Goal: Information Seeking & Learning: Learn about a topic

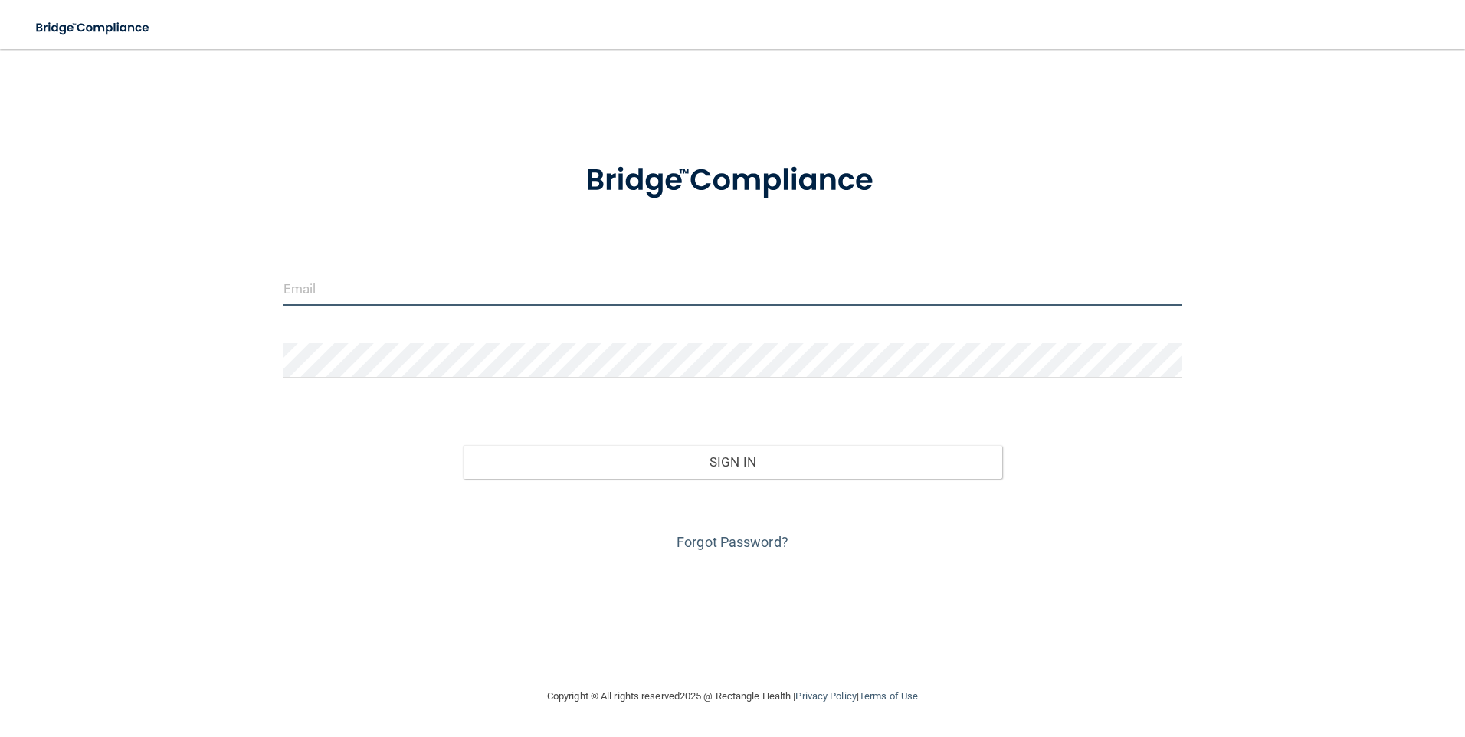
click at [365, 280] on input "email" at bounding box center [733, 288] width 899 height 34
type input "[PERSON_NAME][EMAIL_ADDRESS][PERSON_NAME][DOMAIN_NAME]"
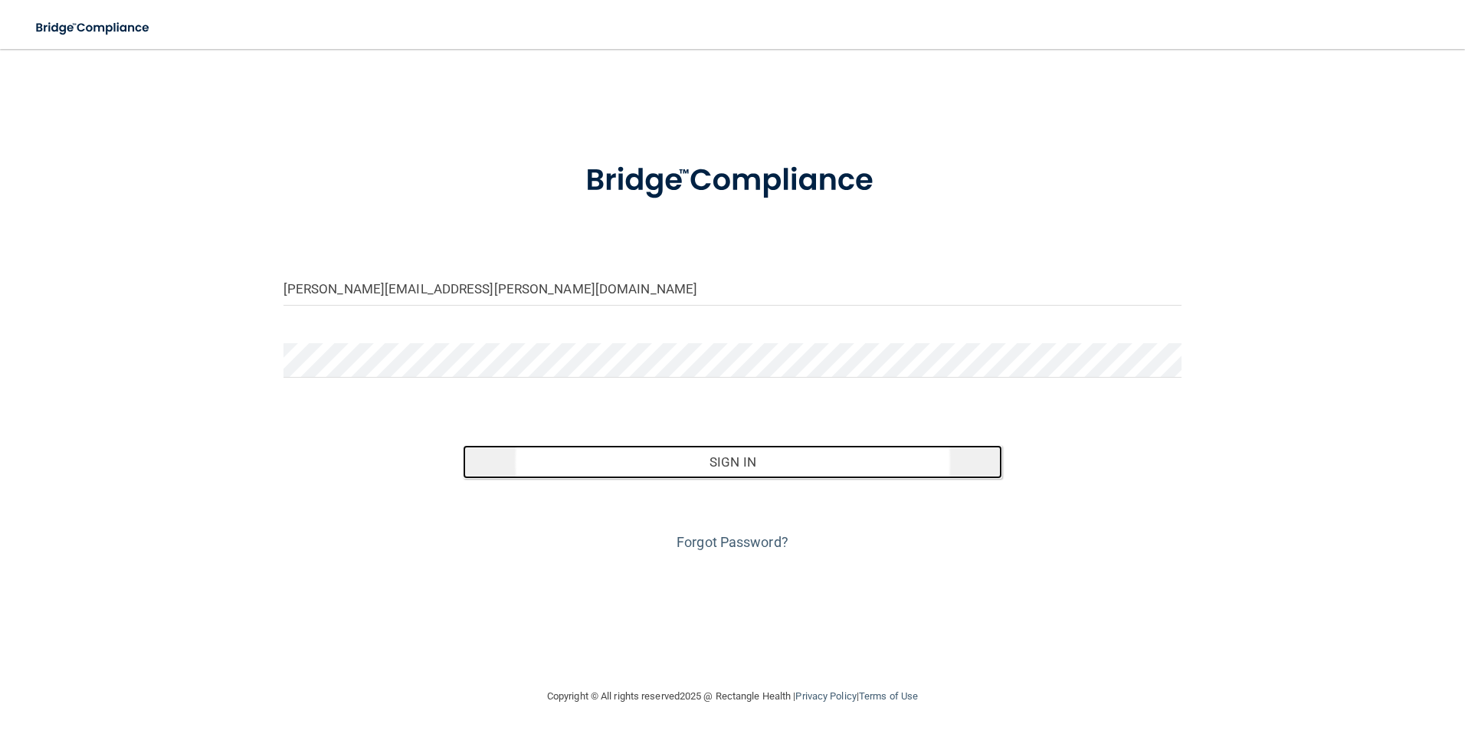
click at [680, 475] on button "Sign In" at bounding box center [732, 462] width 539 height 34
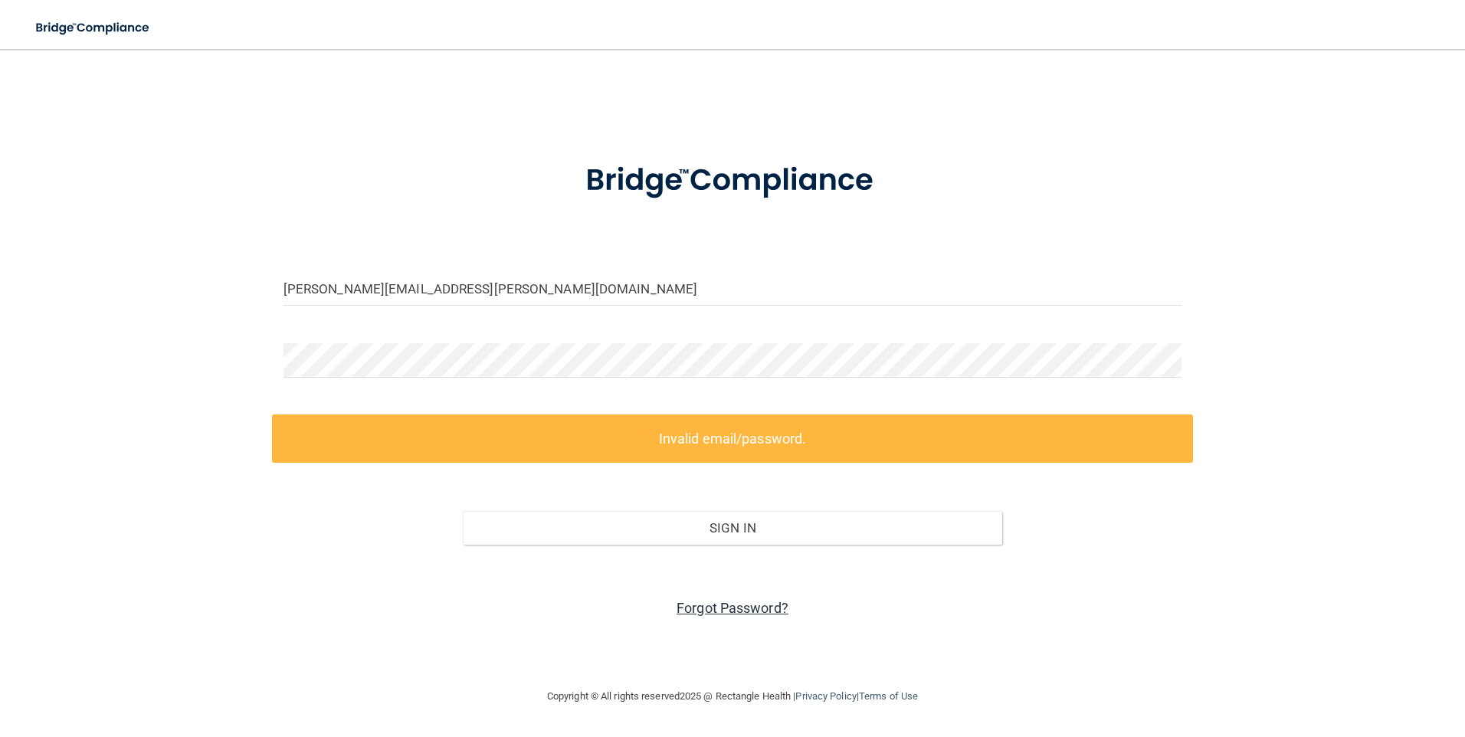
click at [706, 611] on link "Forgot Password?" at bounding box center [733, 608] width 112 height 16
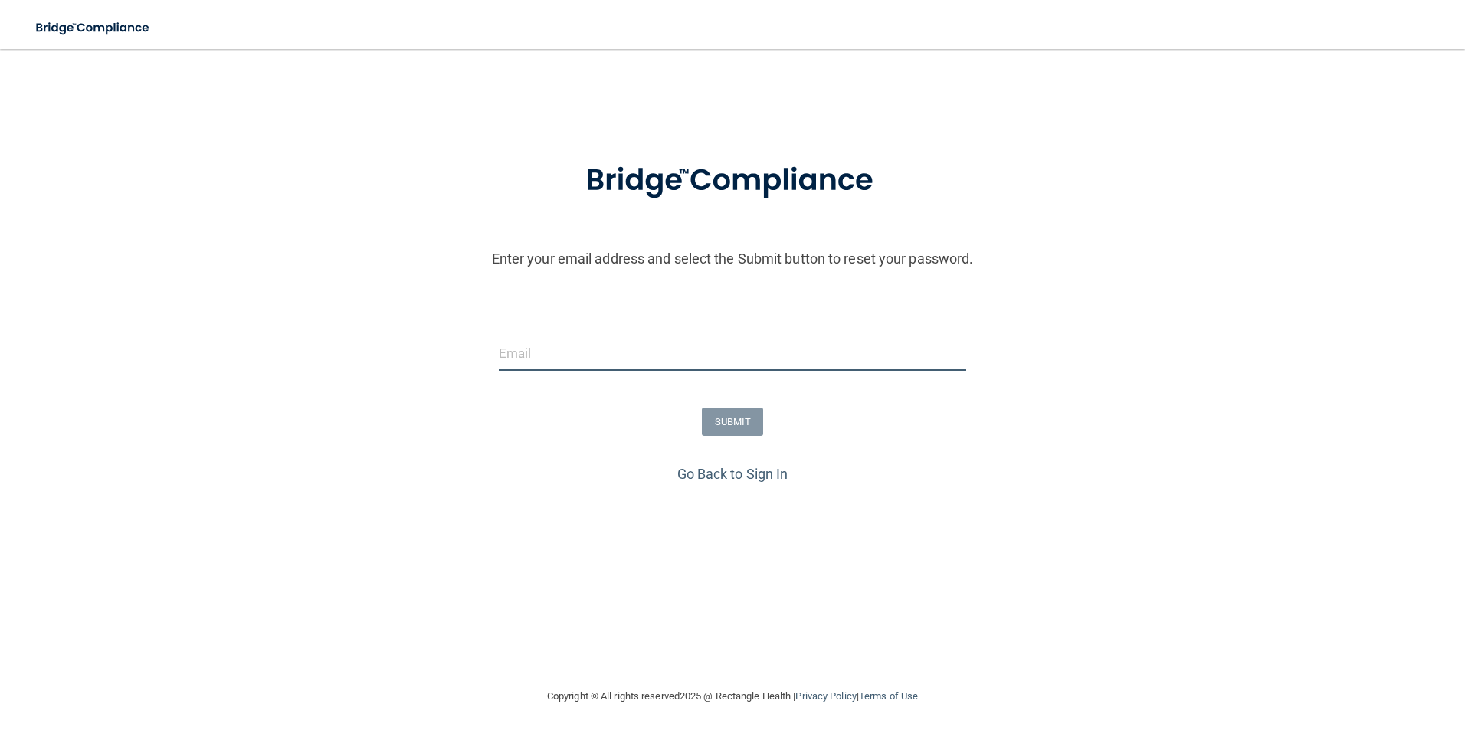
click at [526, 346] on input "email" at bounding box center [733, 353] width 468 height 34
type input "[PERSON_NAME][EMAIL_ADDRESS][PERSON_NAME][DOMAIN_NAME]"
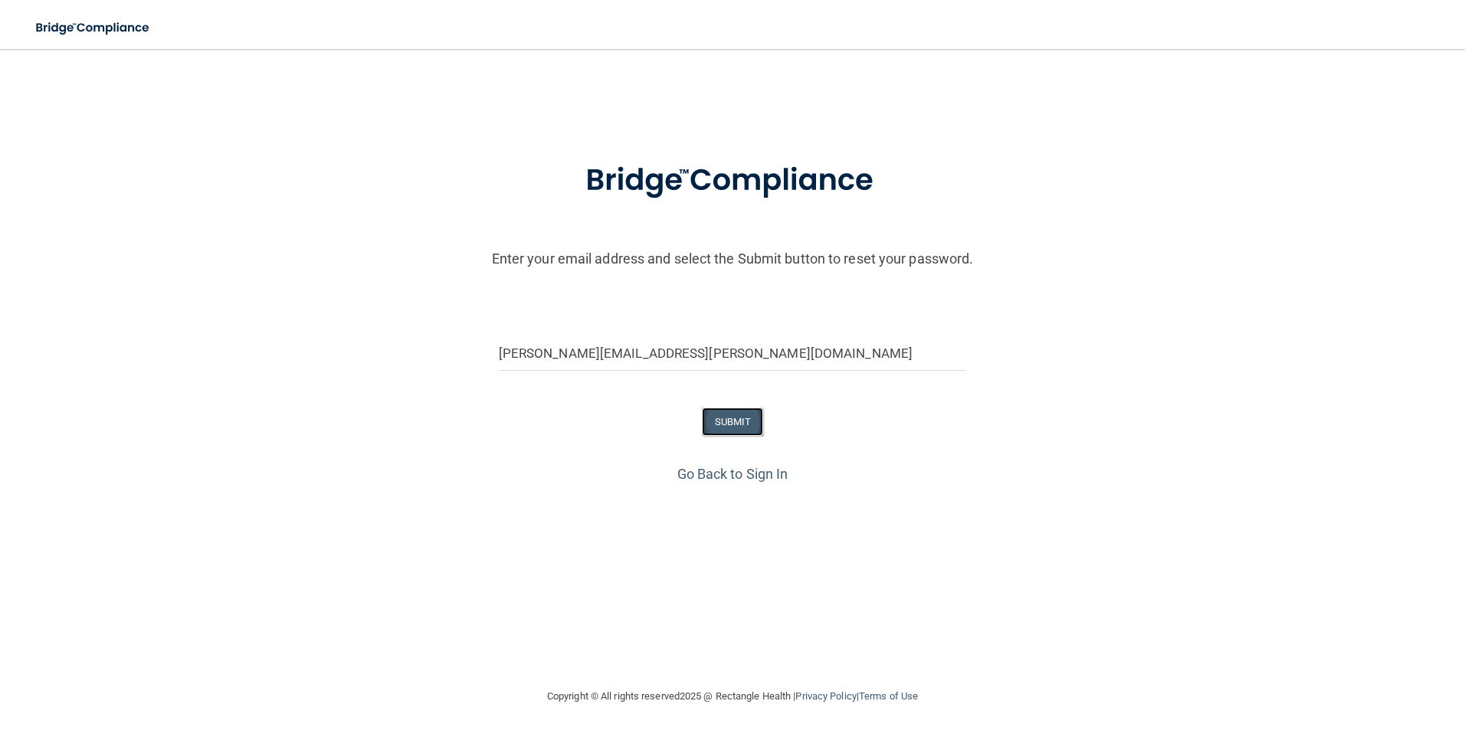
click at [737, 429] on button "SUBMIT" at bounding box center [733, 422] width 62 height 28
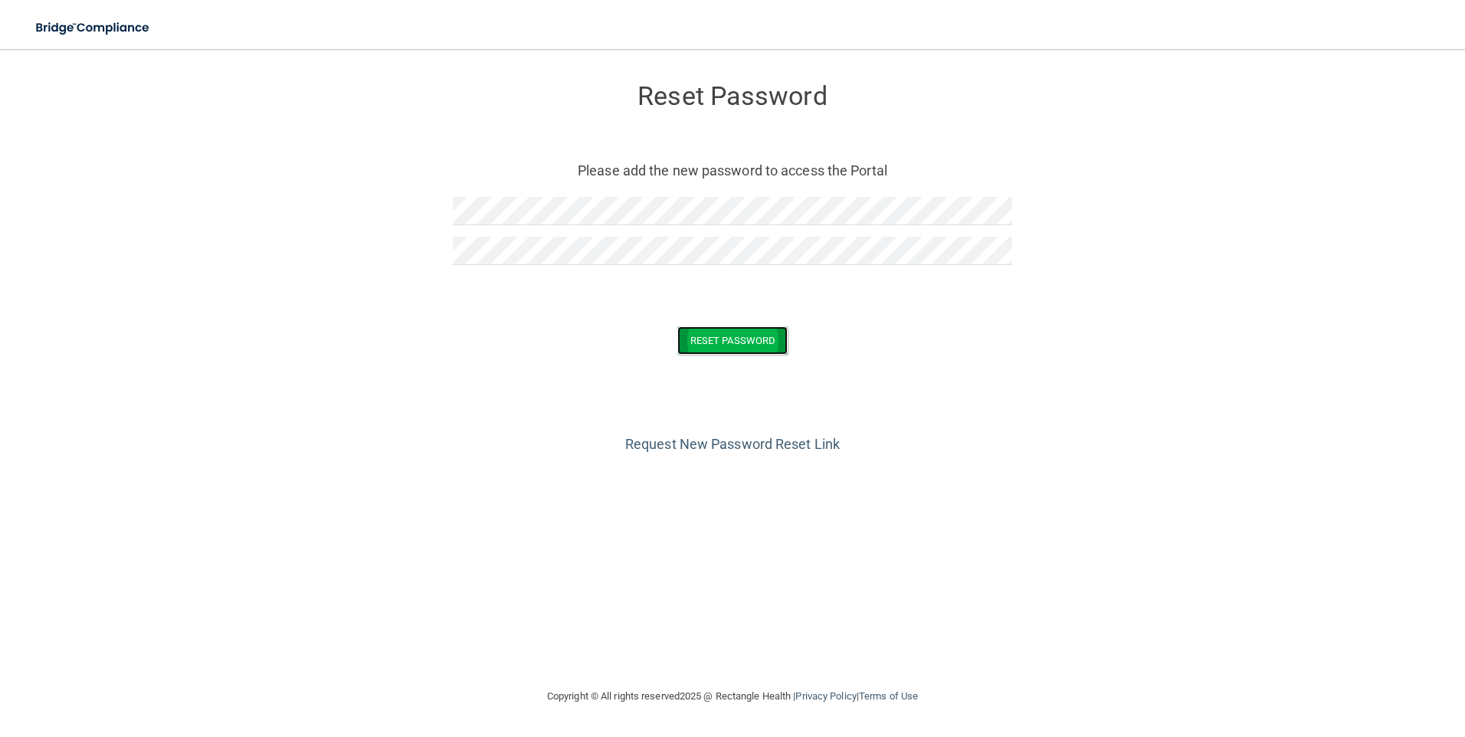
click at [710, 344] on button "Reset Password" at bounding box center [732, 340] width 110 height 28
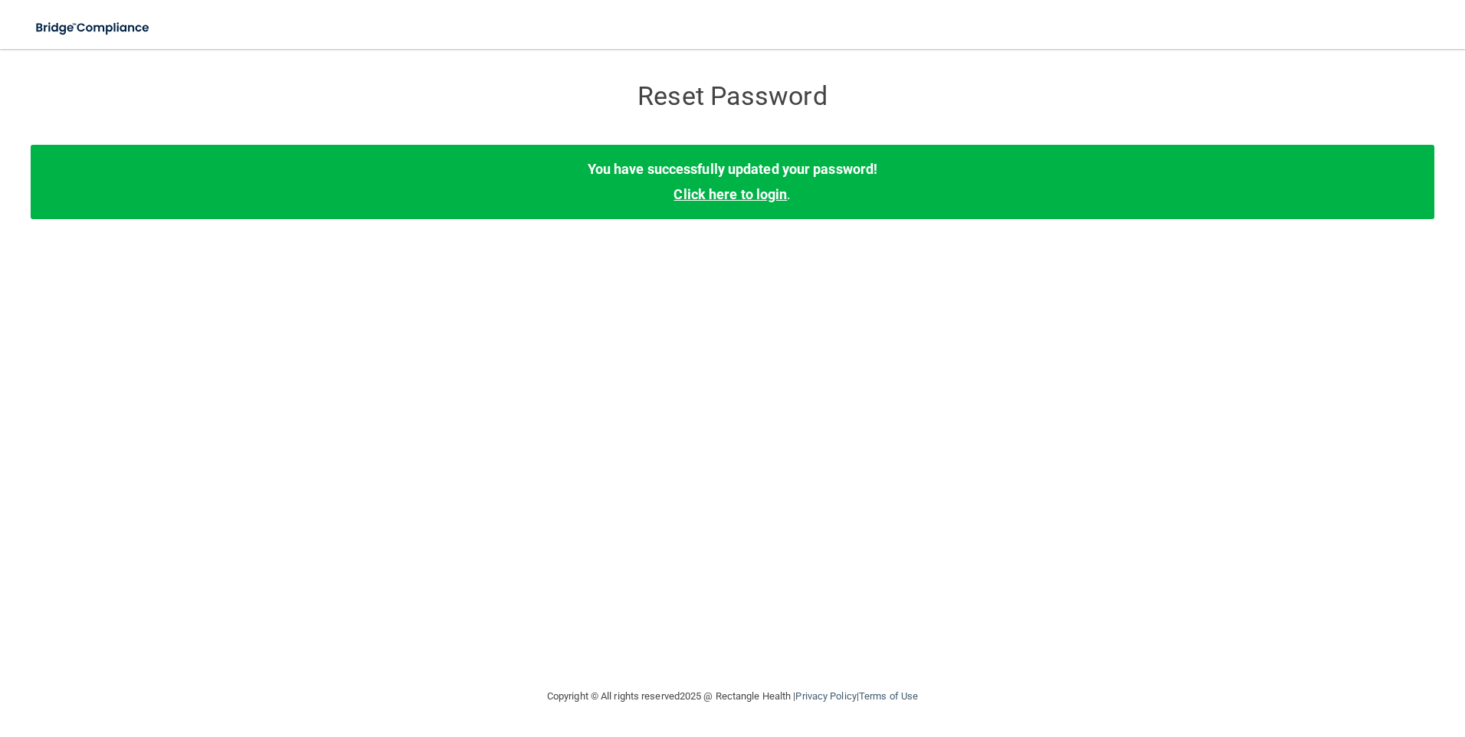
click at [736, 191] on link "Click here to login" at bounding box center [730, 194] width 113 height 16
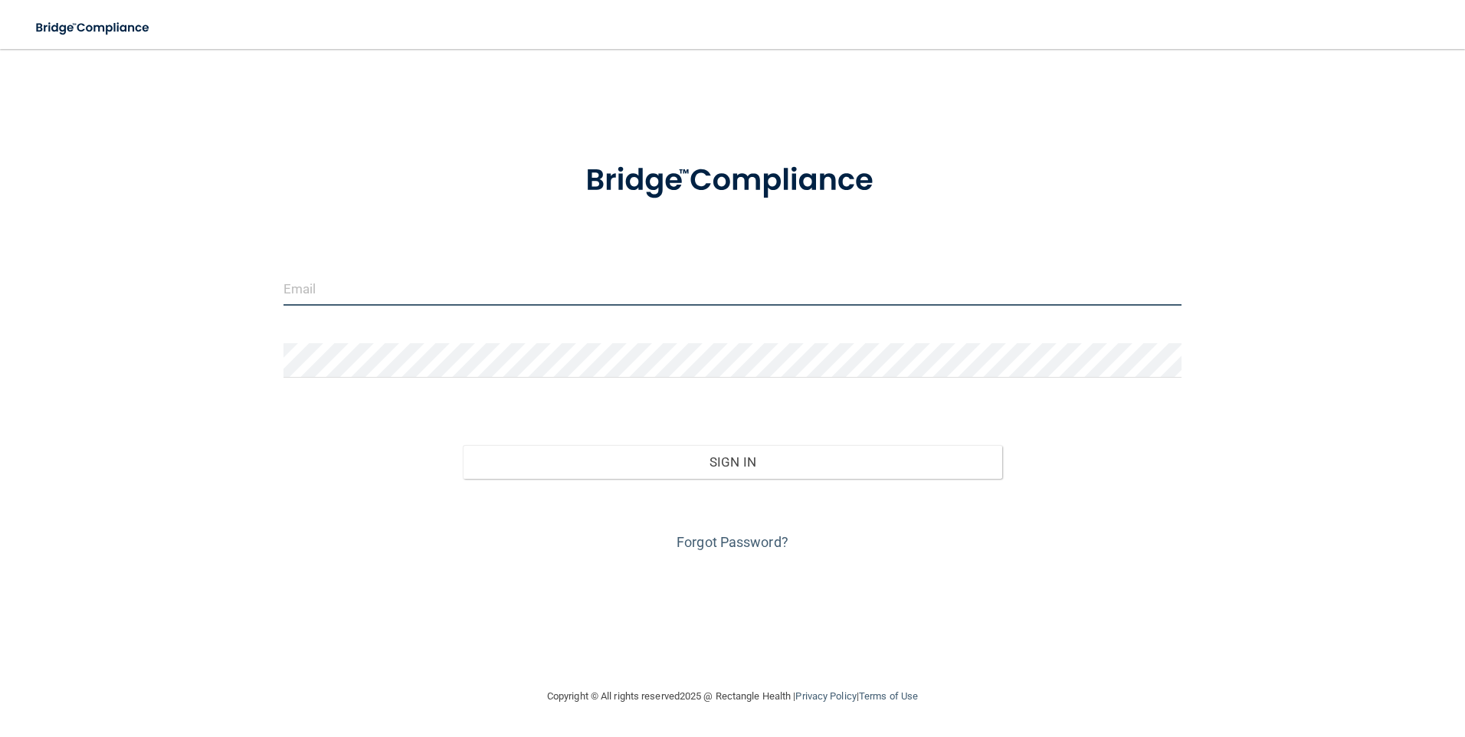
click at [449, 275] on input "email" at bounding box center [733, 288] width 899 height 34
type input "[PERSON_NAME][EMAIL_ADDRESS][PERSON_NAME][DOMAIN_NAME]"
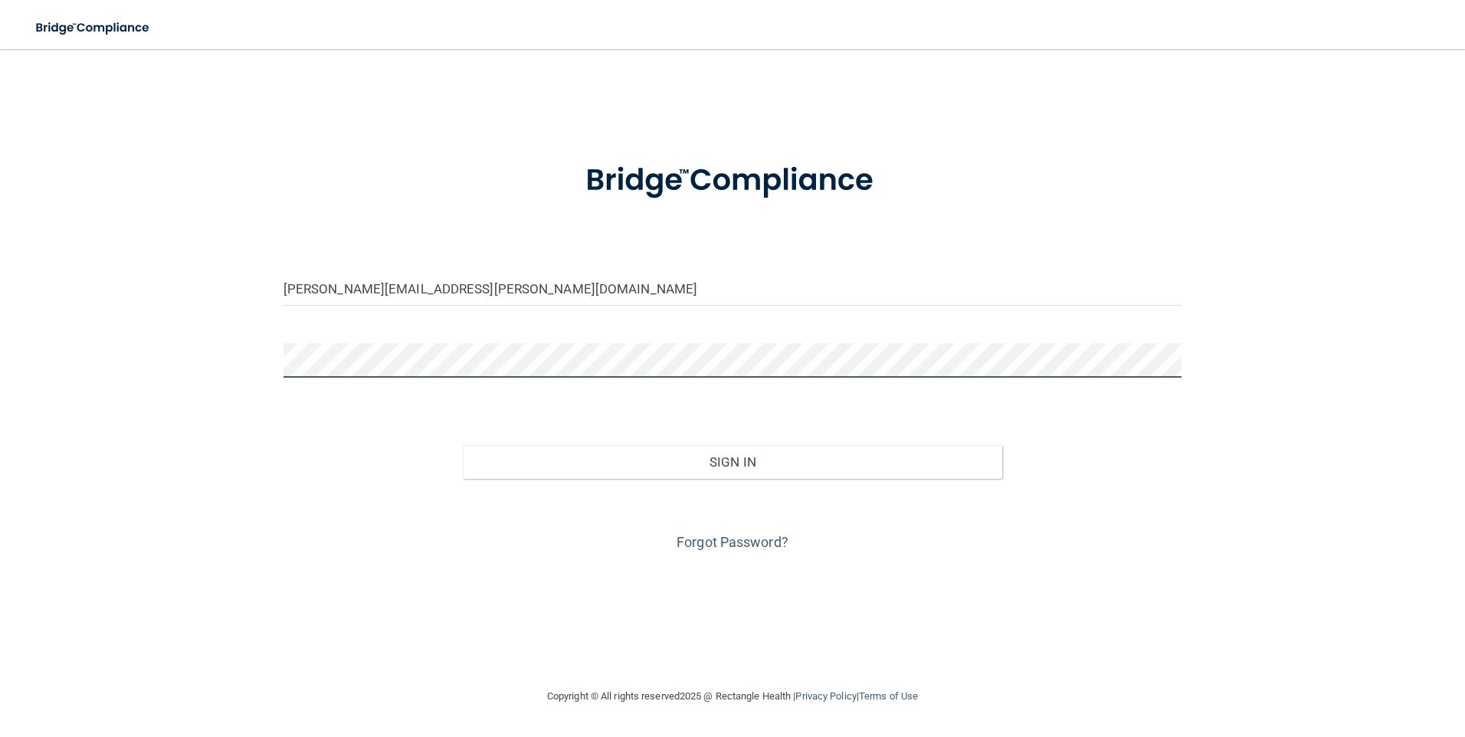
click at [463, 445] on button "Sign In" at bounding box center [732, 462] width 539 height 34
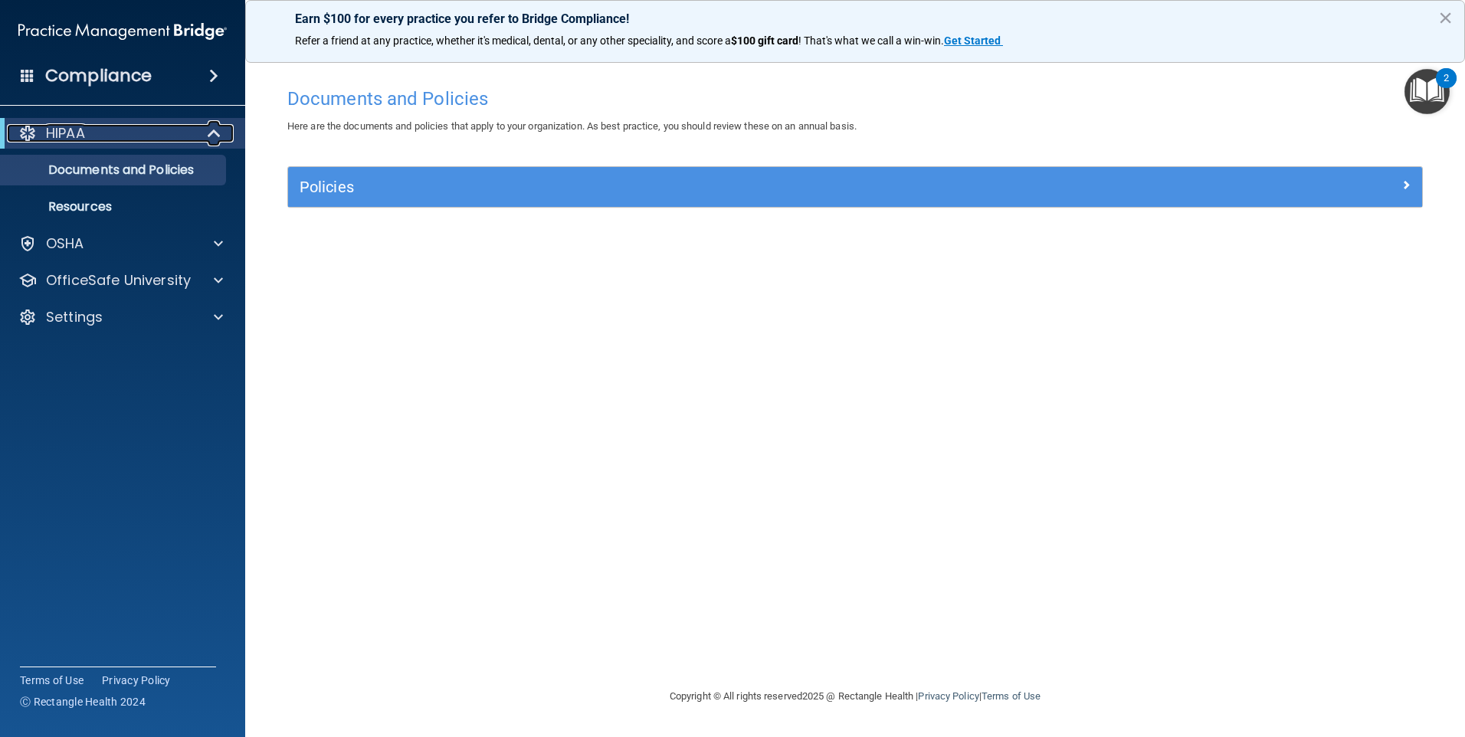
click at [84, 130] on p "HIPAA" at bounding box center [65, 133] width 39 height 18
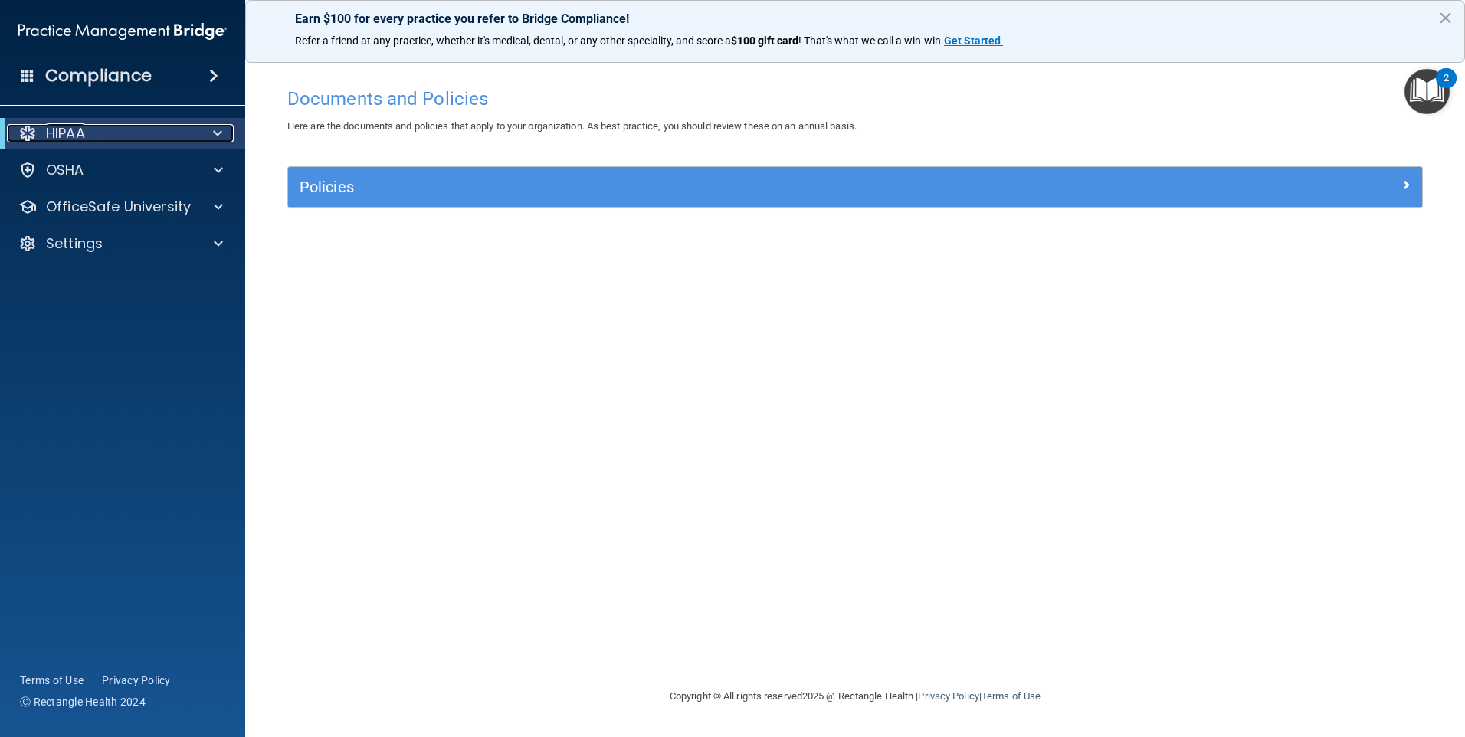
click at [84, 130] on p "HIPAA" at bounding box center [65, 133] width 39 height 18
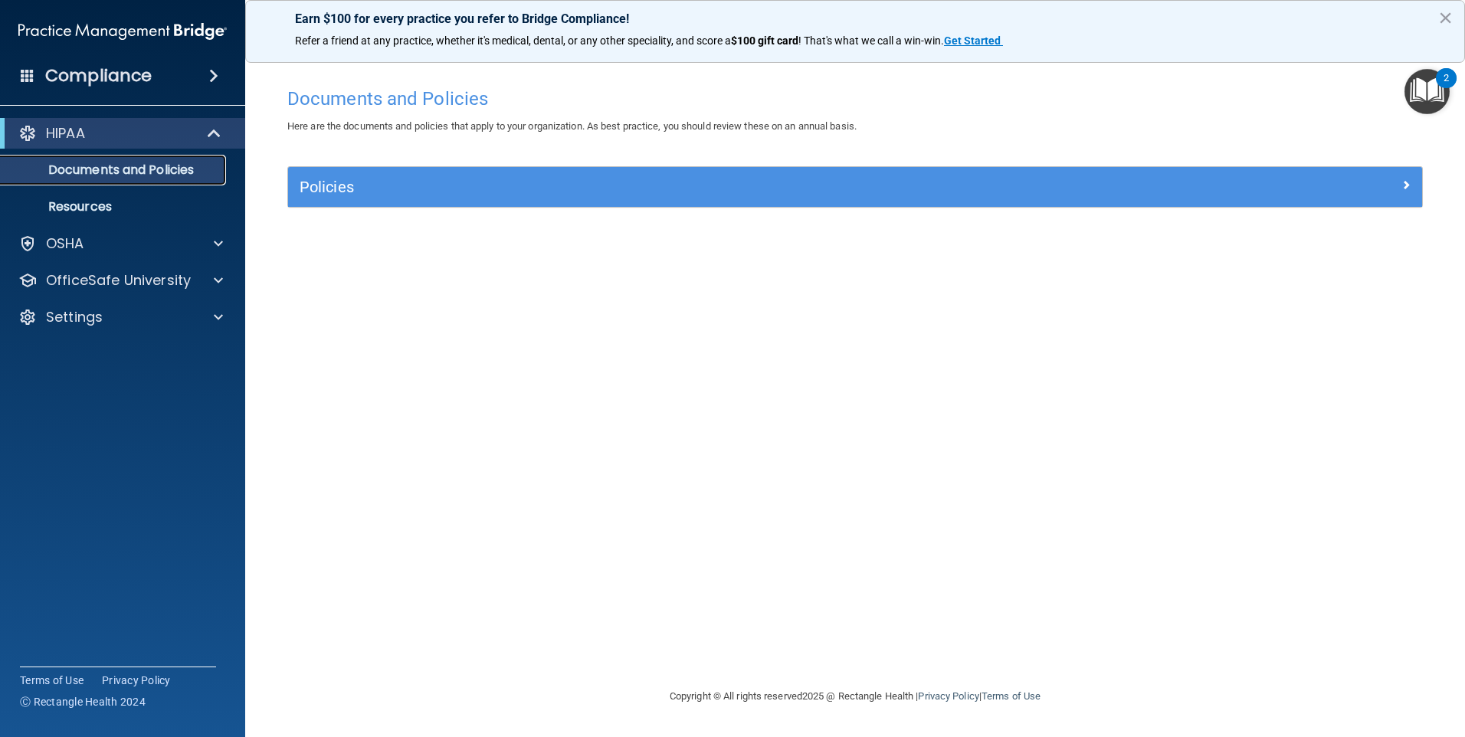
click at [100, 175] on p "Documents and Policies" at bounding box center [114, 169] width 209 height 15
click at [1433, 80] on img "Open Resource Center, 2 new notifications" at bounding box center [1426, 91] width 45 height 45
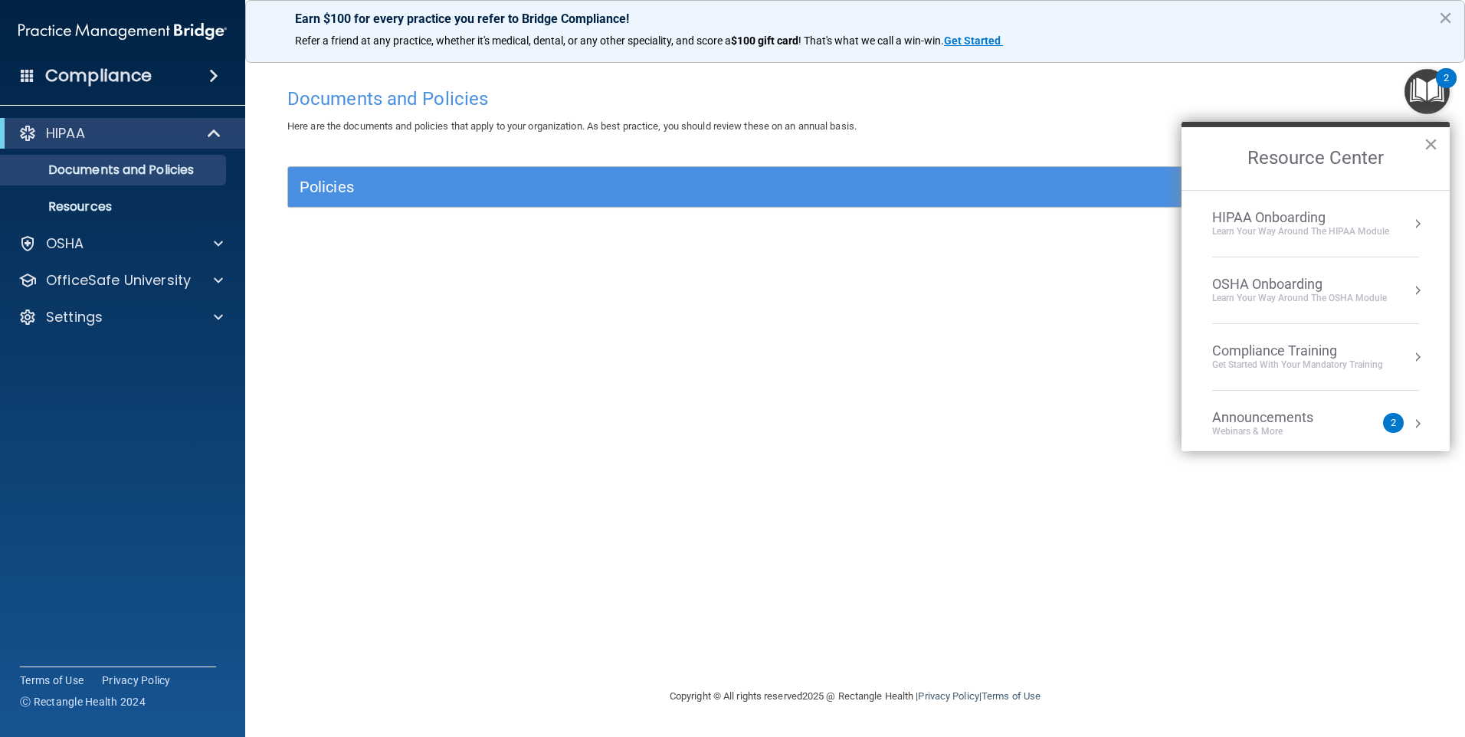
click at [1426, 149] on button "×" at bounding box center [1431, 144] width 15 height 25
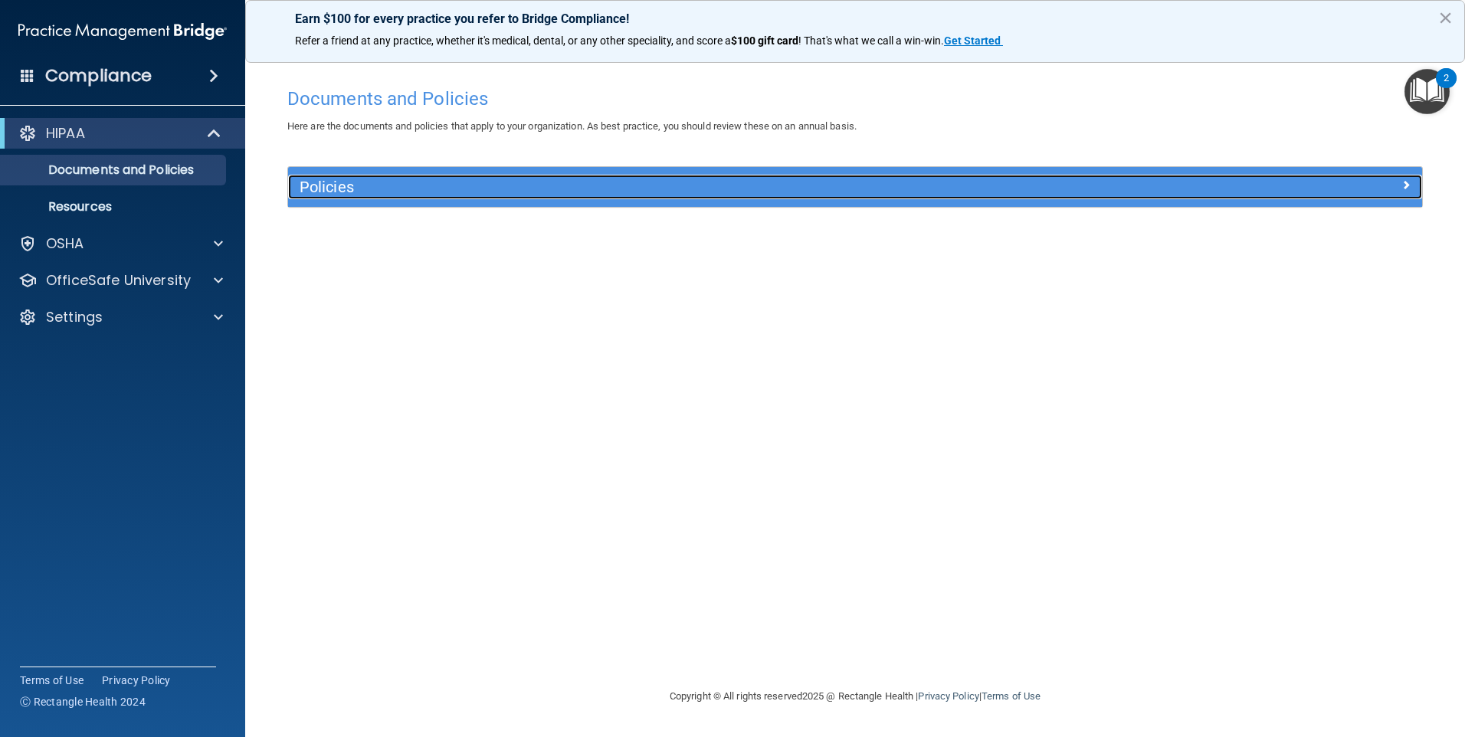
click at [602, 194] on h5 "Policies" at bounding box center [714, 187] width 828 height 17
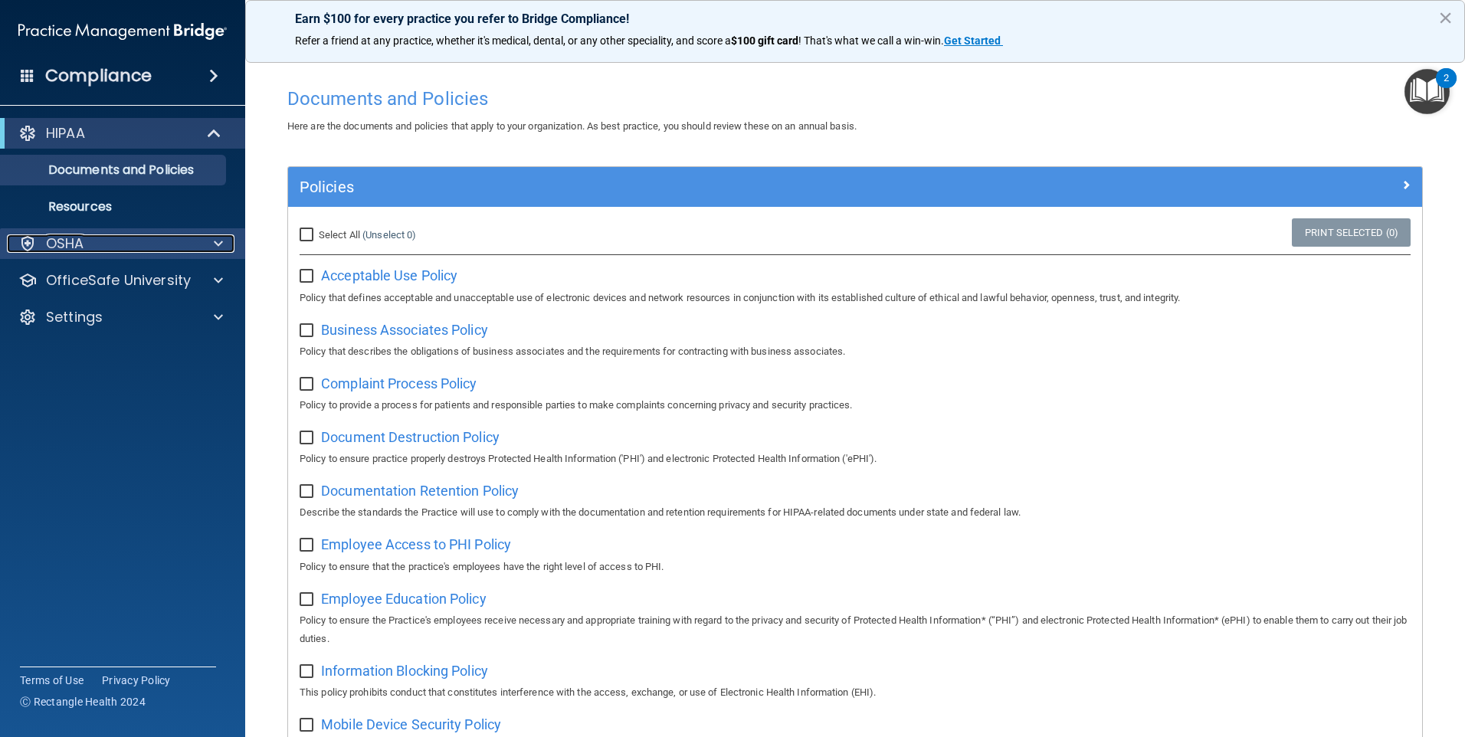
click at [218, 244] on span at bounding box center [218, 243] width 9 height 18
click at [218, 249] on span at bounding box center [218, 243] width 9 height 18
click at [137, 206] on p "Resources" at bounding box center [114, 206] width 209 height 15
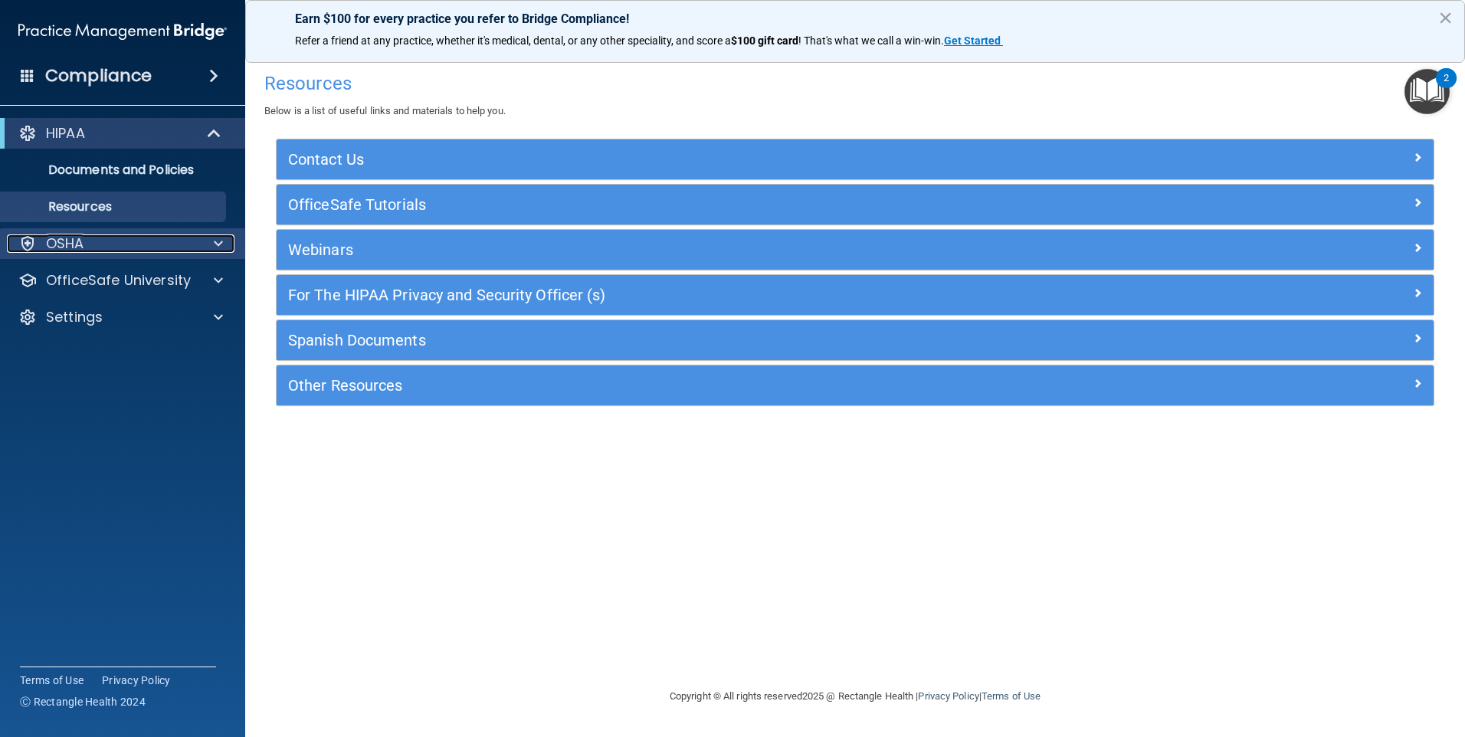
click at [115, 240] on div "OSHA" at bounding box center [102, 243] width 190 height 18
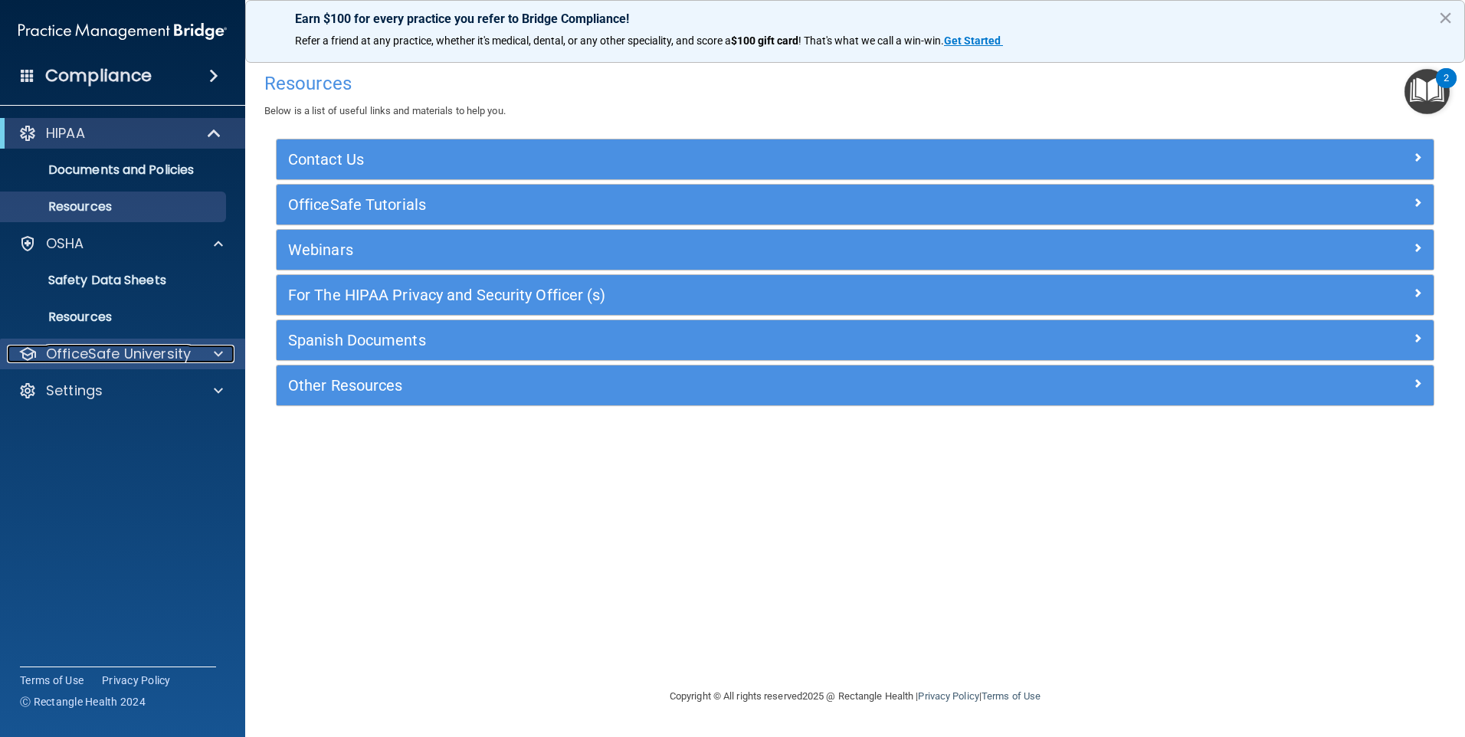
click at [130, 351] on p "OfficeSafe University" at bounding box center [118, 354] width 145 height 18
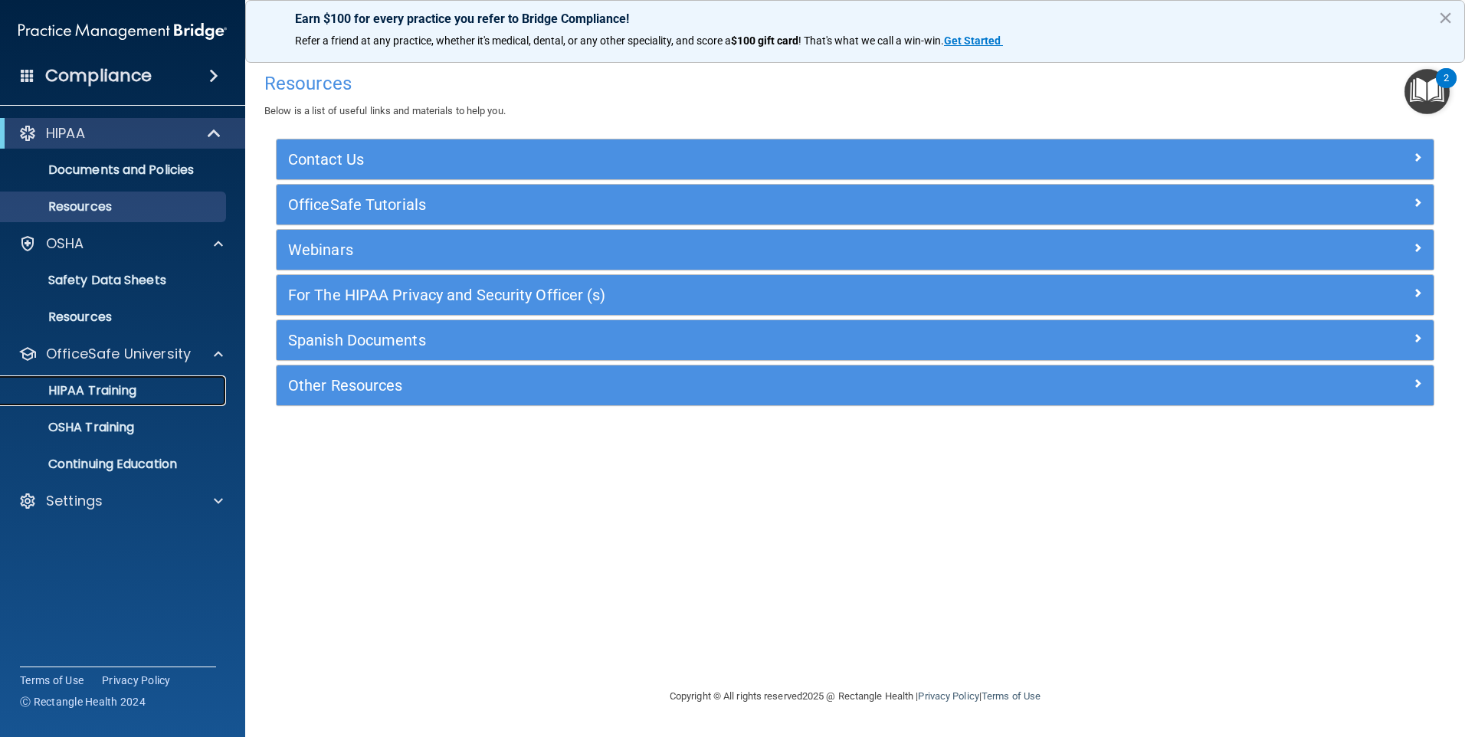
click at [126, 383] on p "HIPAA Training" at bounding box center [73, 390] width 126 height 15
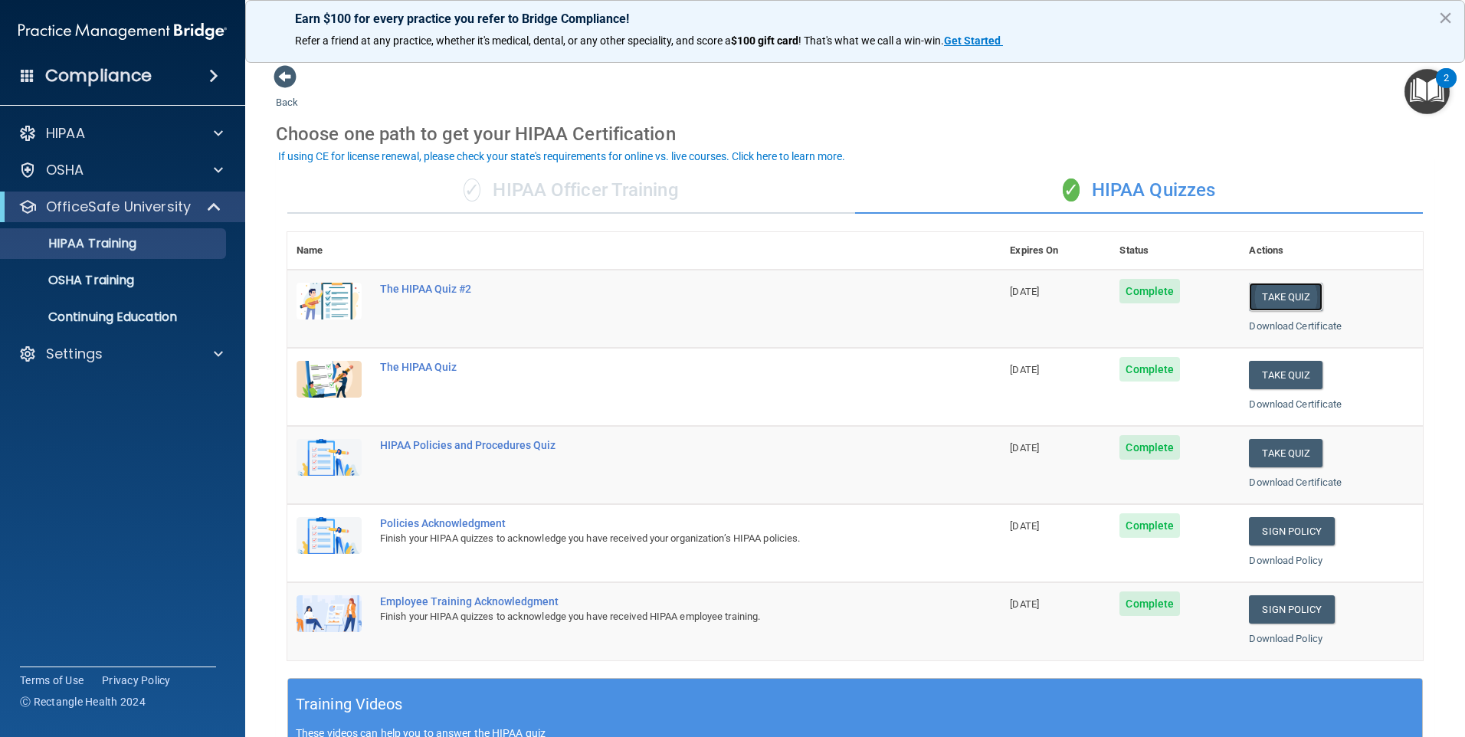
click at [1282, 297] on button "Take Quiz" at bounding box center [1286, 297] width 74 height 28
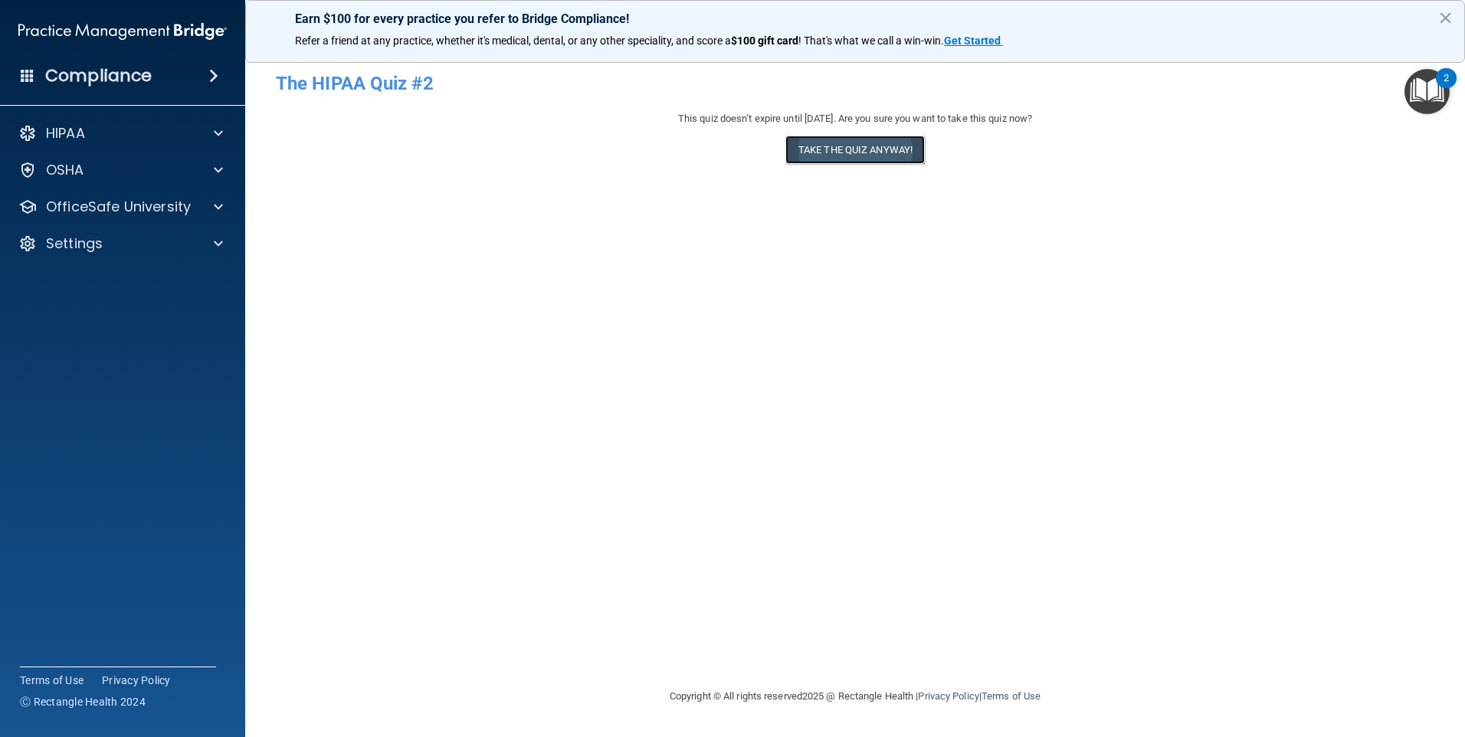
click at [879, 152] on button "Take the quiz anyway!" at bounding box center [854, 150] width 139 height 28
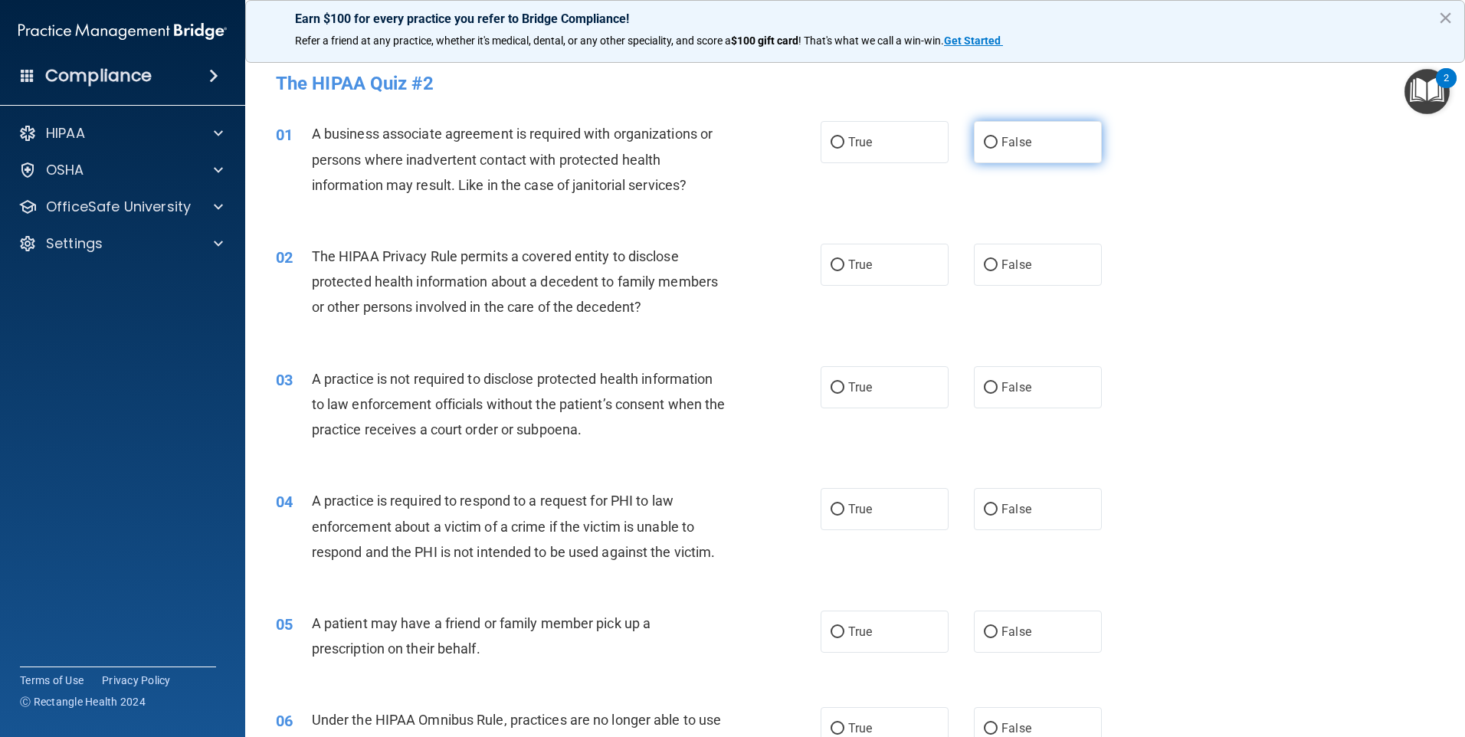
click at [1004, 139] on span "False" at bounding box center [1016, 142] width 30 height 15
click at [998, 139] on input "False" at bounding box center [991, 142] width 14 height 11
radio input "true"
click at [867, 278] on label "True" at bounding box center [885, 265] width 128 height 42
click at [844, 271] on input "True" at bounding box center [838, 265] width 14 height 11
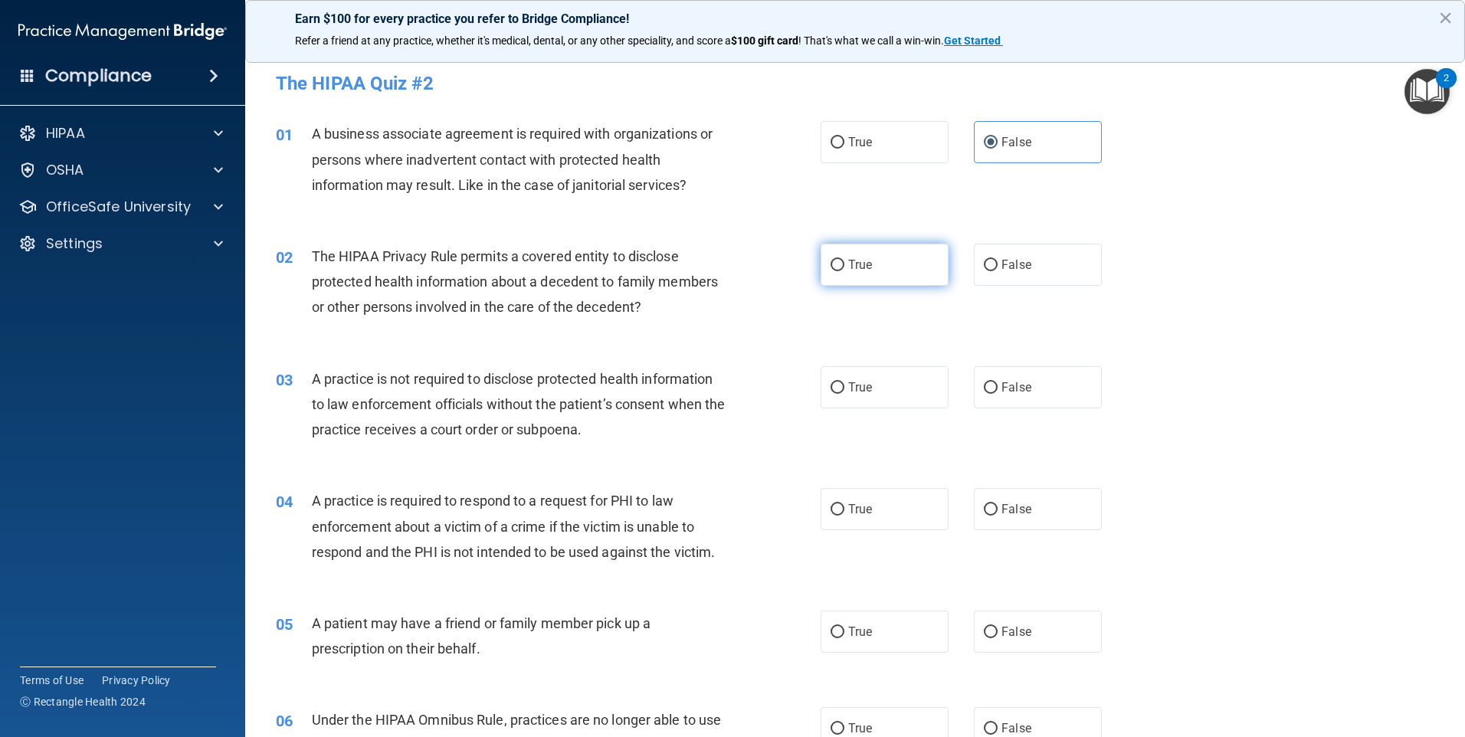
radio input "true"
click at [1019, 402] on label "False" at bounding box center [1038, 387] width 128 height 42
click at [998, 394] on input "False" at bounding box center [991, 387] width 14 height 11
radio input "true"
click at [848, 505] on span "True" at bounding box center [860, 509] width 24 height 15
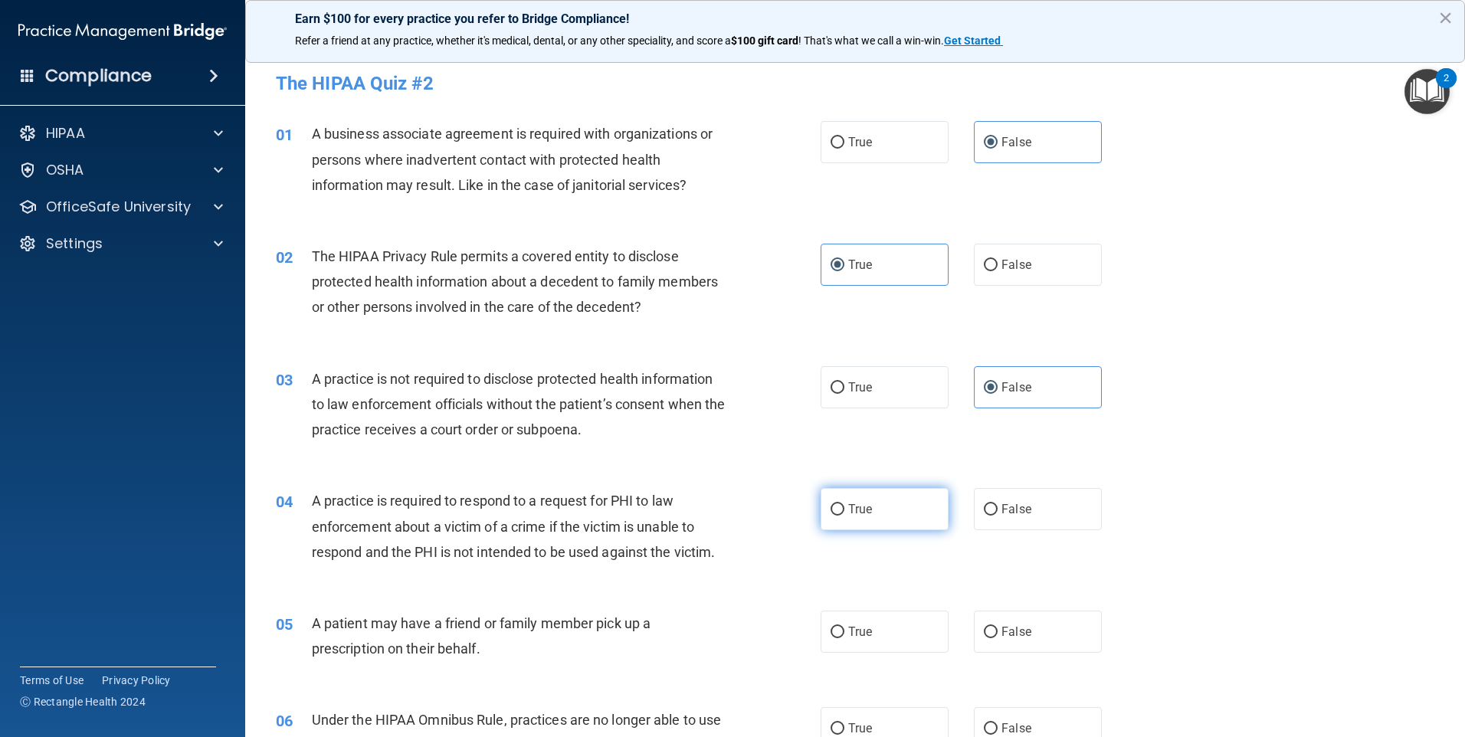
click at [844, 505] on input "True" at bounding box center [838, 509] width 14 height 11
radio input "true"
click at [860, 646] on label "True" at bounding box center [885, 632] width 128 height 42
click at [844, 638] on input "True" at bounding box center [838, 632] width 14 height 11
radio input "true"
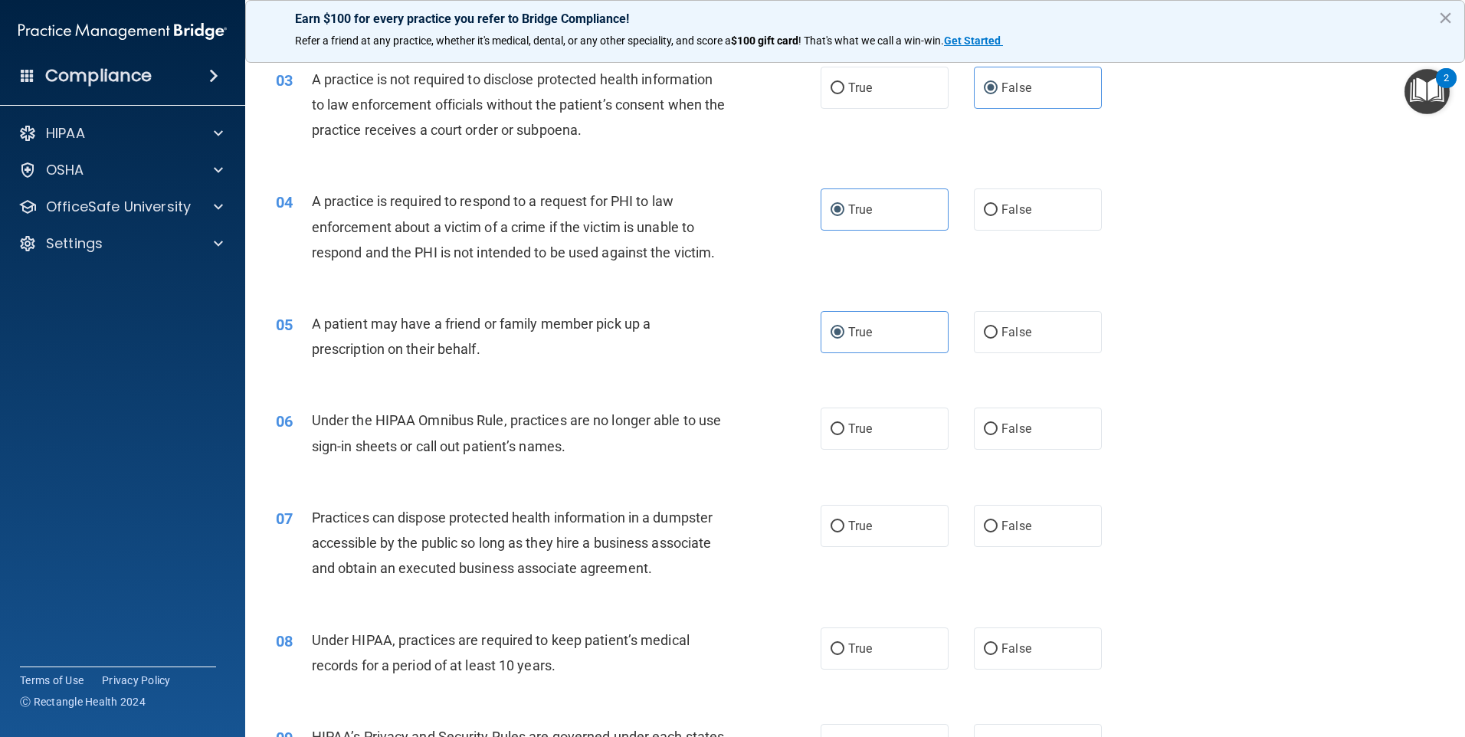
scroll to position [306, 0]
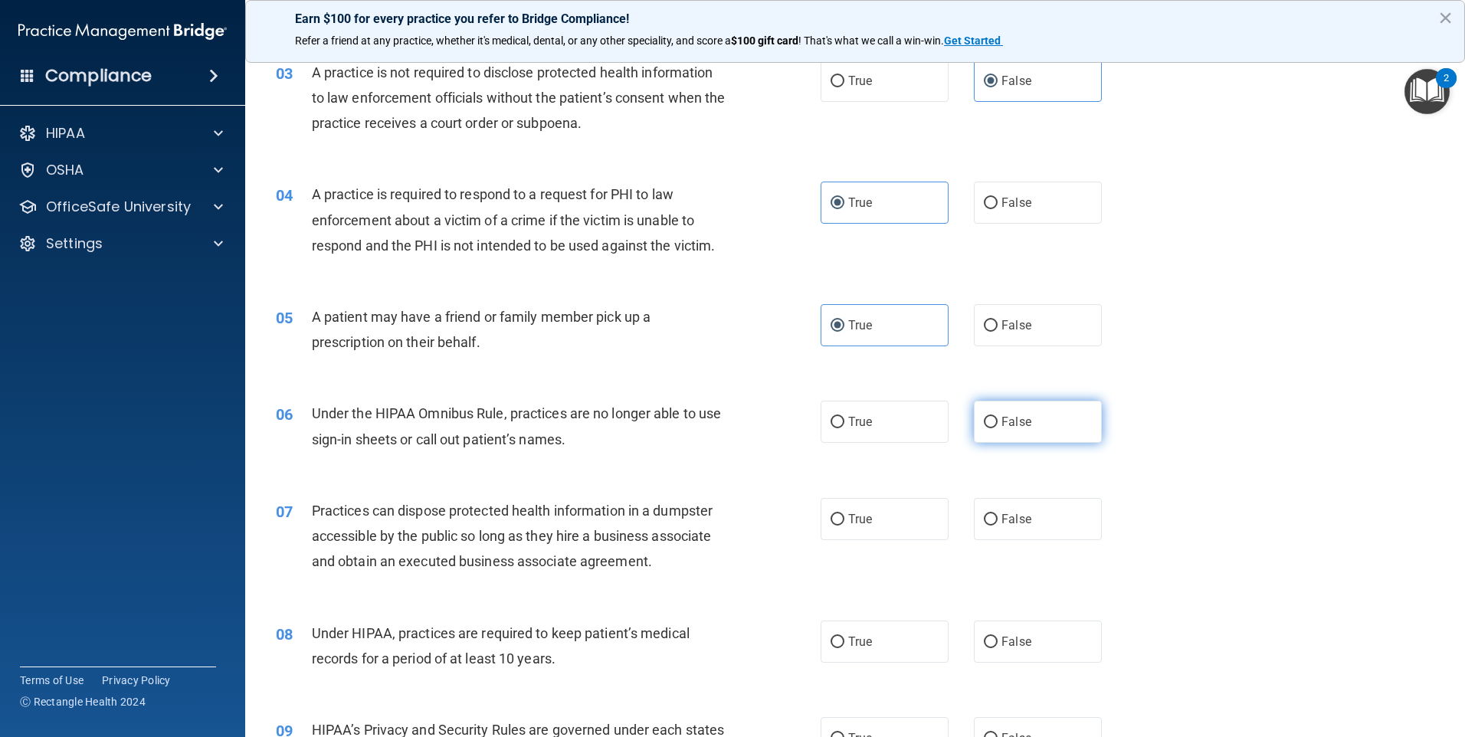
click at [1005, 434] on label "False" at bounding box center [1038, 422] width 128 height 42
click at [998, 428] on input "False" at bounding box center [991, 422] width 14 height 11
radio input "true"
click at [1005, 519] on span "False" at bounding box center [1016, 519] width 30 height 15
click at [998, 519] on input "False" at bounding box center [991, 519] width 14 height 11
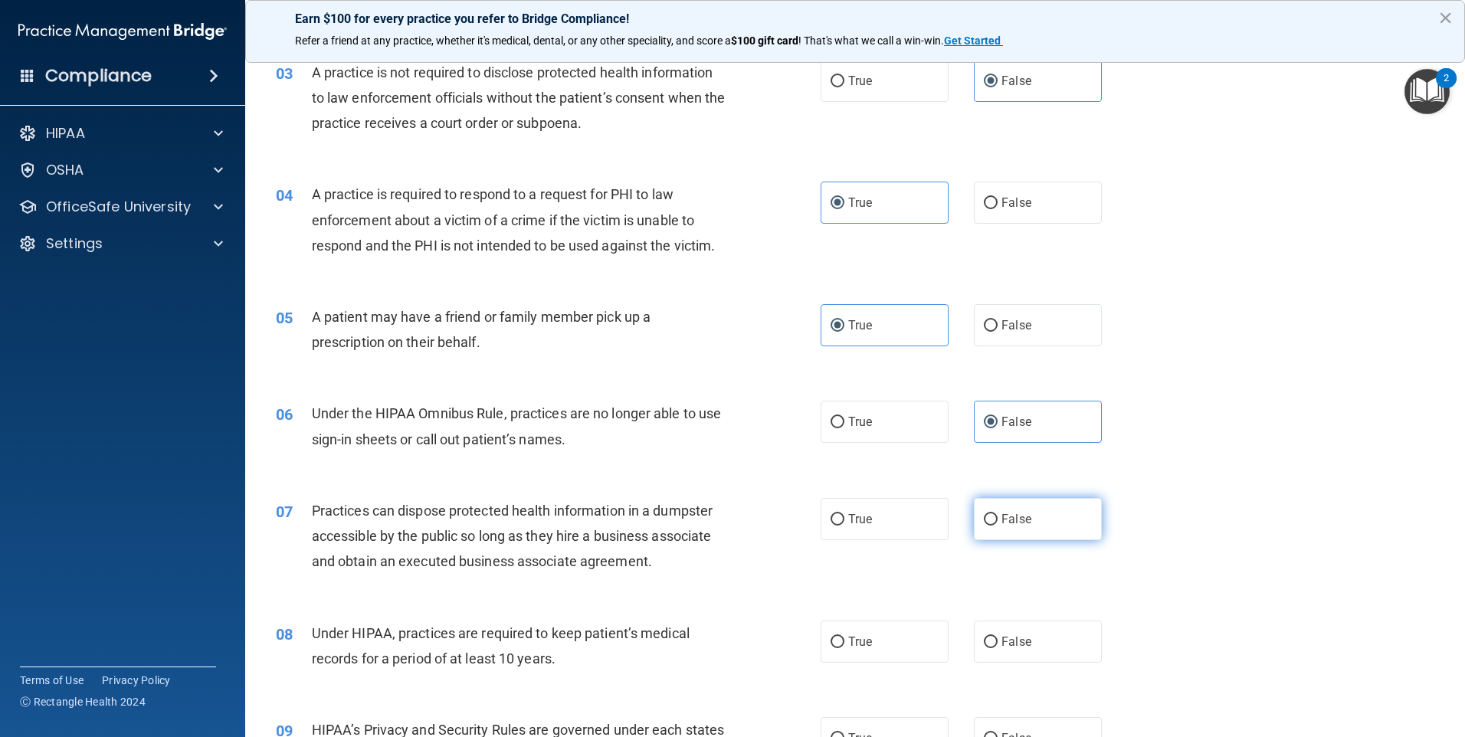
radio input "true"
drag, startPoint x: 1024, startPoint y: 631, endPoint x: 1027, endPoint y: 623, distance: 8.6
click at [1024, 631] on label "False" at bounding box center [1038, 642] width 128 height 42
click at [998, 637] on input "False" at bounding box center [991, 642] width 14 height 11
radio input "true"
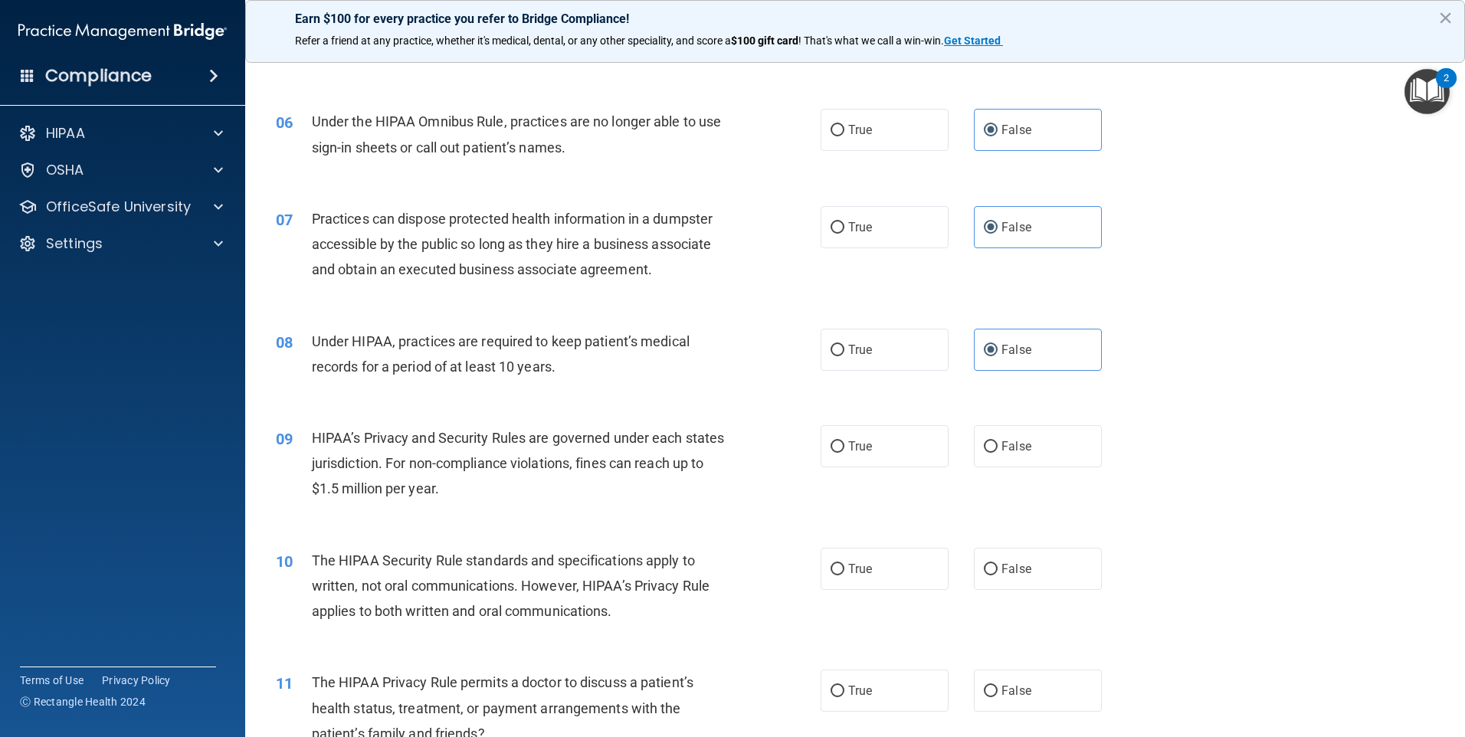
scroll to position [613, 0]
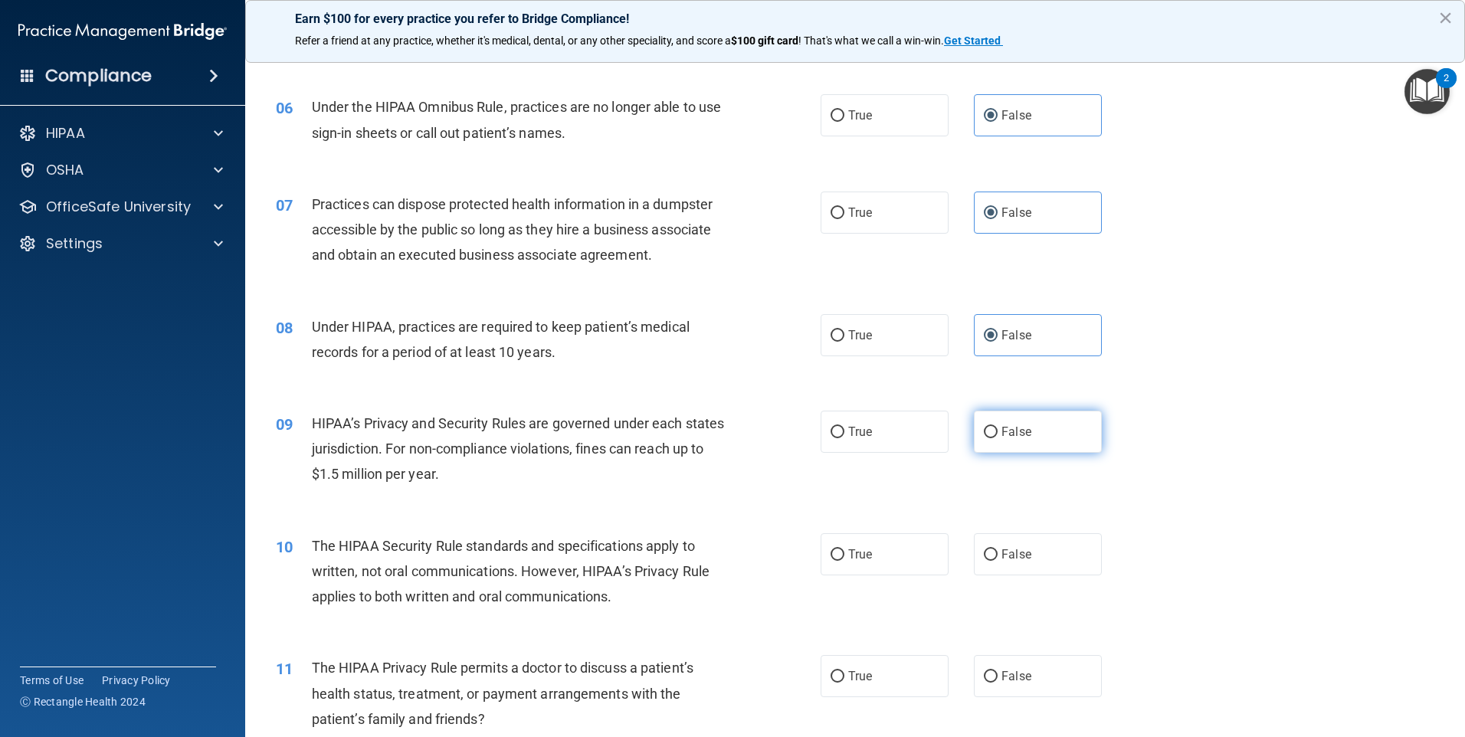
click at [1023, 430] on span "False" at bounding box center [1016, 431] width 30 height 15
click at [998, 430] on input "False" at bounding box center [991, 432] width 14 height 11
radio input "true"
click at [867, 562] on label "True" at bounding box center [885, 554] width 128 height 42
click at [844, 561] on input "True" at bounding box center [838, 554] width 14 height 11
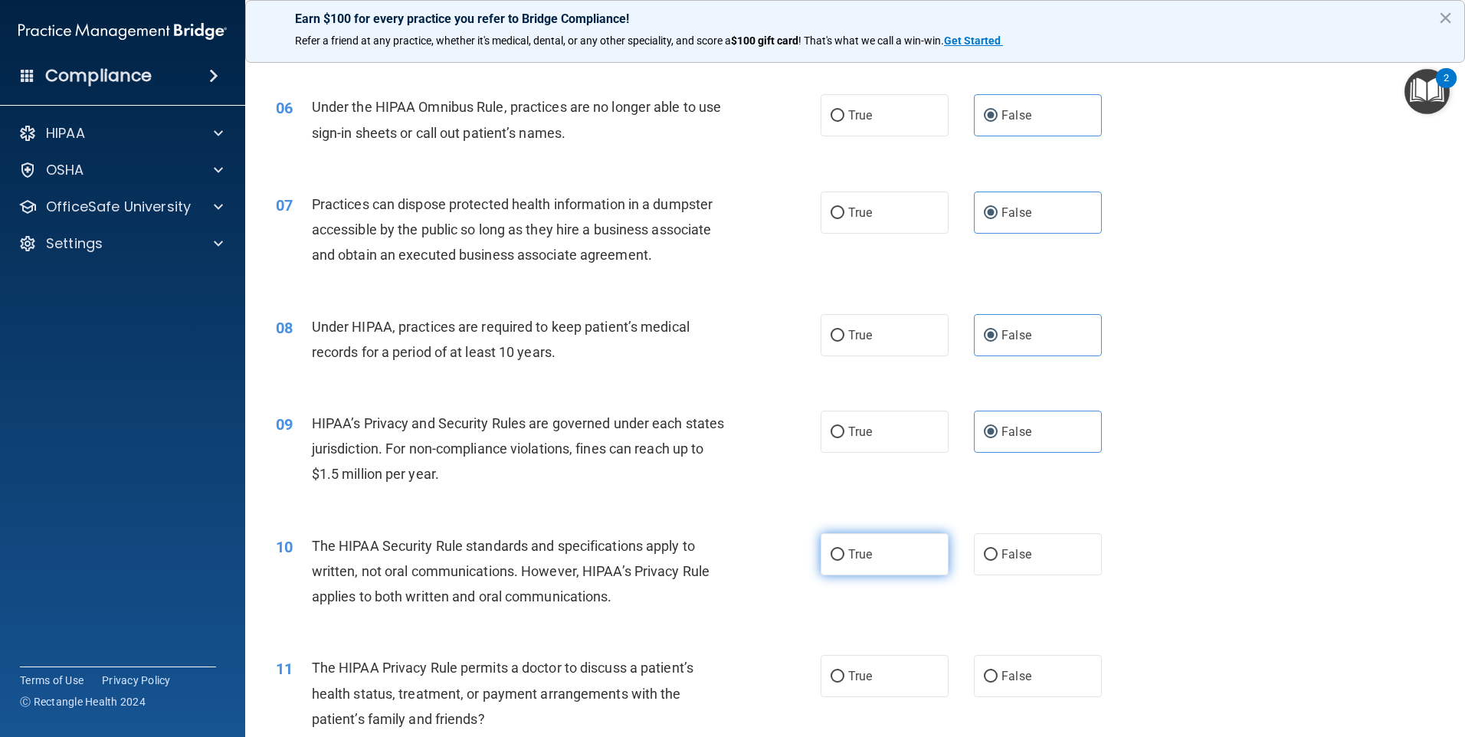
radio input "true"
click at [903, 674] on label "True" at bounding box center [885, 676] width 128 height 42
click at [844, 674] on input "True" at bounding box center [838, 676] width 14 height 11
radio input "true"
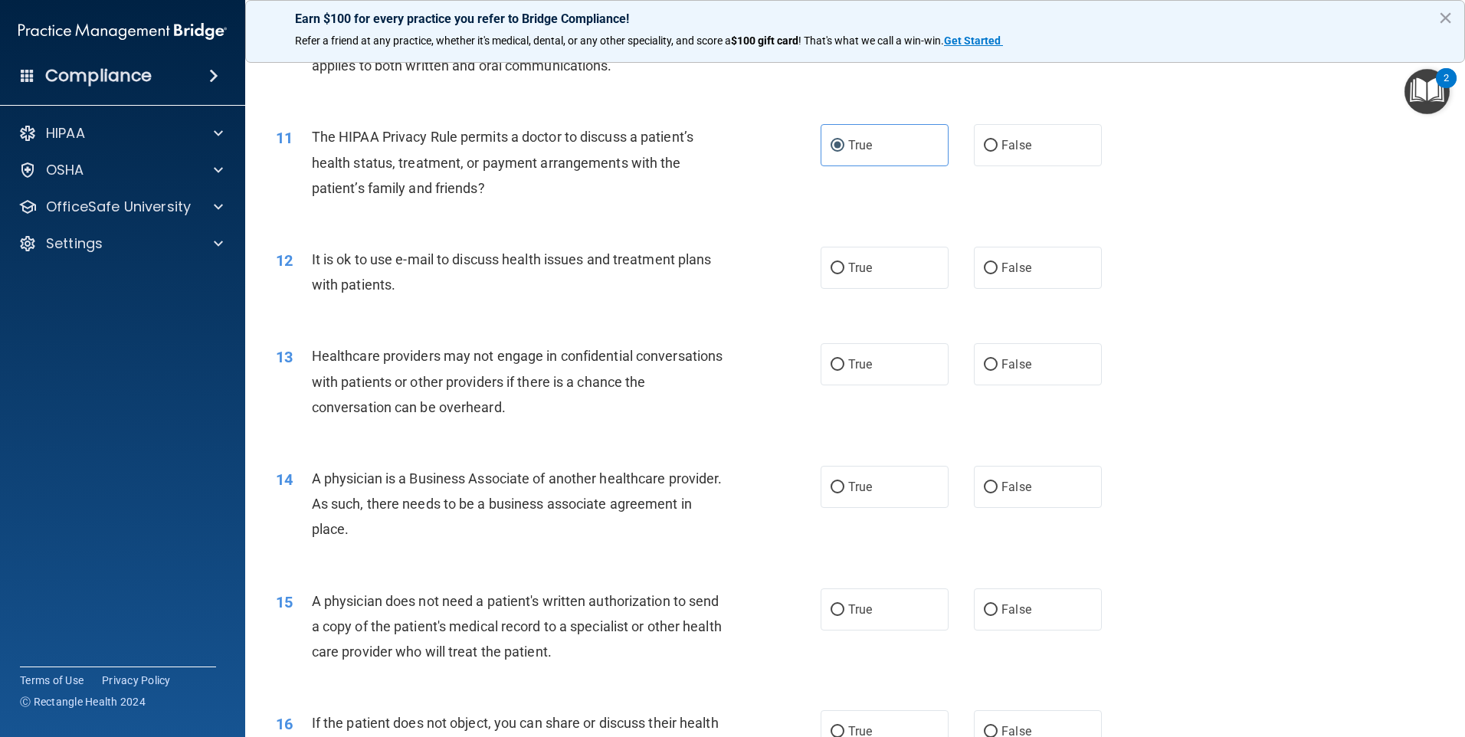
scroll to position [1149, 0]
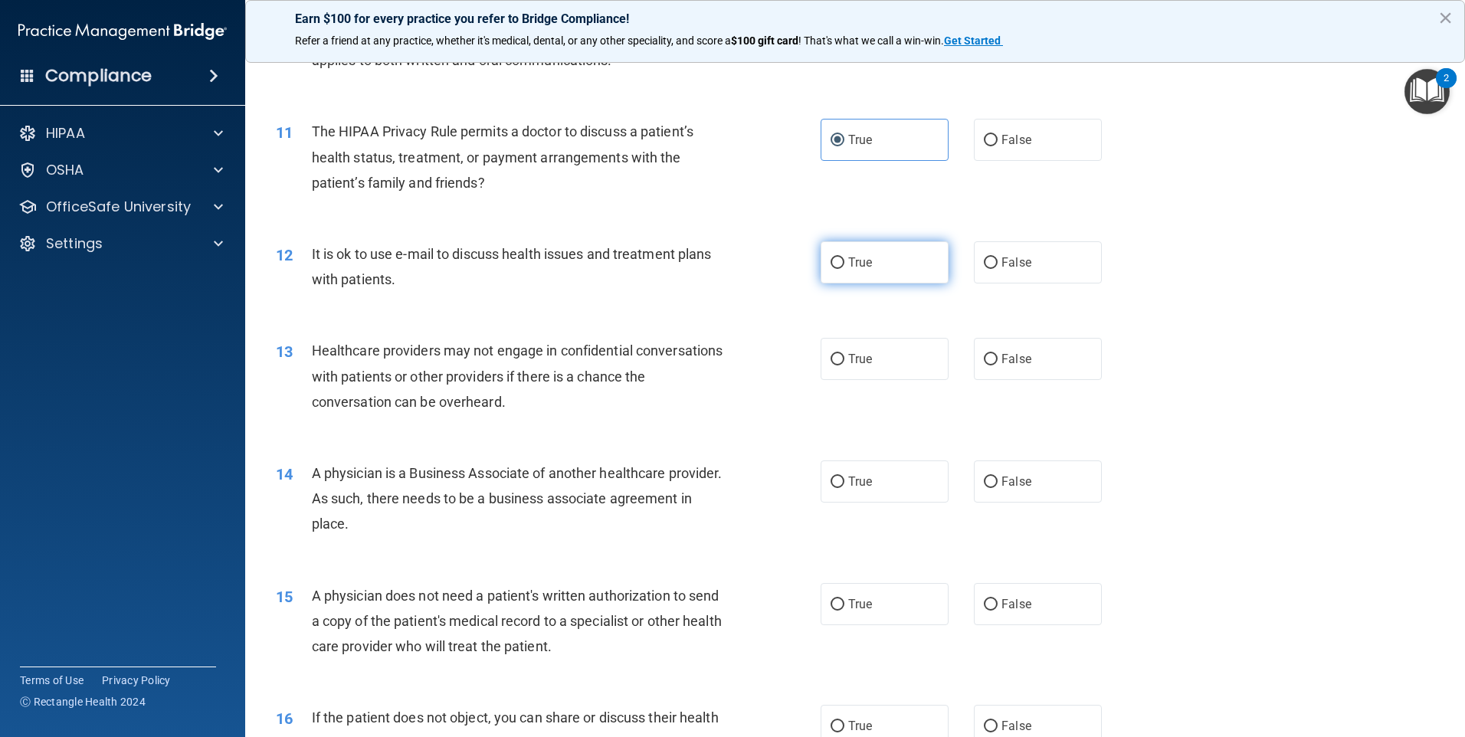
click at [876, 266] on label "True" at bounding box center [885, 262] width 128 height 42
click at [844, 266] on input "True" at bounding box center [838, 262] width 14 height 11
radio input "true"
click at [1009, 365] on span "False" at bounding box center [1016, 359] width 30 height 15
drag, startPoint x: 1009, startPoint y: 365, endPoint x: 997, endPoint y: 362, distance: 12.6
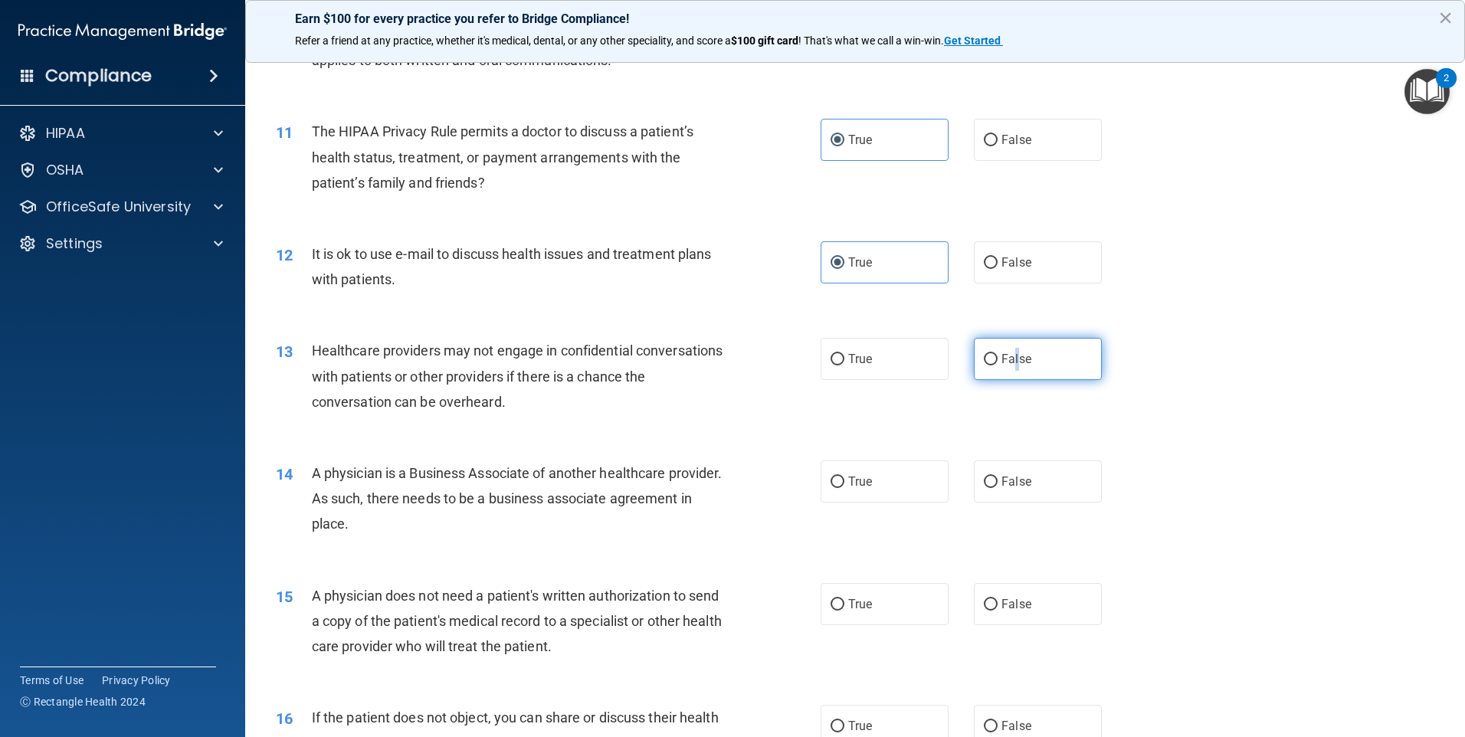
click at [991, 352] on label "False" at bounding box center [1038, 359] width 128 height 42
click at [991, 354] on input "False" at bounding box center [991, 359] width 14 height 11
radio input "true"
click at [1005, 482] on span "False" at bounding box center [1016, 481] width 30 height 15
click at [998, 482] on input "False" at bounding box center [991, 482] width 14 height 11
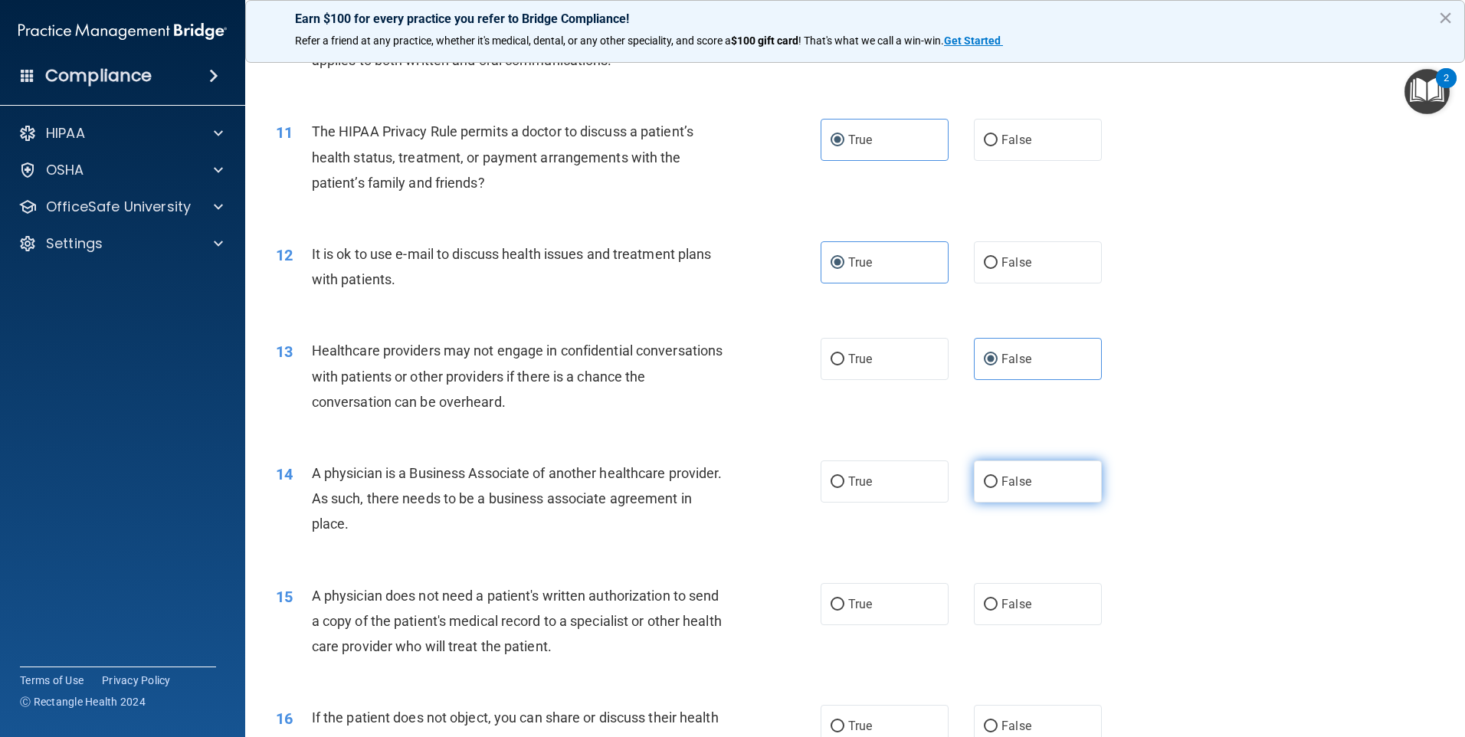
radio input "true"
click at [860, 605] on span "True" at bounding box center [860, 604] width 24 height 15
click at [844, 605] on input "True" at bounding box center [838, 604] width 14 height 11
radio input "true"
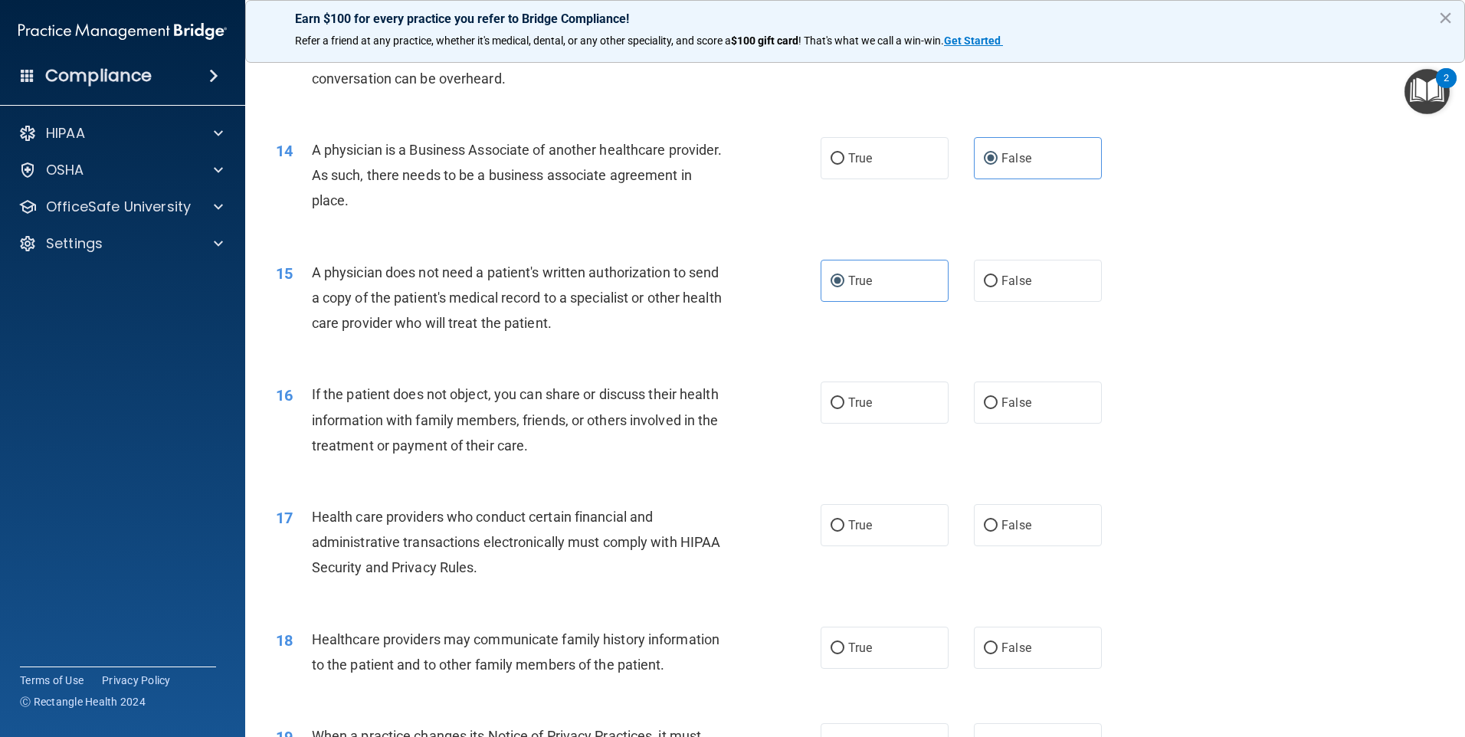
scroll to position [1532, 0]
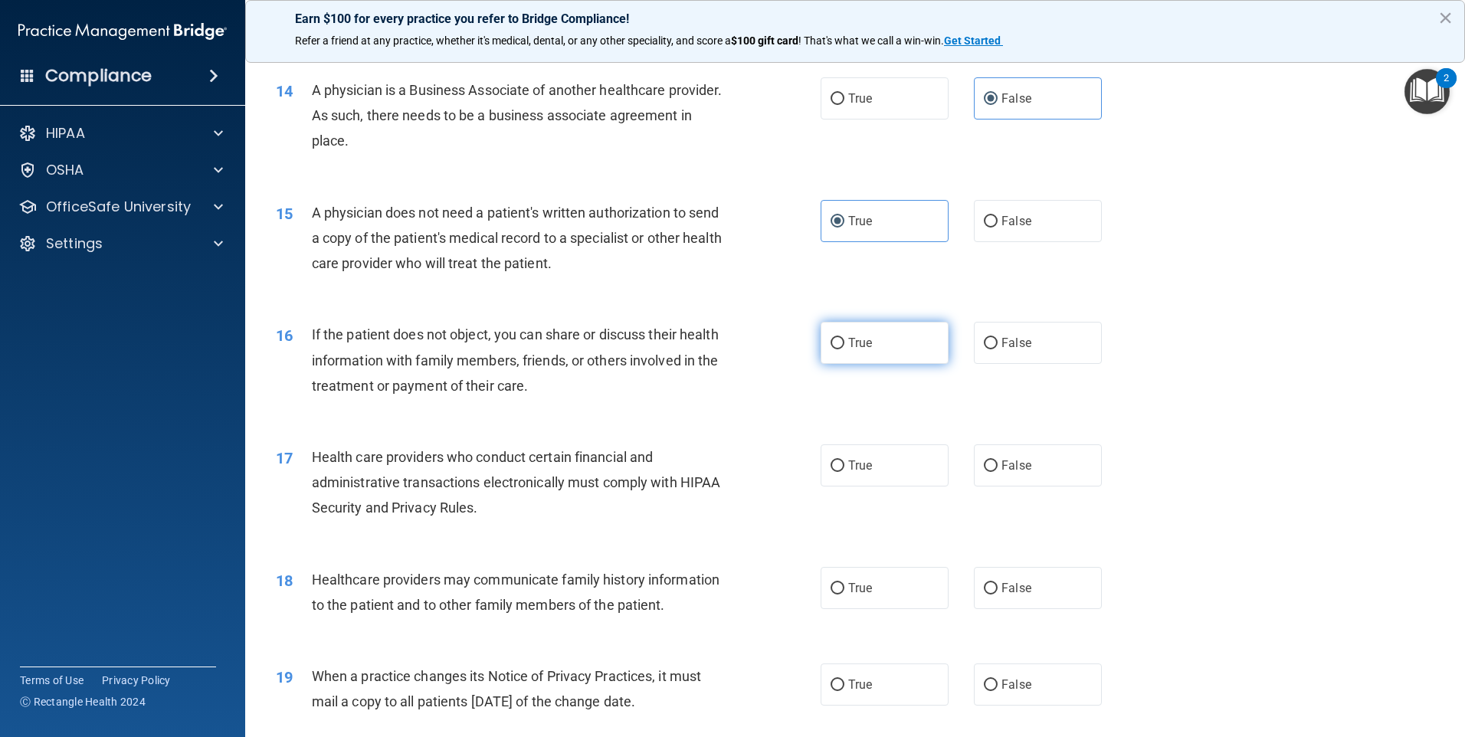
click at [831, 341] on input "True" at bounding box center [838, 343] width 14 height 11
radio input "true"
click at [837, 465] on input "True" at bounding box center [838, 465] width 14 height 11
radio input "true"
click at [988, 585] on input "False" at bounding box center [991, 588] width 14 height 11
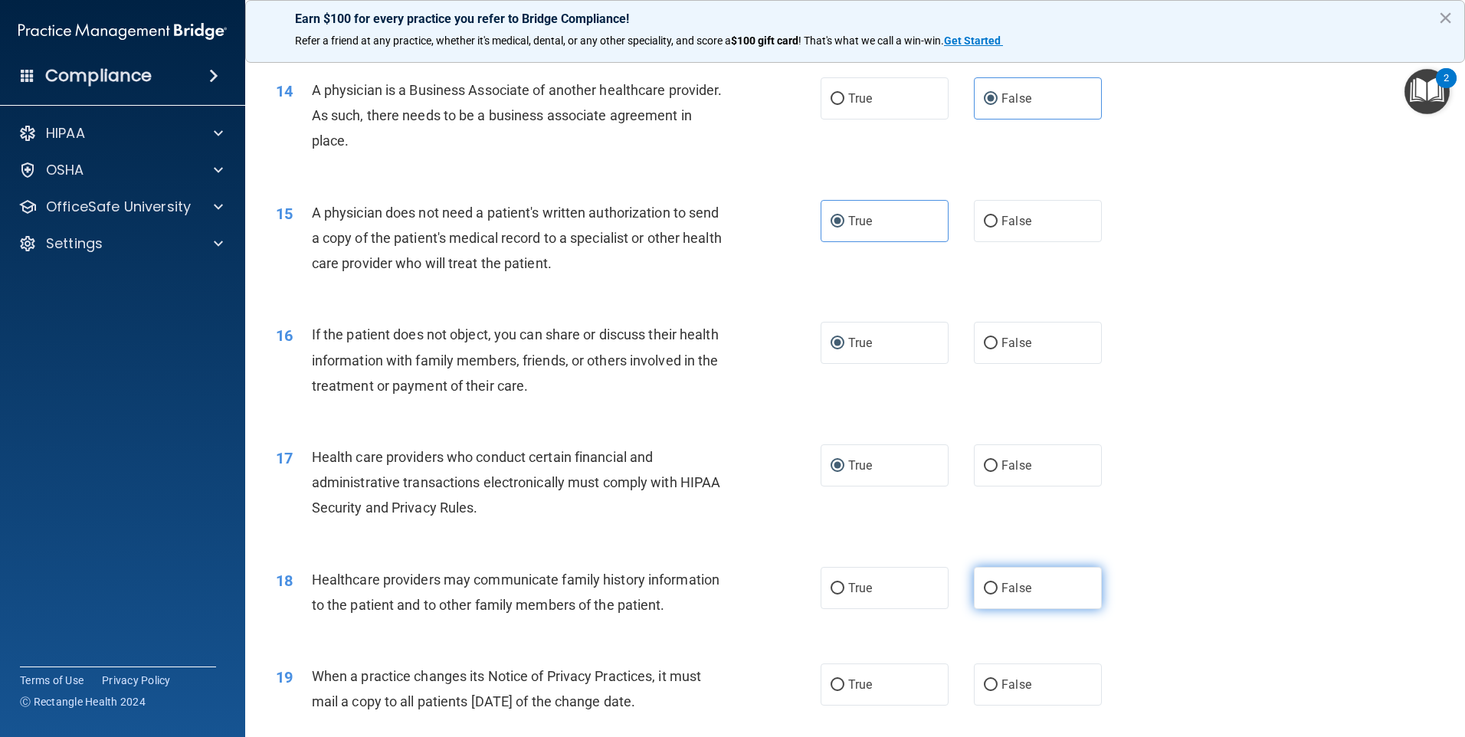
radio input "true"
click at [984, 682] on input "False" at bounding box center [991, 685] width 14 height 11
radio input "true"
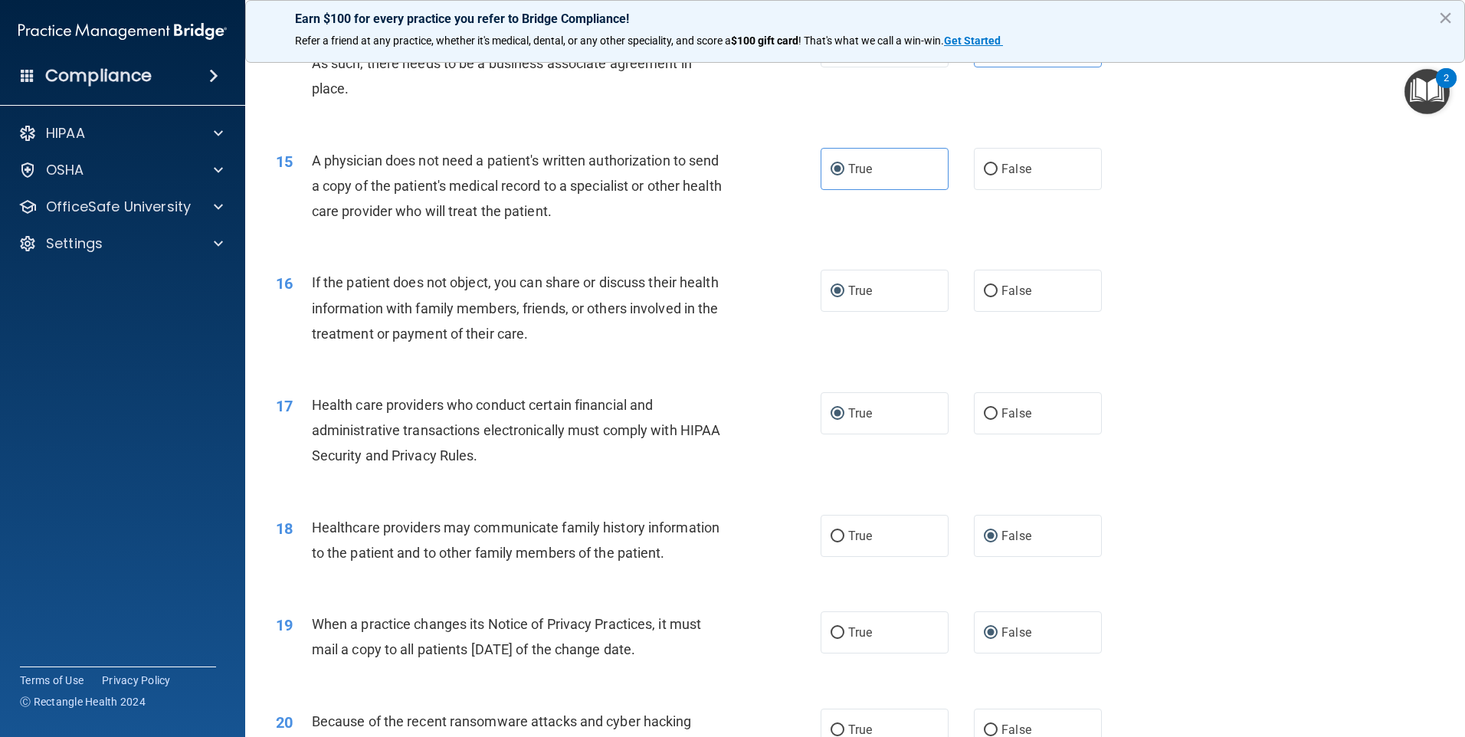
scroll to position [1839, 0]
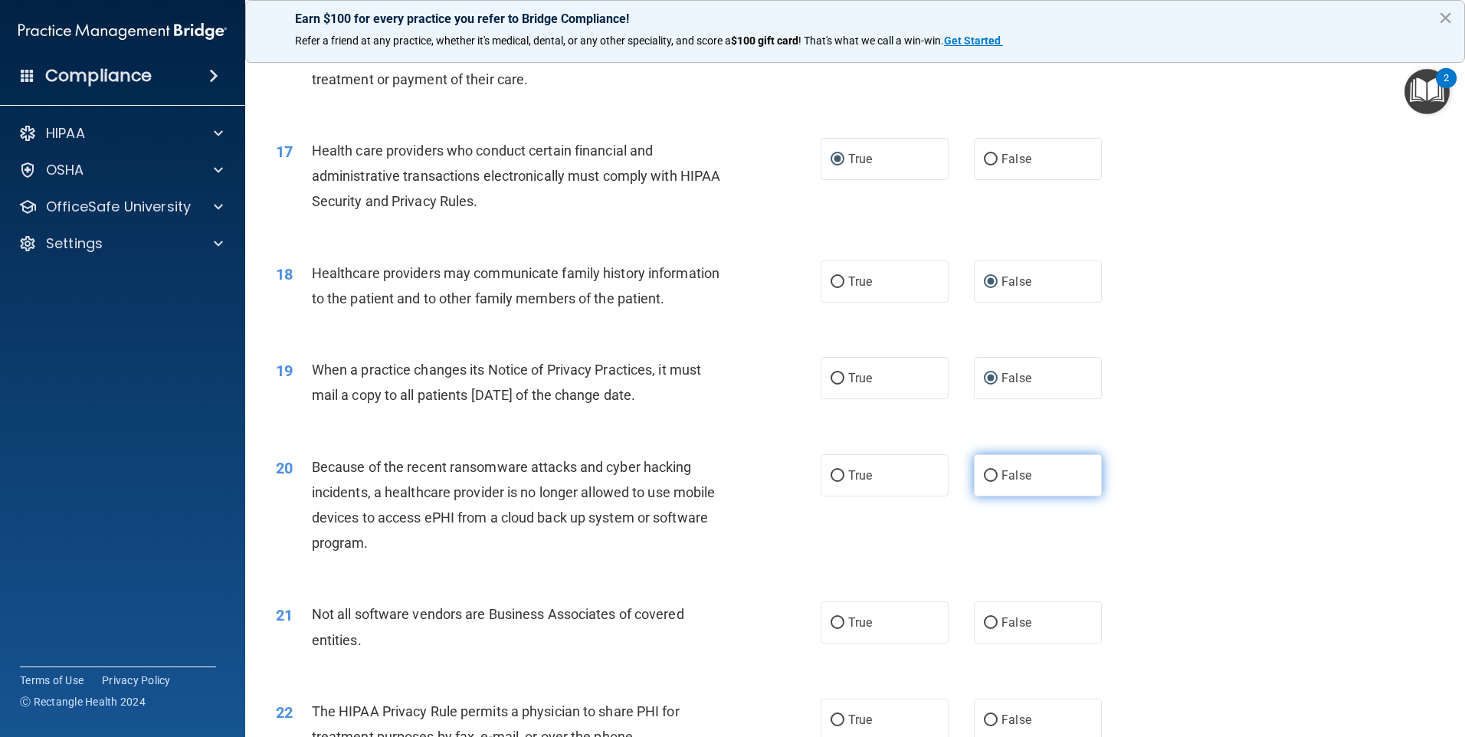
click at [991, 474] on label "False" at bounding box center [1038, 475] width 128 height 42
click at [991, 474] on input "False" at bounding box center [991, 475] width 14 height 11
radio input "true"
click at [825, 630] on label "True" at bounding box center [885, 622] width 128 height 42
click at [831, 629] on input "True" at bounding box center [838, 623] width 14 height 11
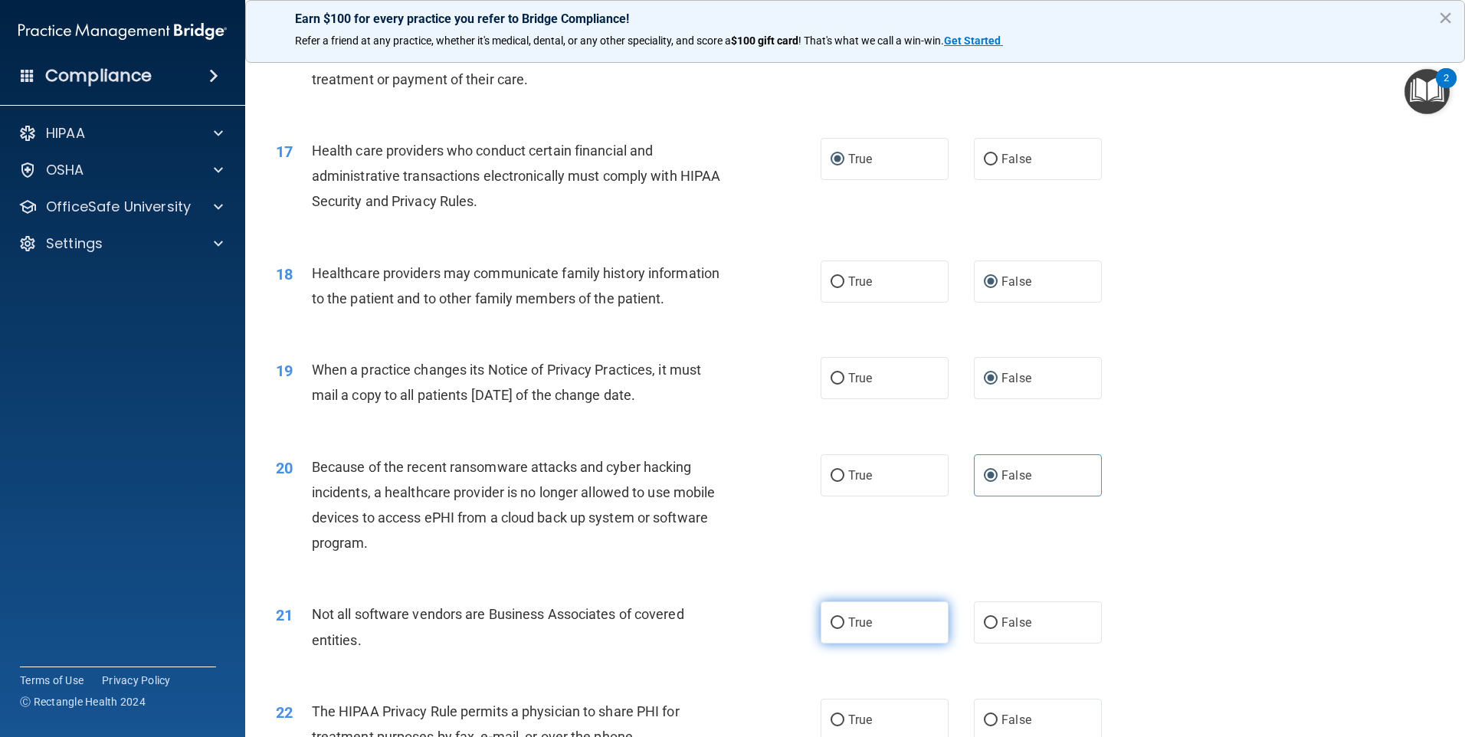
radio input "true"
click at [838, 727] on label "True" at bounding box center [885, 720] width 128 height 42
click at [838, 726] on input "True" at bounding box center [838, 720] width 14 height 11
radio input "true"
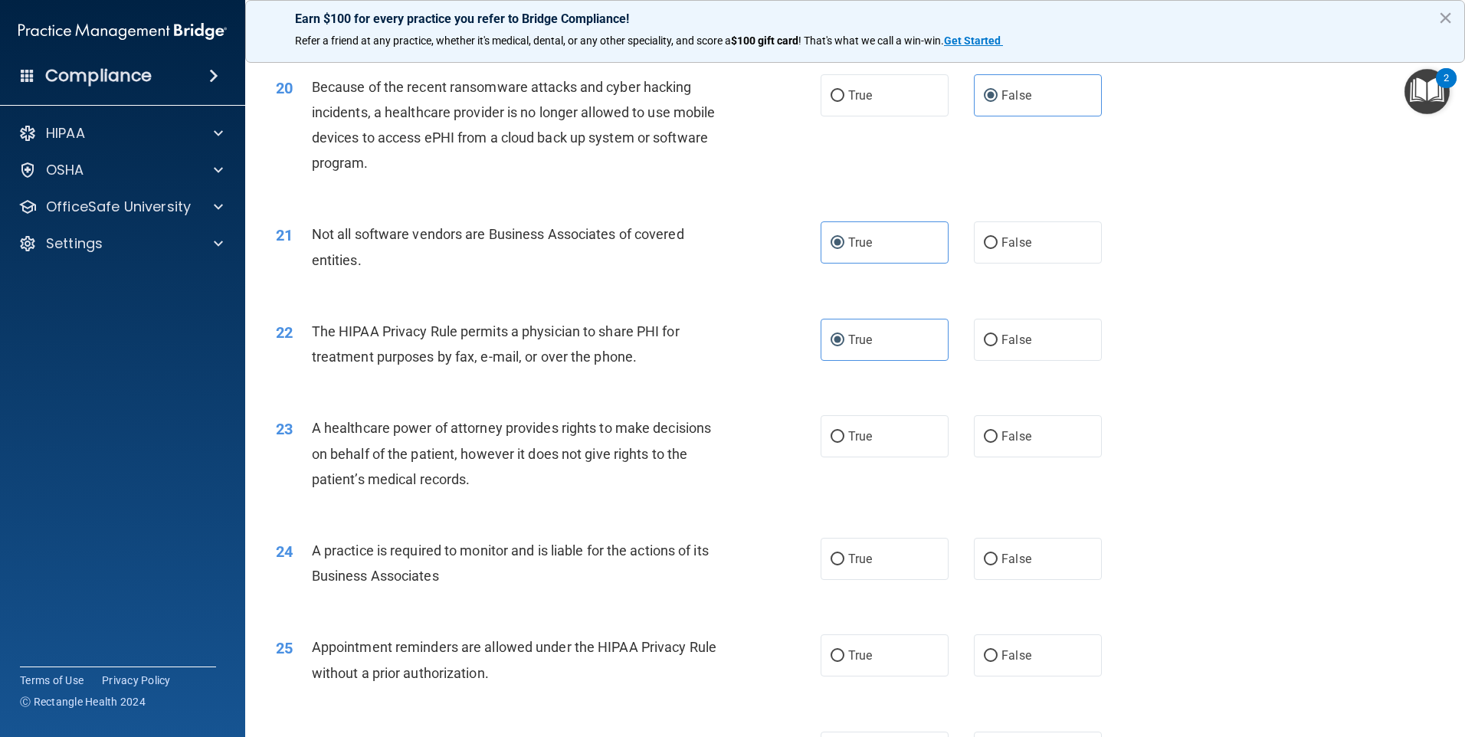
scroll to position [2222, 0]
click at [990, 439] on input "False" at bounding box center [991, 433] width 14 height 11
radio input "true"
click at [992, 556] on label "False" at bounding box center [1038, 556] width 128 height 42
click at [992, 556] on input "False" at bounding box center [991, 556] width 14 height 11
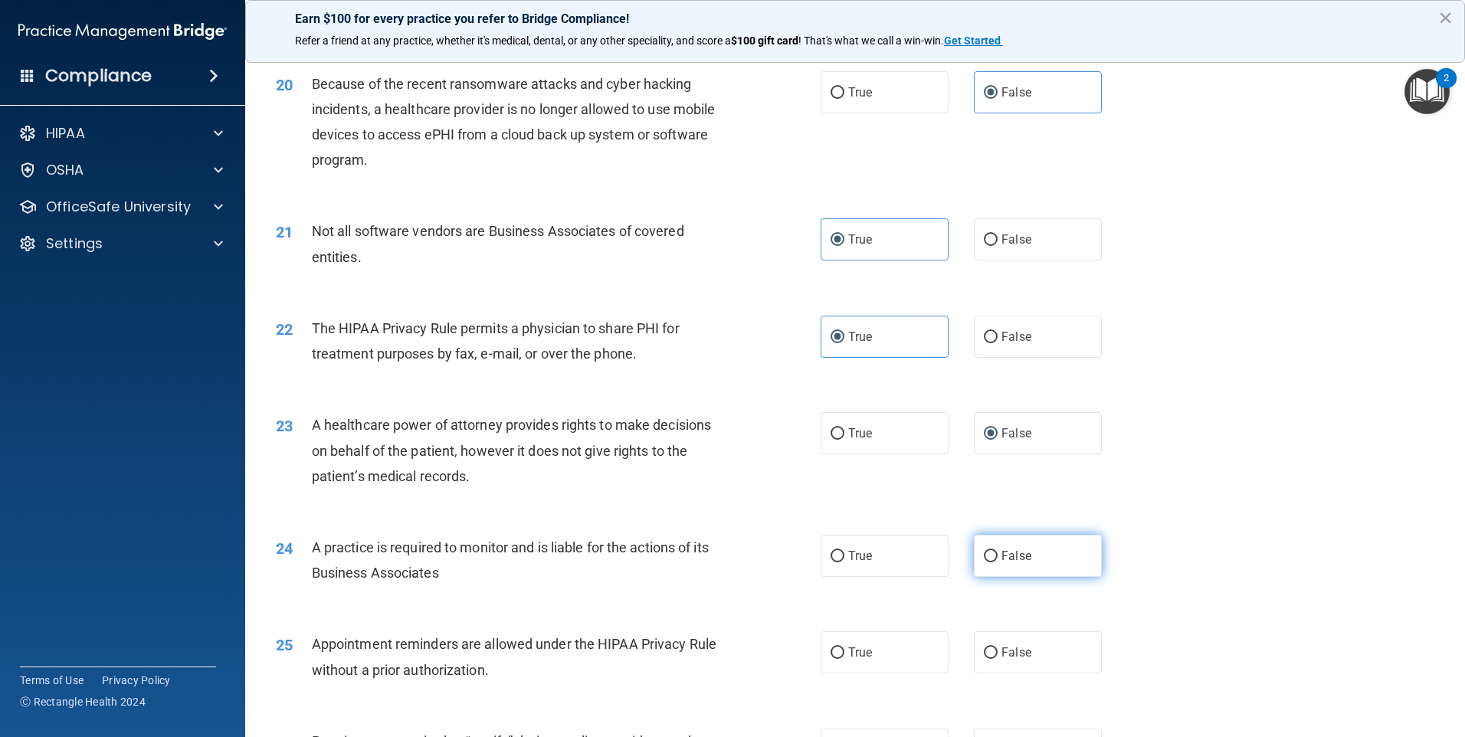
radio input "true"
click at [828, 563] on label "True" at bounding box center [885, 556] width 128 height 42
click at [831, 562] on input "True" at bounding box center [838, 556] width 14 height 11
radio input "true"
radio input "false"
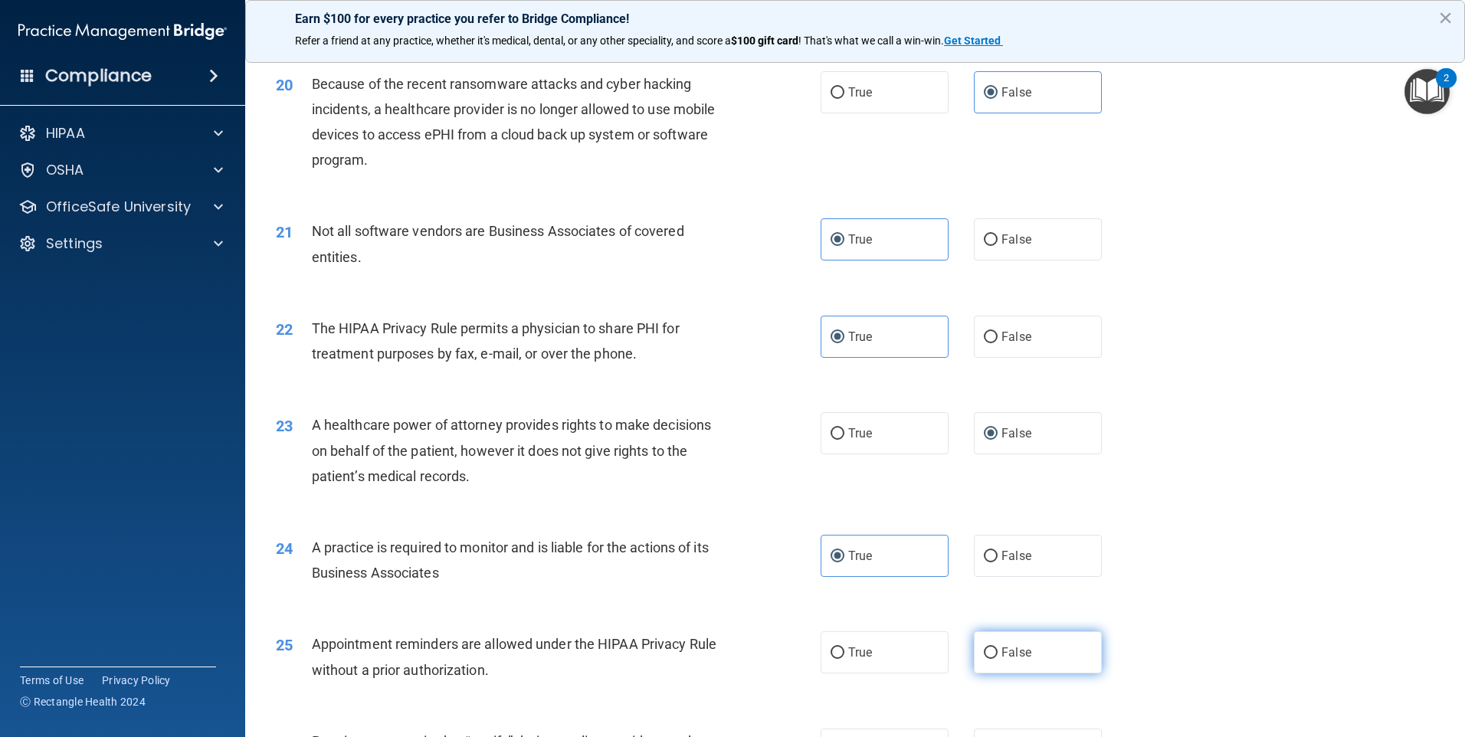
click at [991, 662] on label "False" at bounding box center [1038, 652] width 128 height 42
click at [991, 659] on input "False" at bounding box center [991, 652] width 14 height 11
radio input "true"
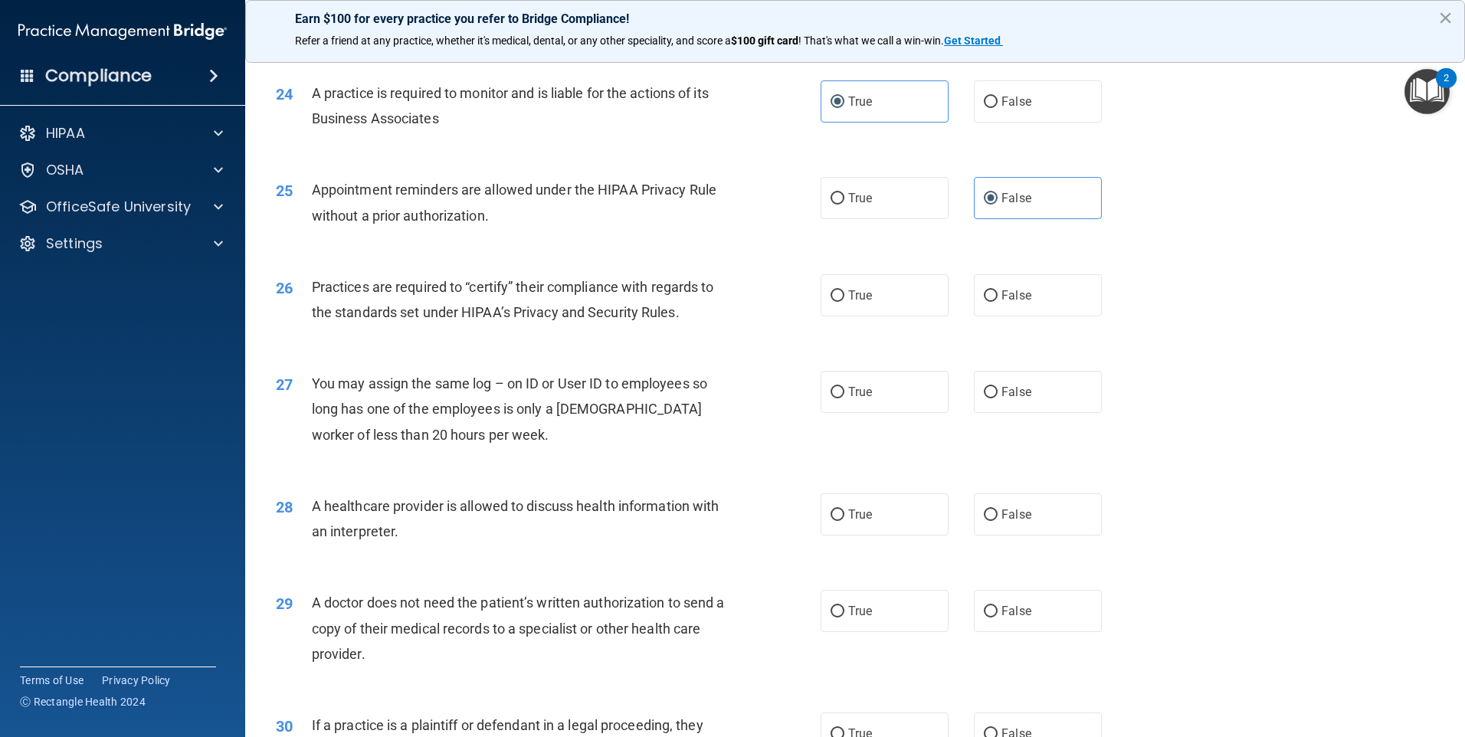
scroll to position [2682, 0]
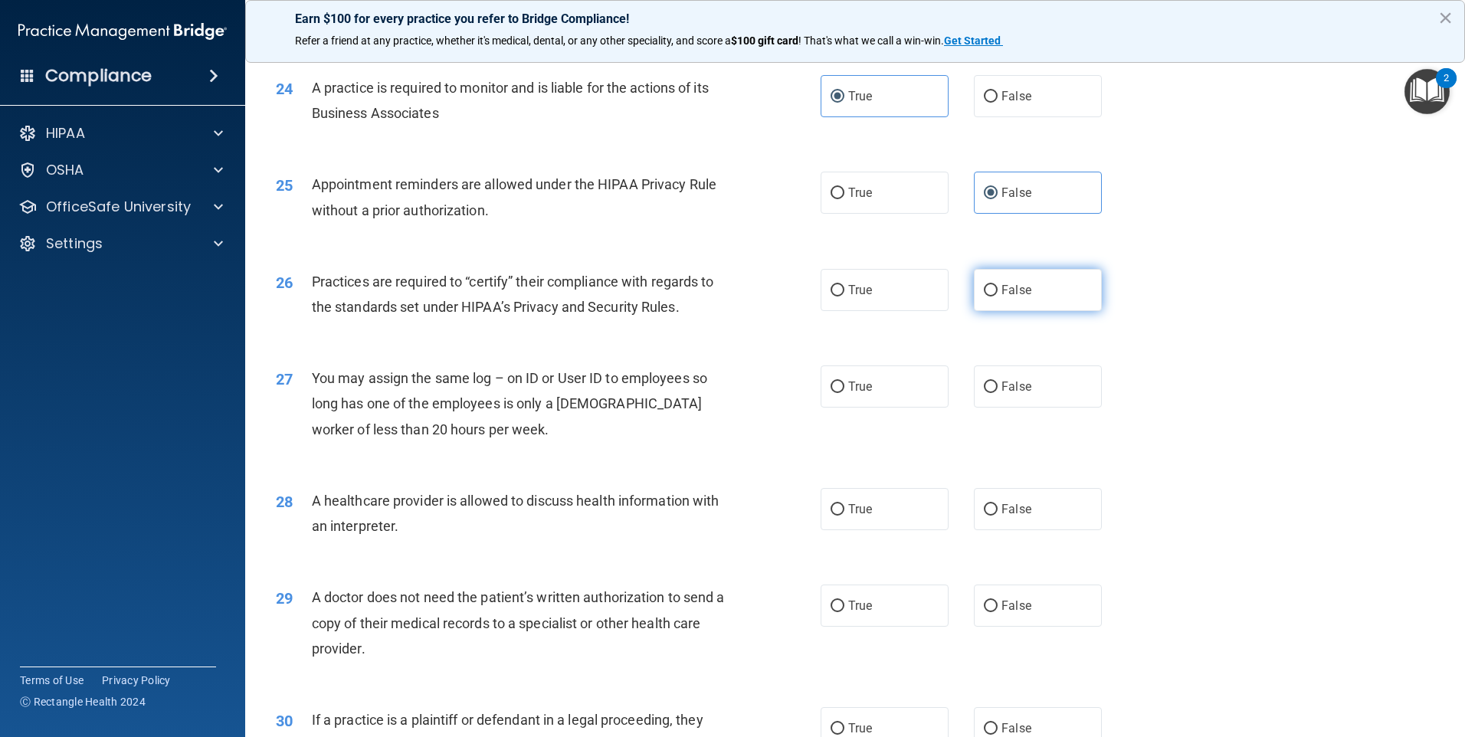
click at [984, 288] on input "False" at bounding box center [991, 290] width 14 height 11
radio input "true"
click at [985, 388] on input "False" at bounding box center [991, 387] width 14 height 11
radio input "true"
click at [835, 515] on input "True" at bounding box center [838, 509] width 14 height 11
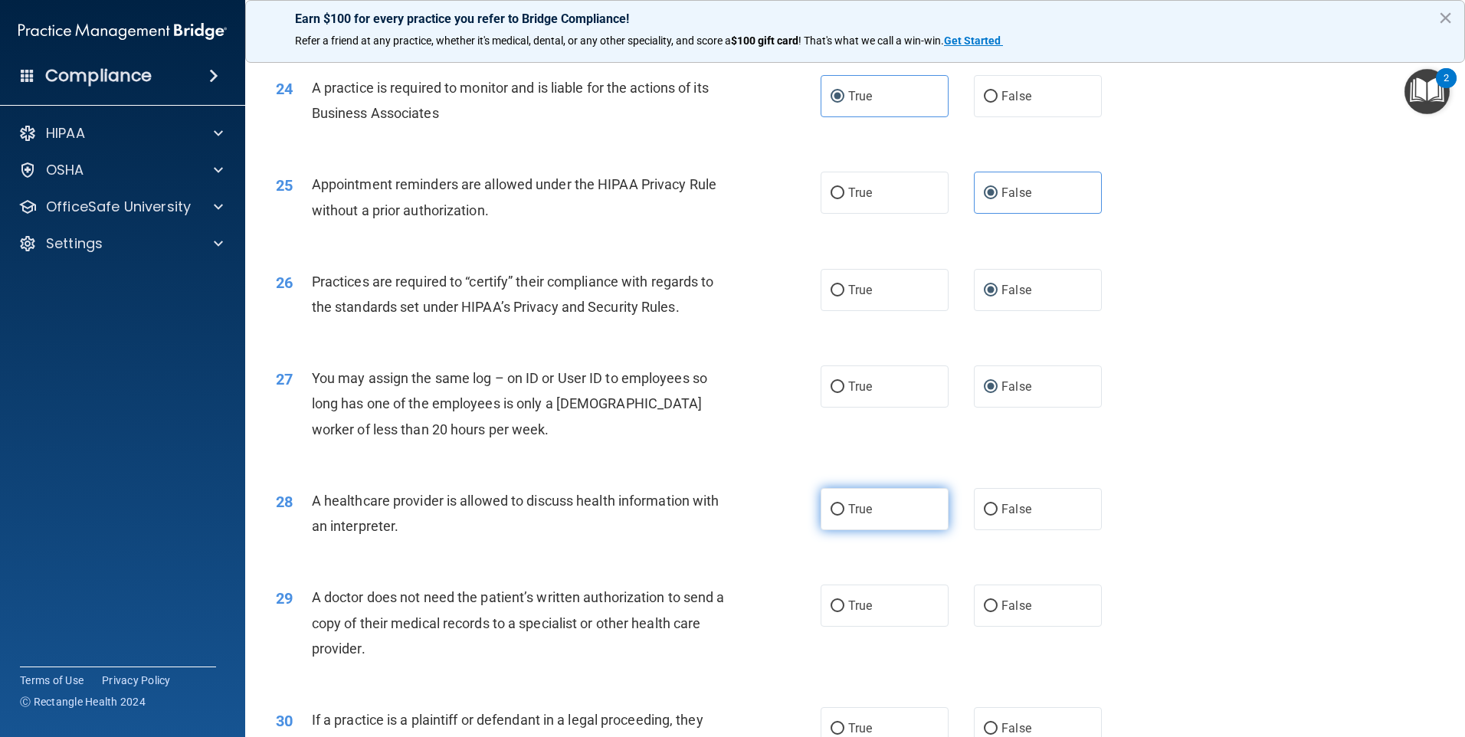
radio input "true"
click at [831, 601] on input "True" at bounding box center [838, 606] width 14 height 11
radio input "true"
click at [836, 726] on input "True" at bounding box center [838, 728] width 14 height 11
radio input "true"
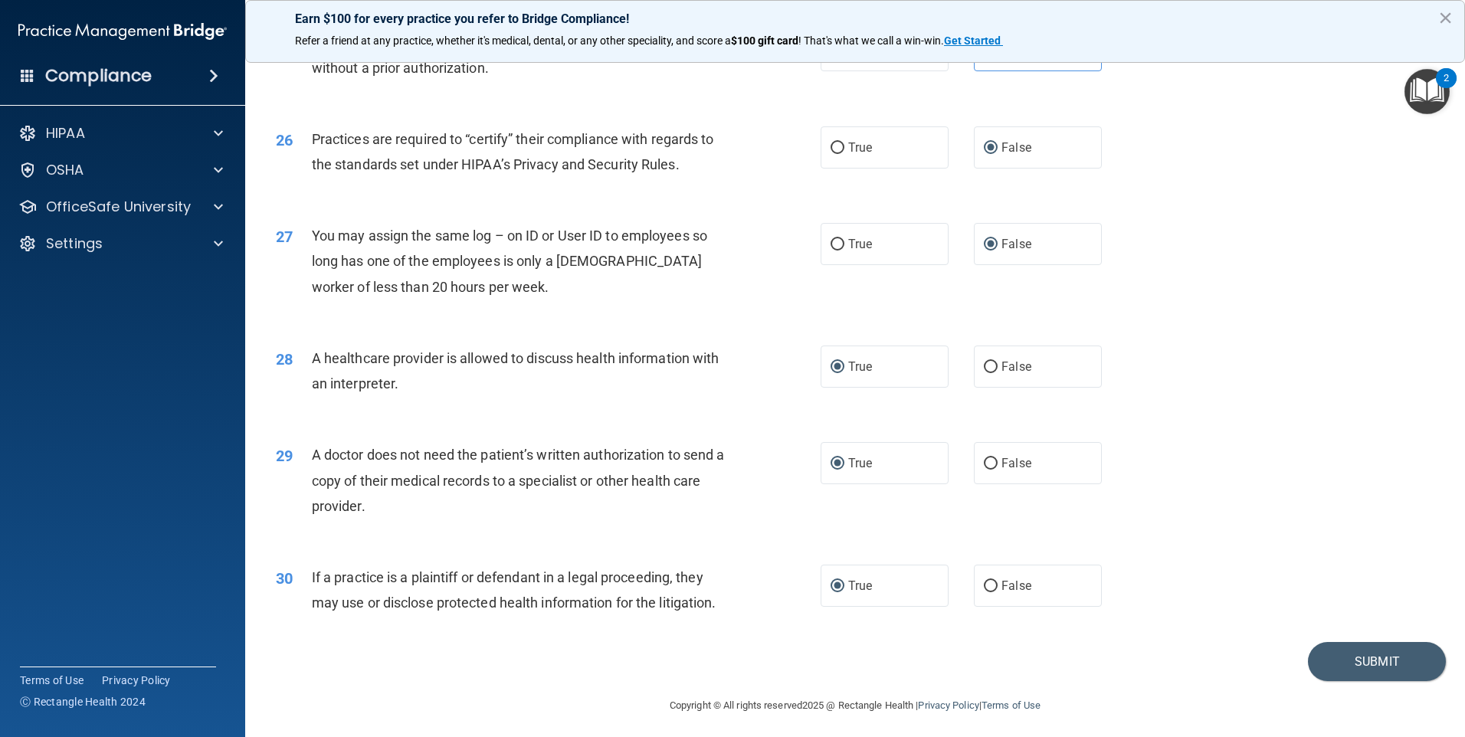
scroll to position [2830, 0]
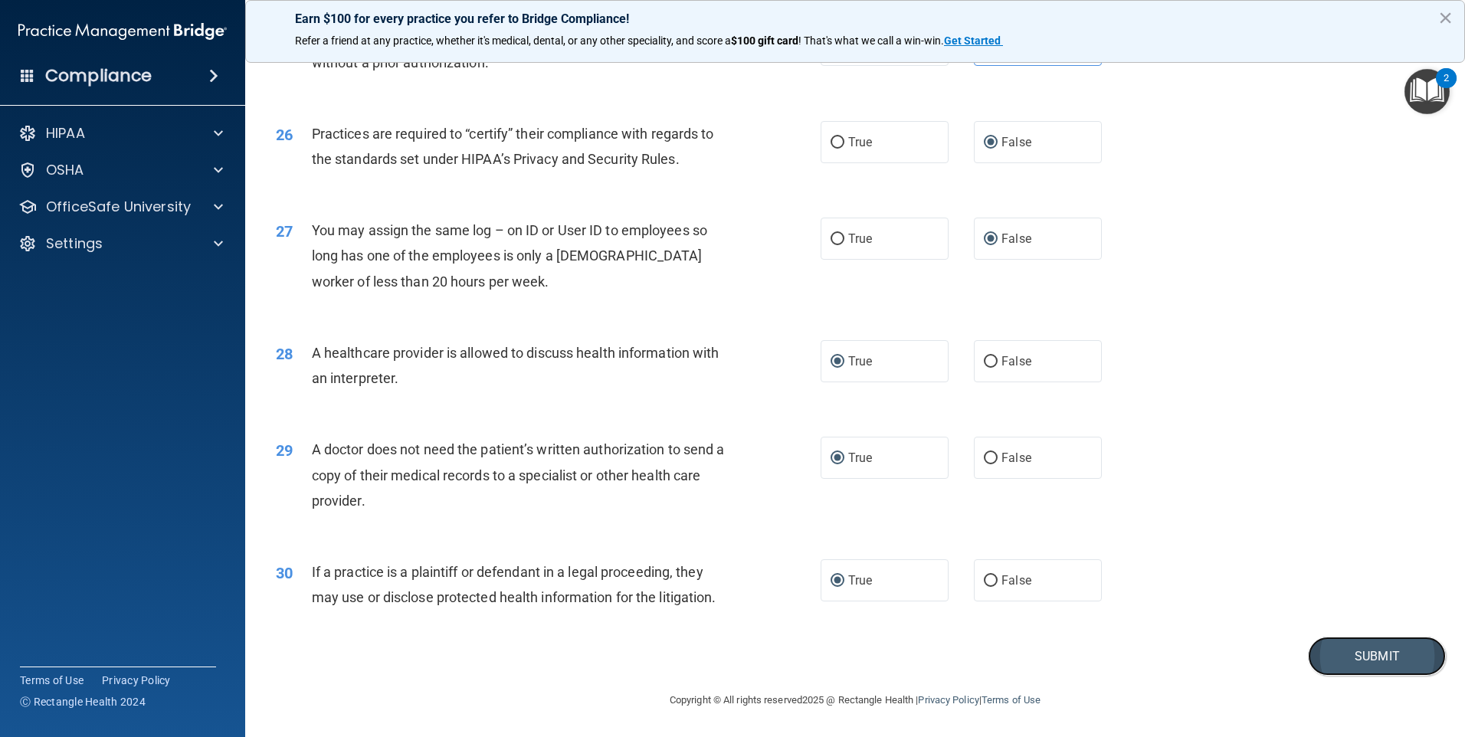
click at [1405, 672] on button "Submit" at bounding box center [1377, 656] width 138 height 39
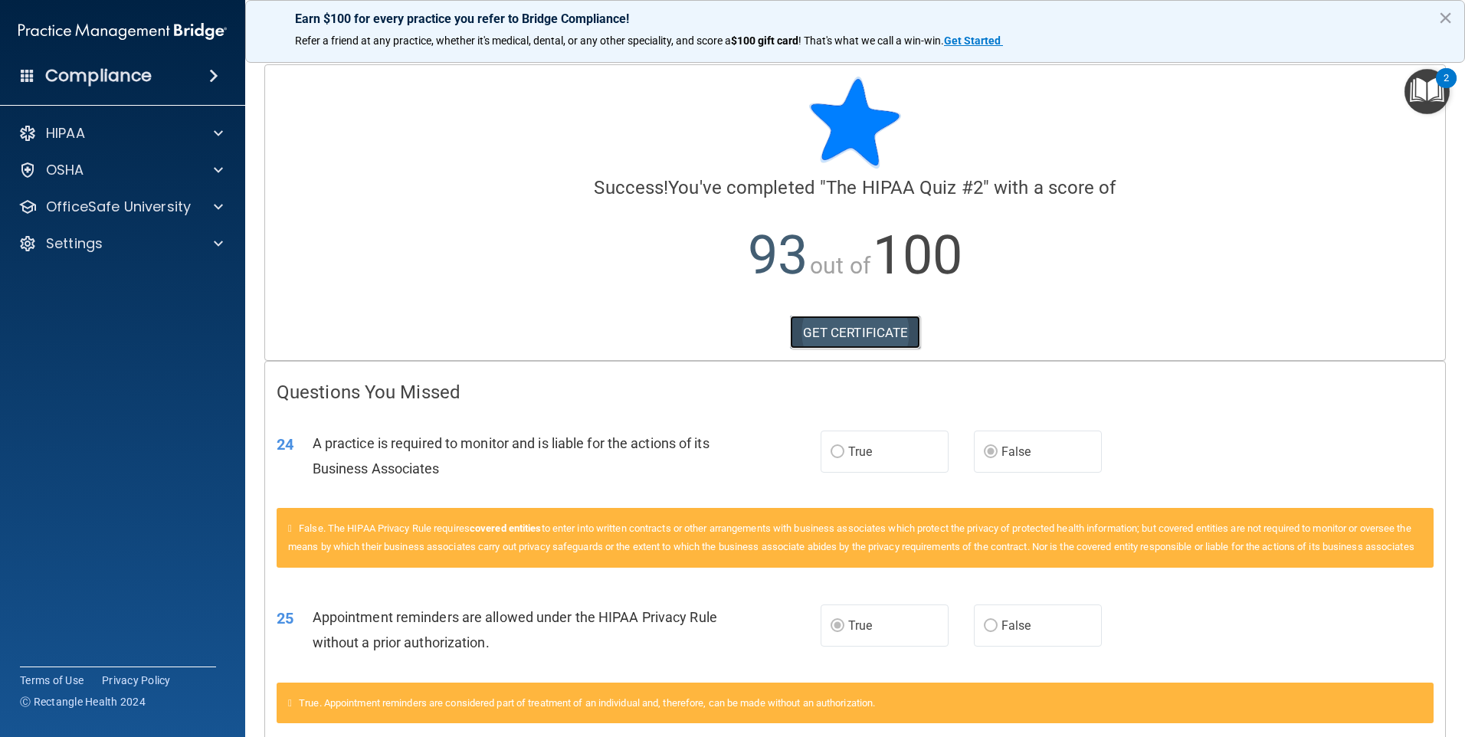
click at [843, 341] on link "GET CERTIFICATE" at bounding box center [855, 333] width 131 height 34
click at [225, 204] on div at bounding box center [216, 207] width 38 height 18
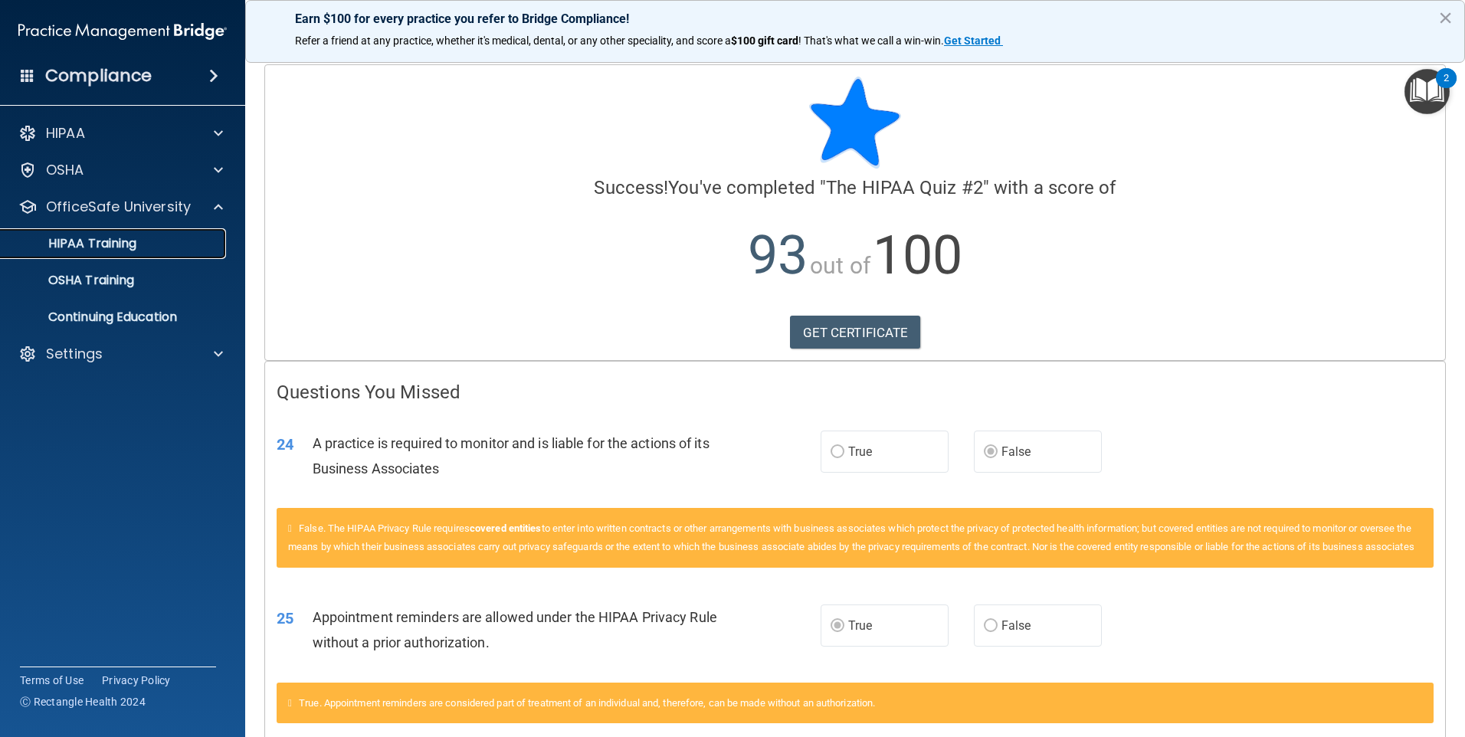
click at [129, 243] on p "HIPAA Training" at bounding box center [73, 243] width 126 height 15
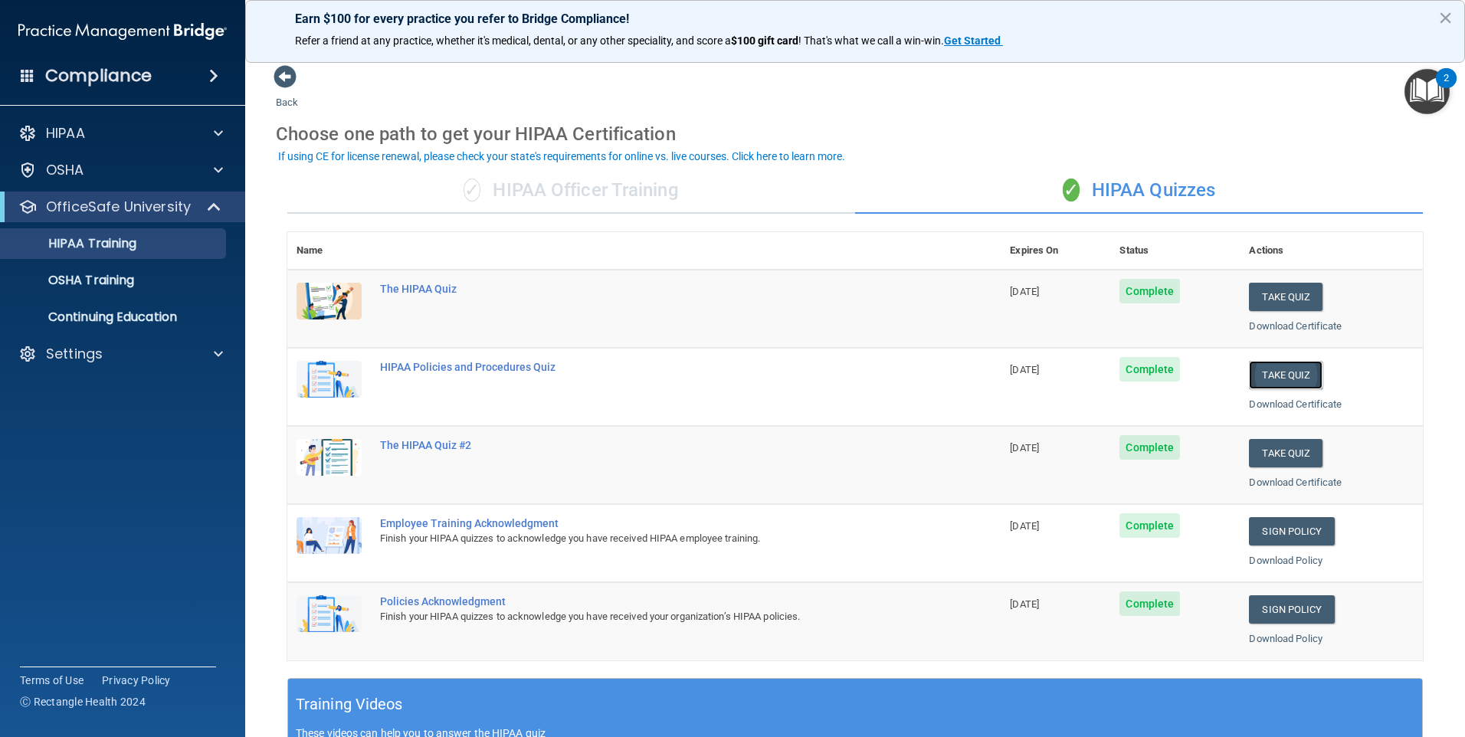
click at [1259, 375] on button "Take Quiz" at bounding box center [1286, 375] width 74 height 28
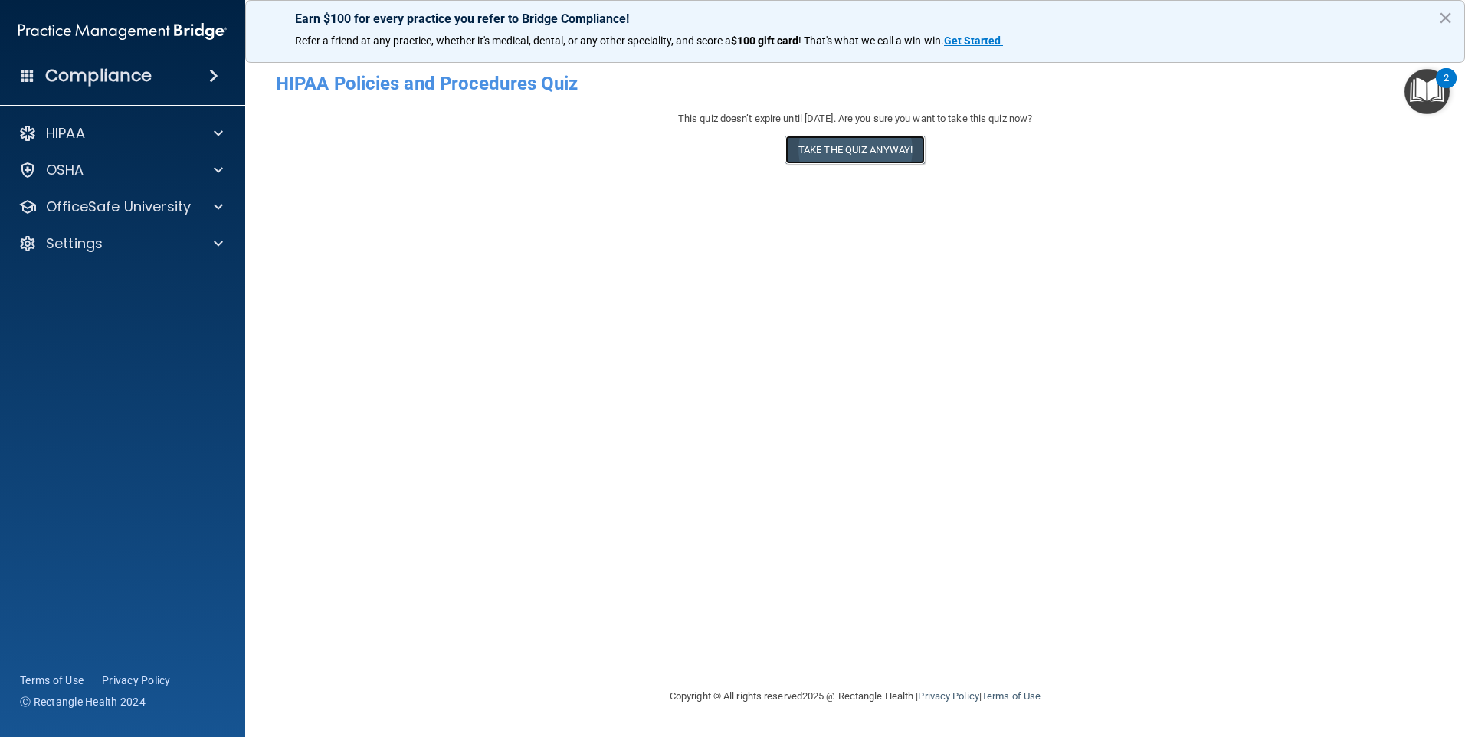
click at [854, 153] on button "Take the quiz anyway!" at bounding box center [854, 150] width 139 height 28
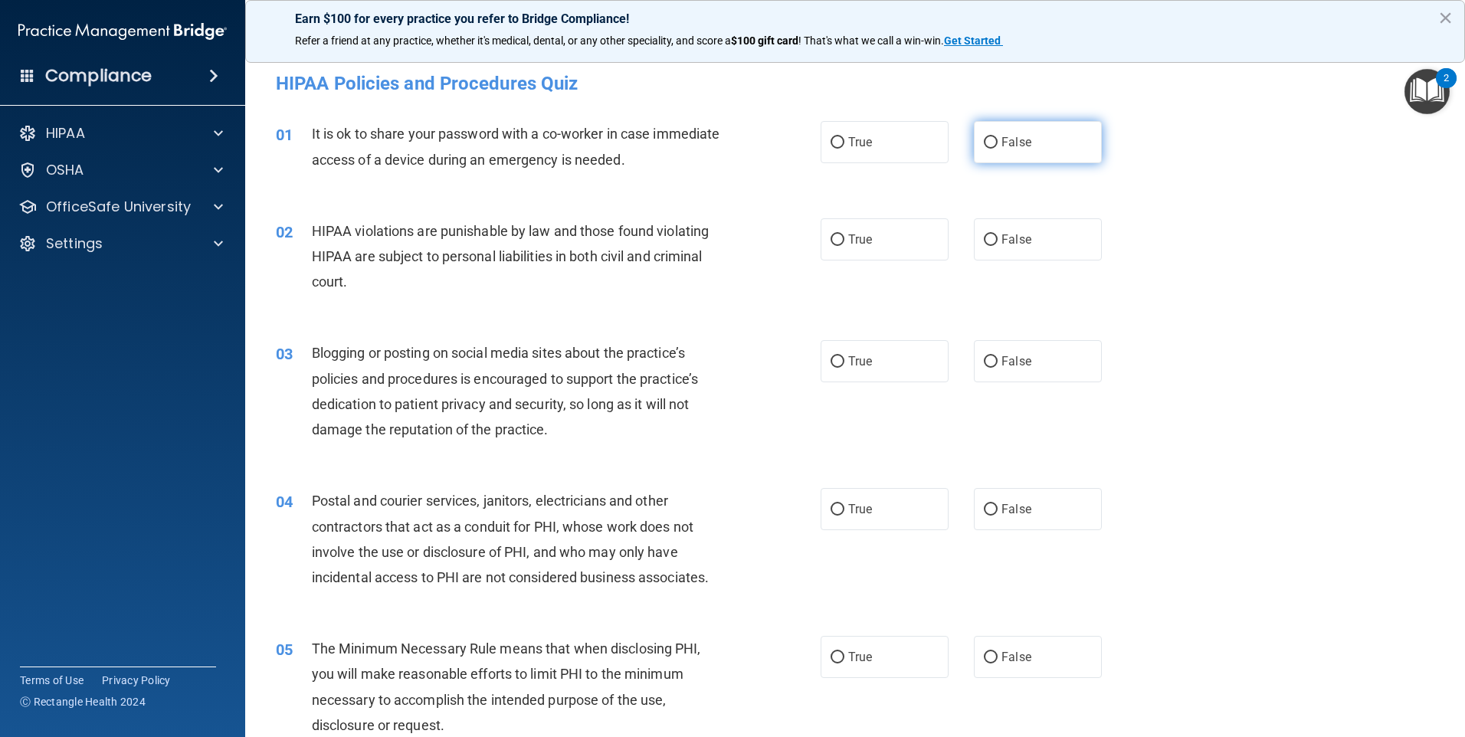
click at [1021, 137] on span "False" at bounding box center [1016, 142] width 30 height 15
click at [998, 137] on input "False" at bounding box center [991, 142] width 14 height 11
radio input "true"
drag, startPoint x: 880, startPoint y: 230, endPoint x: 930, endPoint y: 257, distance: 57.6
click at [880, 231] on label "True" at bounding box center [885, 239] width 128 height 42
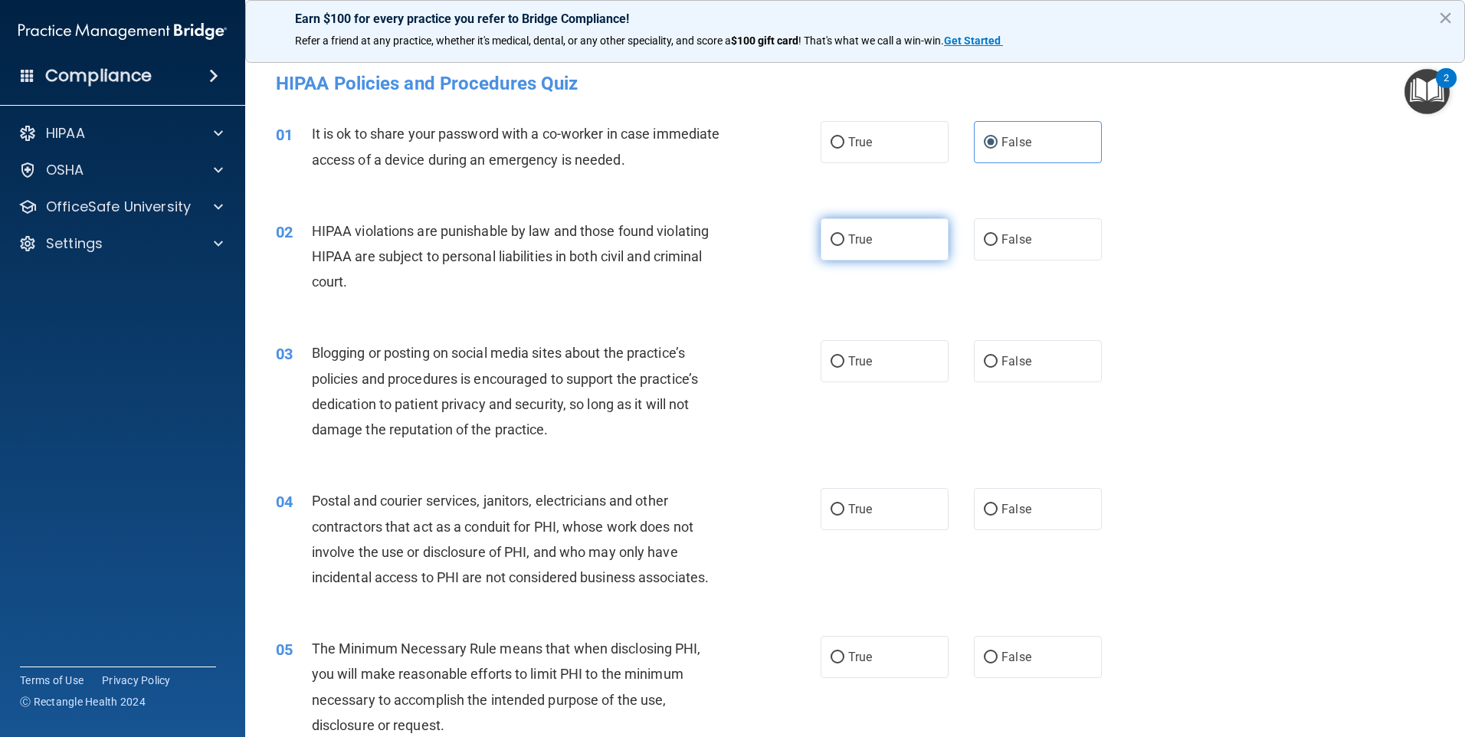
click at [844, 234] on input "True" at bounding box center [838, 239] width 14 height 11
radio input "true"
click at [1033, 358] on label "False" at bounding box center [1038, 361] width 128 height 42
click at [998, 358] on input "False" at bounding box center [991, 361] width 14 height 11
radio input "true"
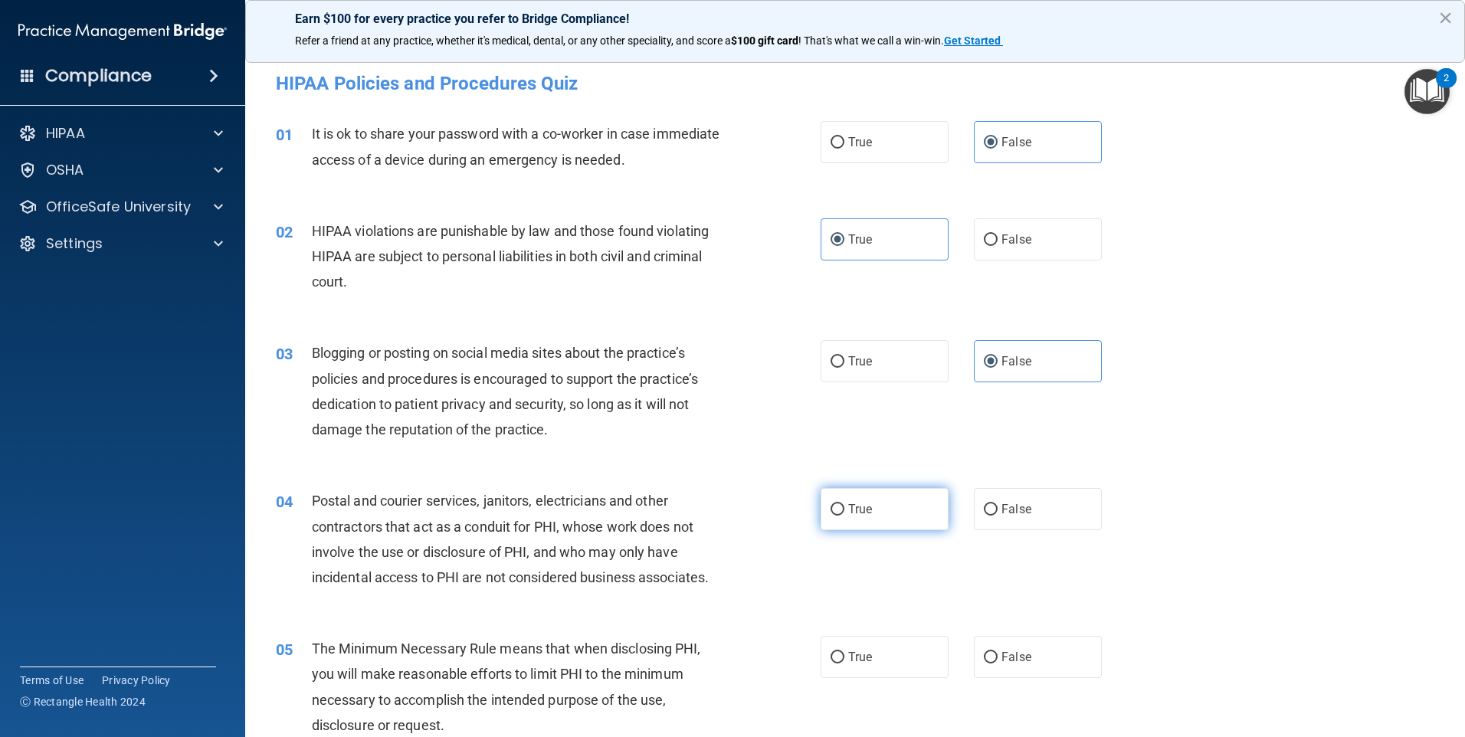
click at [838, 514] on input "True" at bounding box center [838, 509] width 14 height 11
radio input "true"
click at [834, 654] on input "True" at bounding box center [838, 657] width 14 height 11
radio input "true"
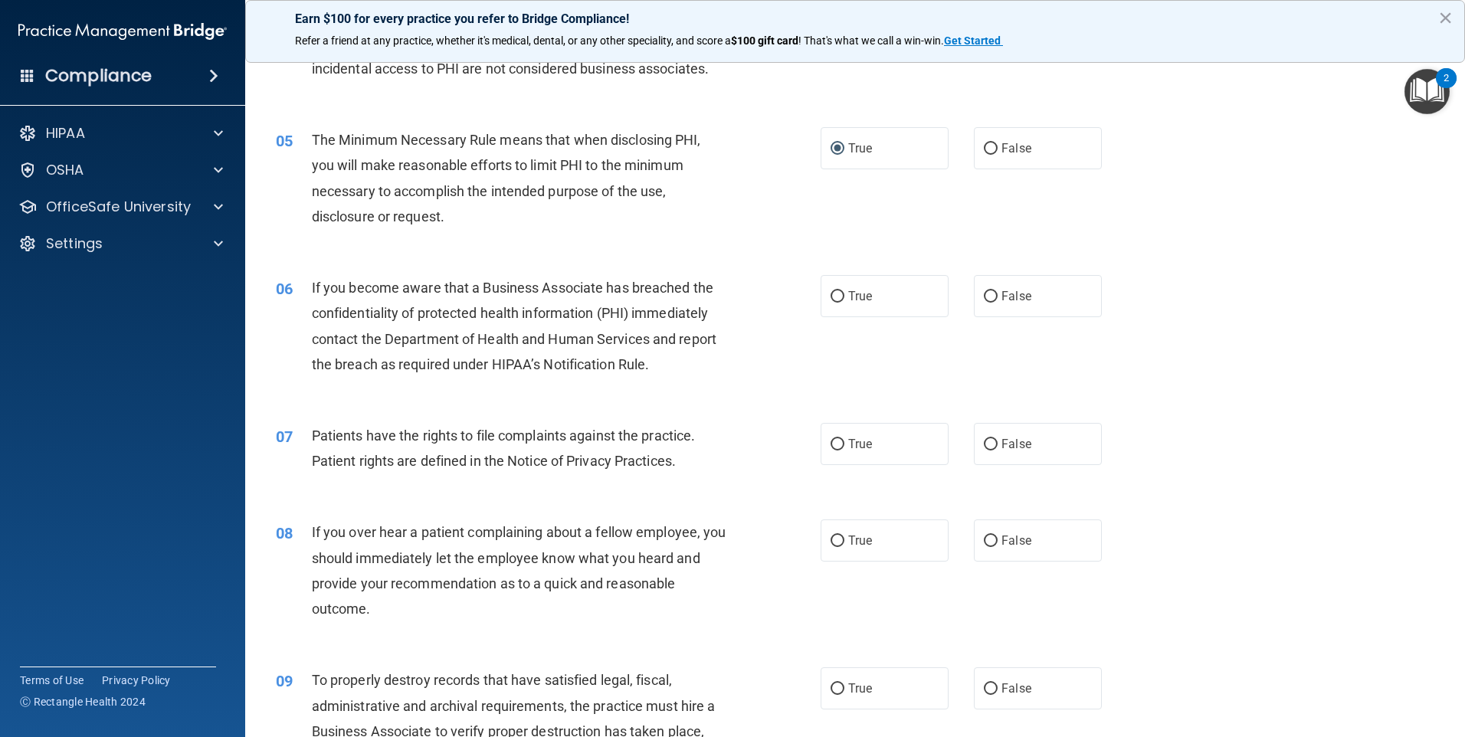
scroll to position [536, 0]
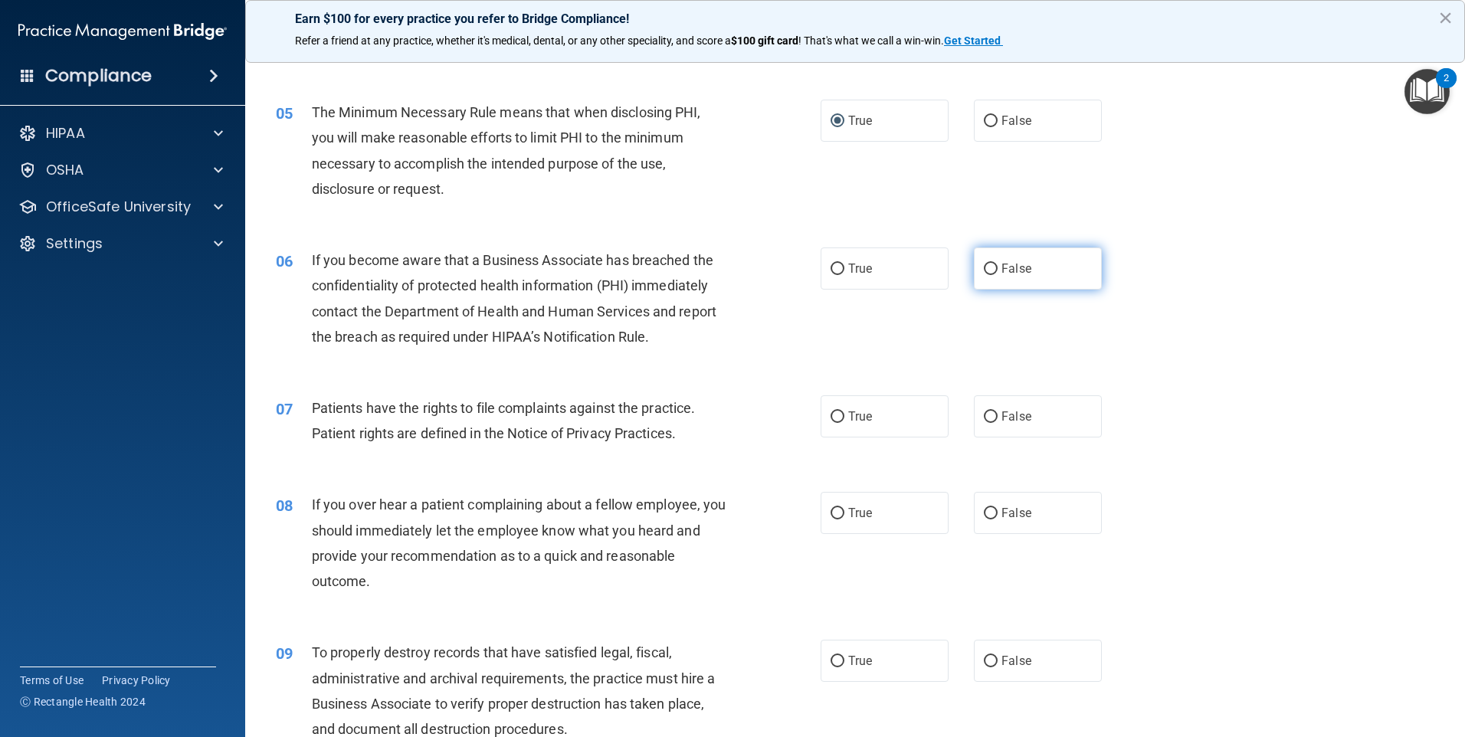
click at [991, 264] on label "False" at bounding box center [1038, 268] width 128 height 42
click at [991, 264] on input "False" at bounding box center [991, 269] width 14 height 11
radio input "true"
click at [851, 421] on span "True" at bounding box center [860, 416] width 24 height 15
click at [844, 421] on input "True" at bounding box center [838, 416] width 14 height 11
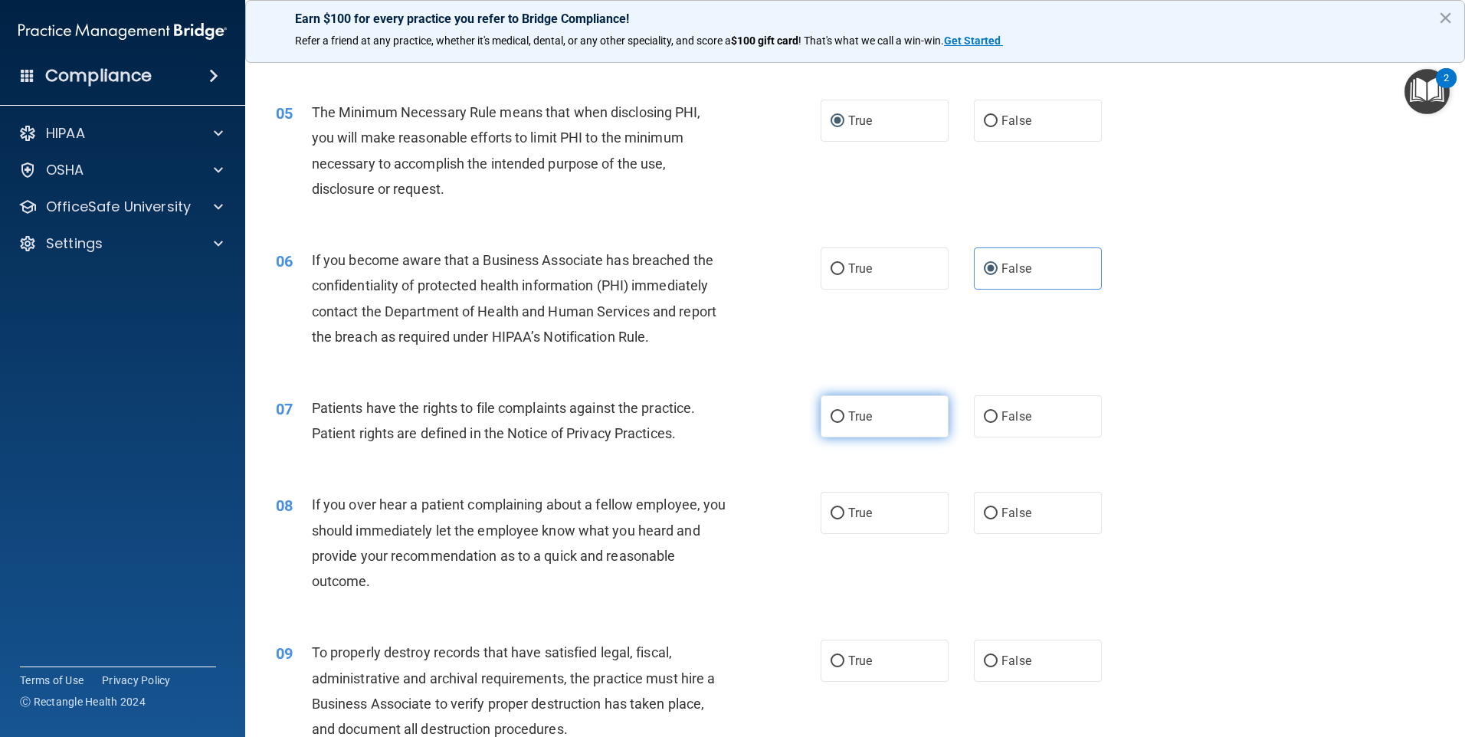
radio input "true"
click at [1001, 513] on span "False" at bounding box center [1016, 513] width 30 height 15
click at [995, 513] on input "False" at bounding box center [991, 513] width 14 height 11
radio input "true"
click at [1008, 664] on span "False" at bounding box center [1016, 661] width 30 height 15
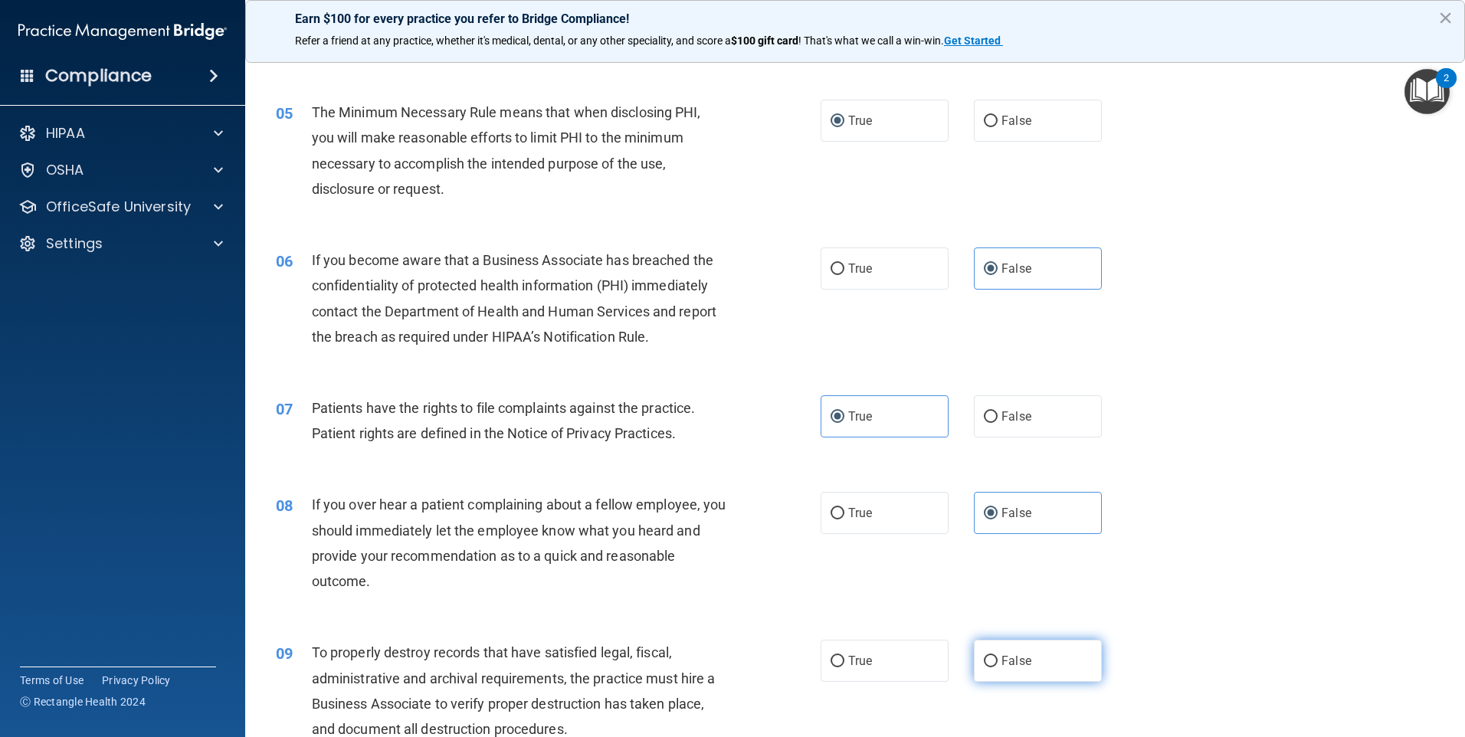
click at [998, 664] on input "False" at bounding box center [991, 661] width 14 height 11
radio input "true"
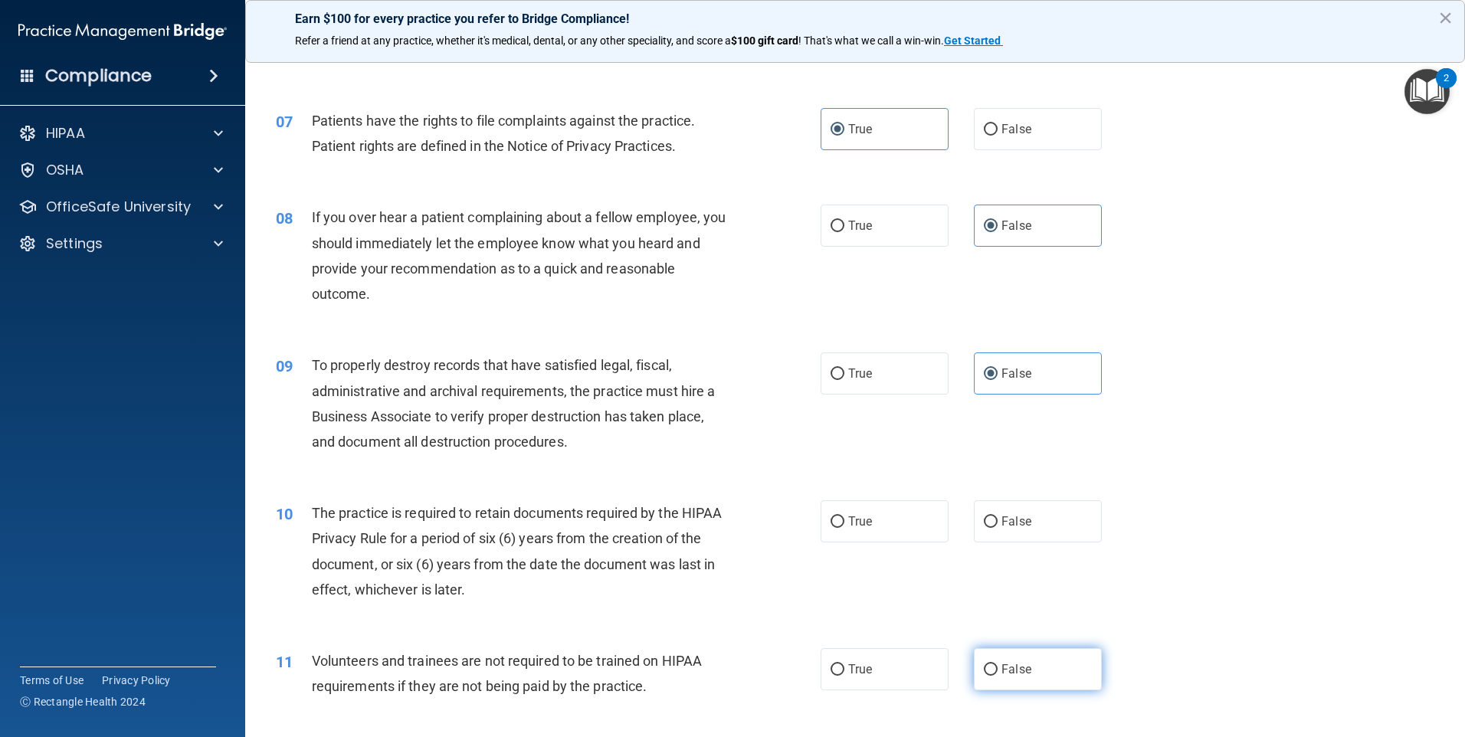
scroll to position [919, 0]
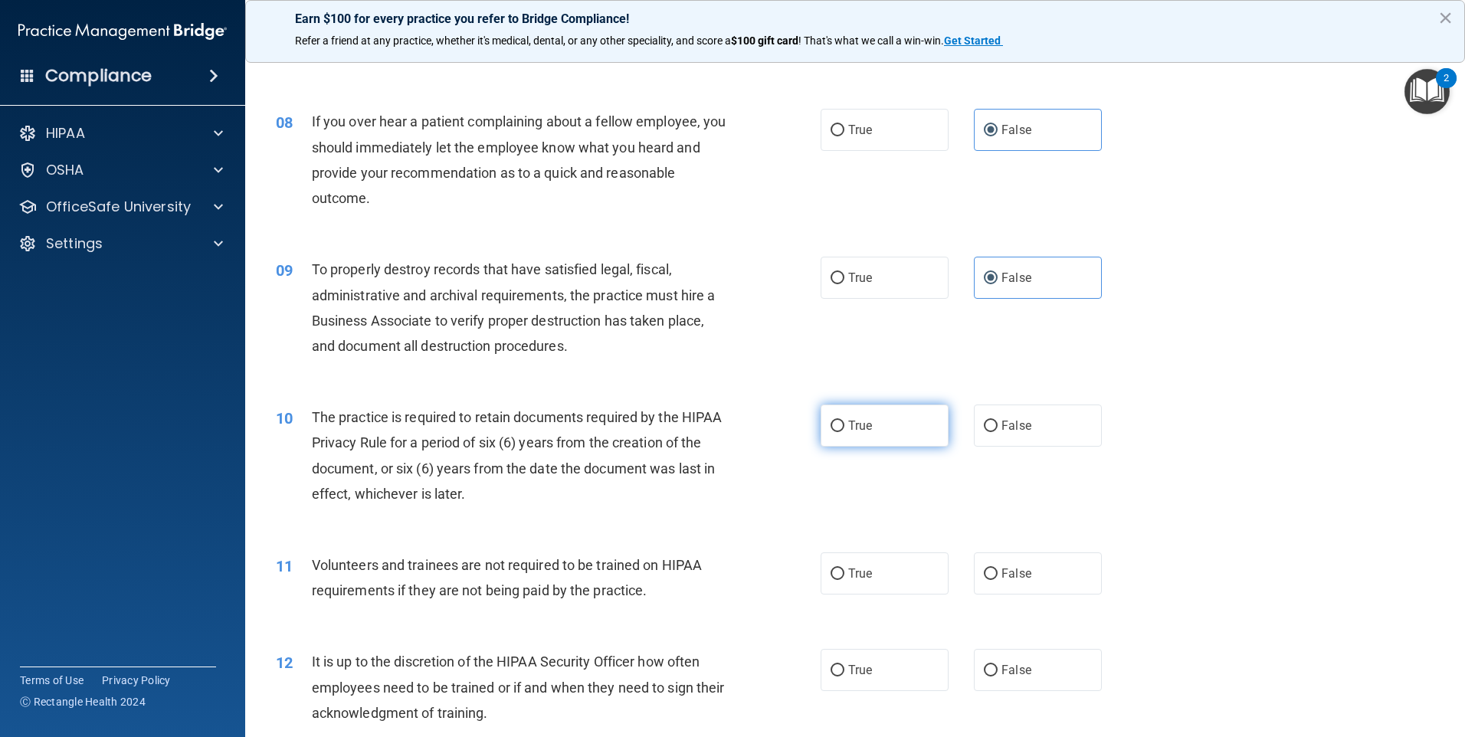
click at [844, 439] on label "True" at bounding box center [885, 426] width 128 height 42
click at [844, 432] on input "True" at bounding box center [838, 426] width 14 height 11
radio input "true"
click at [991, 569] on label "False" at bounding box center [1038, 573] width 128 height 42
click at [991, 569] on input "False" at bounding box center [991, 574] width 14 height 11
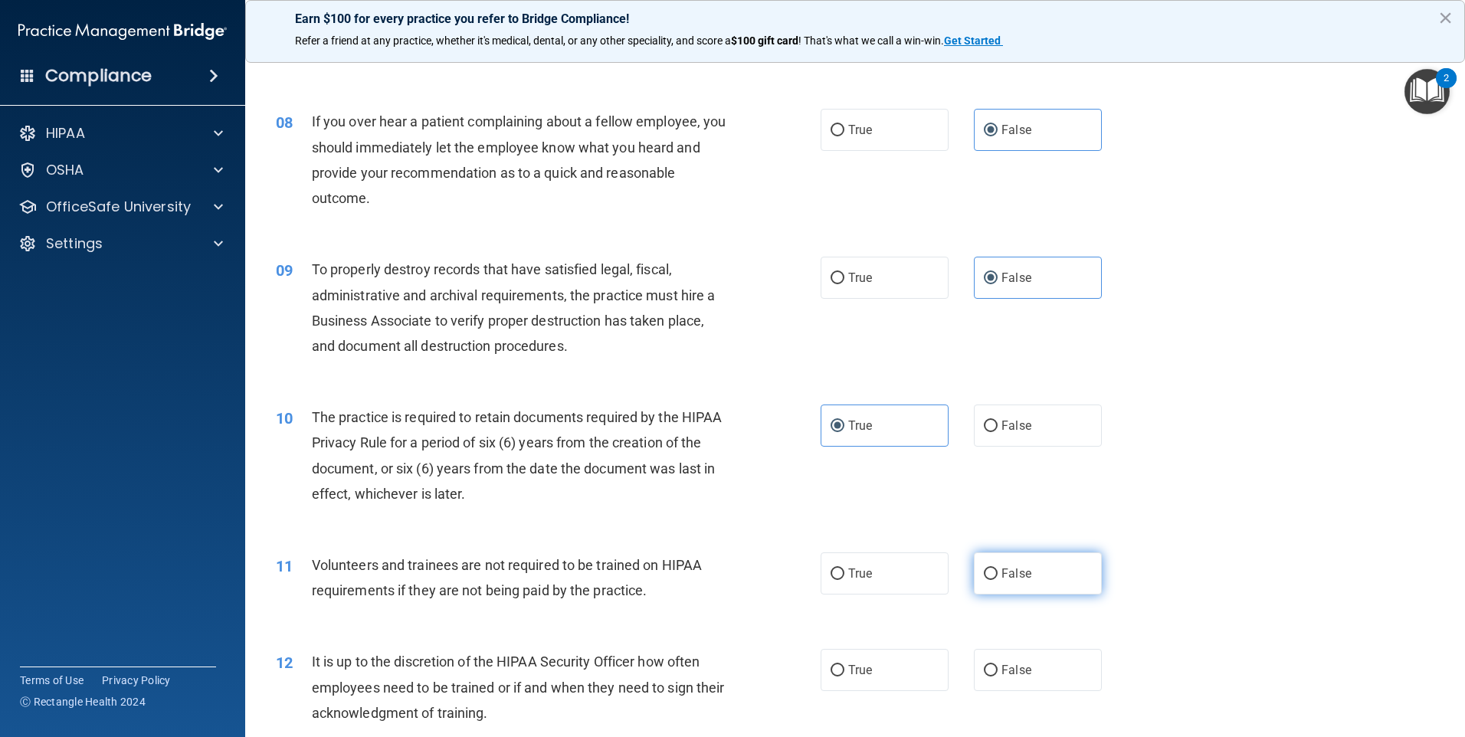
radio input "true"
click at [1012, 674] on span "False" at bounding box center [1016, 670] width 30 height 15
click at [998, 674] on input "False" at bounding box center [991, 670] width 14 height 11
radio input "true"
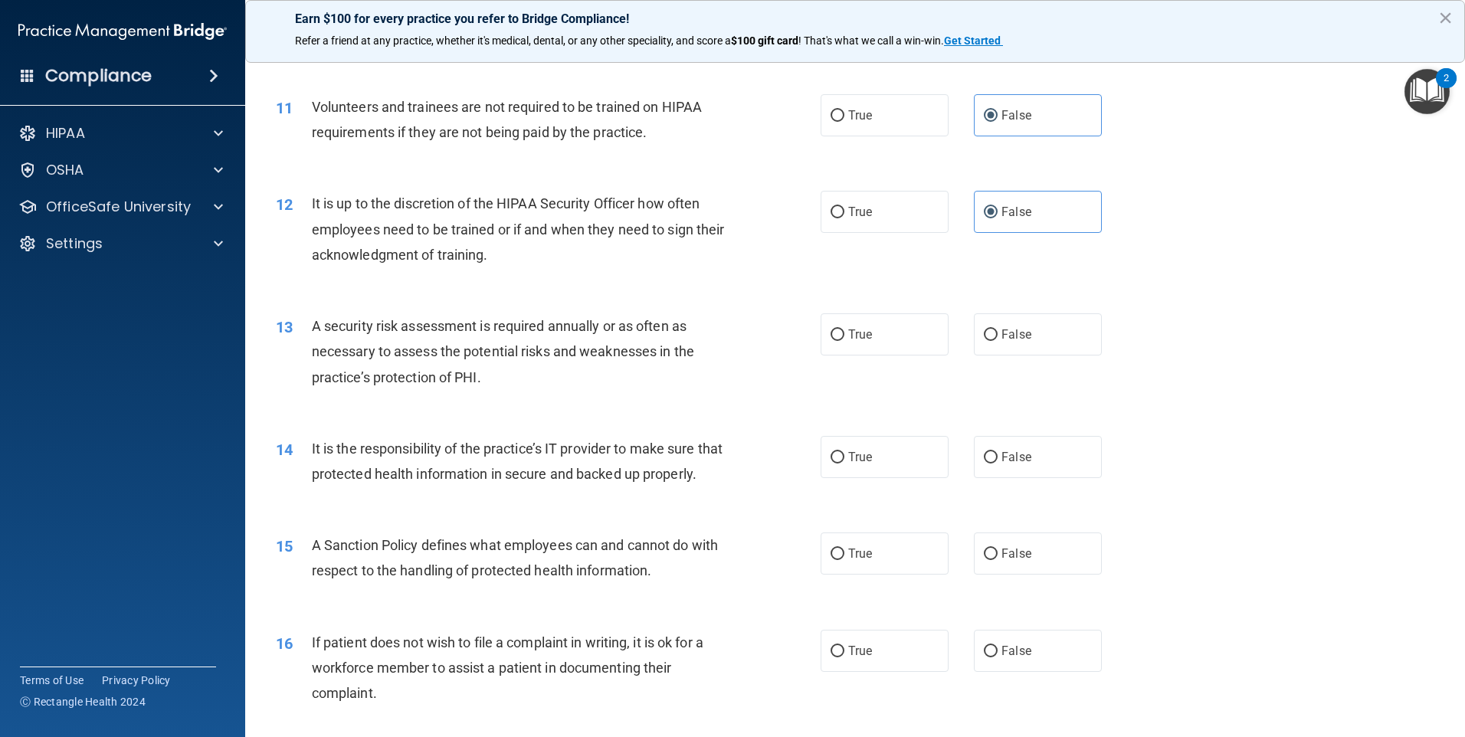
scroll to position [1379, 0]
click at [840, 339] on label "True" at bounding box center [885, 333] width 128 height 42
click at [840, 339] on input "True" at bounding box center [838, 333] width 14 height 11
radio input "true"
click at [975, 457] on label "False" at bounding box center [1038, 455] width 128 height 42
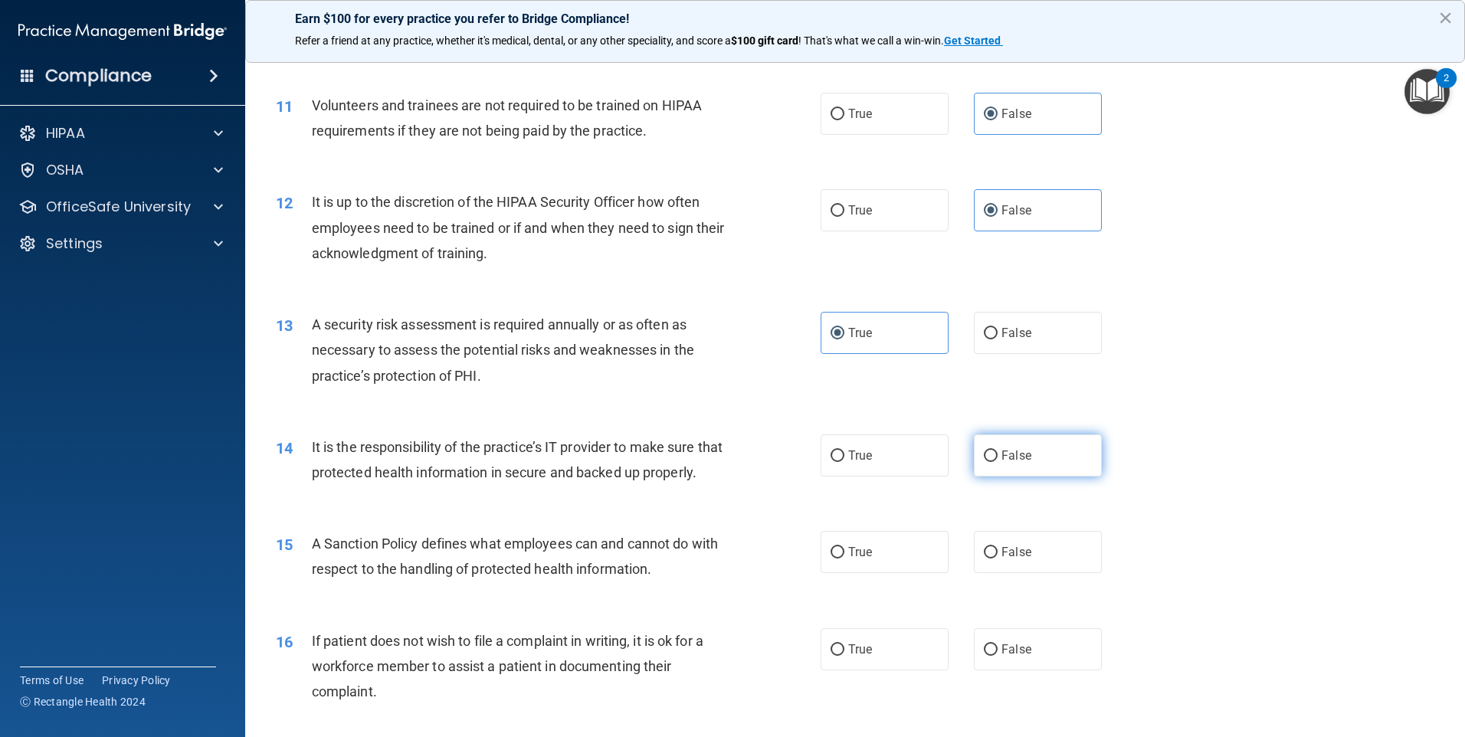
click at [984, 457] on input "False" at bounding box center [991, 456] width 14 height 11
radio input "true"
click at [974, 573] on label "False" at bounding box center [1038, 552] width 128 height 42
click at [984, 559] on input "False" at bounding box center [991, 552] width 14 height 11
radio input "true"
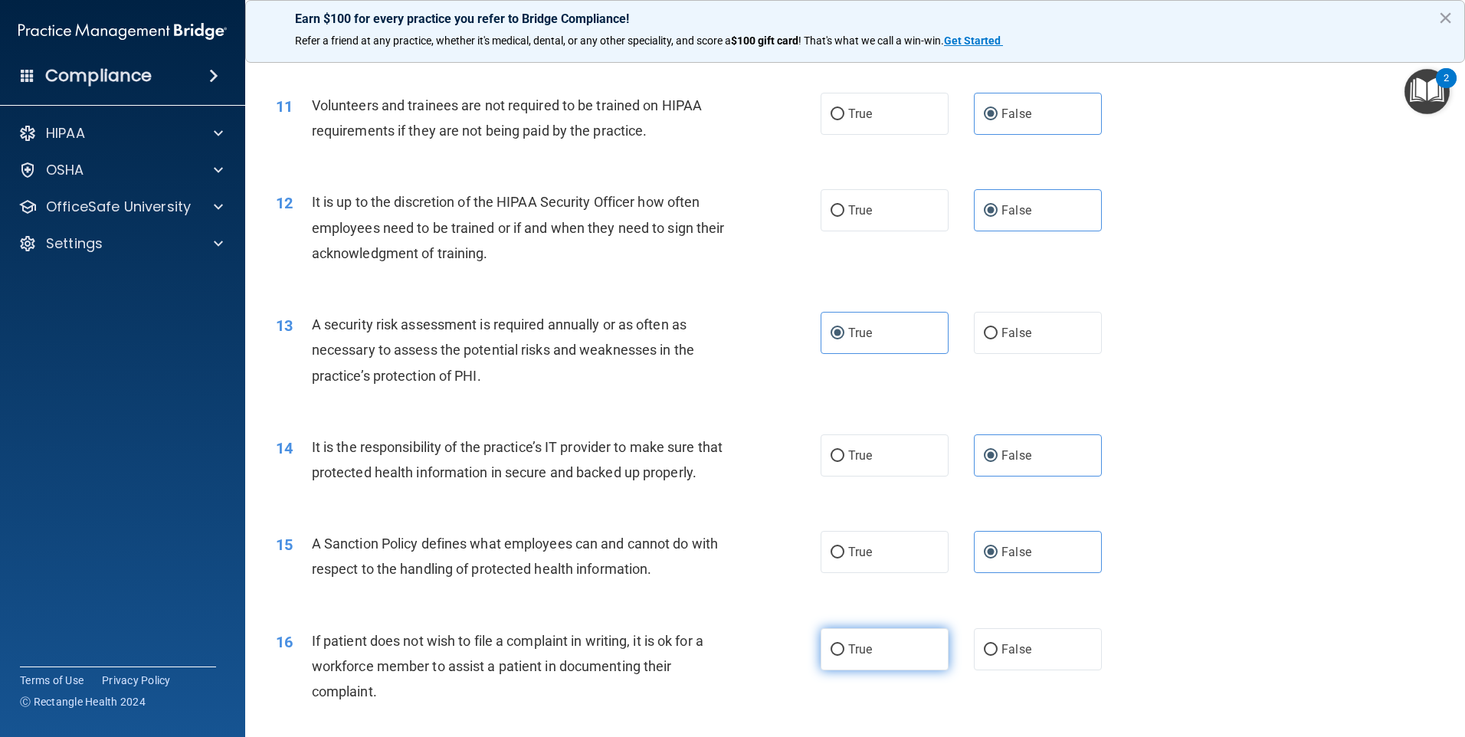
click at [840, 670] on label "True" at bounding box center [885, 649] width 128 height 42
click at [840, 656] on input "True" at bounding box center [838, 649] width 14 height 11
radio input "true"
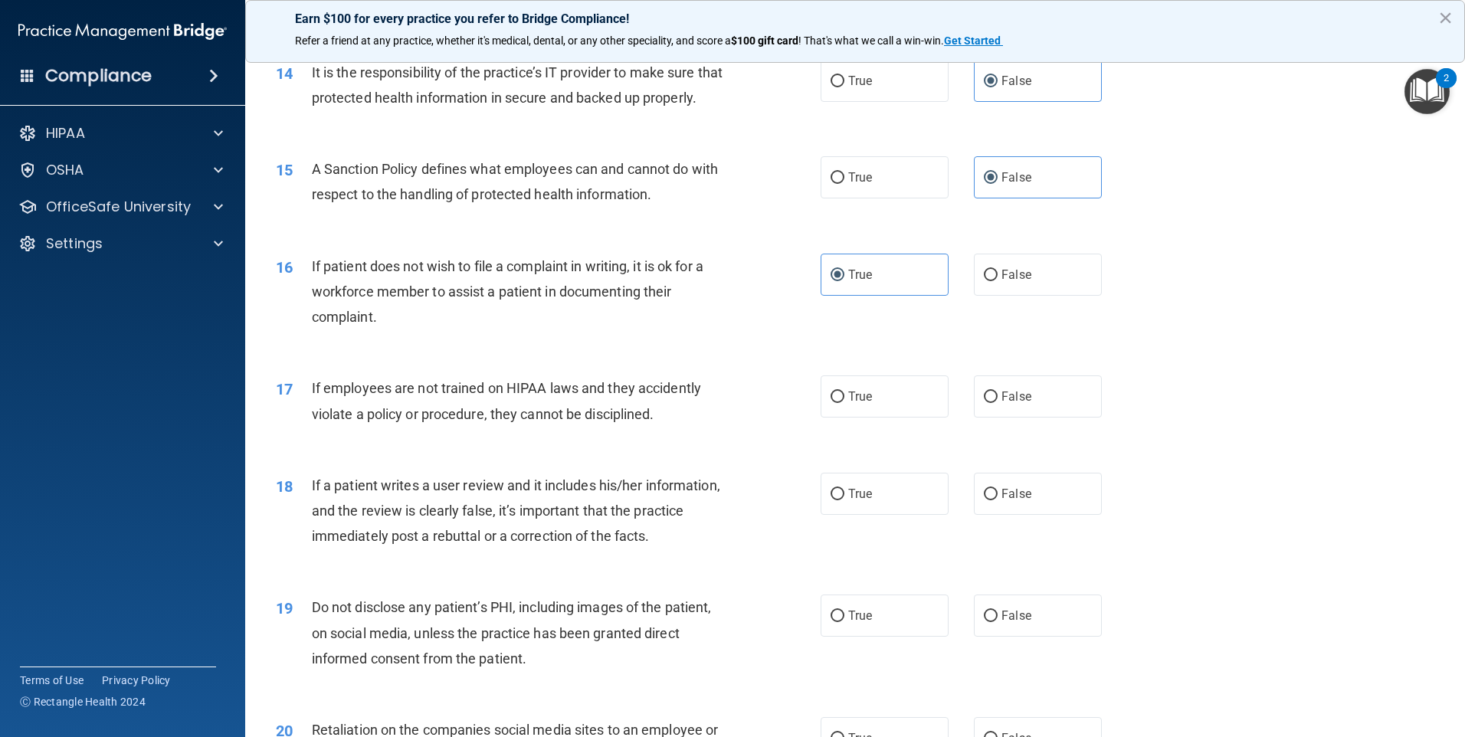
scroll to position [1839, 0]
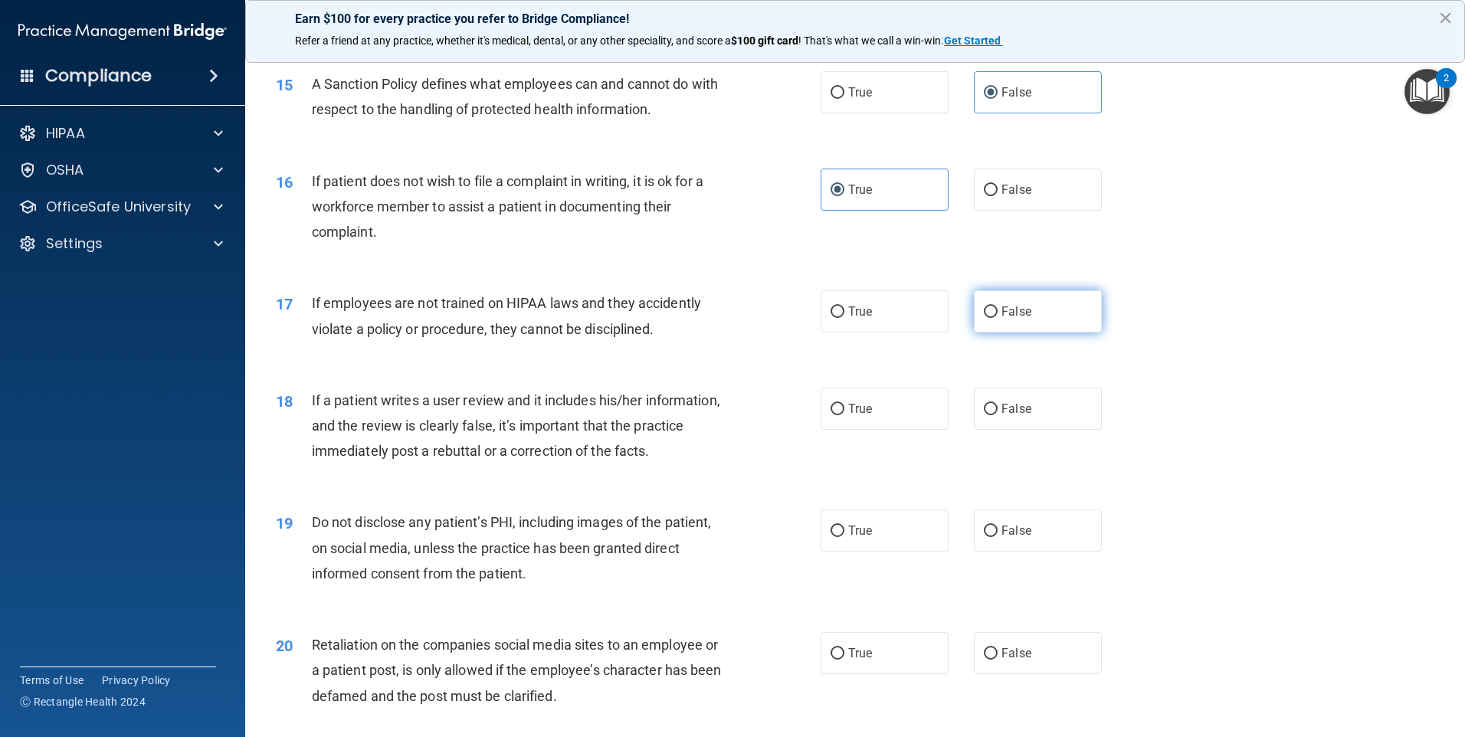
click at [984, 333] on label "False" at bounding box center [1038, 311] width 128 height 42
click at [984, 318] on input "False" at bounding box center [991, 311] width 14 height 11
radio input "true"
click at [986, 415] on input "False" at bounding box center [991, 409] width 14 height 11
radio input "true"
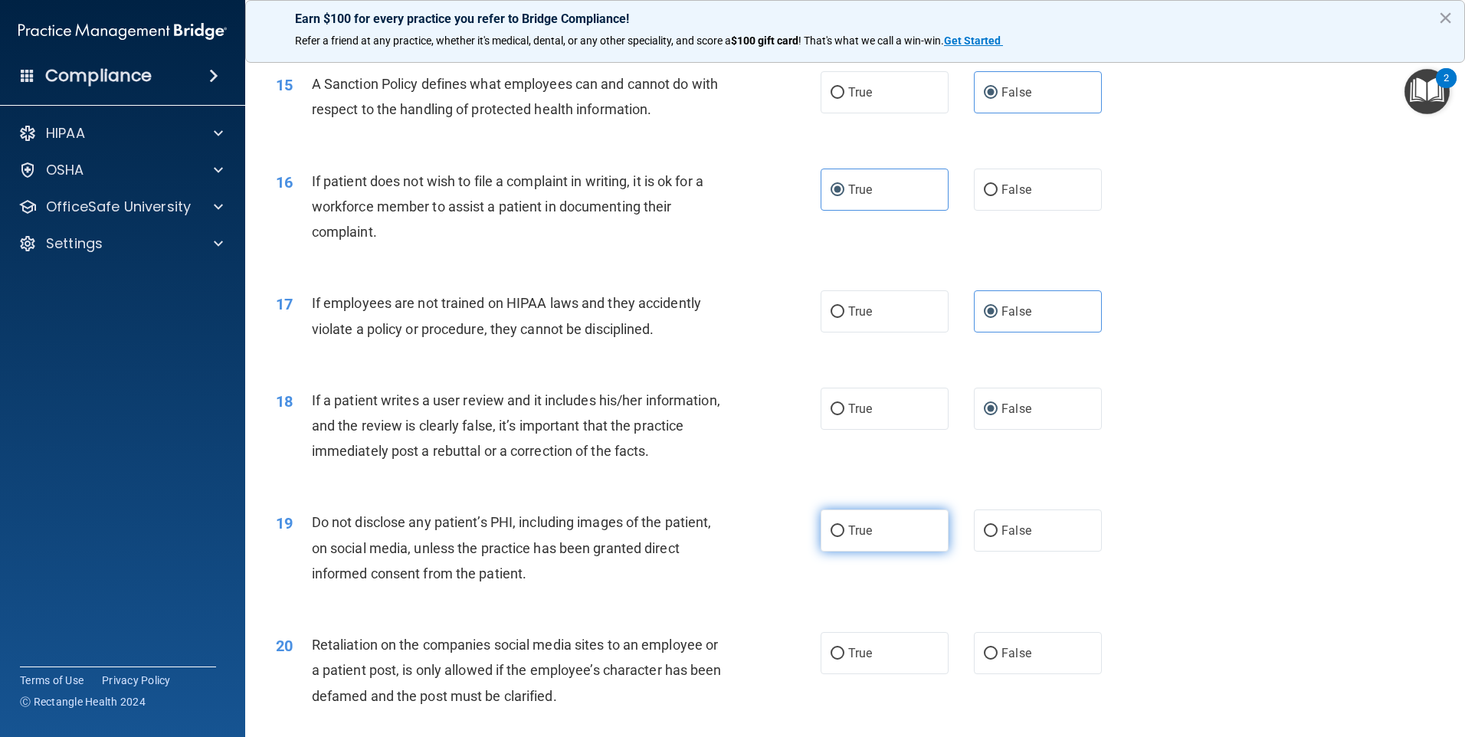
click at [848, 538] on span "True" at bounding box center [860, 530] width 24 height 15
click at [843, 537] on input "True" at bounding box center [838, 531] width 14 height 11
radio input "true"
drag, startPoint x: 986, startPoint y: 681, endPoint x: 995, endPoint y: 683, distance: 8.7
click at [988, 660] on input "False" at bounding box center [991, 653] width 14 height 11
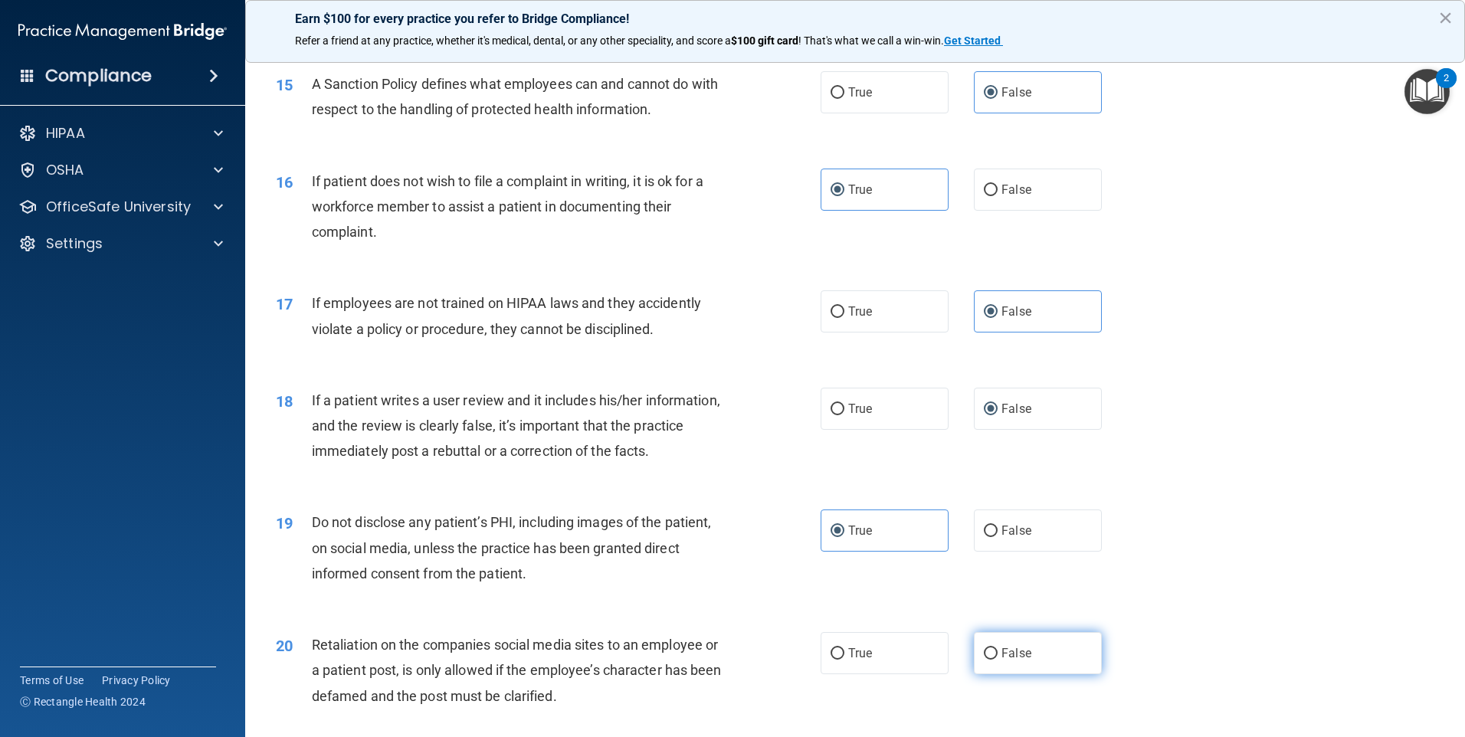
radio input "true"
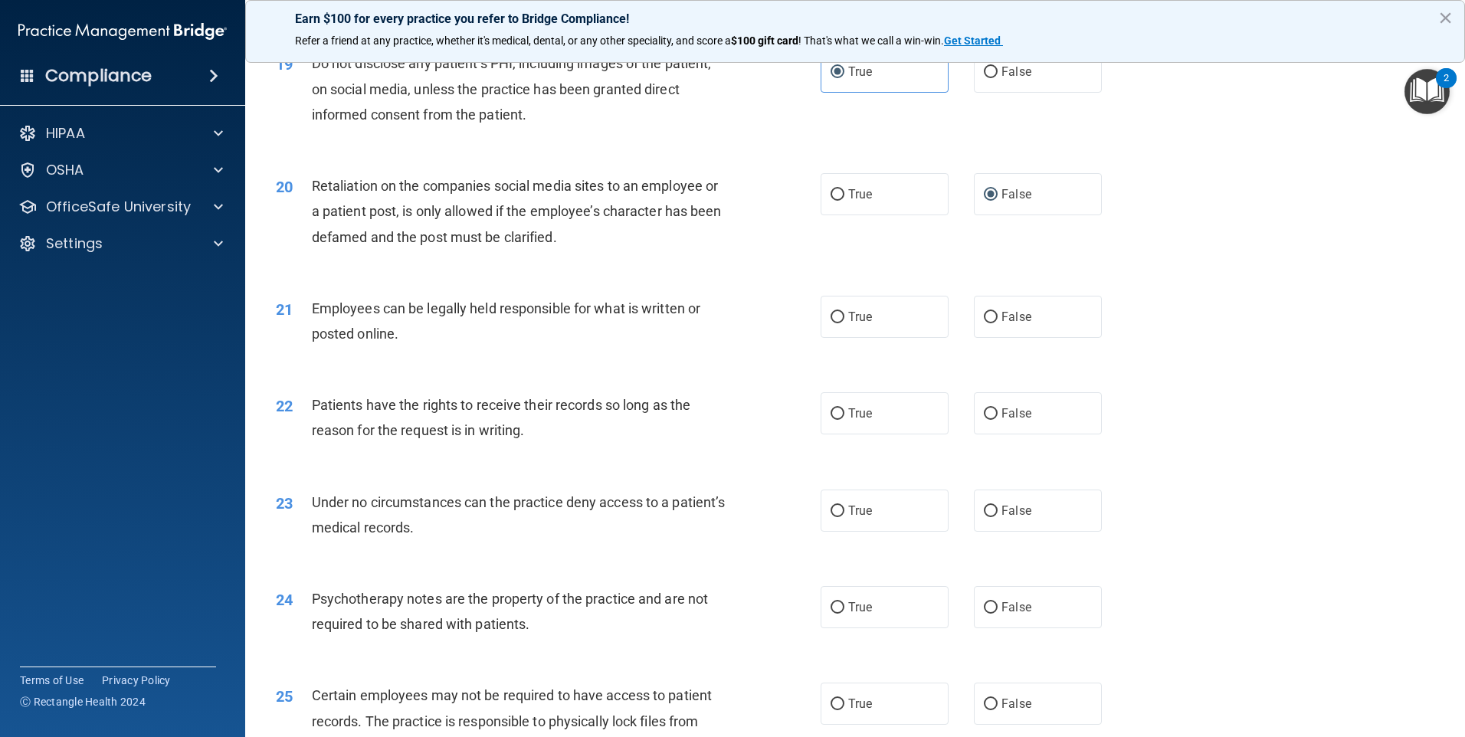
scroll to position [2299, 0]
click at [840, 337] on label "True" at bounding box center [885, 316] width 128 height 42
click at [840, 323] on input "True" at bounding box center [838, 316] width 14 height 11
radio input "true"
drag, startPoint x: 982, startPoint y: 432, endPoint x: 1009, endPoint y: 505, distance: 77.8
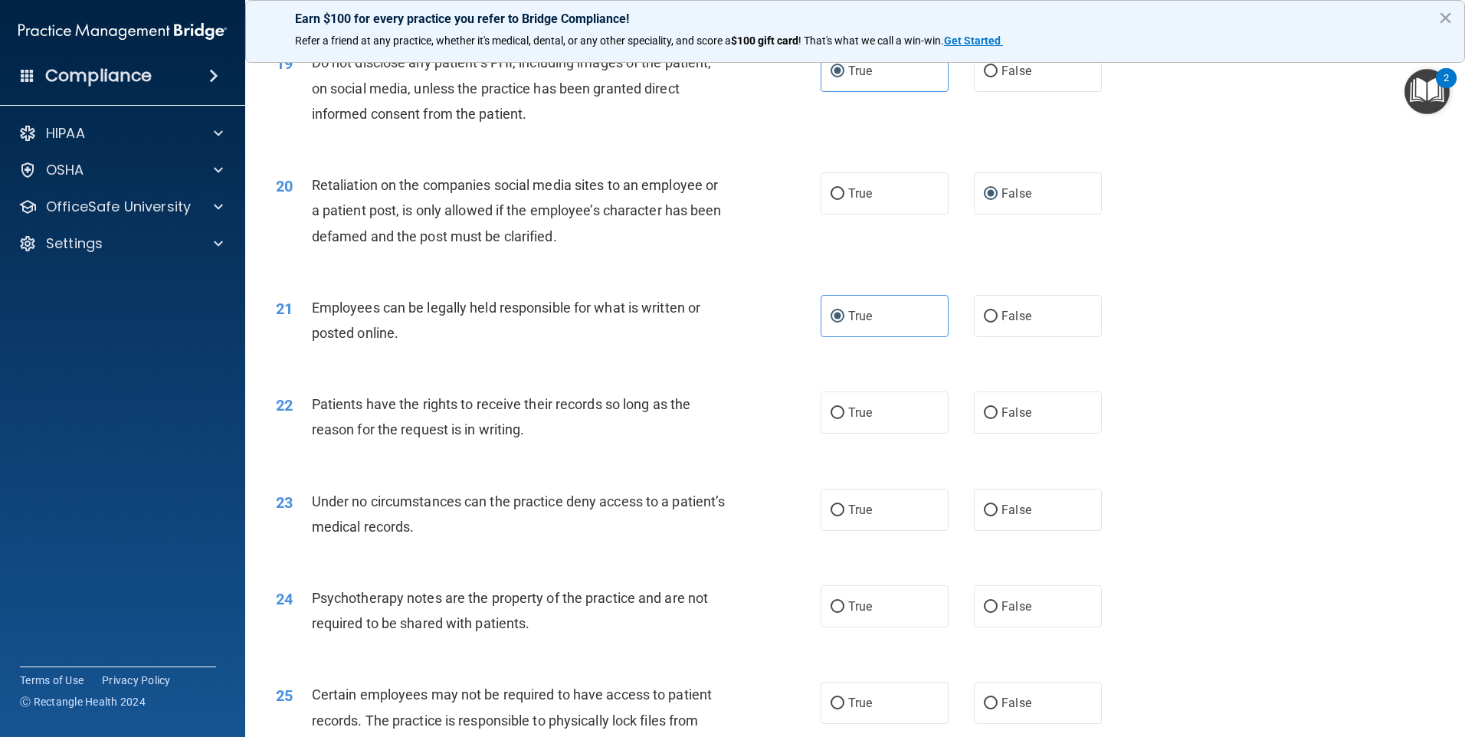
click at [984, 419] on input "False" at bounding box center [991, 413] width 14 height 11
radio input "true"
click at [984, 516] on input "False" at bounding box center [991, 510] width 14 height 11
radio input "true"
click at [834, 613] on input "True" at bounding box center [838, 606] width 14 height 11
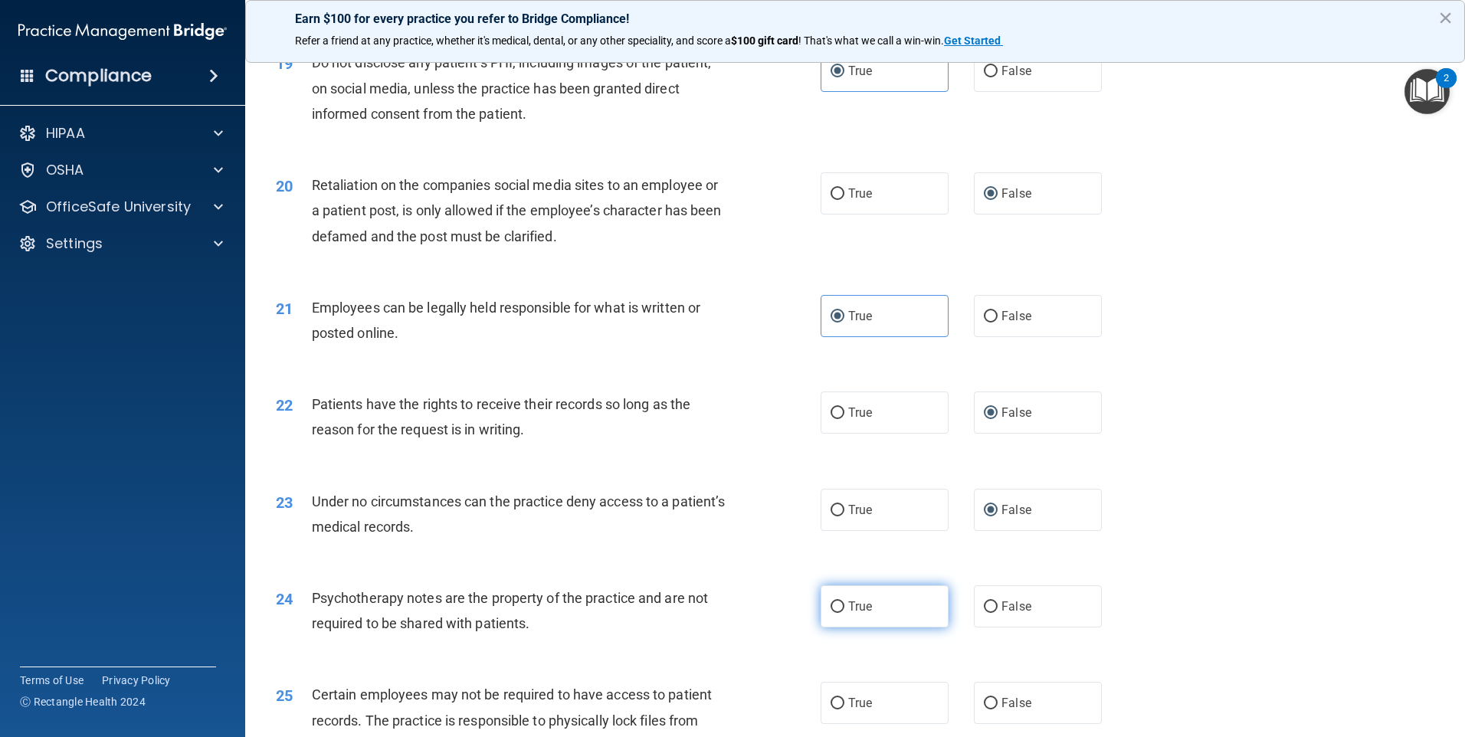
radio input "true"
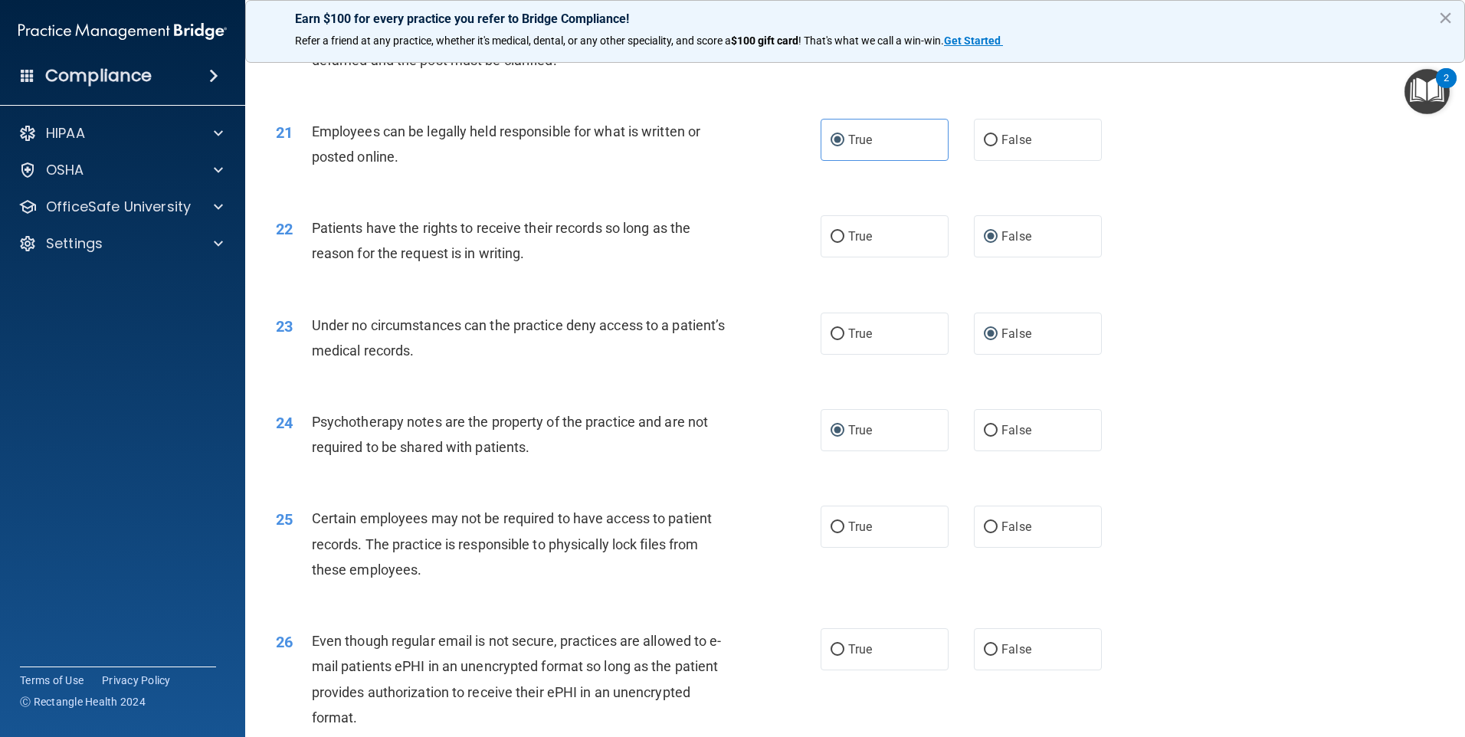
scroll to position [2605, 0]
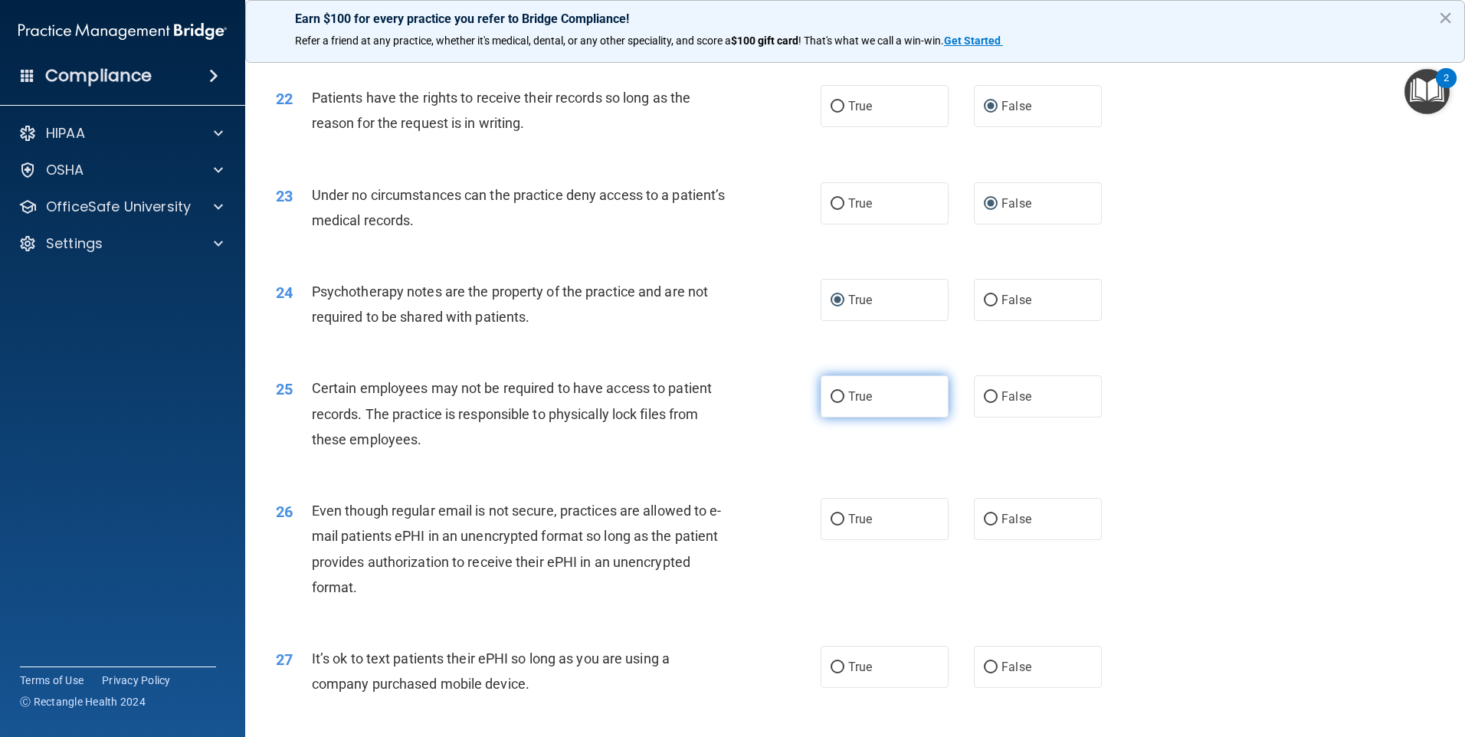
click at [837, 403] on input "True" at bounding box center [838, 397] width 14 height 11
radio input "true"
click at [841, 540] on label "True" at bounding box center [885, 519] width 128 height 42
click at [841, 526] on input "True" at bounding box center [838, 519] width 14 height 11
radio input "true"
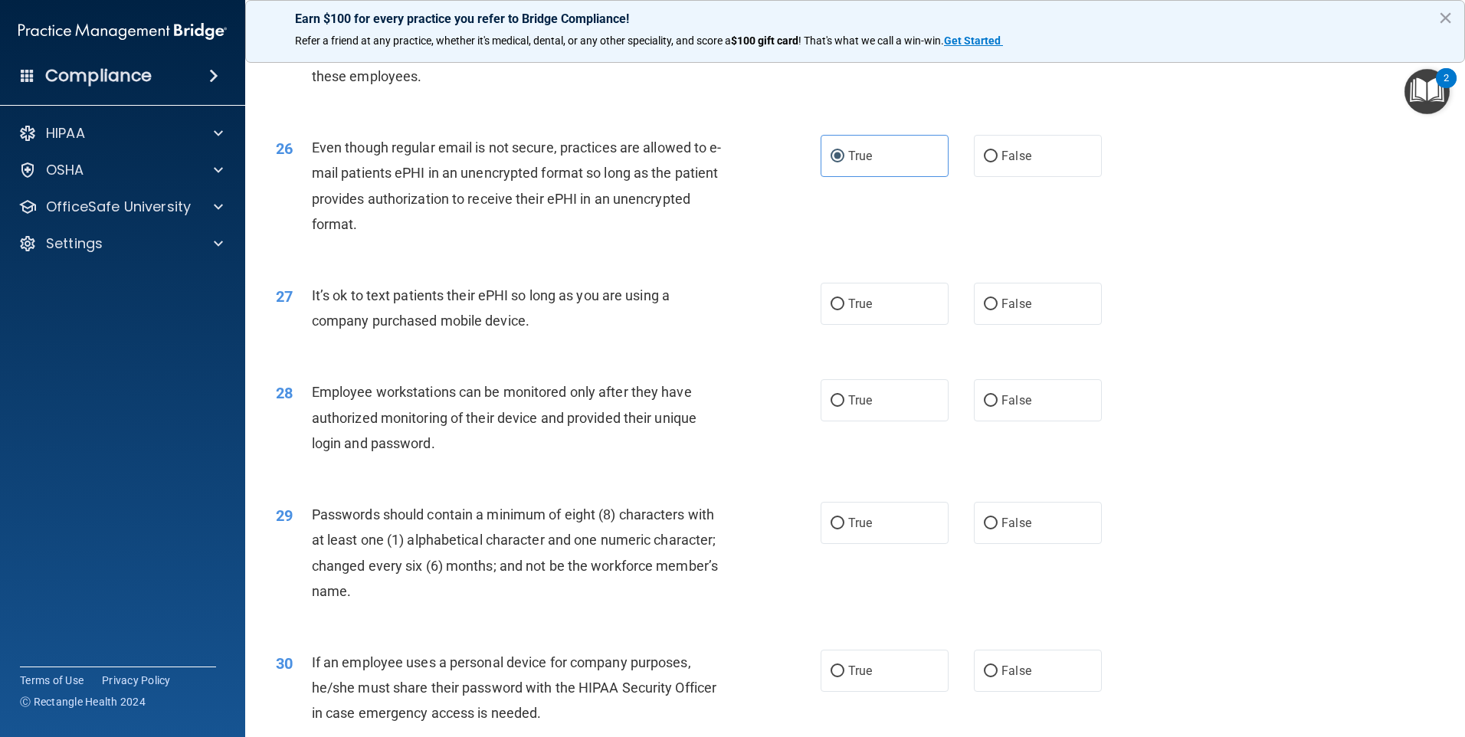
scroll to position [2988, 0]
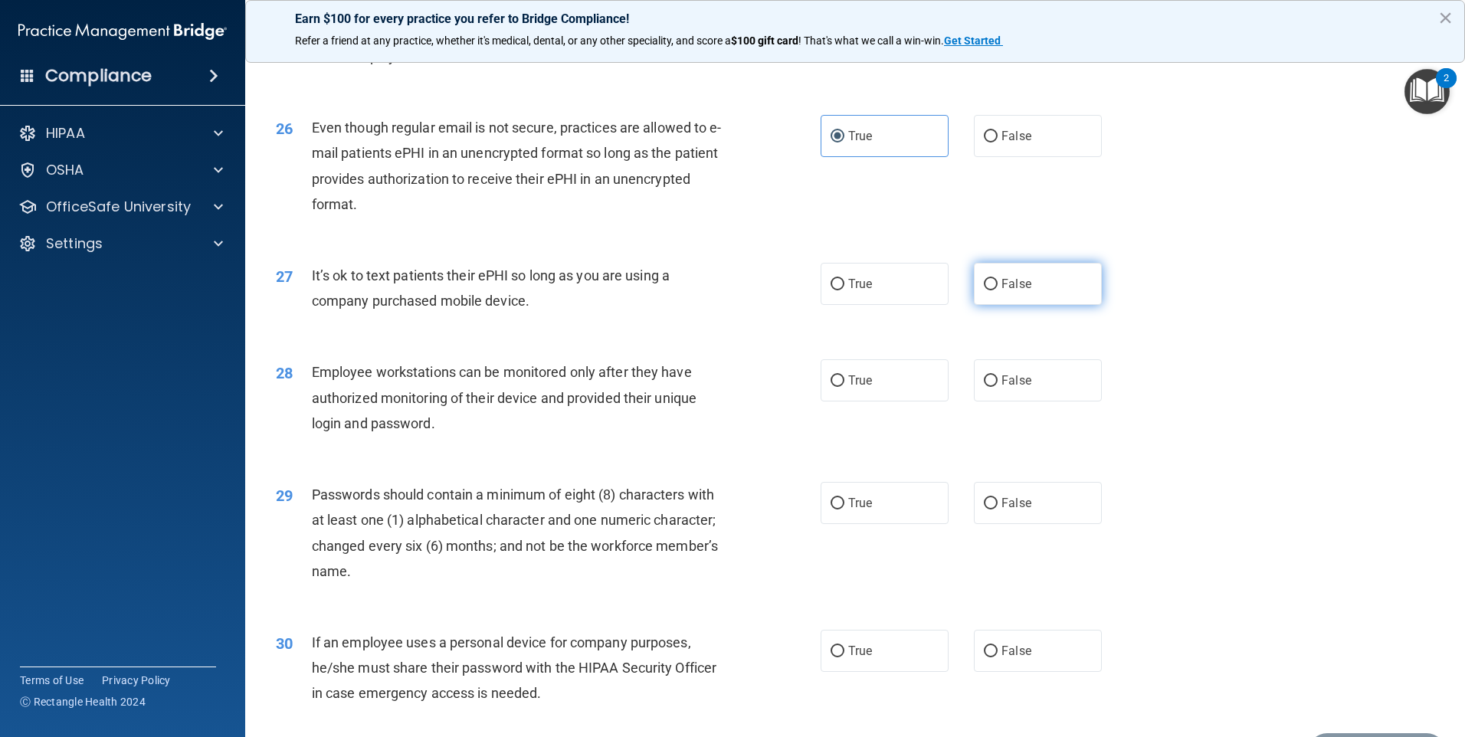
click at [986, 297] on label "False" at bounding box center [1038, 284] width 128 height 42
click at [986, 290] on input "False" at bounding box center [991, 284] width 14 height 11
radio input "true"
click at [985, 387] on input "False" at bounding box center [991, 380] width 14 height 11
radio input "true"
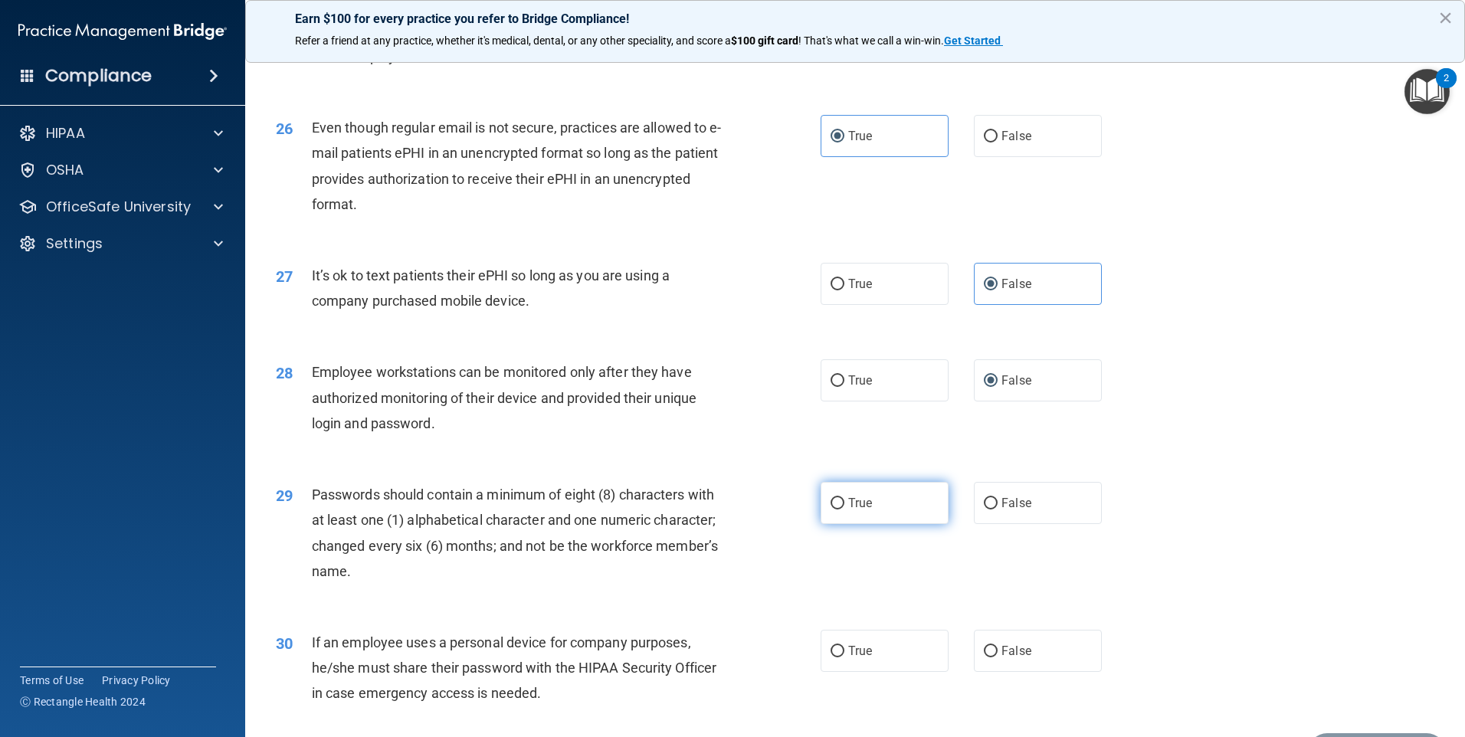
click at [823, 524] on label "True" at bounding box center [885, 503] width 128 height 42
click at [831, 510] on input "True" at bounding box center [838, 503] width 14 height 11
radio input "true"
click at [1011, 658] on span "False" at bounding box center [1016, 651] width 30 height 15
click at [998, 657] on input "False" at bounding box center [991, 651] width 14 height 11
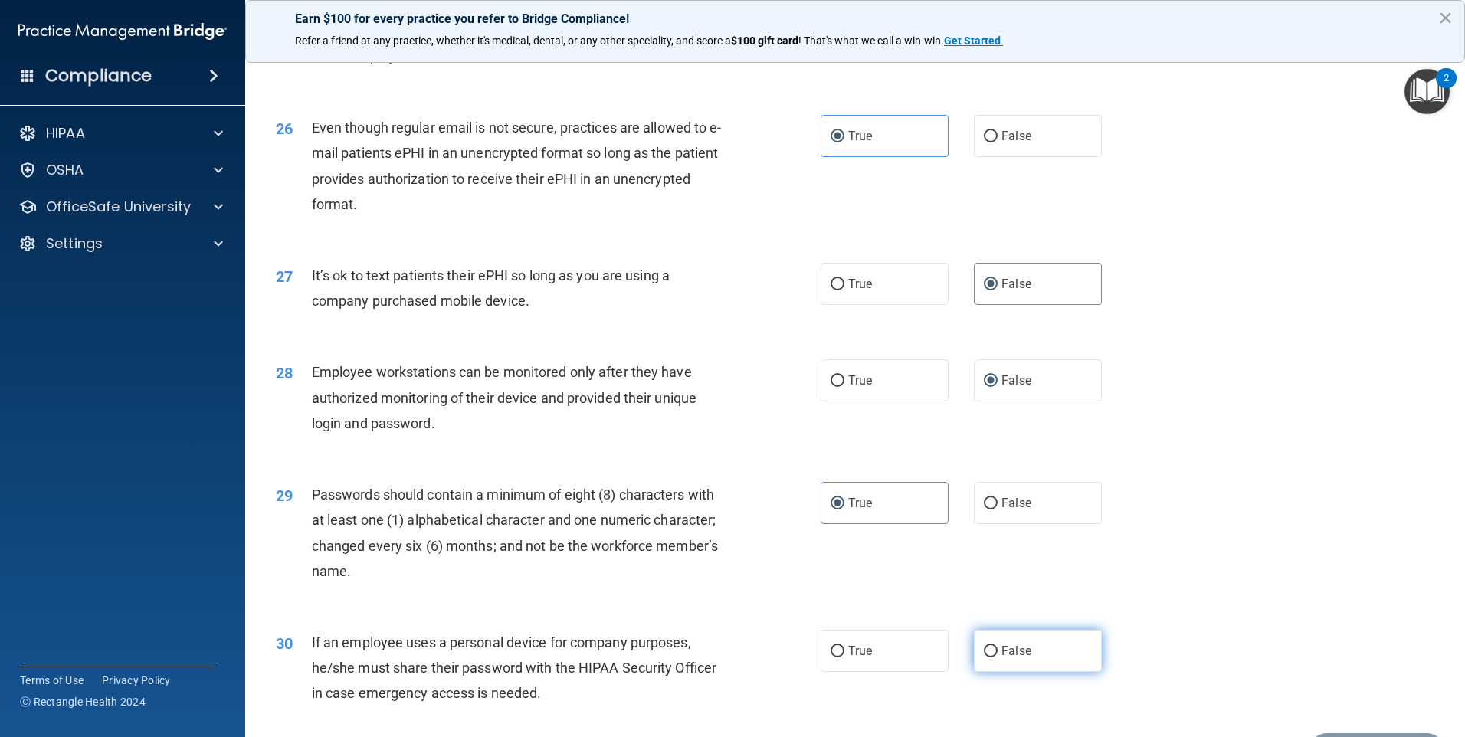
radio input "true"
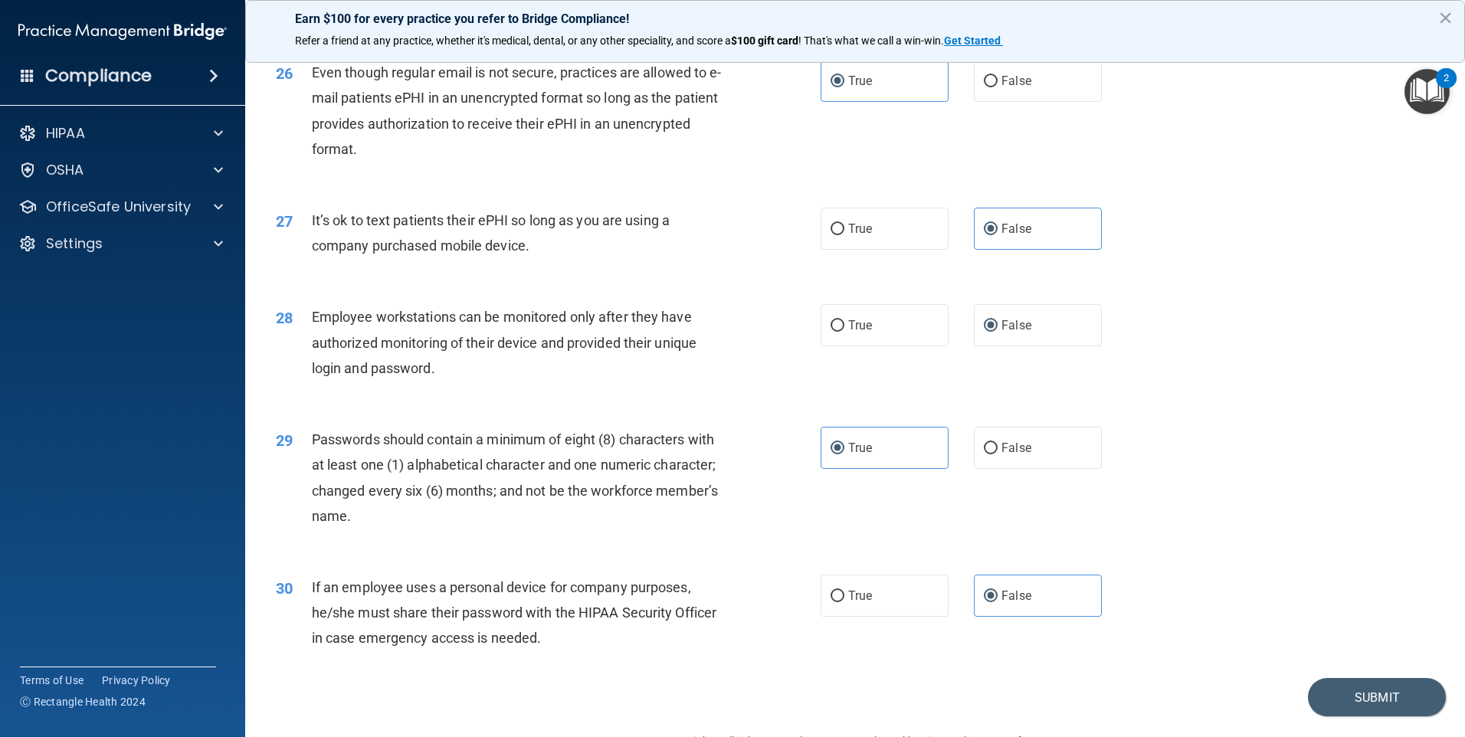
scroll to position [3109, 0]
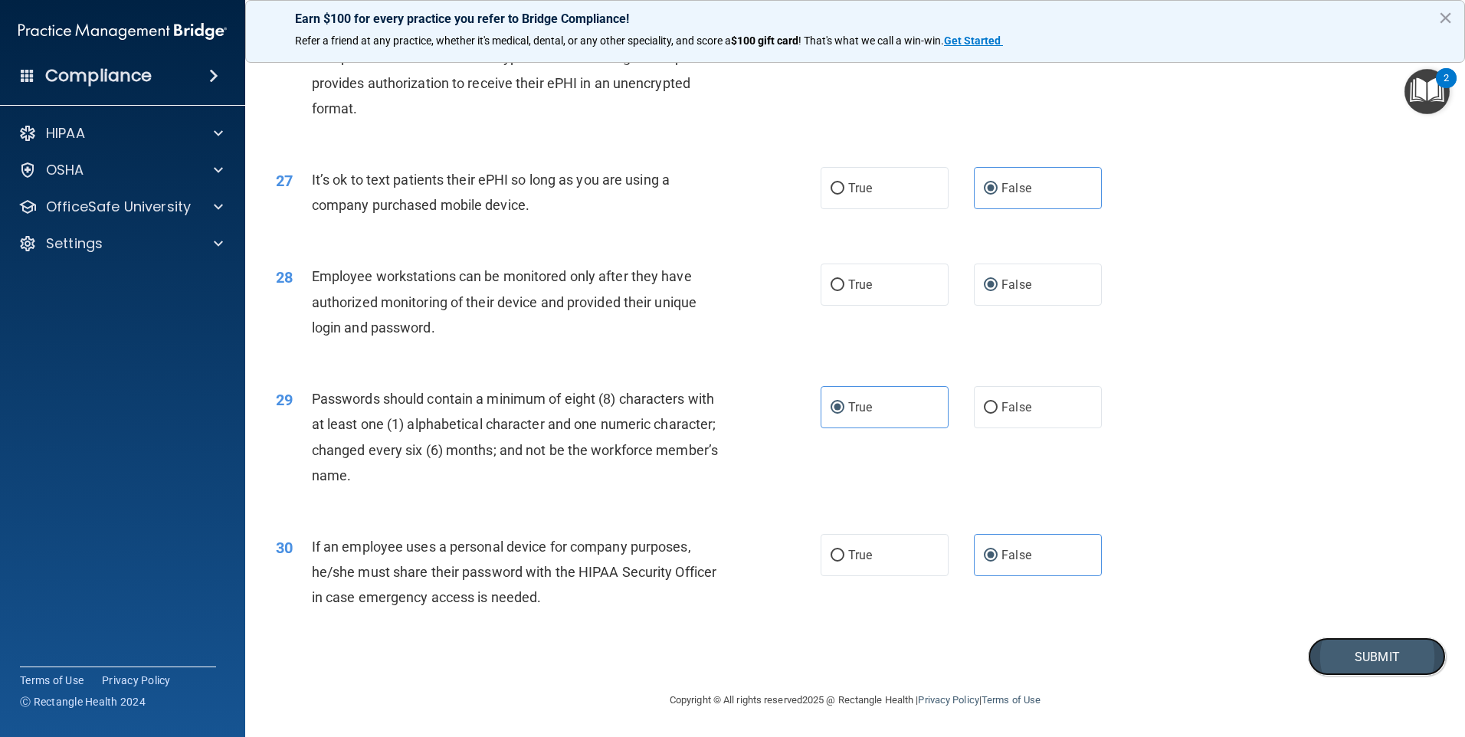
click at [1408, 660] on button "Submit" at bounding box center [1377, 656] width 138 height 39
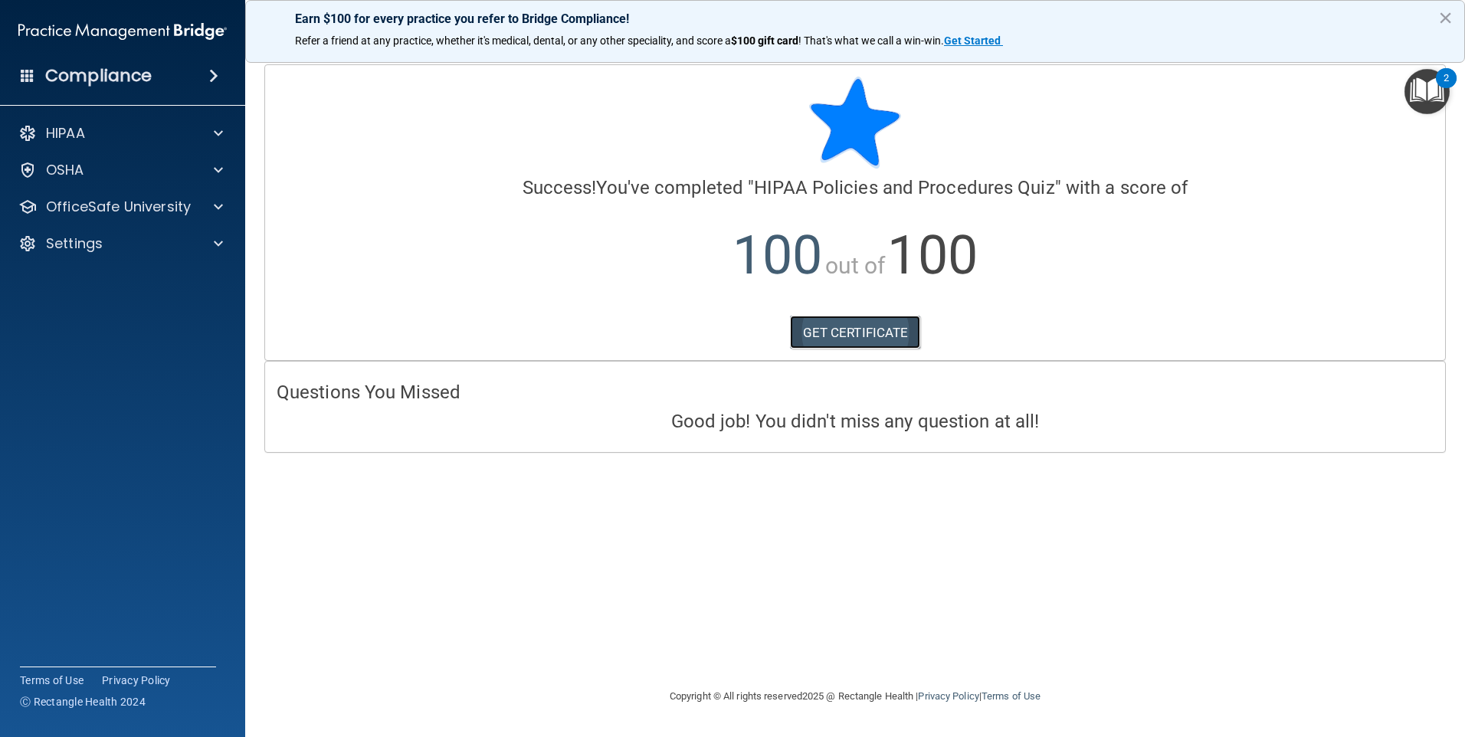
click at [883, 333] on link "GET CERTIFICATE" at bounding box center [855, 333] width 131 height 34
click at [173, 205] on p "OfficeSafe University" at bounding box center [118, 207] width 145 height 18
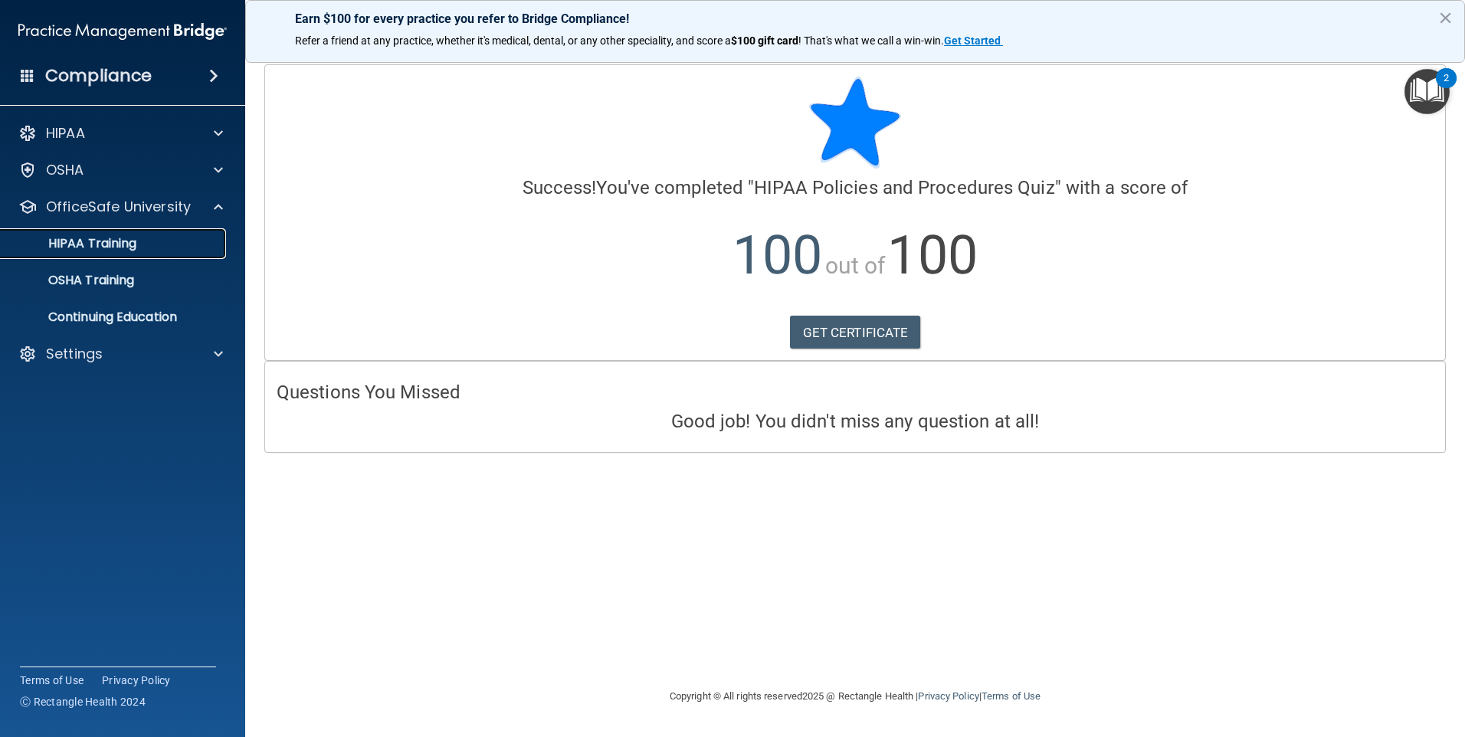
click at [146, 250] on div "HIPAA Training" at bounding box center [114, 243] width 209 height 15
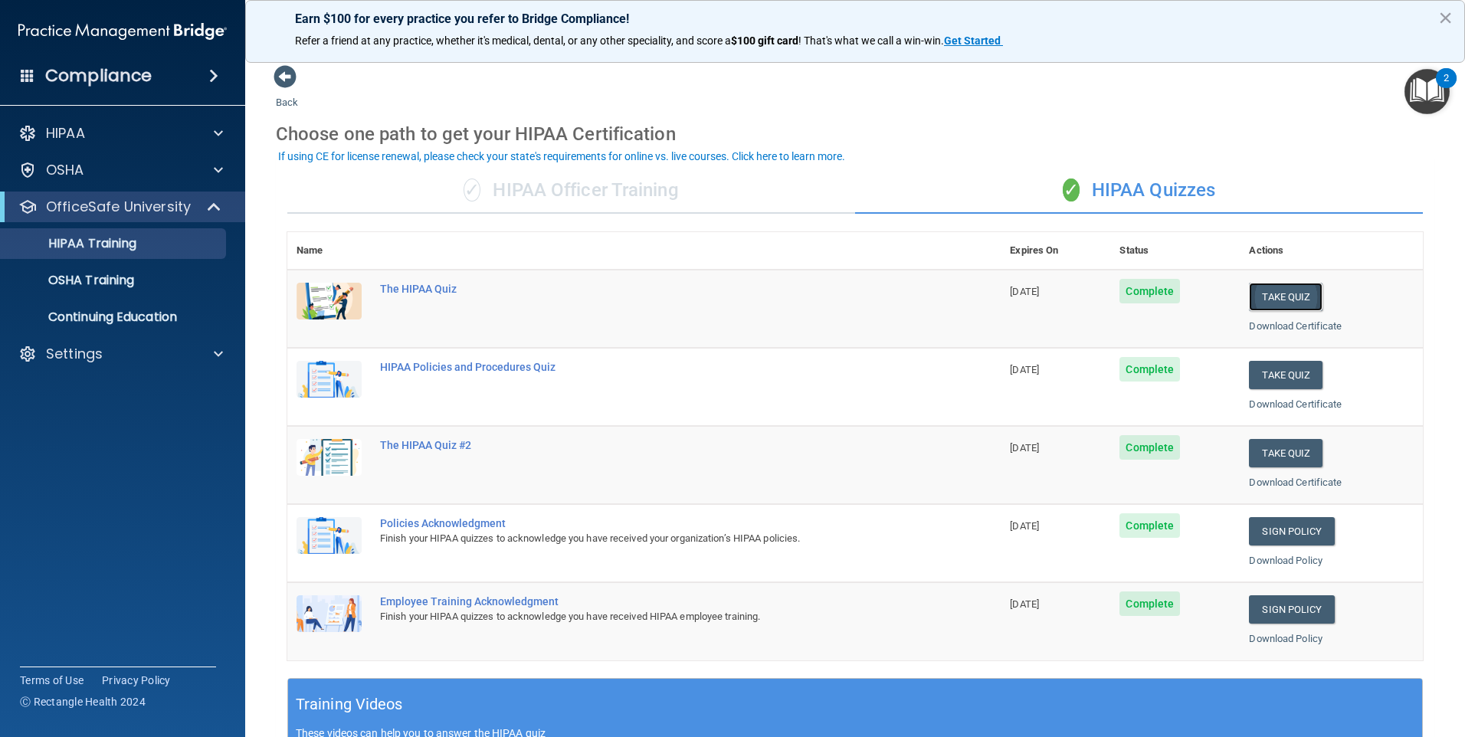
click at [1276, 300] on button "Take Quiz" at bounding box center [1286, 297] width 74 height 28
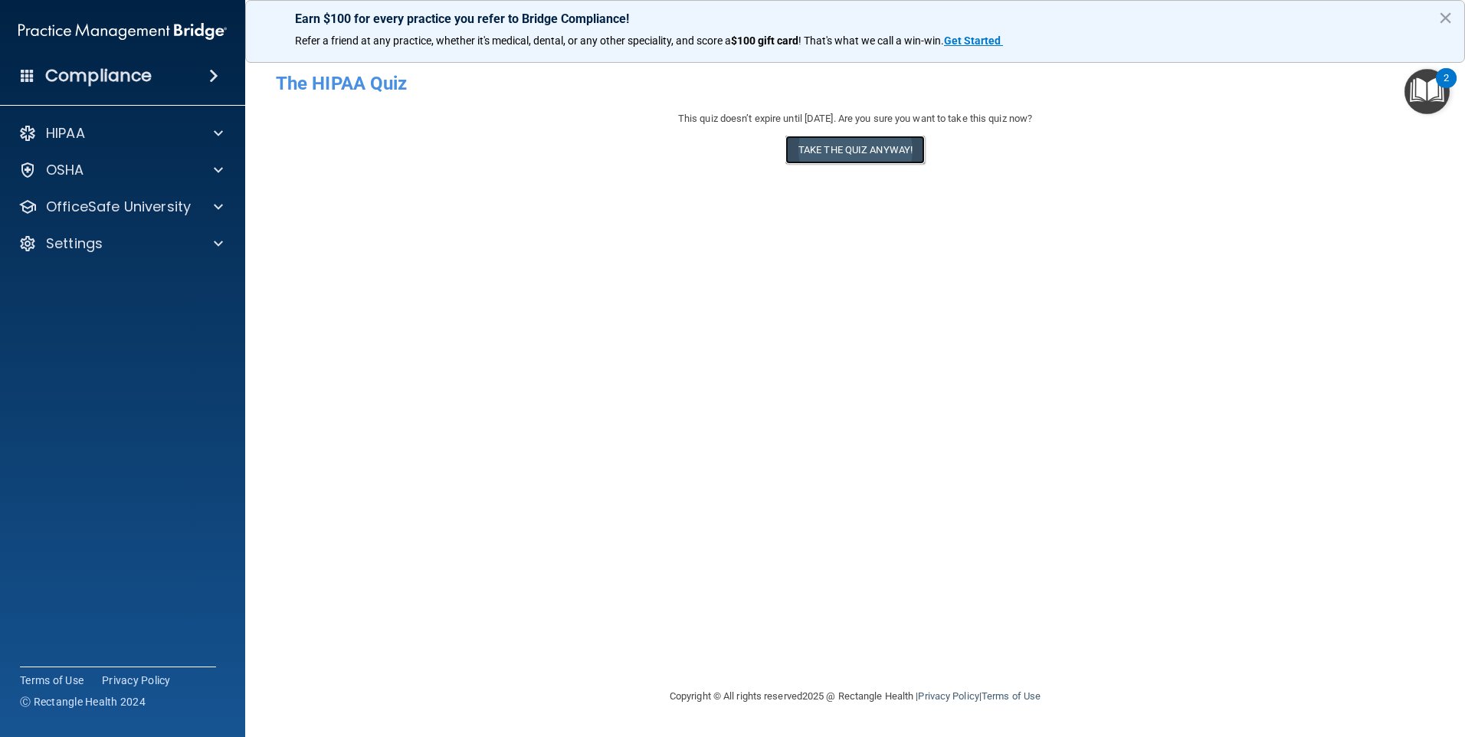
click at [906, 158] on button "Take the quiz anyway!" at bounding box center [854, 150] width 139 height 28
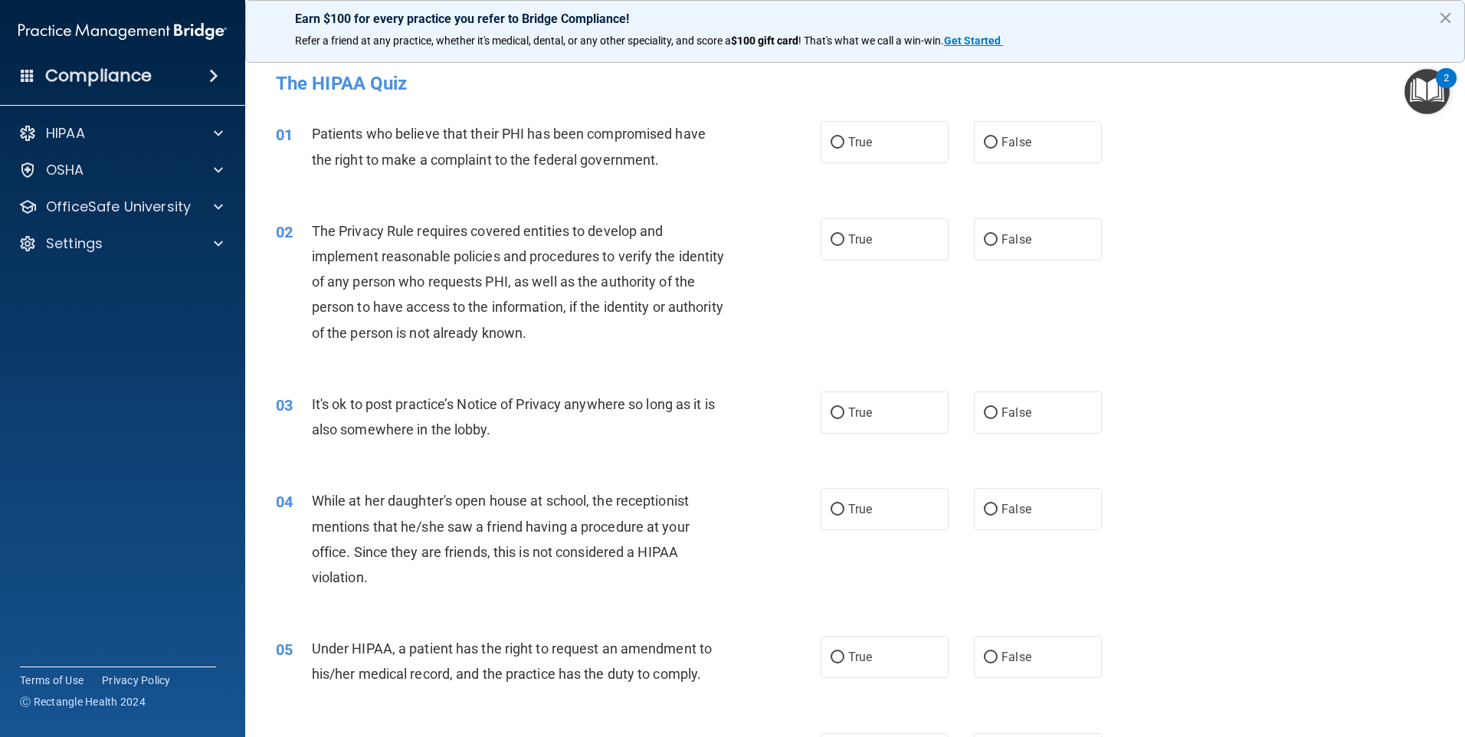
drag, startPoint x: 836, startPoint y: 142, endPoint x: 840, endPoint y: 201, distance: 59.1
click at [835, 143] on input "True" at bounding box center [838, 142] width 14 height 11
radio input "true"
click at [837, 243] on input "True" at bounding box center [838, 239] width 14 height 11
radio input "true"
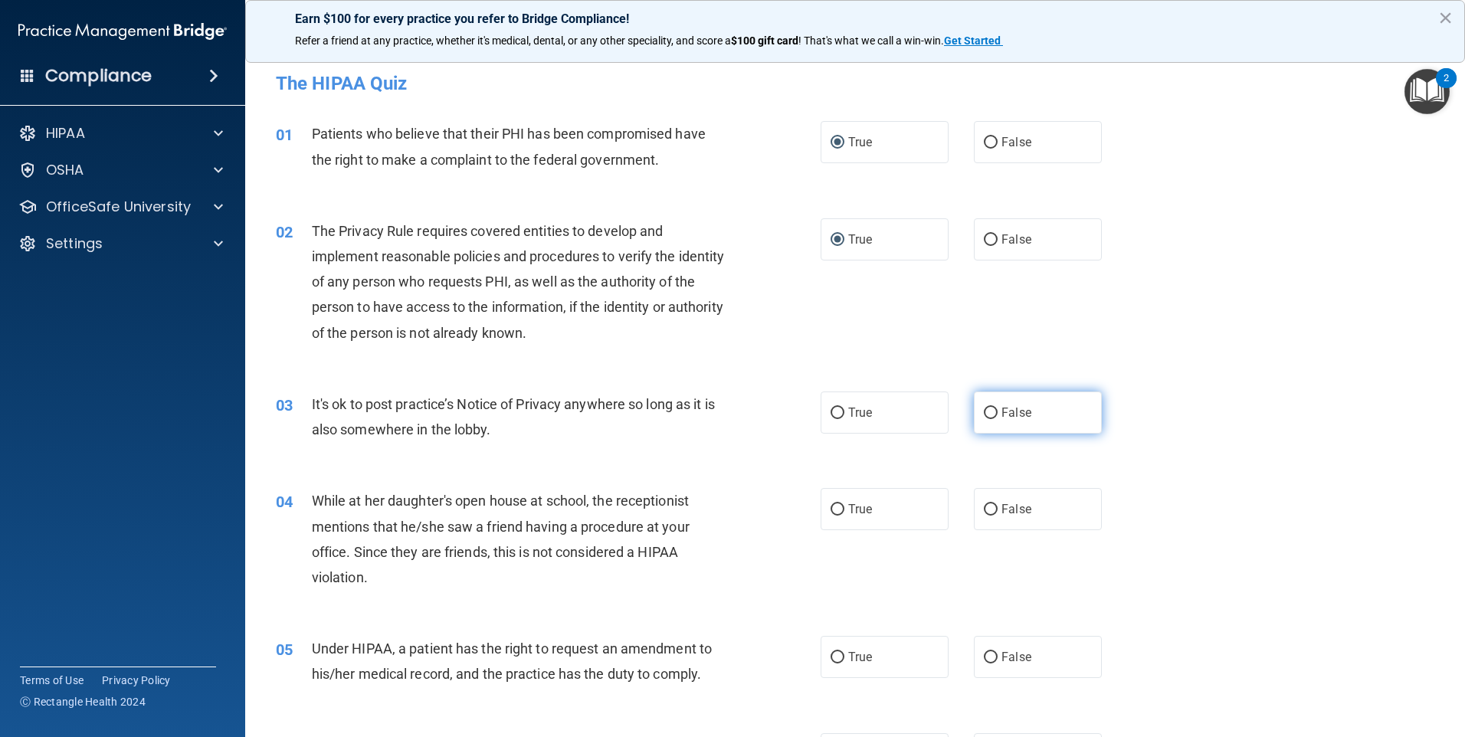
click at [1021, 426] on label "False" at bounding box center [1038, 413] width 128 height 42
click at [998, 419] on input "False" at bounding box center [991, 413] width 14 height 11
radio input "true"
drag, startPoint x: 997, startPoint y: 504, endPoint x: 1001, endPoint y: 560, distance: 56.1
click at [1001, 506] on span "False" at bounding box center [1016, 509] width 30 height 15
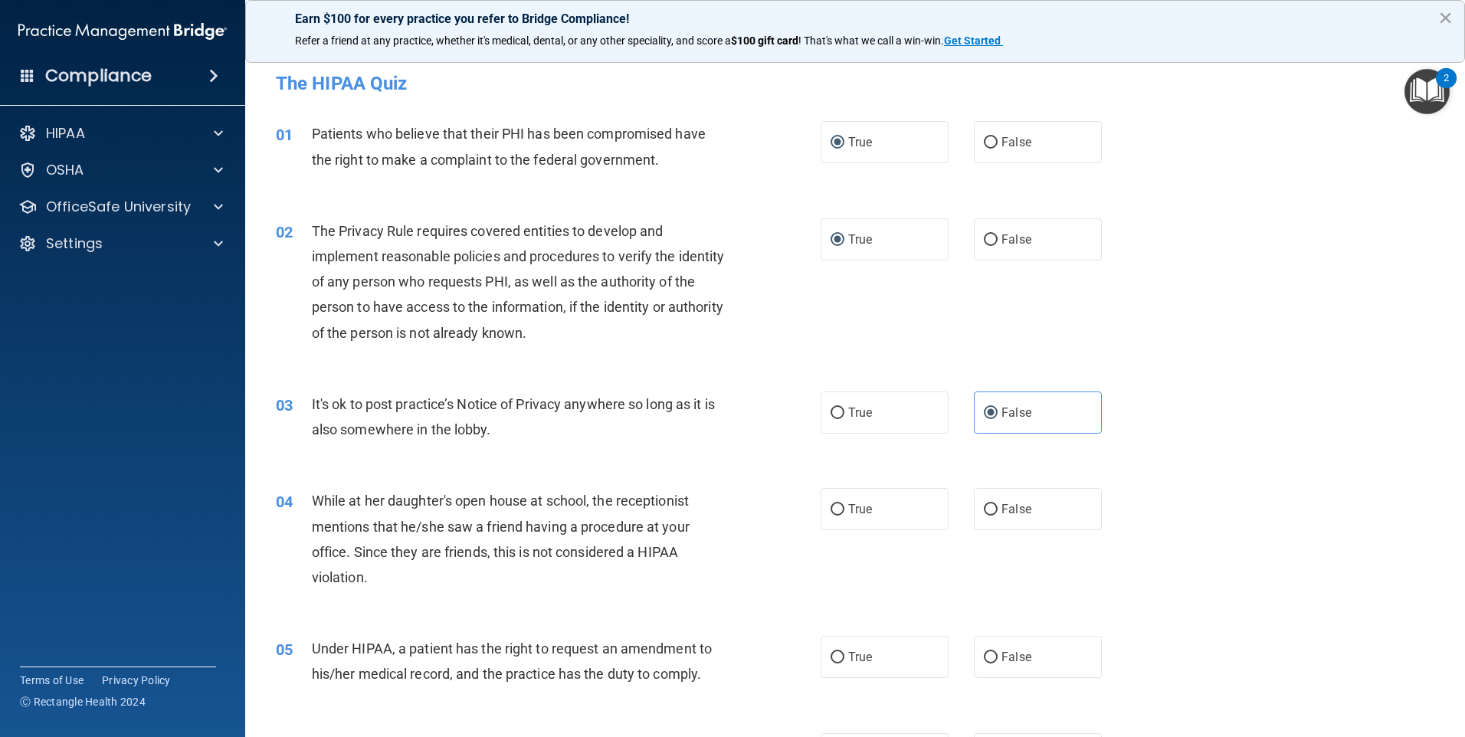
click at [996, 506] on input "False" at bounding box center [991, 509] width 14 height 11
radio input "true"
click at [992, 667] on label "False" at bounding box center [1038, 657] width 128 height 42
click at [992, 664] on input "False" at bounding box center [991, 657] width 14 height 11
radio input "true"
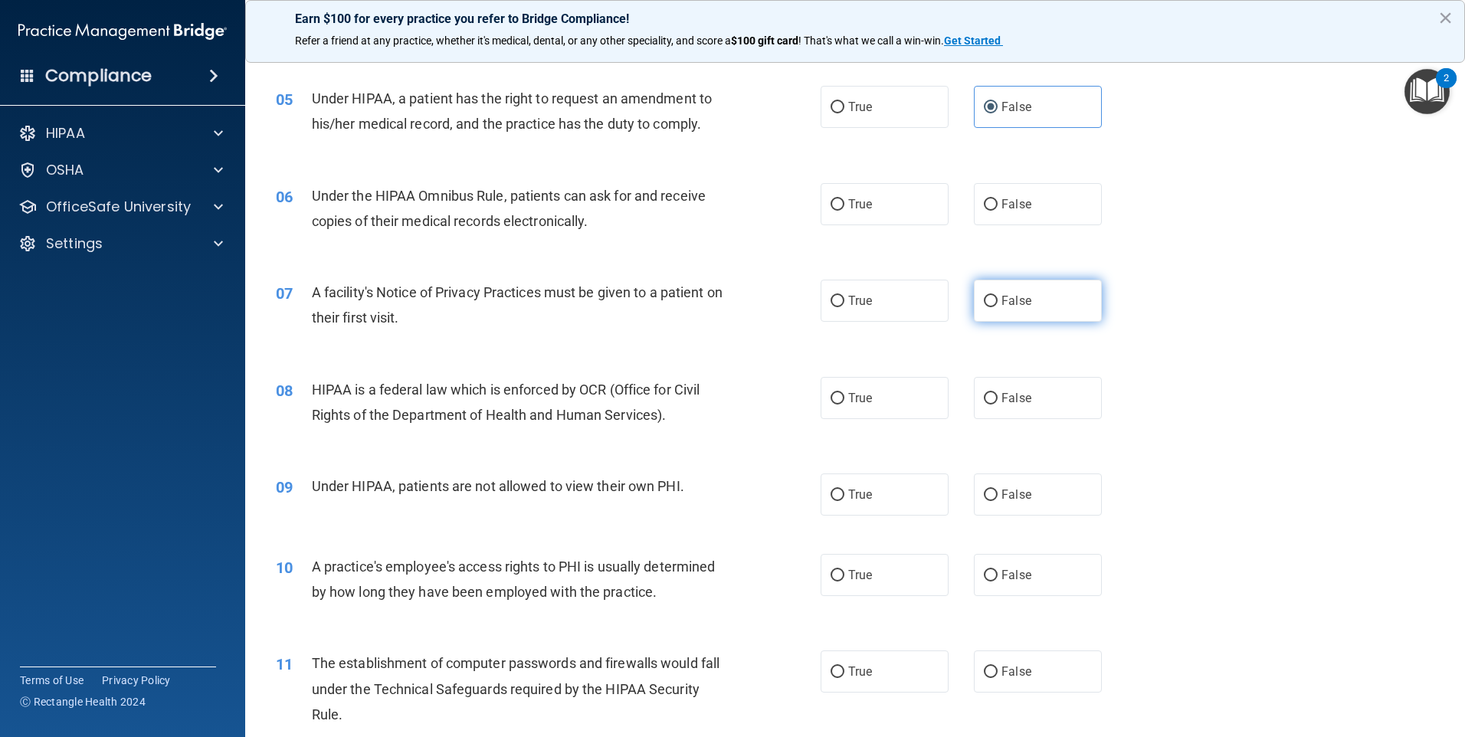
scroll to position [613, 0]
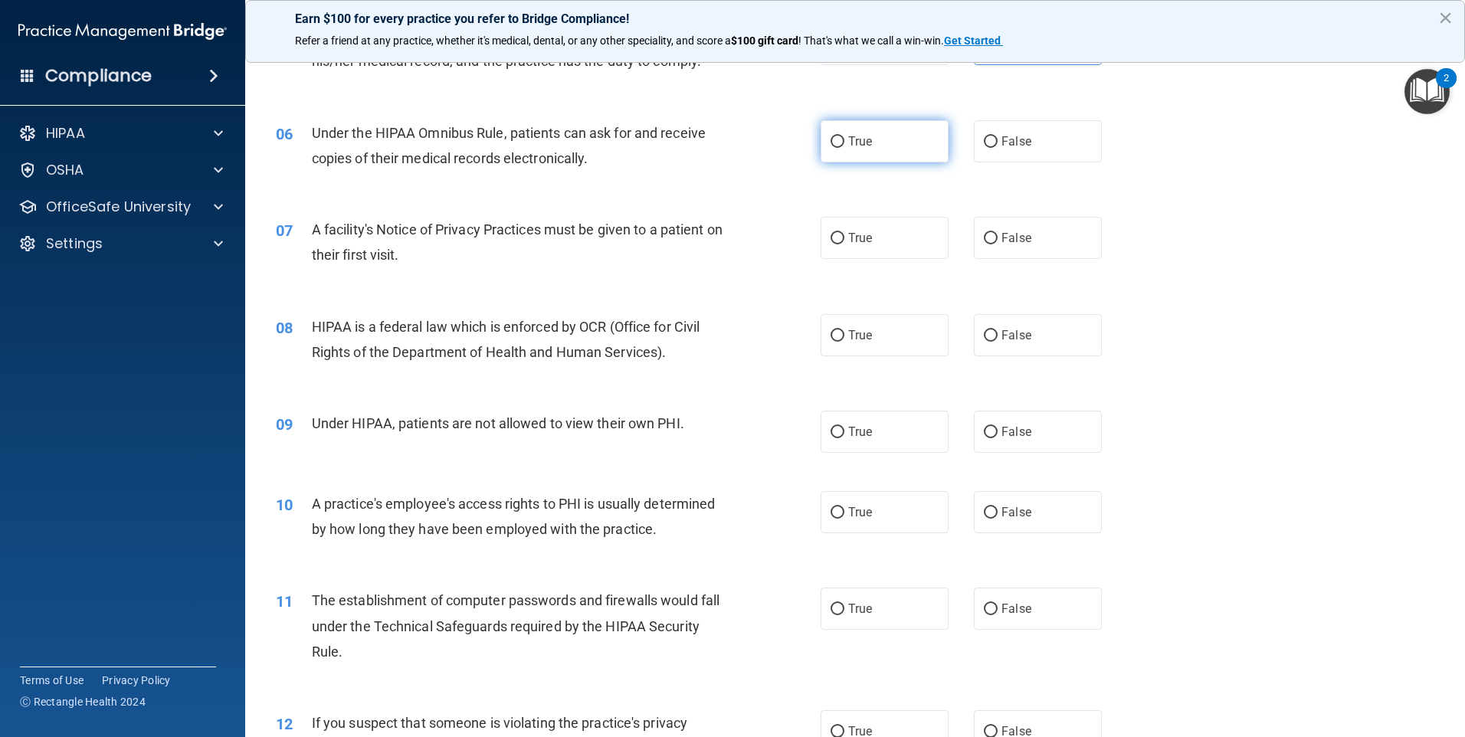
click at [837, 146] on input "True" at bounding box center [838, 141] width 14 height 11
radio input "true"
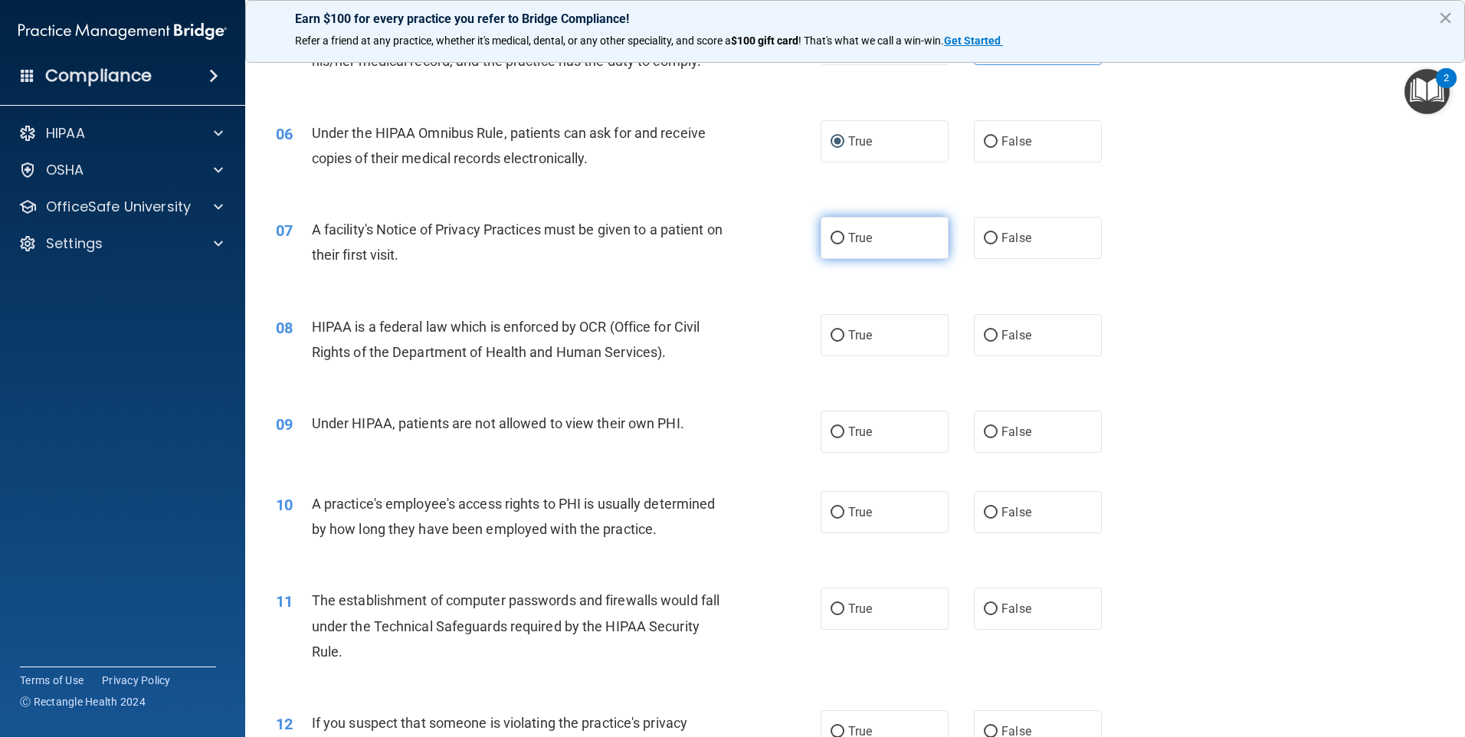
click at [834, 233] on input "True" at bounding box center [838, 238] width 14 height 11
radio input "true"
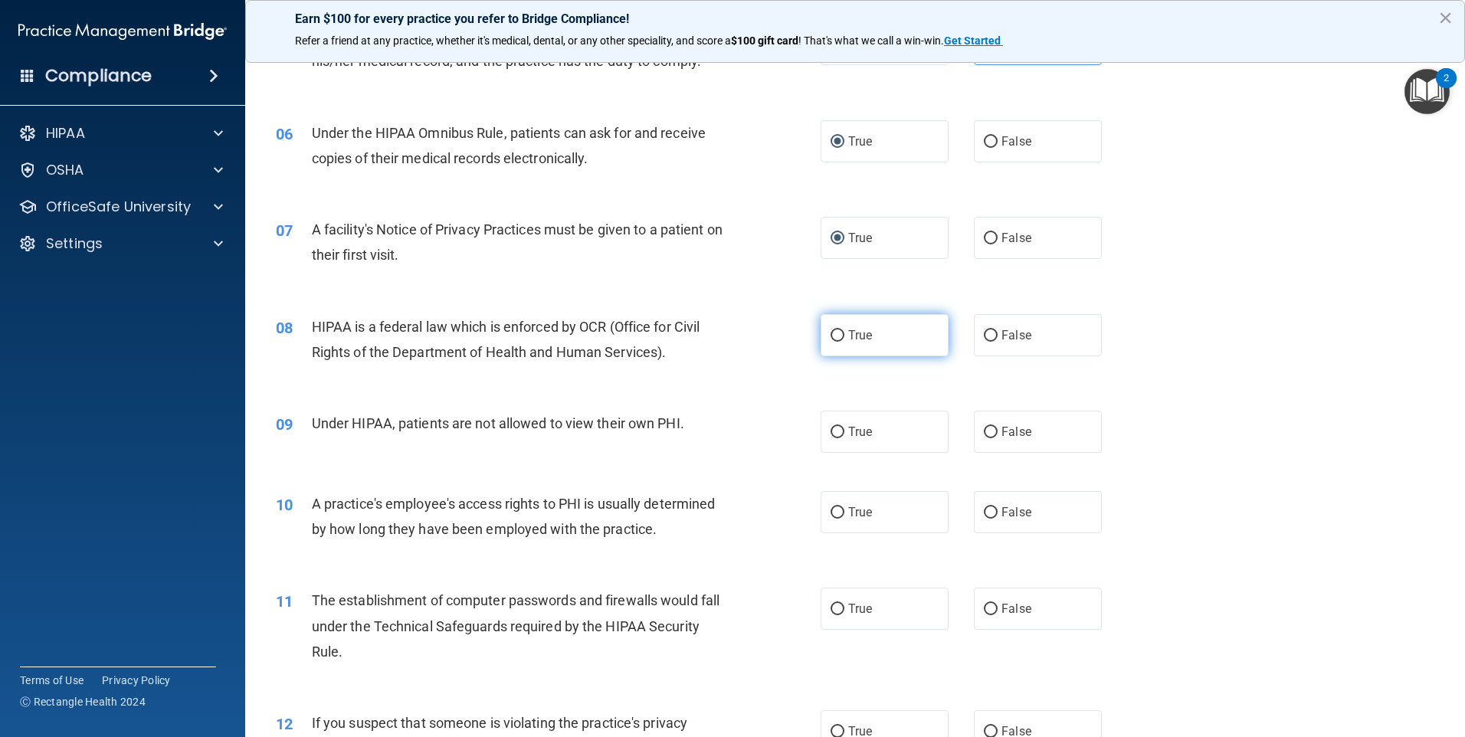
click at [839, 333] on label "True" at bounding box center [885, 335] width 128 height 42
click at [839, 333] on input "True" at bounding box center [838, 335] width 14 height 11
radio input "true"
click at [1011, 430] on span "False" at bounding box center [1016, 431] width 30 height 15
click at [998, 430] on input "False" at bounding box center [991, 432] width 14 height 11
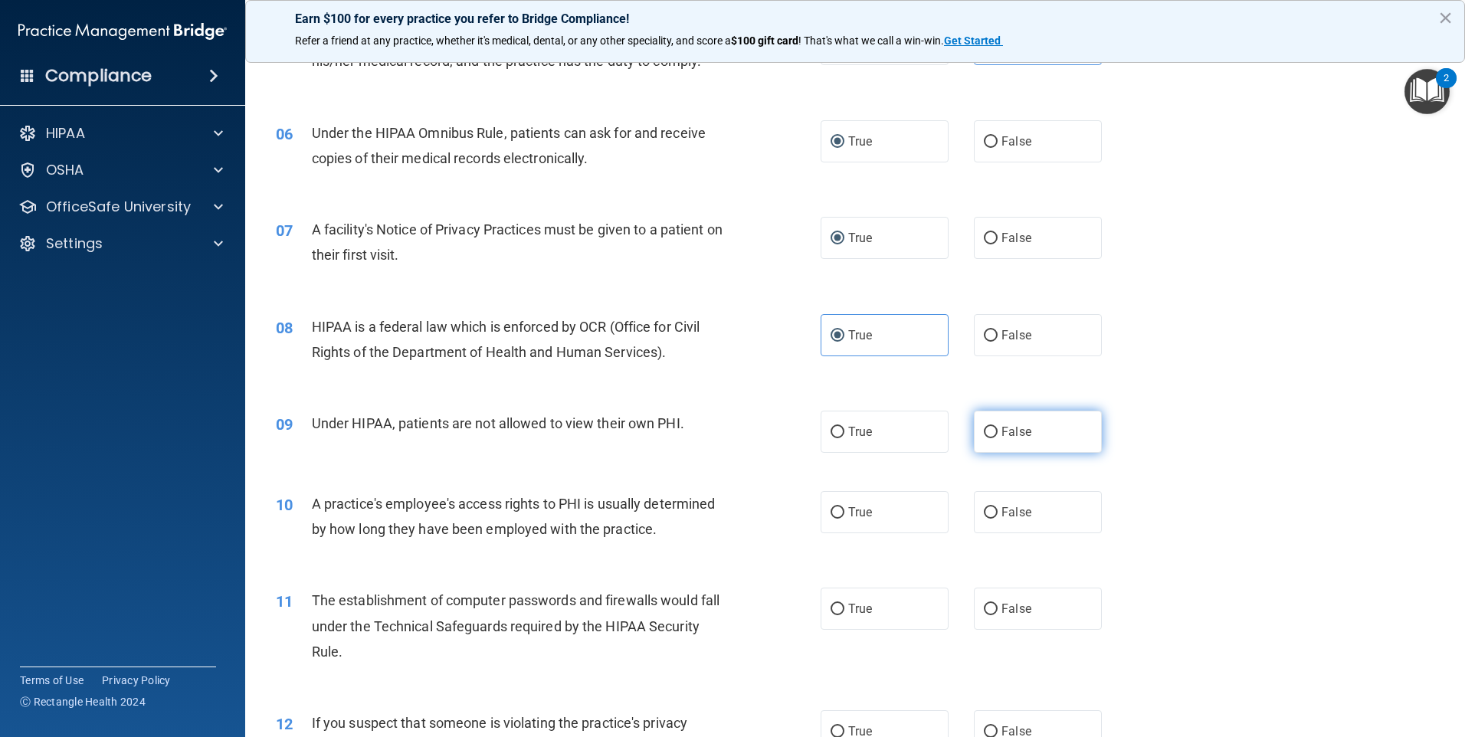
radio input "true"
click at [991, 511] on label "False" at bounding box center [1038, 512] width 128 height 42
click at [991, 511] on input "False" at bounding box center [991, 512] width 14 height 11
radio input "true"
click at [835, 609] on input "True" at bounding box center [838, 609] width 14 height 11
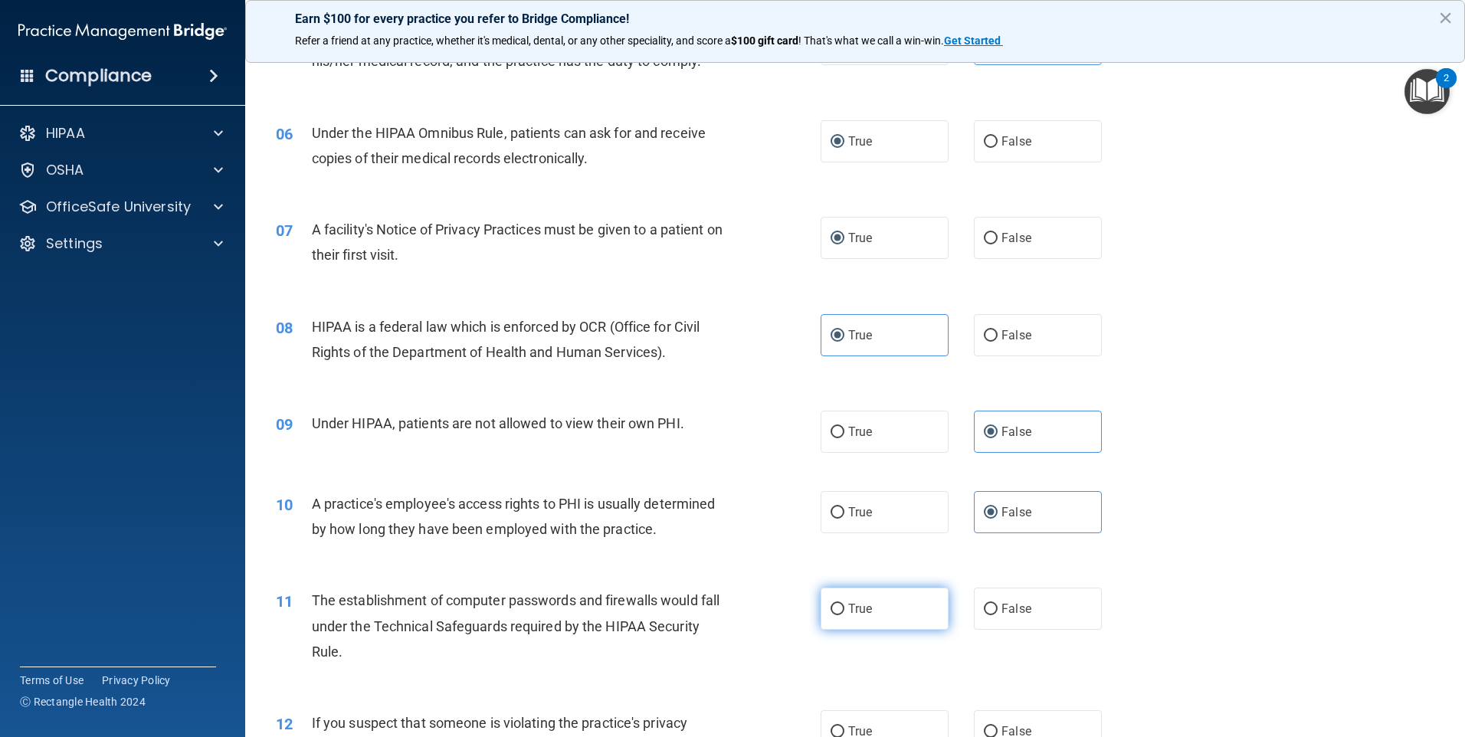
radio input "true"
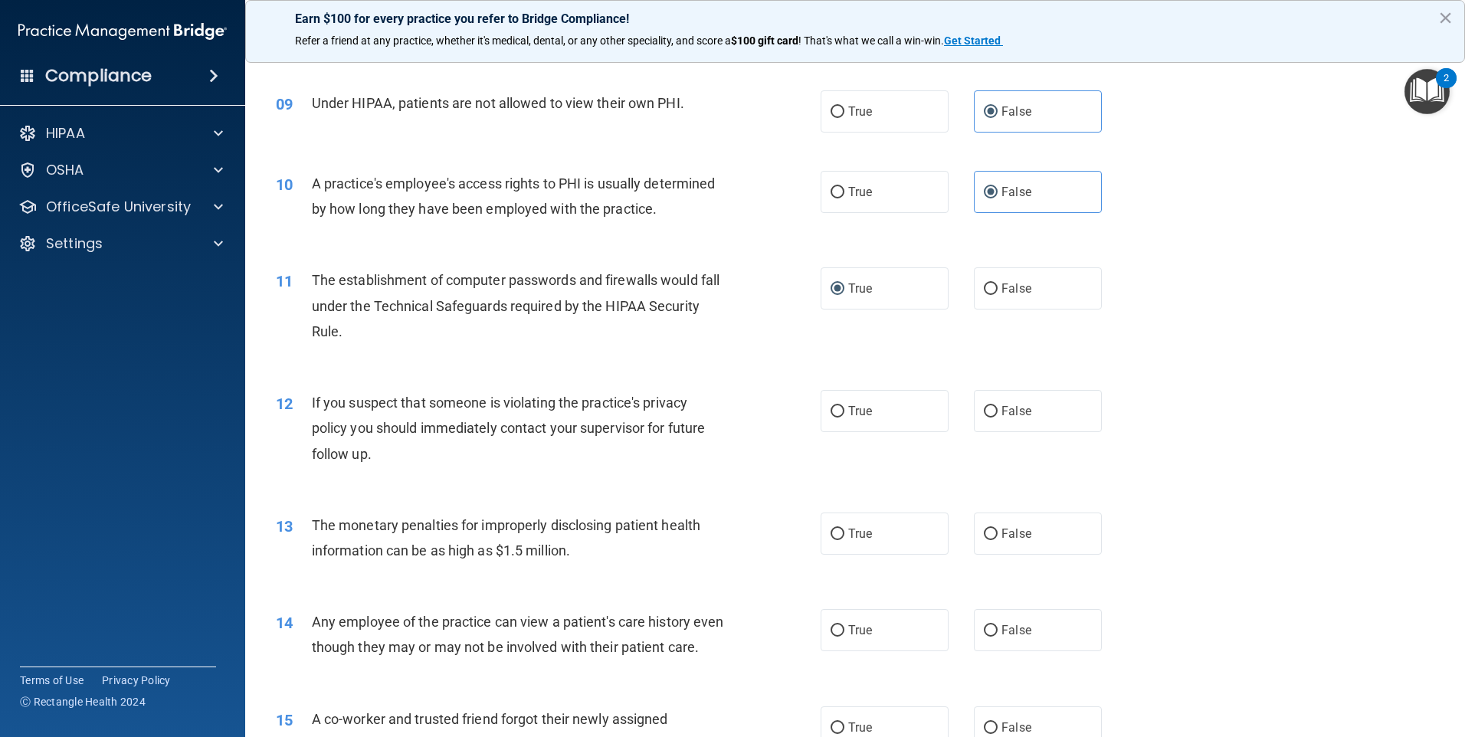
scroll to position [996, 0]
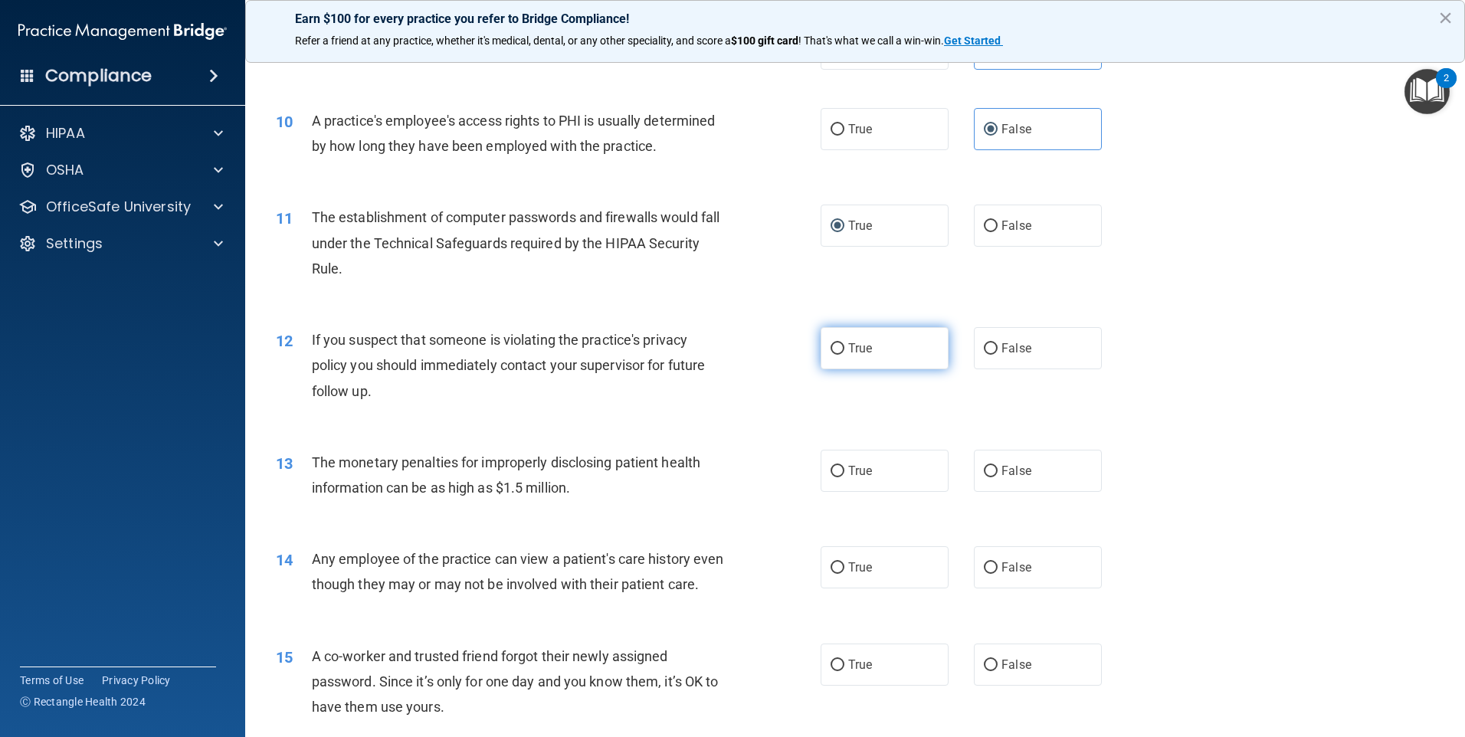
click at [841, 343] on label "True" at bounding box center [885, 348] width 128 height 42
click at [841, 343] on input "True" at bounding box center [838, 348] width 14 height 11
radio input "true"
click at [833, 475] on input "True" at bounding box center [838, 471] width 14 height 11
radio input "true"
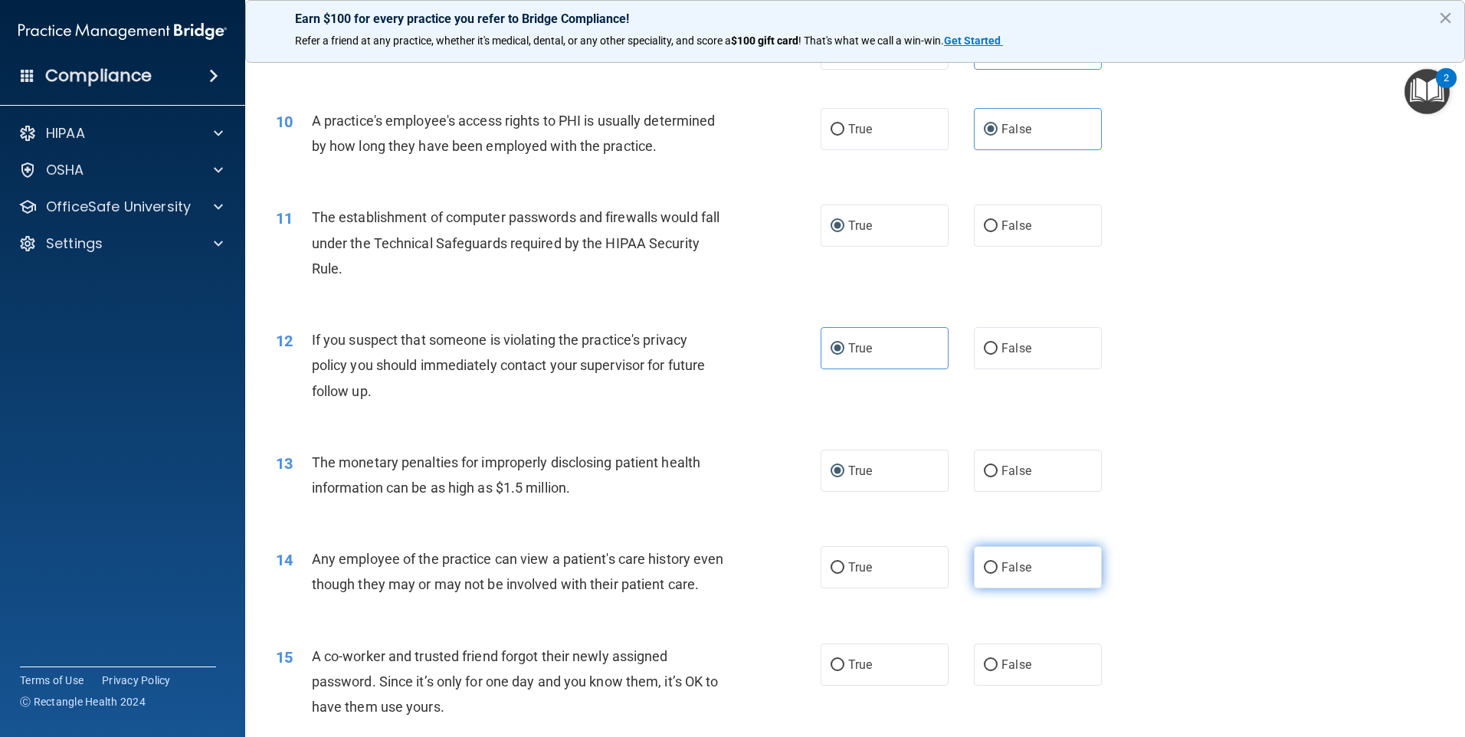
drag, startPoint x: 982, startPoint y: 567, endPoint x: 989, endPoint y: 620, distance: 53.3
click at [984, 568] on input "False" at bounding box center [991, 567] width 14 height 11
radio input "true"
click at [990, 671] on input "False" at bounding box center [991, 665] width 14 height 11
radio input "true"
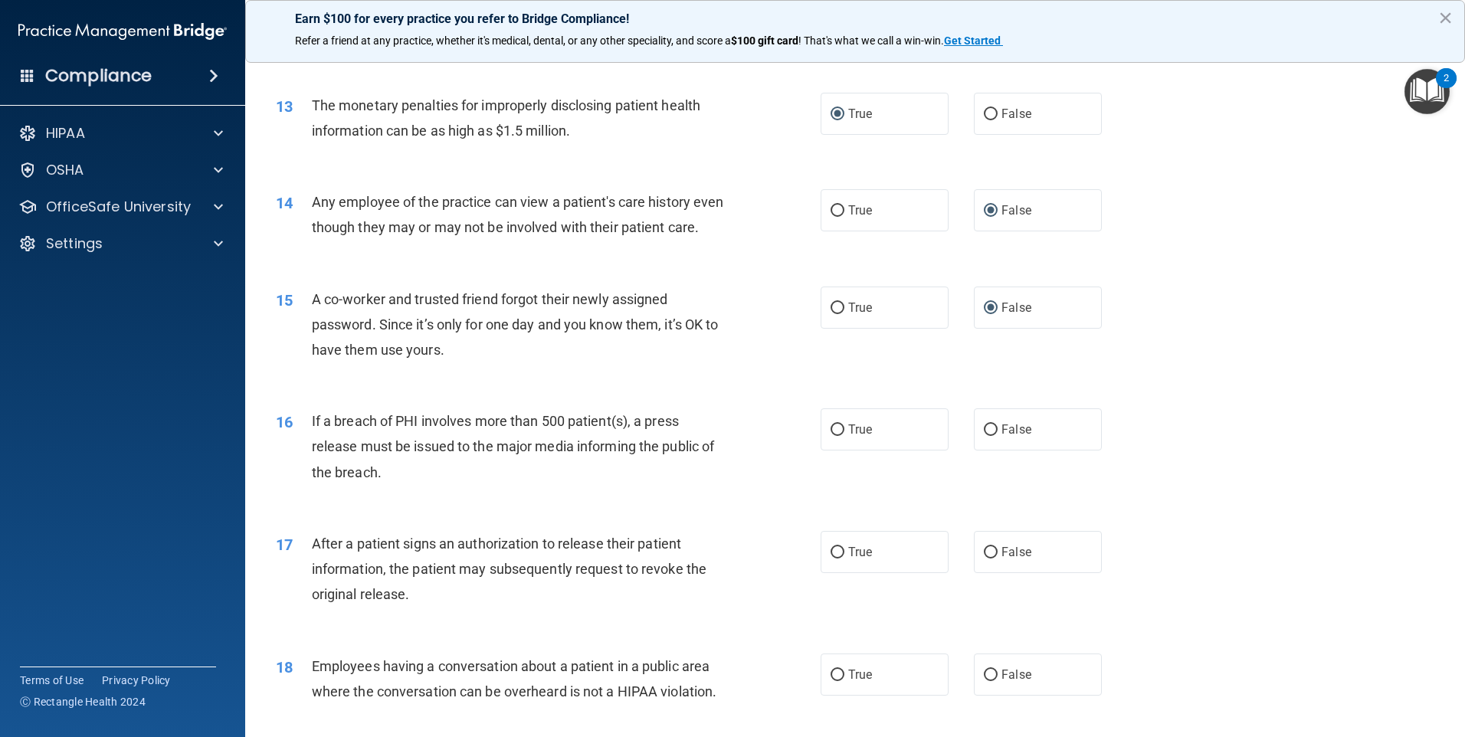
scroll to position [1532, 0]
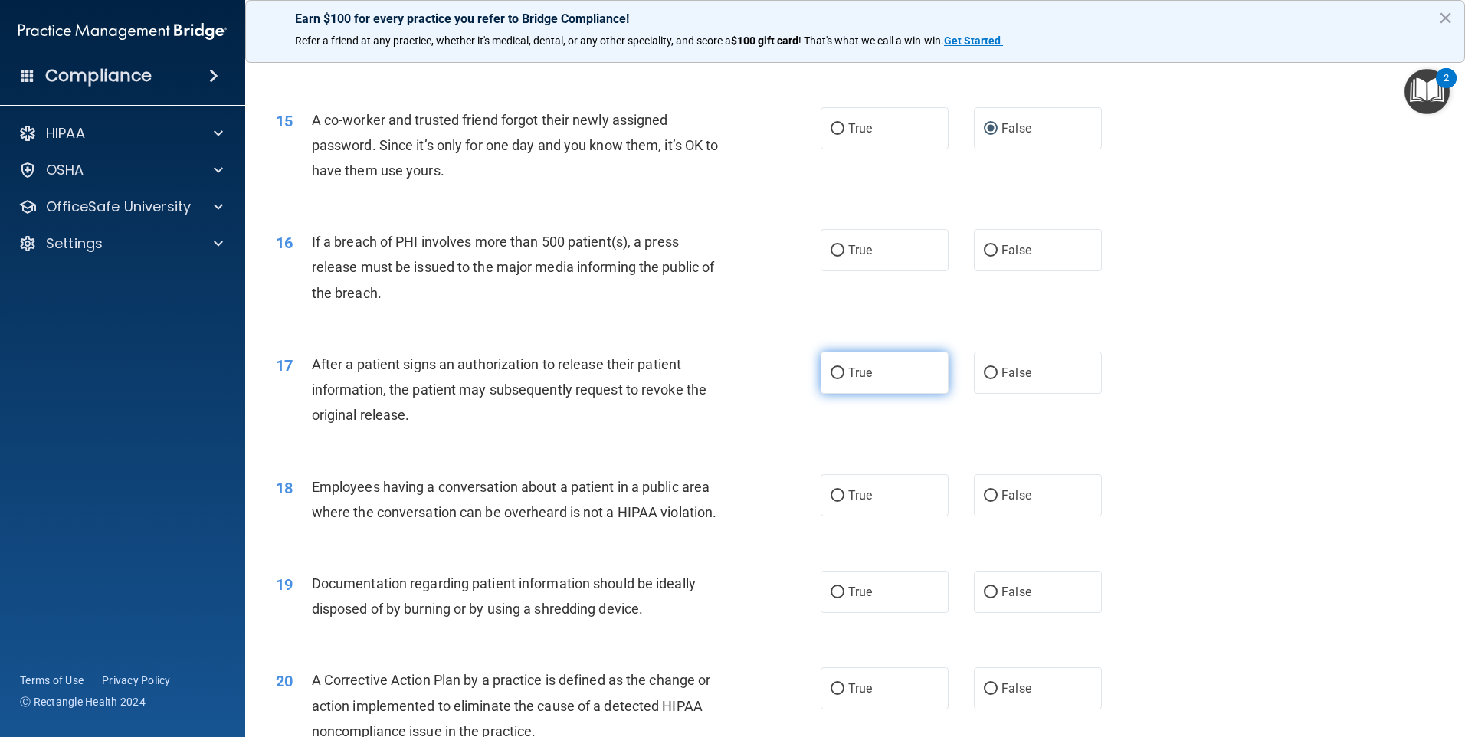
click at [831, 379] on input "True" at bounding box center [838, 373] width 14 height 11
radio input "true"
click at [848, 503] on span "True" at bounding box center [860, 495] width 24 height 15
click at [843, 502] on input "True" at bounding box center [838, 495] width 14 height 11
radio input "true"
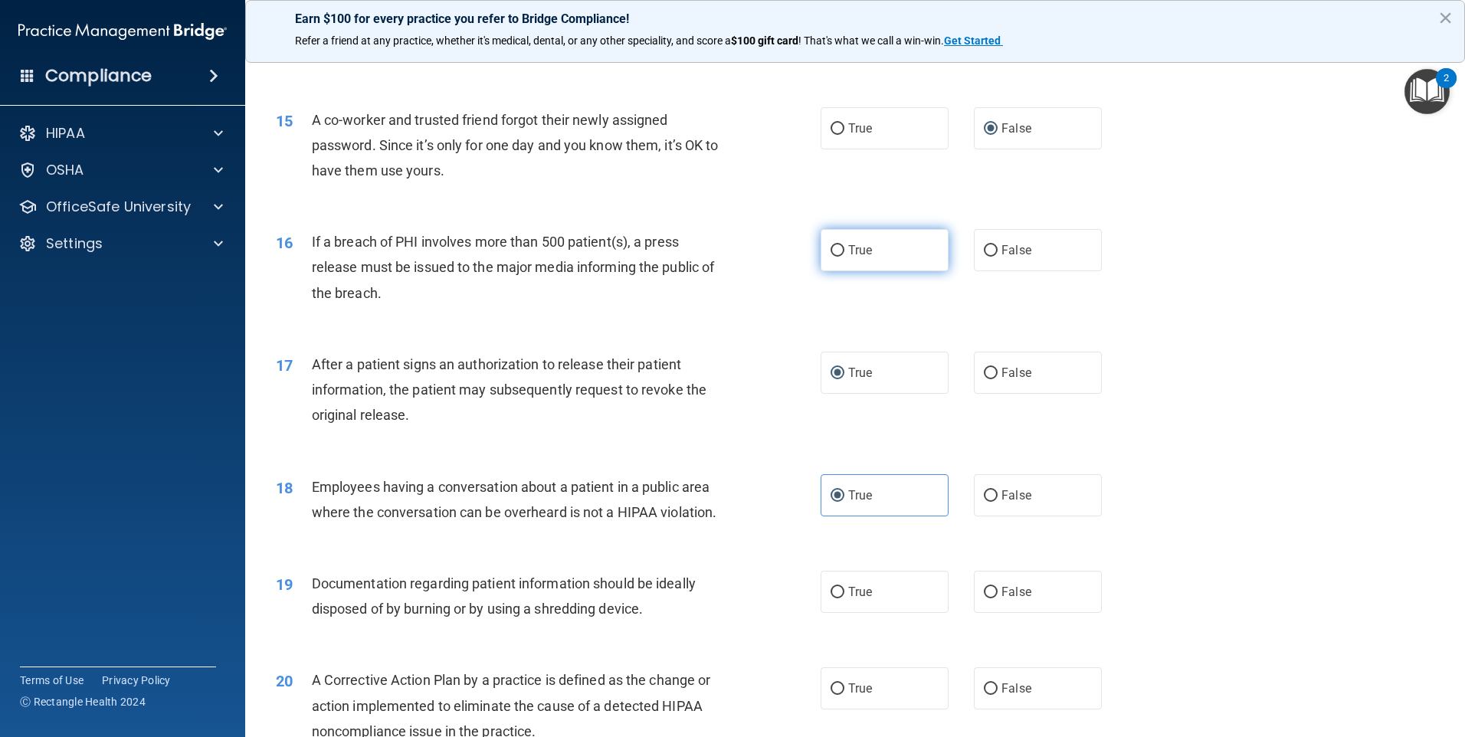
click at [837, 257] on input "True" at bounding box center [838, 250] width 14 height 11
radio input "true"
click at [994, 516] on label "False" at bounding box center [1038, 495] width 128 height 42
click at [994, 502] on input "False" at bounding box center [991, 495] width 14 height 11
radio input "true"
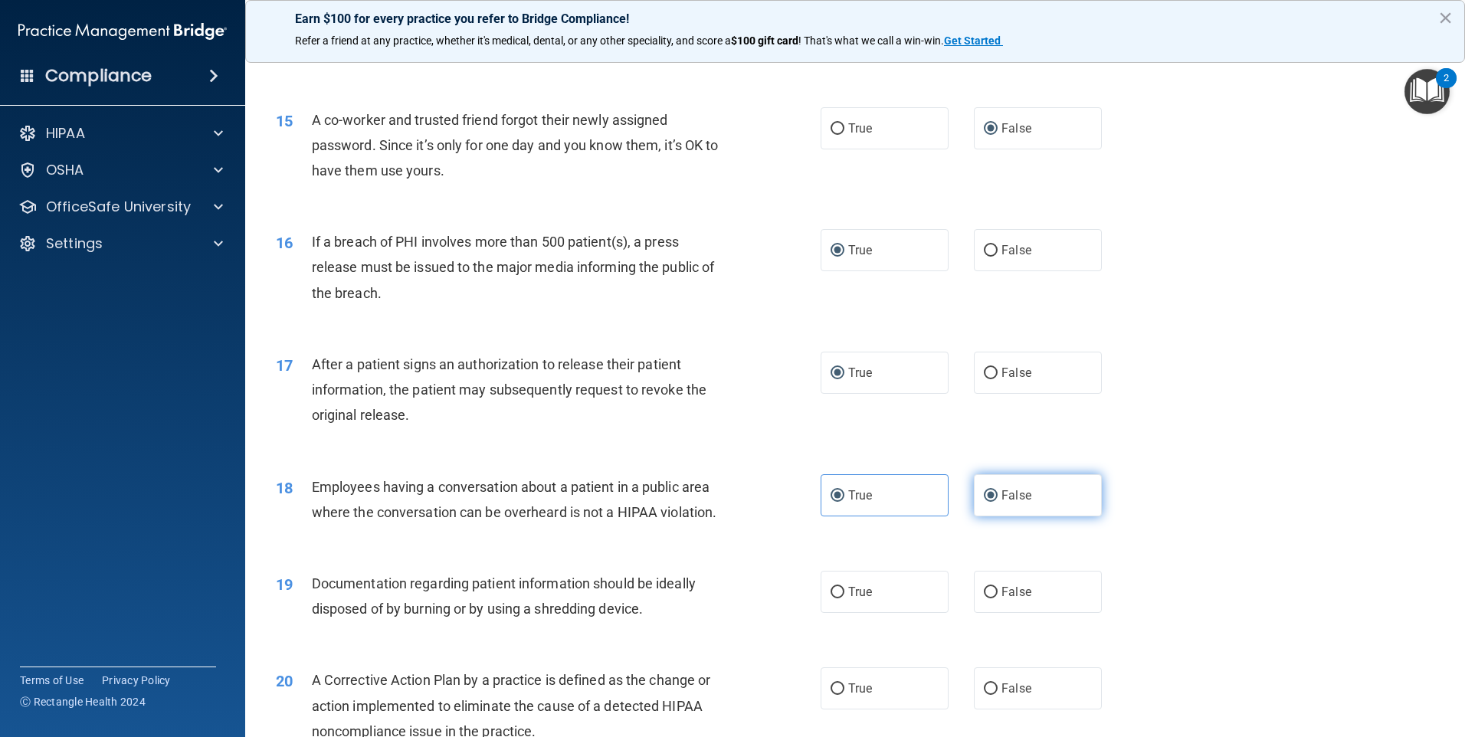
radio input "false"
drag, startPoint x: 833, startPoint y: 622, endPoint x: 870, endPoint y: 686, distance: 73.5
click at [834, 598] on input "True" at bounding box center [838, 592] width 14 height 11
radio input "true"
click at [863, 696] on span "True" at bounding box center [860, 688] width 24 height 15
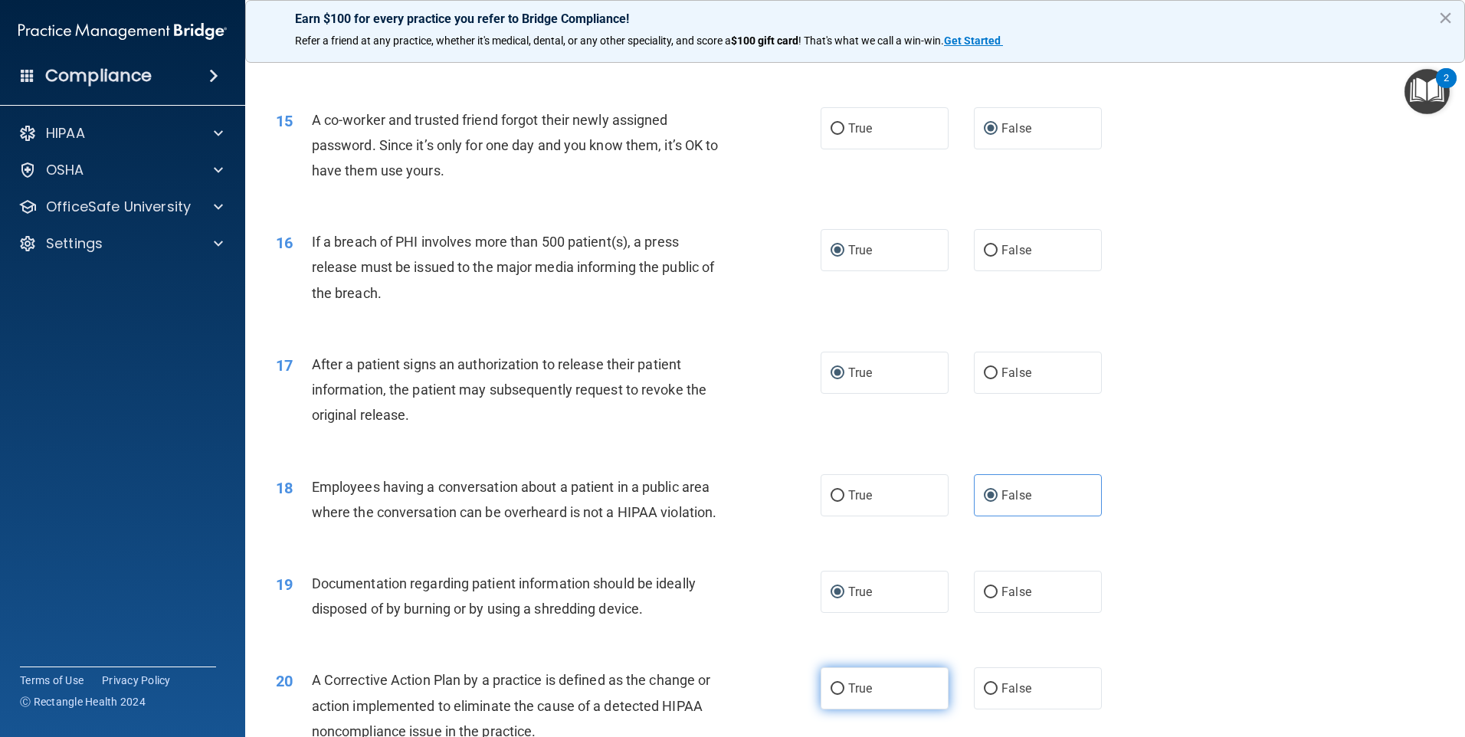
click at [844, 695] on input "True" at bounding box center [838, 688] width 14 height 11
radio input "true"
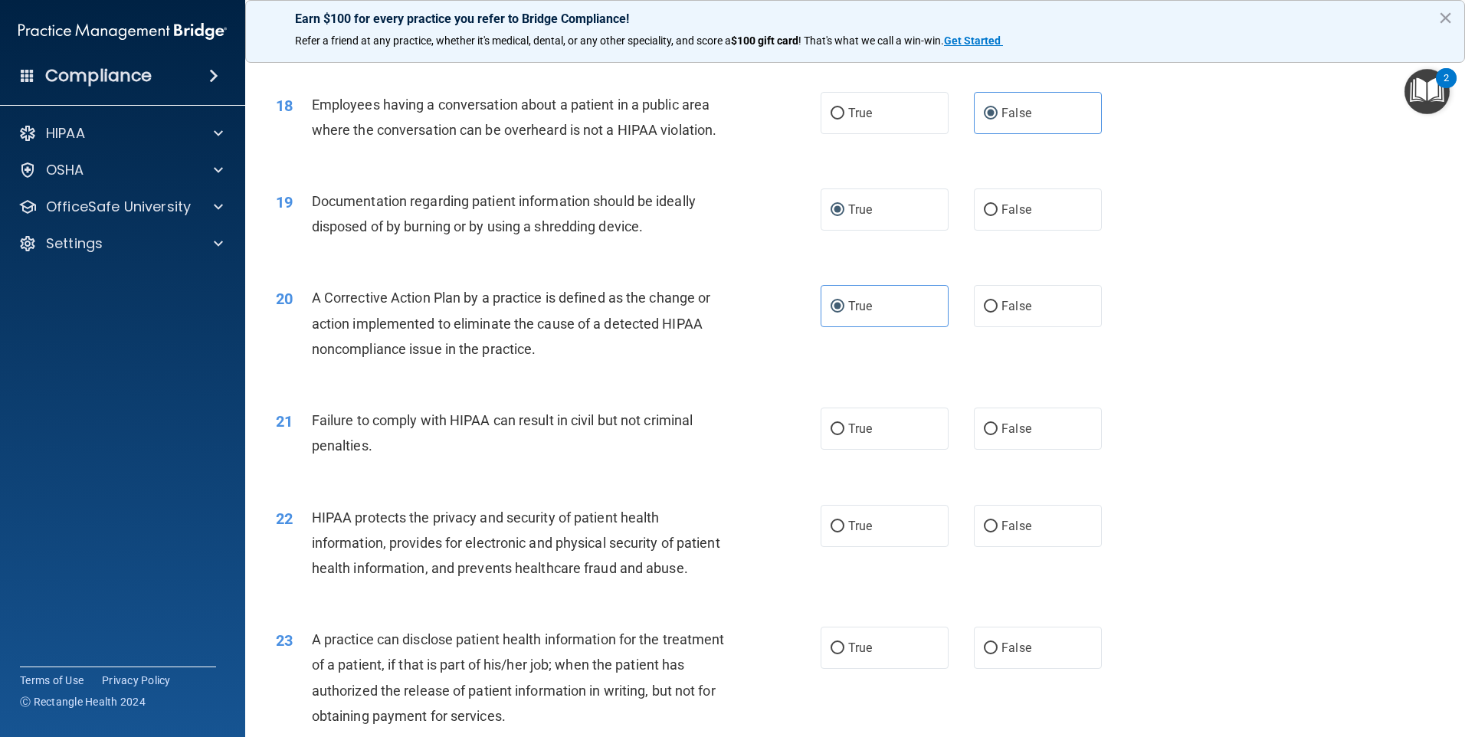
scroll to position [1916, 0]
click at [992, 449] on label "False" at bounding box center [1038, 428] width 128 height 42
click at [992, 434] on input "False" at bounding box center [991, 428] width 14 height 11
radio input "true"
drag, startPoint x: 835, startPoint y: 549, endPoint x: 854, endPoint y: 575, distance: 31.9
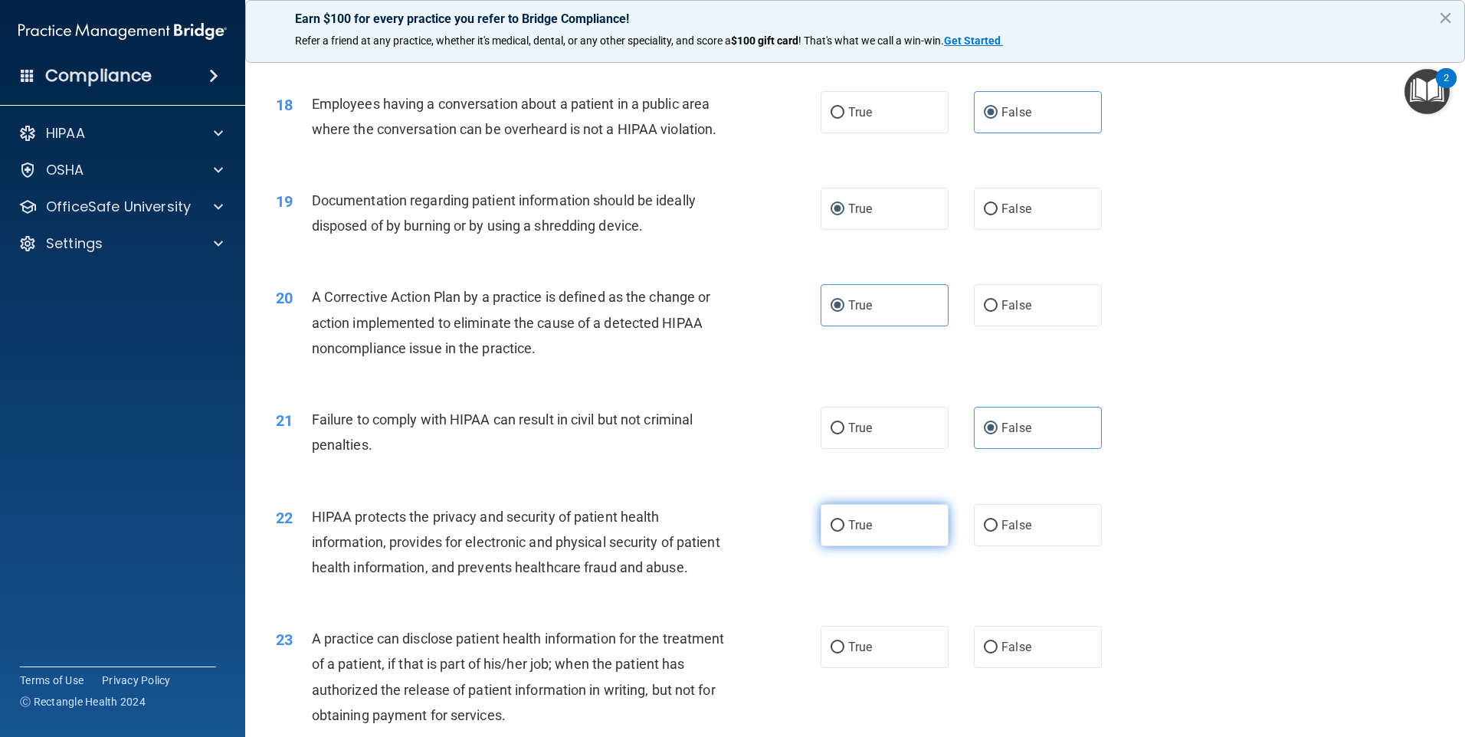
click at [834, 532] on input "True" at bounding box center [838, 525] width 14 height 11
radio input "true"
click at [1016, 668] on label "False" at bounding box center [1038, 647] width 128 height 42
click at [998, 654] on input "False" at bounding box center [991, 647] width 14 height 11
radio input "true"
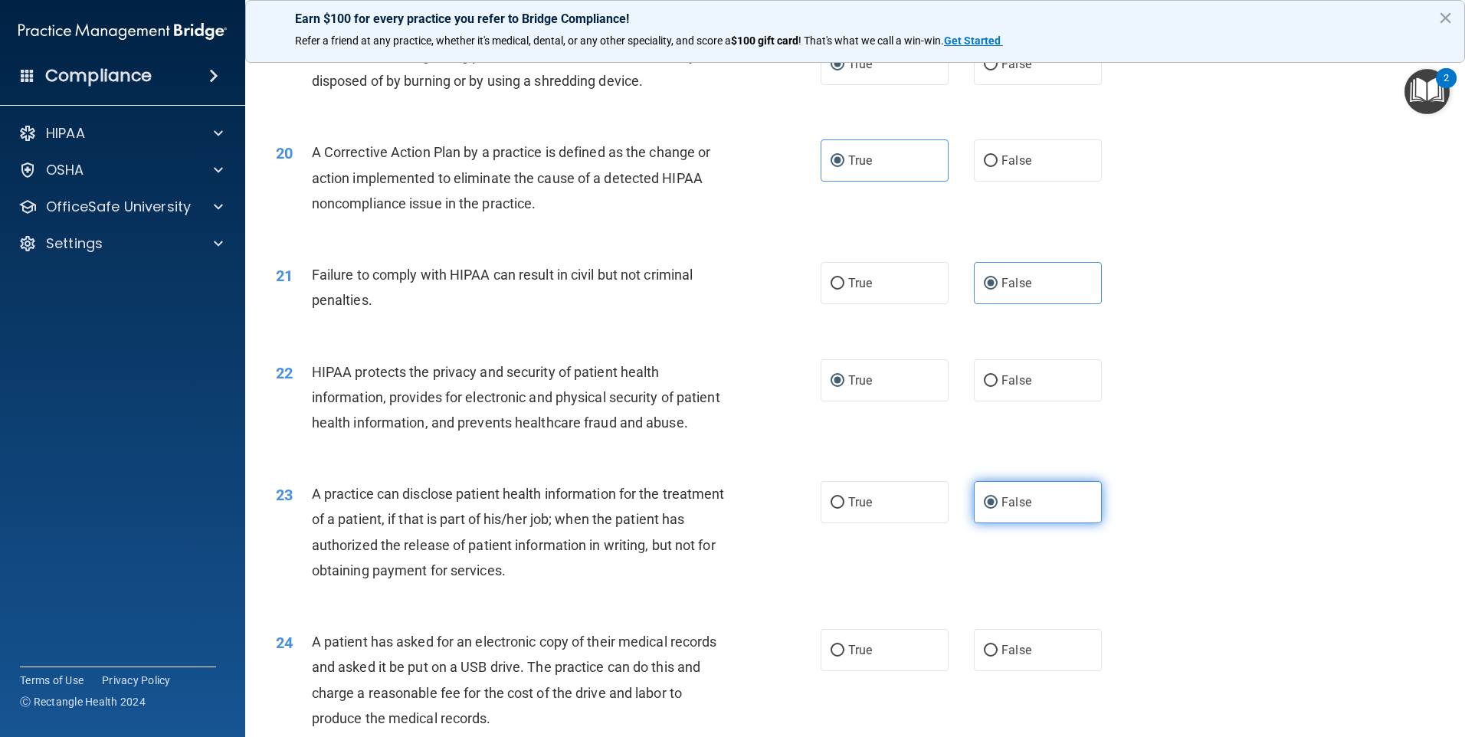
scroll to position [2222, 0]
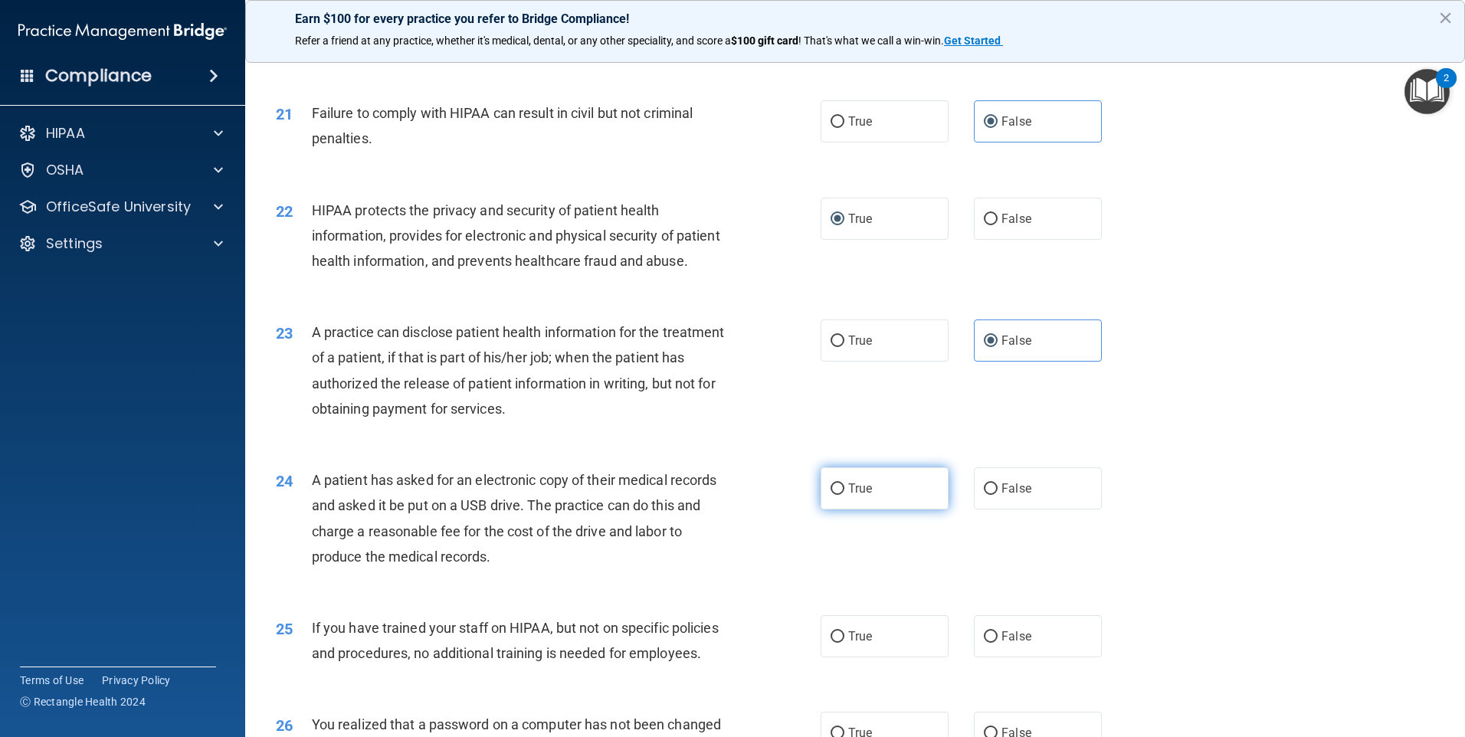
click at [859, 510] on label "True" at bounding box center [885, 488] width 128 height 42
click at [844, 495] on input "True" at bounding box center [838, 488] width 14 height 11
radio input "true"
click at [1002, 657] on label "False" at bounding box center [1038, 636] width 128 height 42
click at [998, 643] on input "False" at bounding box center [991, 636] width 14 height 11
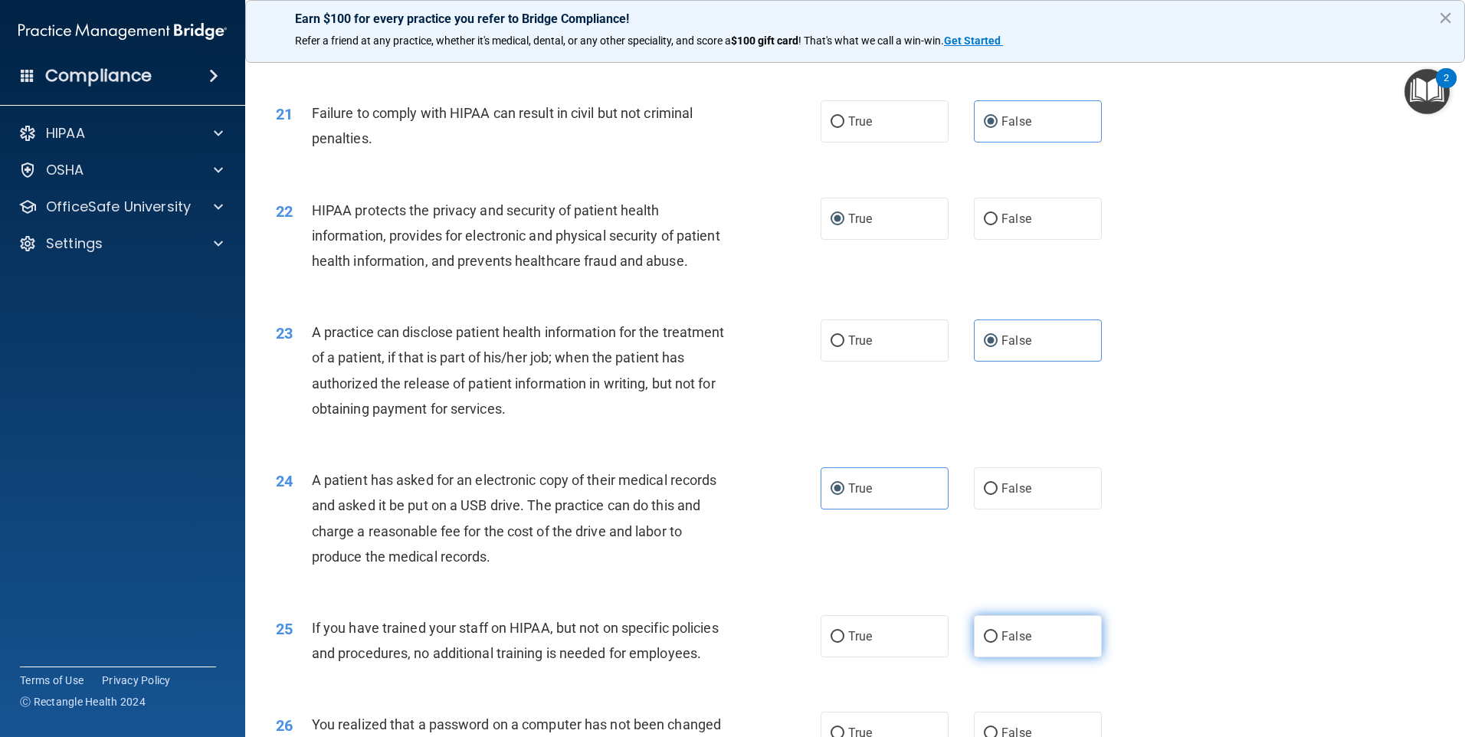
radio input "true"
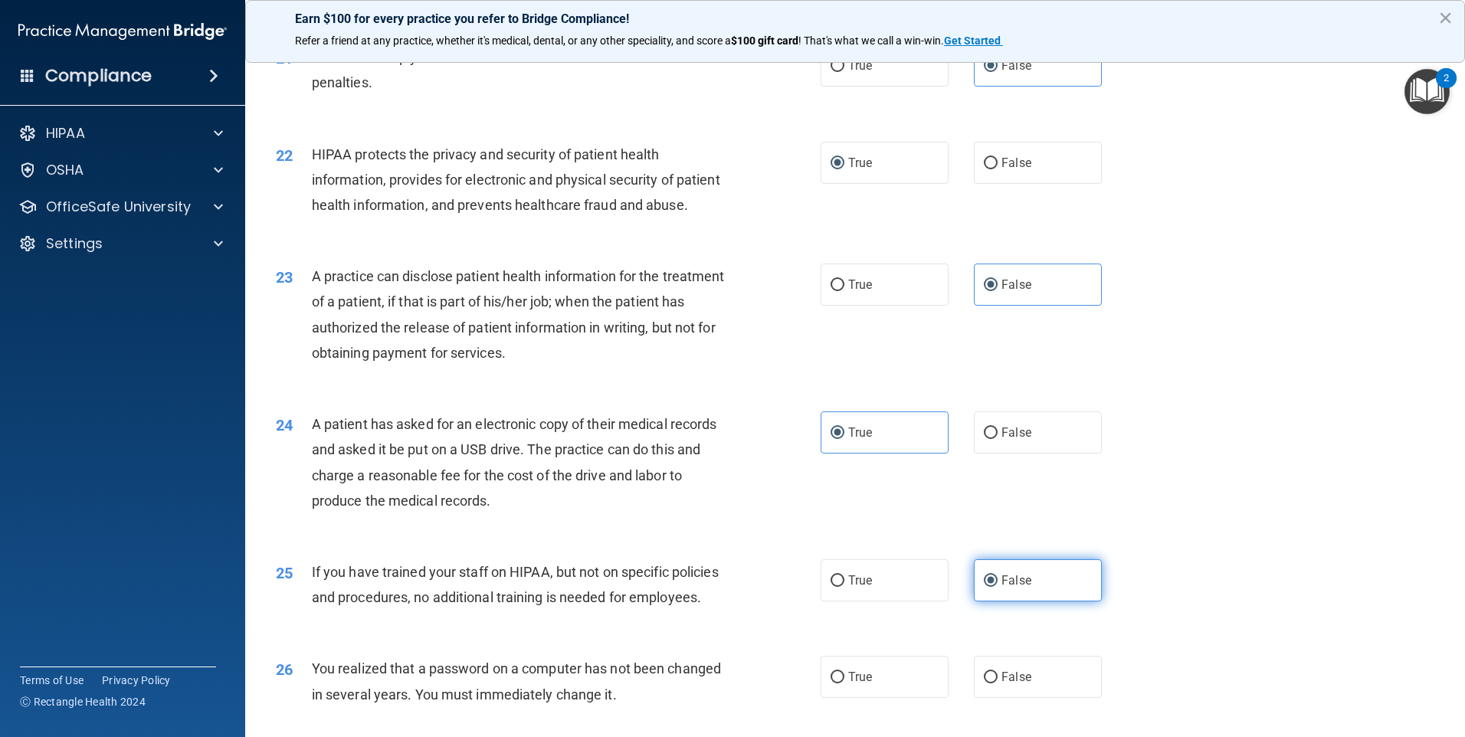
scroll to position [2529, 0]
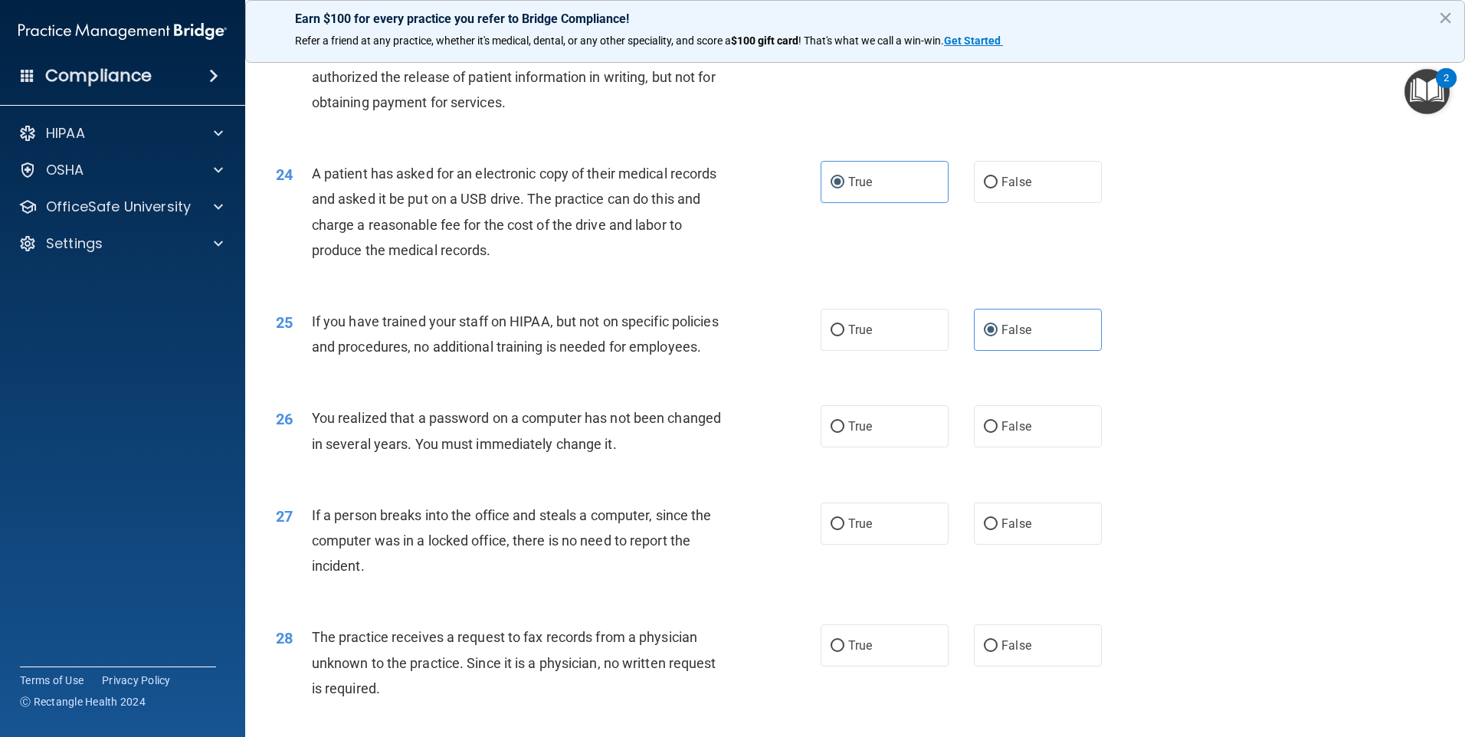
drag, startPoint x: 855, startPoint y: 515, endPoint x: 883, endPoint y: 546, distance: 41.8
click at [855, 447] on label "True" at bounding box center [885, 426] width 128 height 42
click at [844, 433] on input "True" at bounding box center [838, 426] width 14 height 11
radio input "true"
drag, startPoint x: 1005, startPoint y: 611, endPoint x: 1011, endPoint y: 629, distance: 18.7
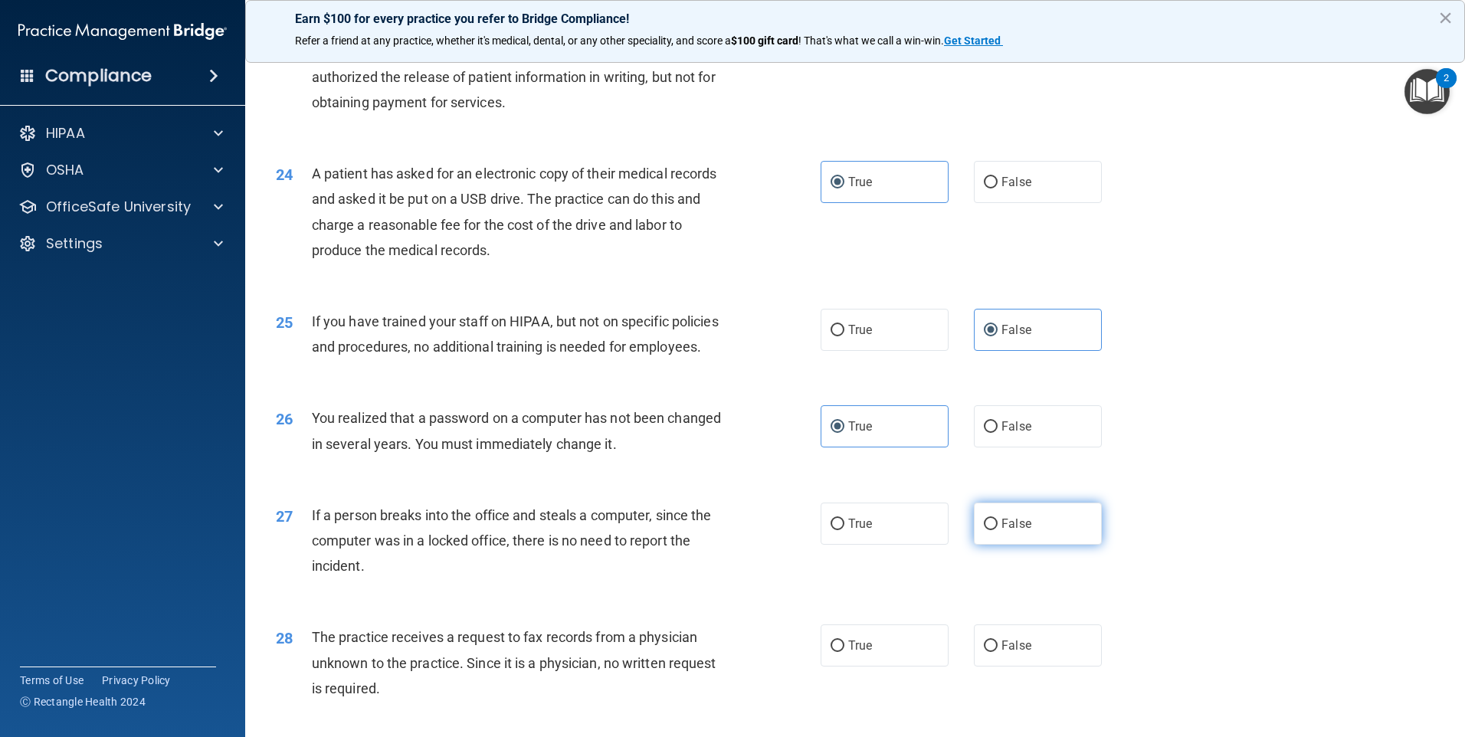
click at [1005, 545] on label "False" at bounding box center [1038, 524] width 128 height 42
click at [998, 530] on input "False" at bounding box center [991, 524] width 14 height 11
radio input "true"
click at [1026, 667] on label "False" at bounding box center [1038, 645] width 128 height 42
click at [998, 652] on input "False" at bounding box center [991, 646] width 14 height 11
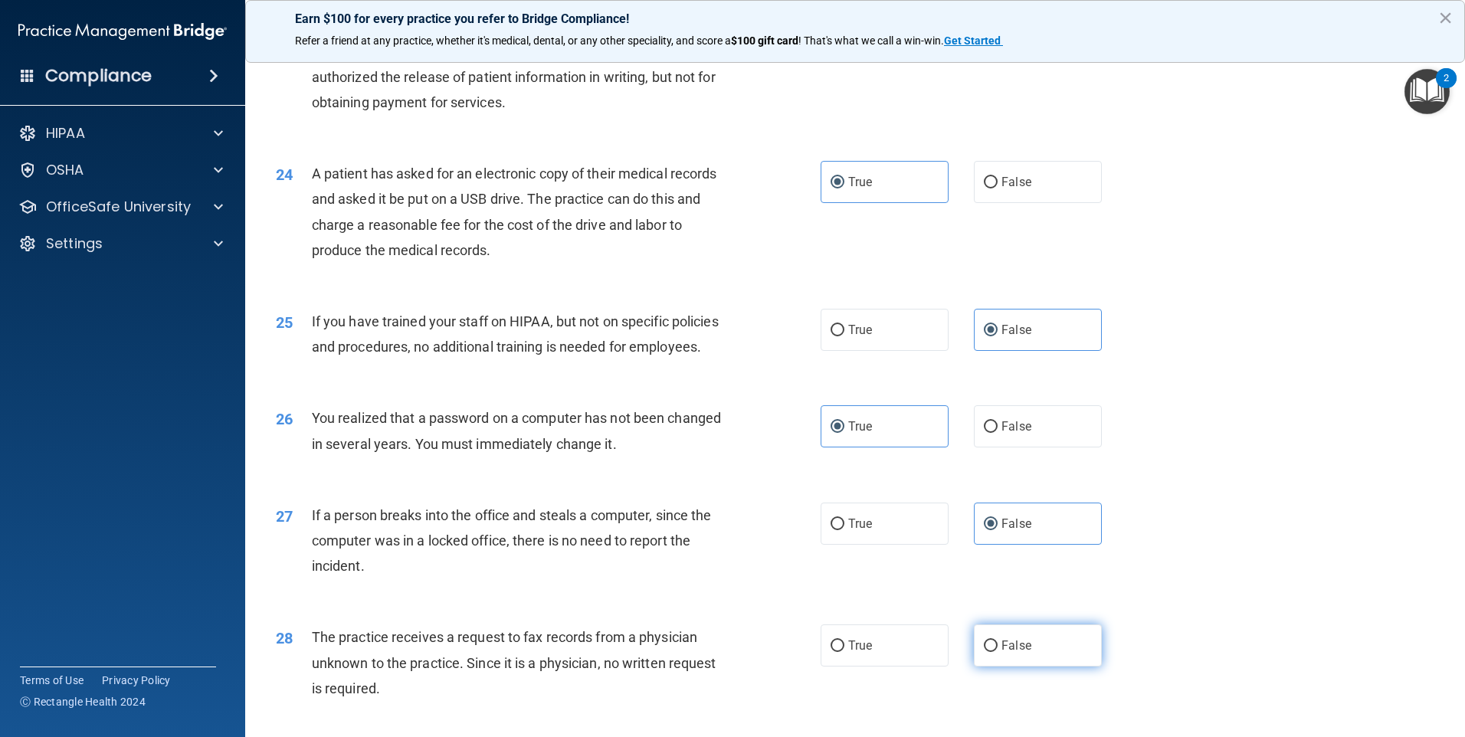
radio input "true"
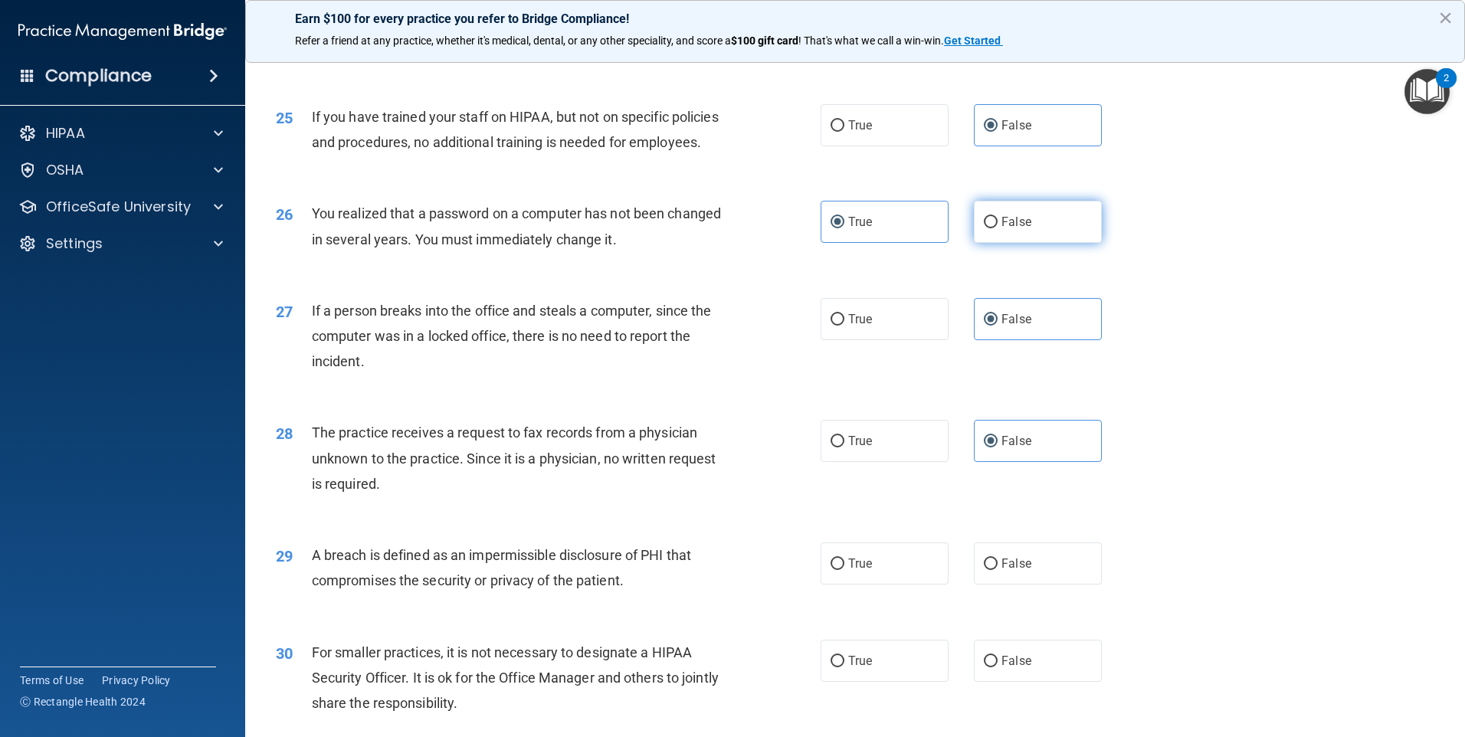
scroll to position [2912, 0]
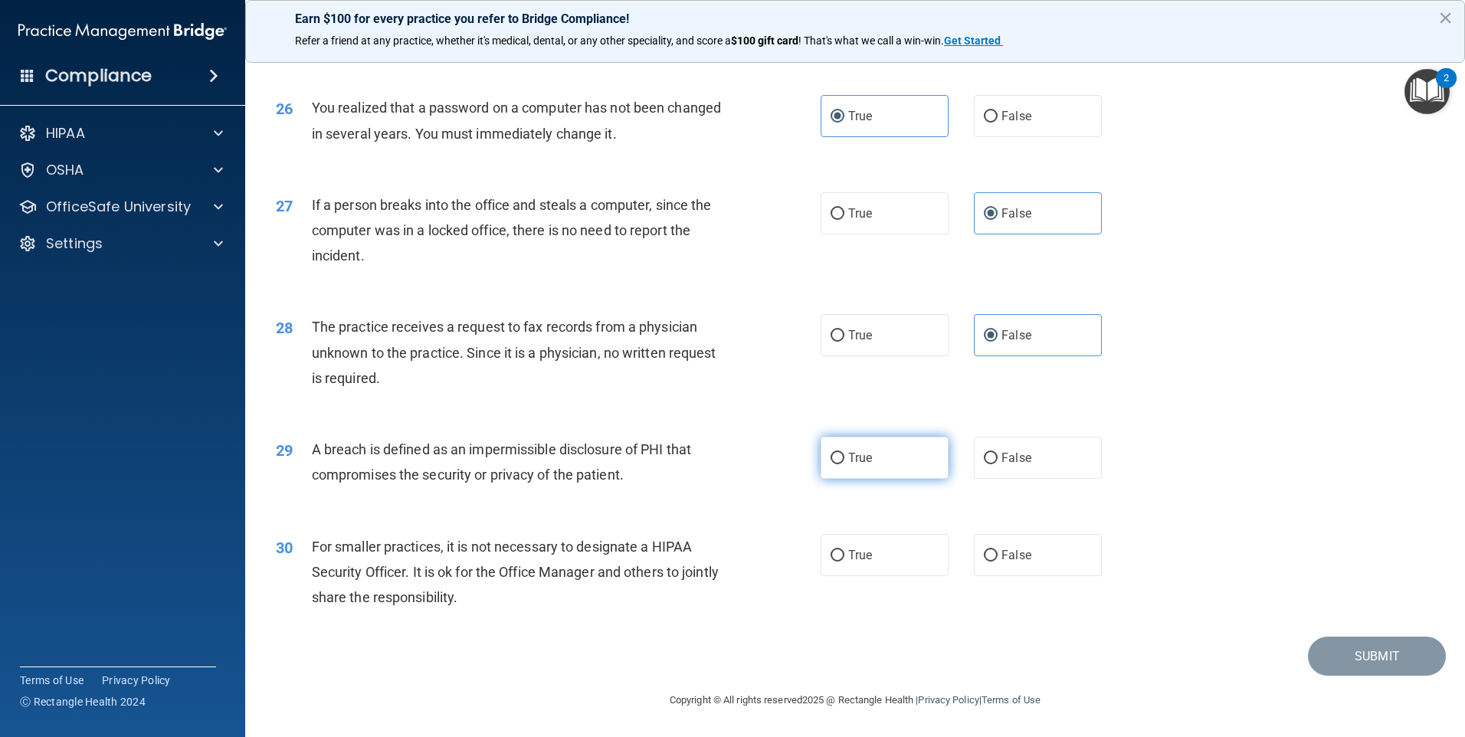
click at [838, 467] on label "True" at bounding box center [885, 458] width 128 height 42
drag, startPoint x: 830, startPoint y: 457, endPoint x: 853, endPoint y: 478, distance: 30.9
click at [831, 459] on input "True" at bounding box center [838, 458] width 14 height 11
radio input "true"
click at [1001, 562] on span "False" at bounding box center [1016, 555] width 30 height 15
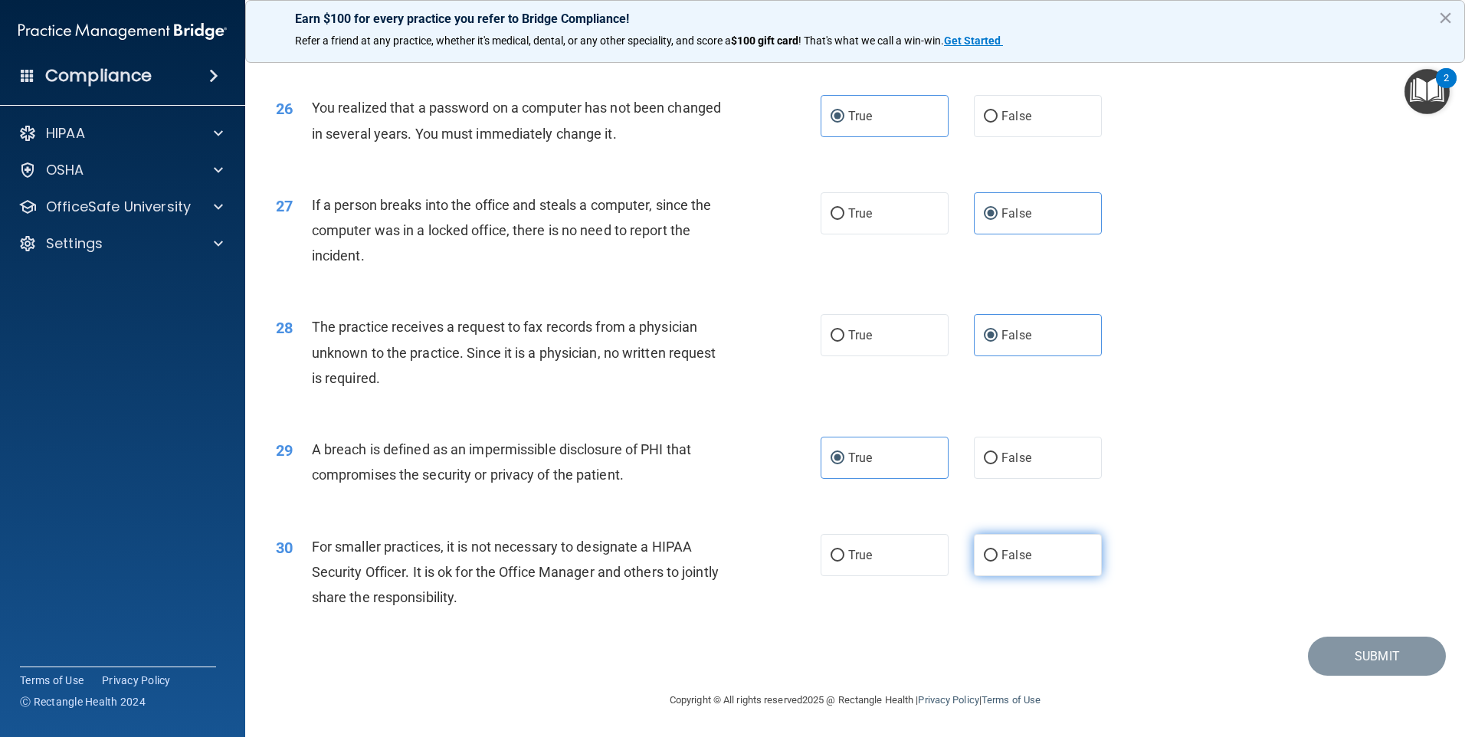
click at [998, 562] on input "False" at bounding box center [991, 555] width 14 height 11
radio input "true"
click at [1326, 652] on button "Submit" at bounding box center [1377, 656] width 138 height 39
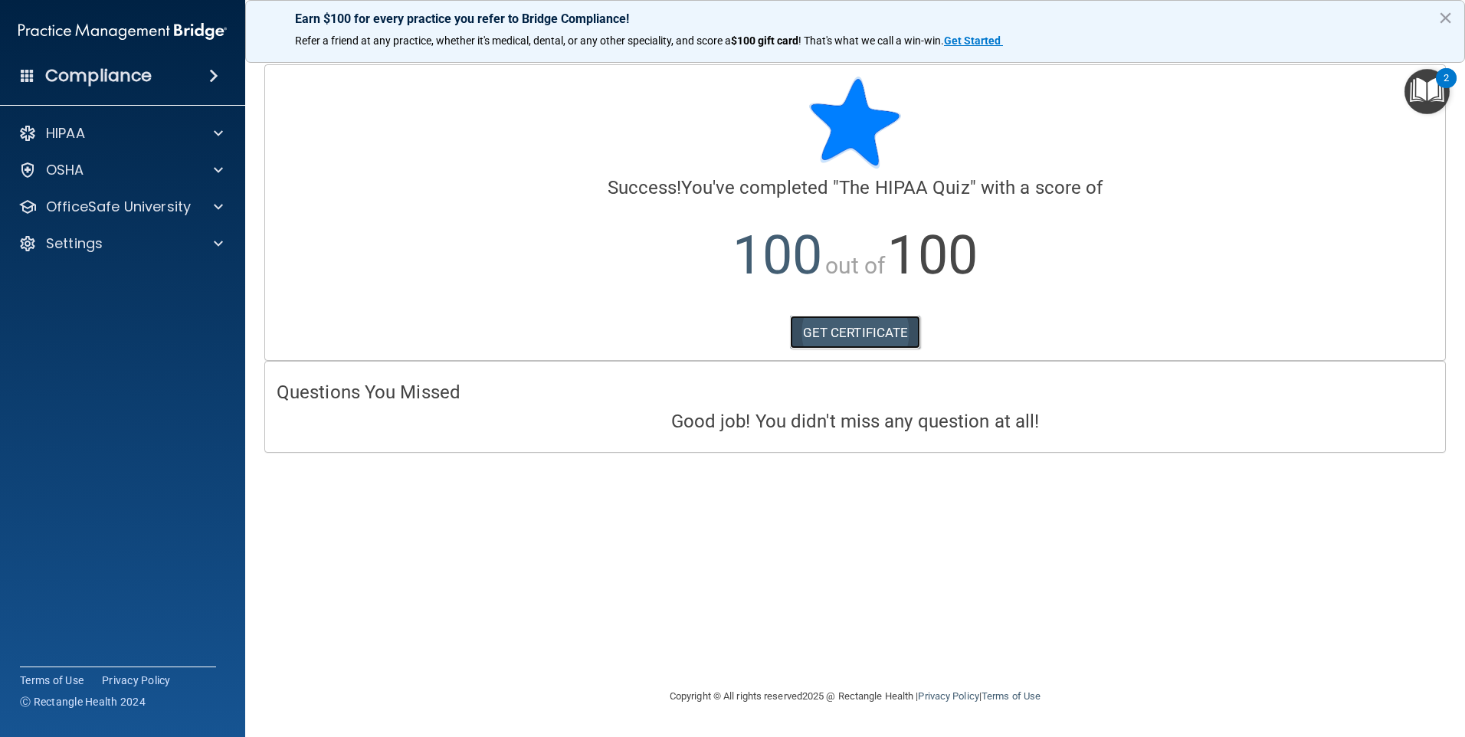
click at [884, 339] on link "GET CERTIFICATE" at bounding box center [855, 333] width 131 height 34
click at [198, 205] on div at bounding box center [216, 207] width 38 height 18
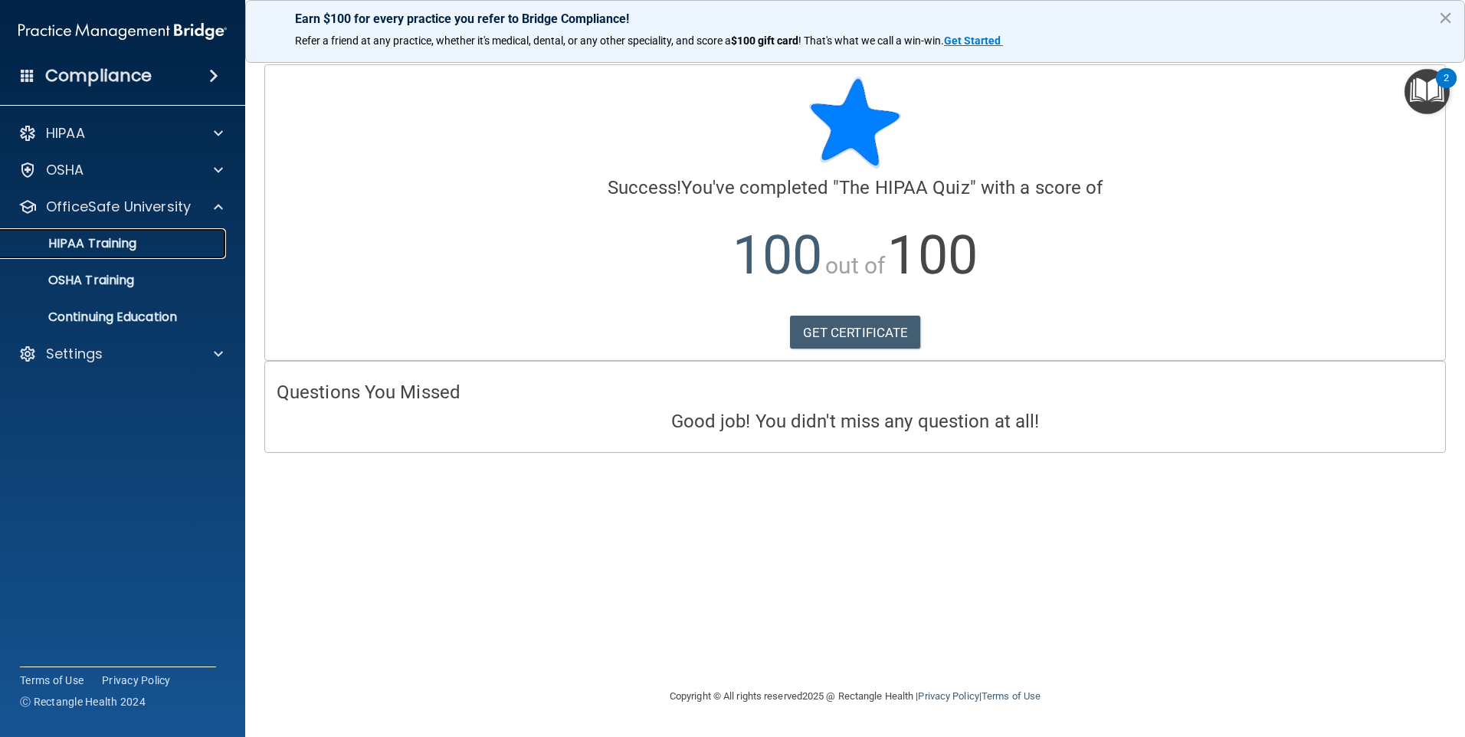
click at [146, 241] on div "HIPAA Training" at bounding box center [114, 243] width 209 height 15
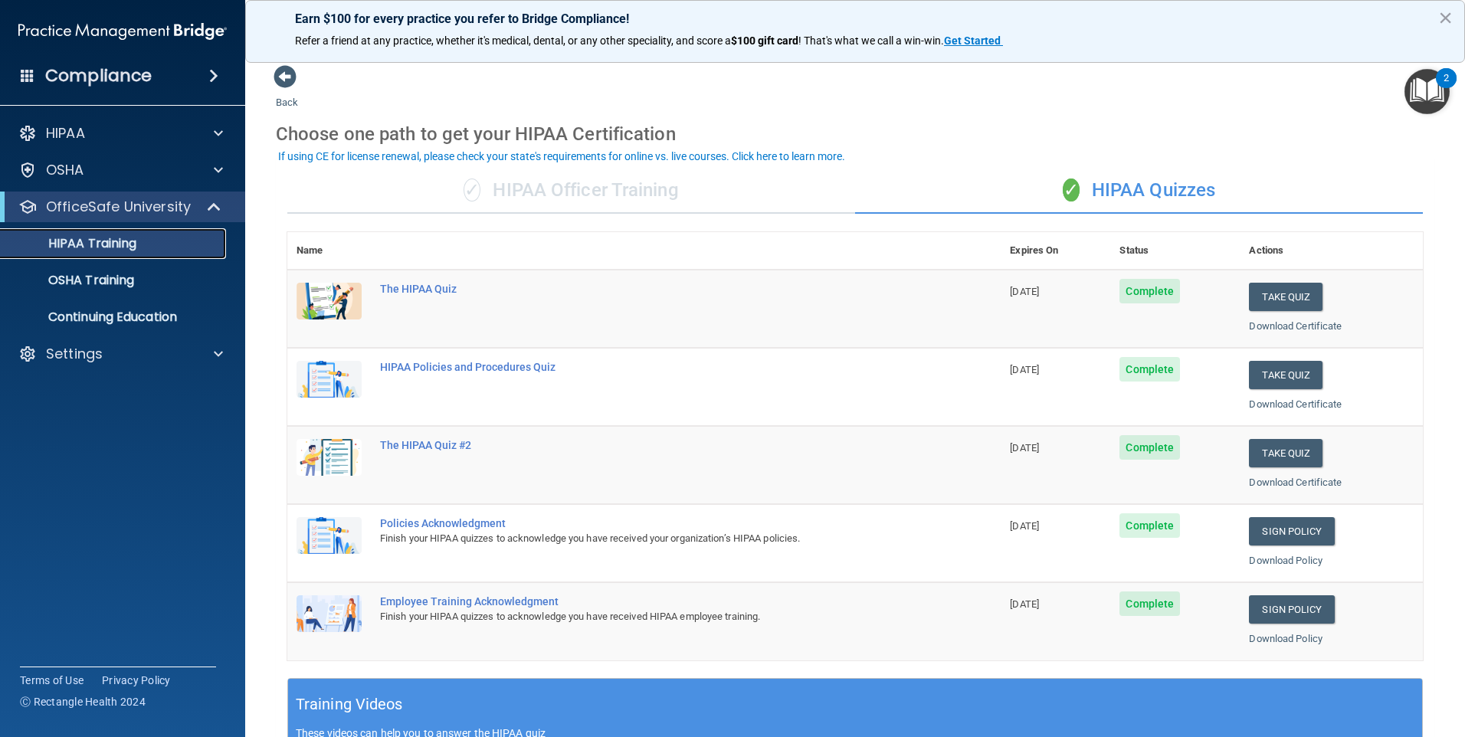
scroll to position [77, 0]
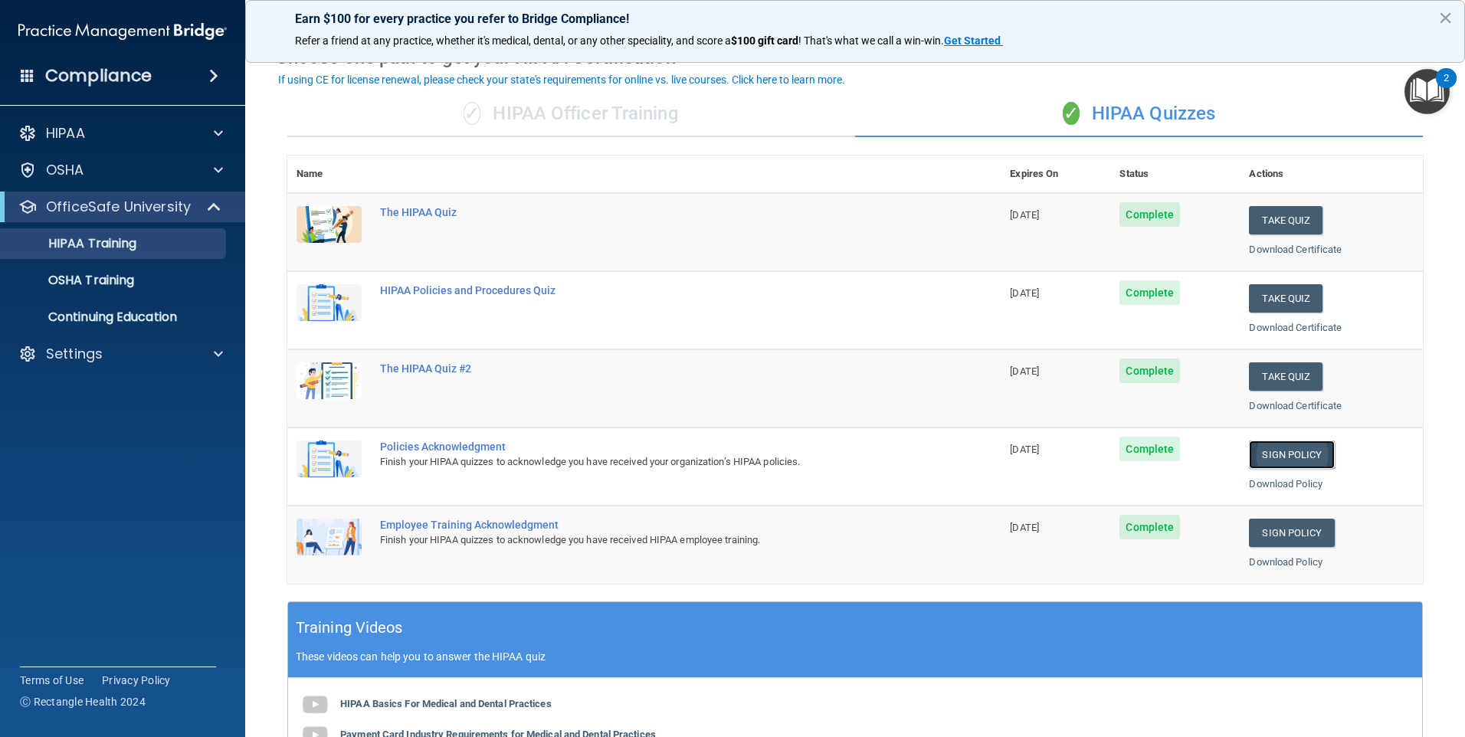
click at [1277, 452] on link "Sign Policy" at bounding box center [1291, 455] width 85 height 28
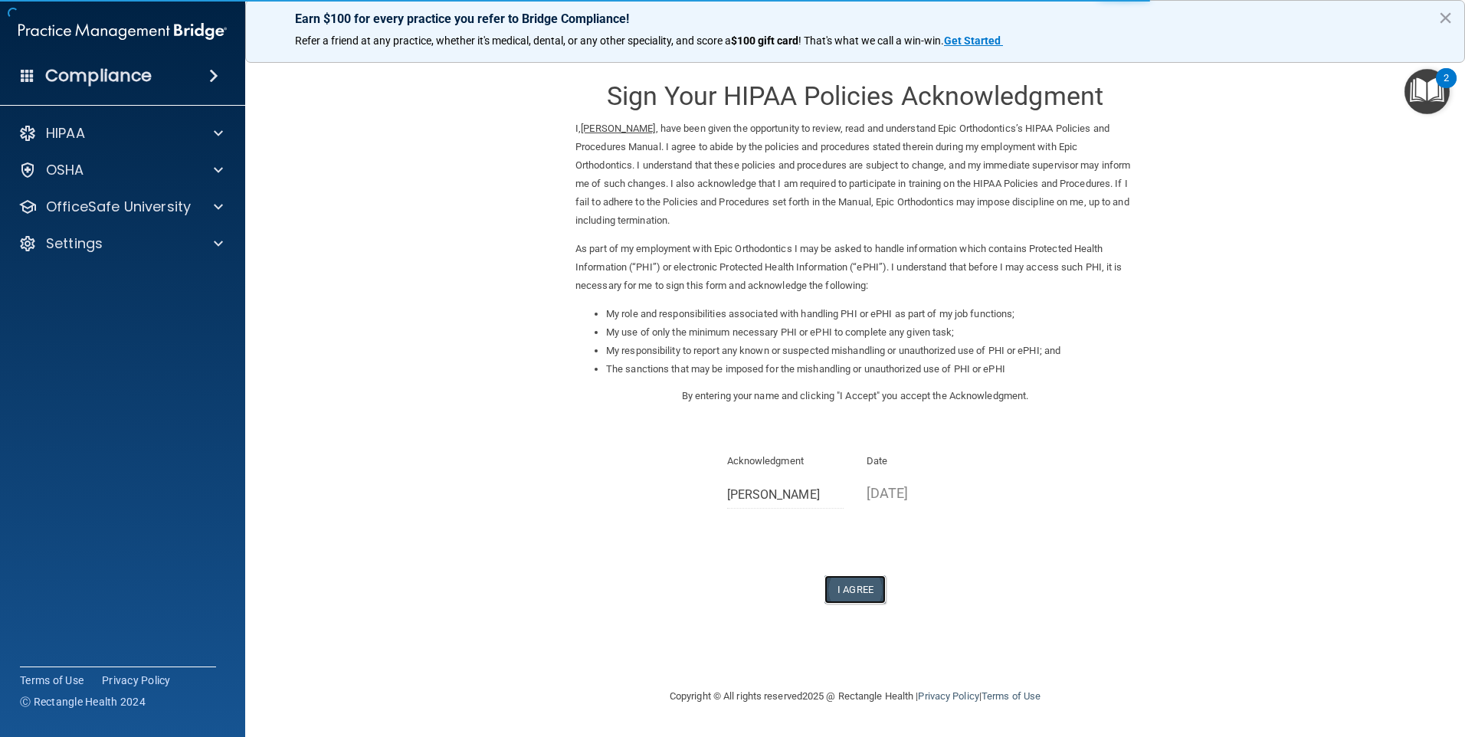
click at [873, 593] on button "I Agree" at bounding box center [854, 589] width 61 height 28
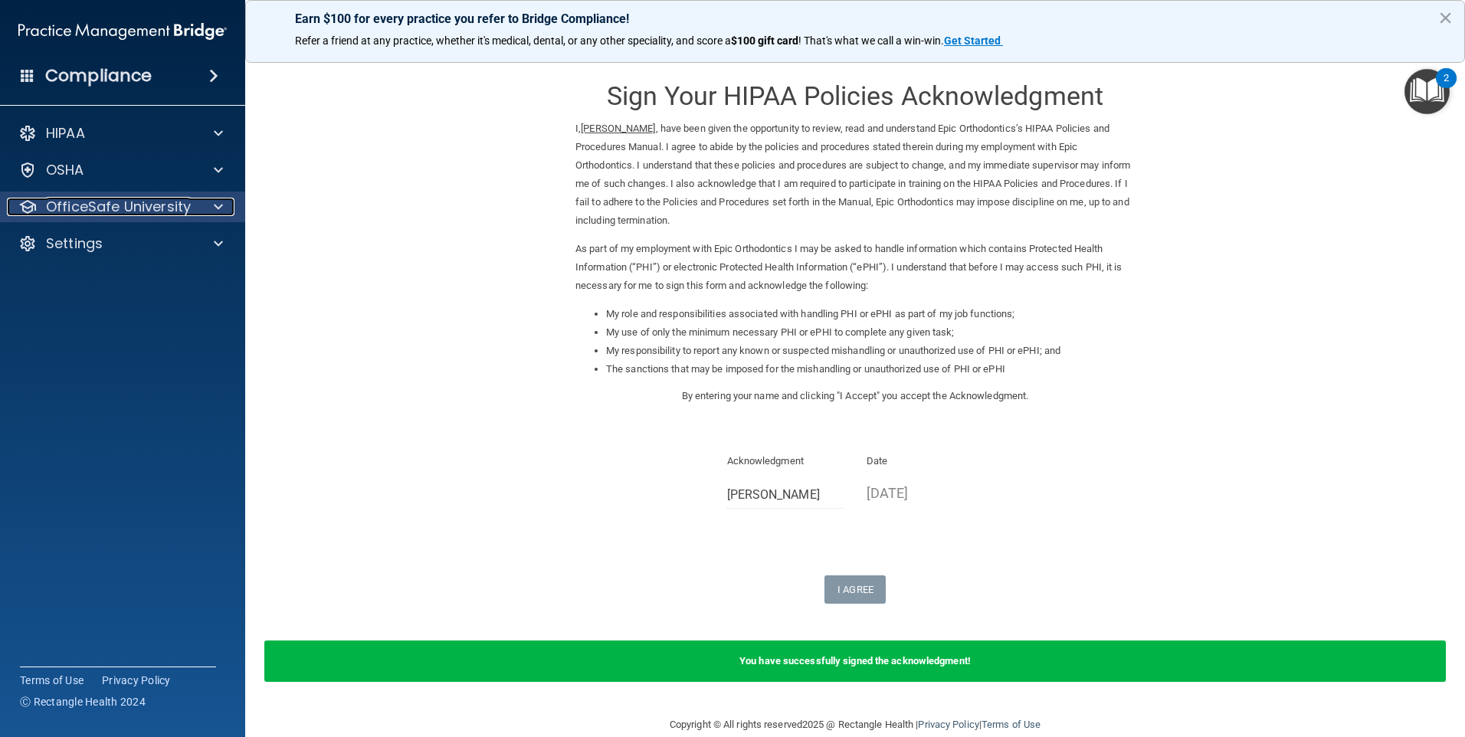
click at [133, 206] on p "OfficeSafe University" at bounding box center [118, 207] width 145 height 18
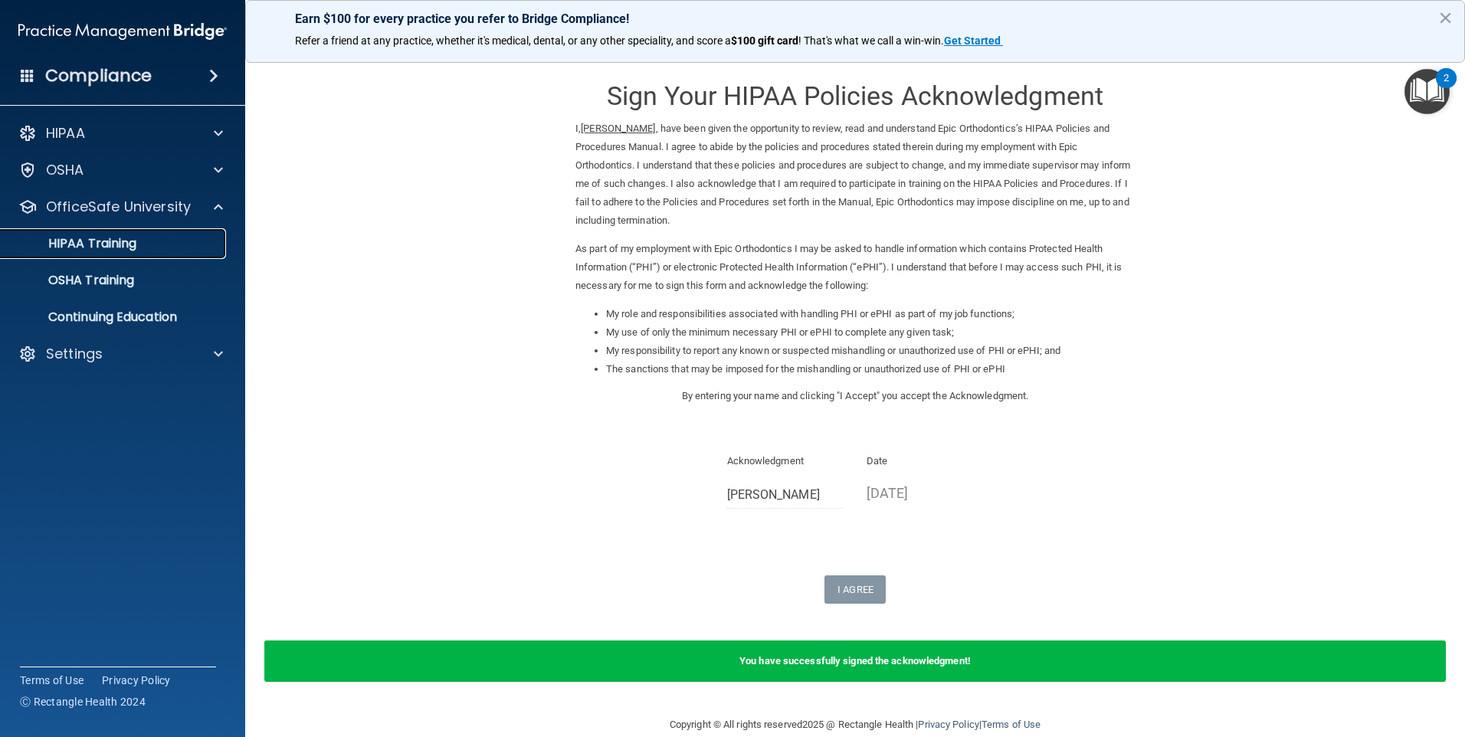
click at [146, 246] on div "HIPAA Training" at bounding box center [114, 243] width 209 height 15
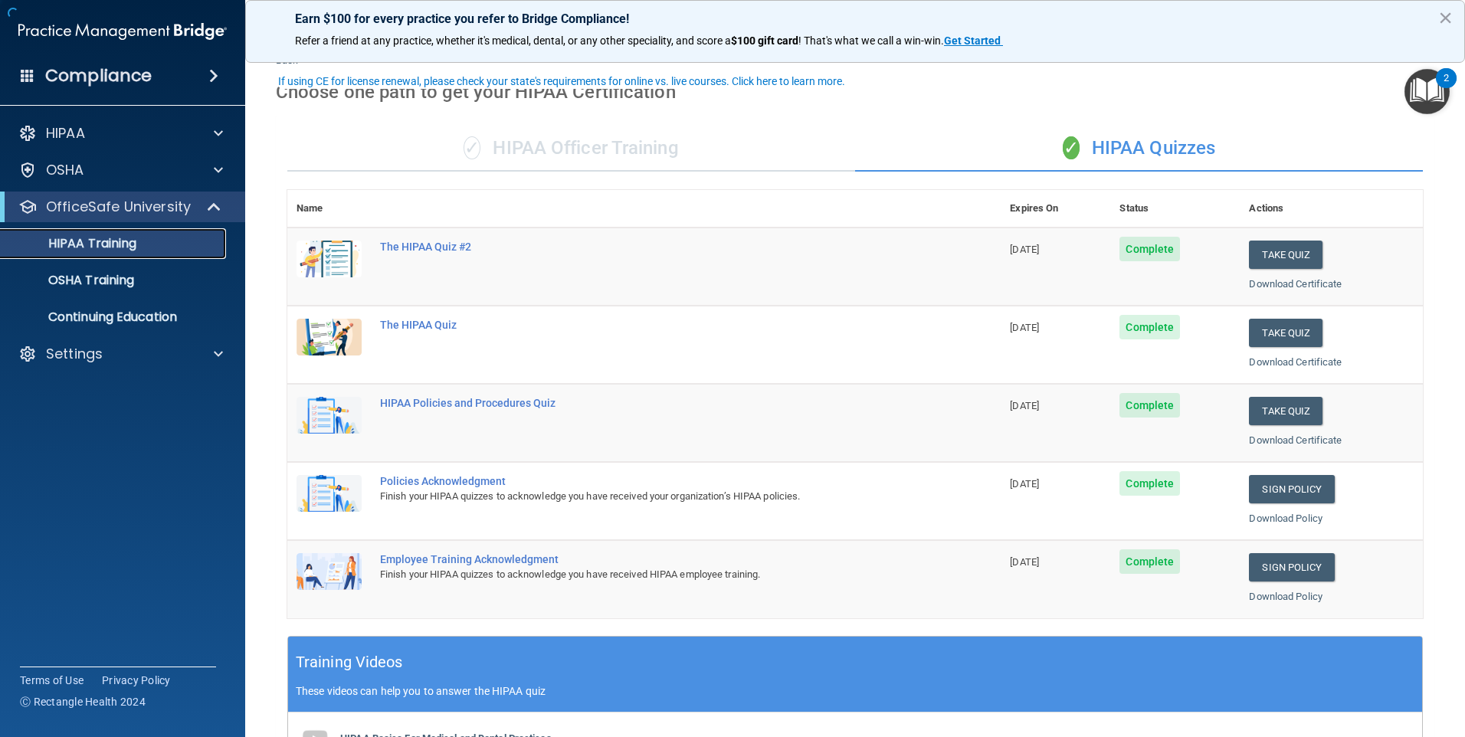
scroll to position [230, 0]
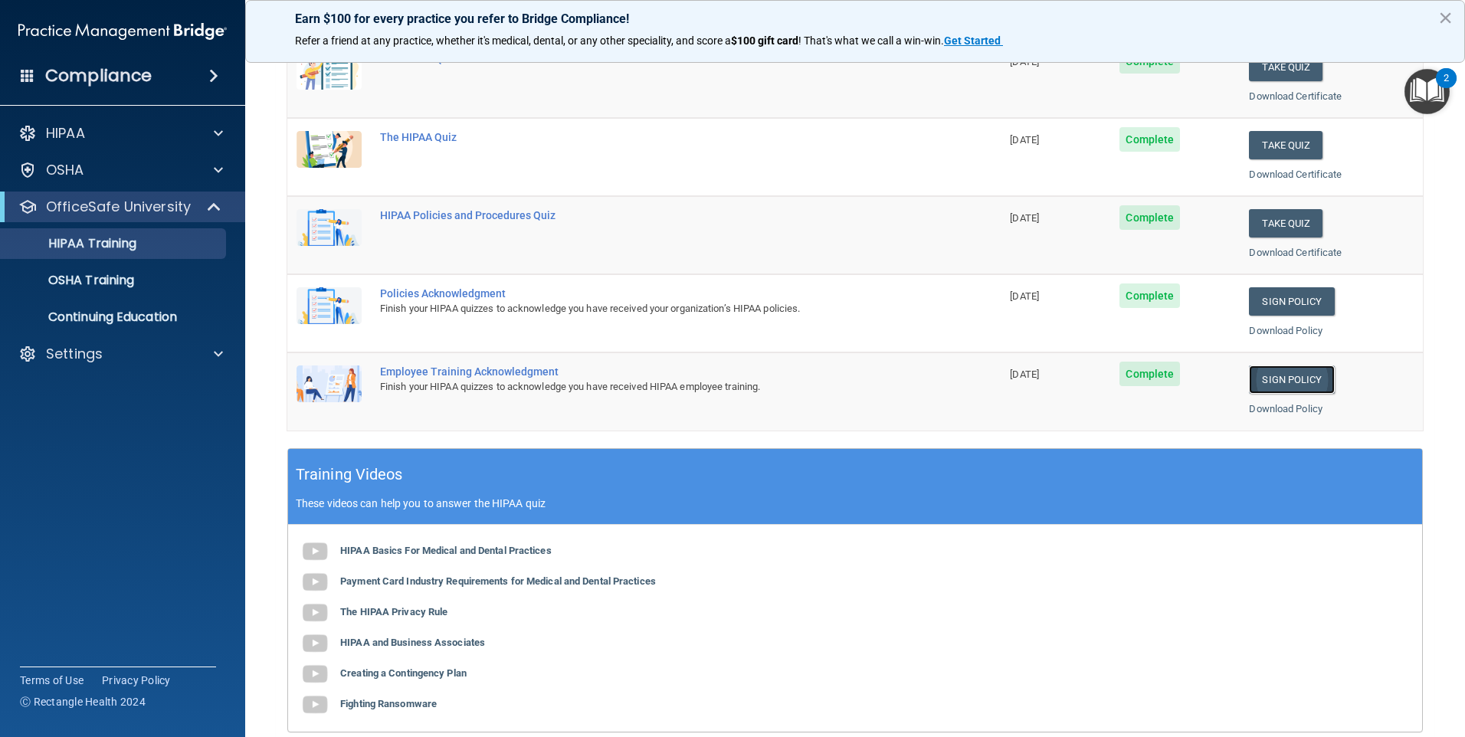
click at [1300, 382] on link "Sign Policy" at bounding box center [1291, 379] width 85 height 28
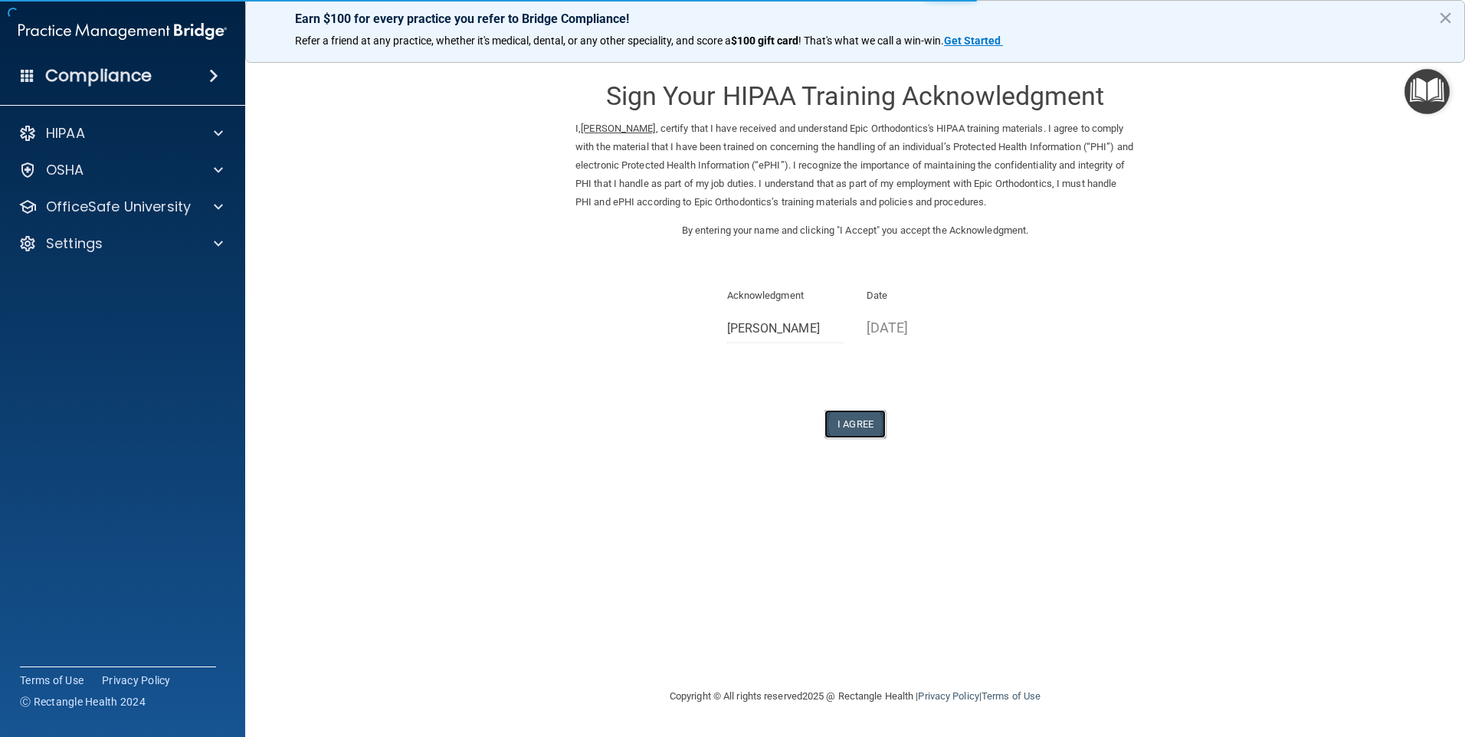
click at [864, 427] on button "I Agree" at bounding box center [854, 424] width 61 height 28
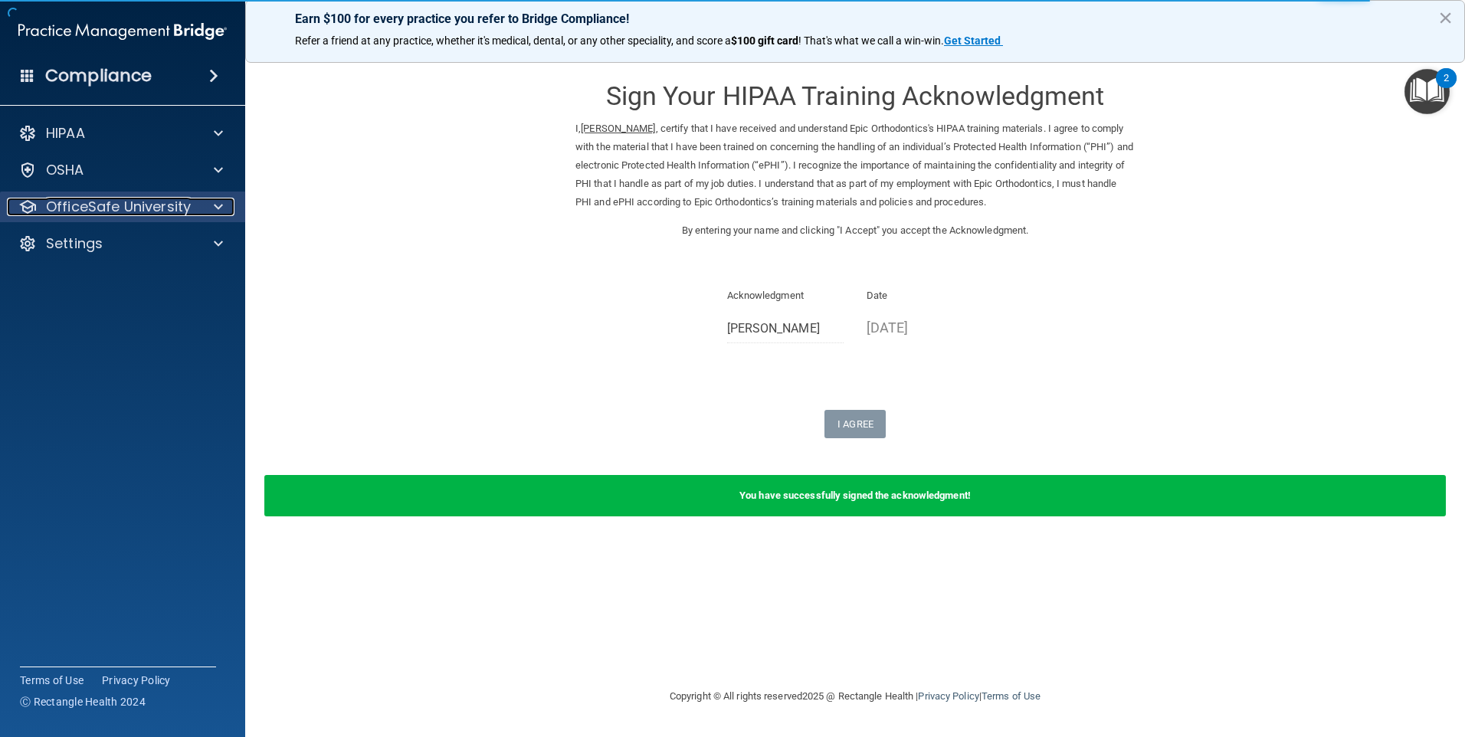
click at [136, 213] on p "OfficeSafe University" at bounding box center [118, 207] width 145 height 18
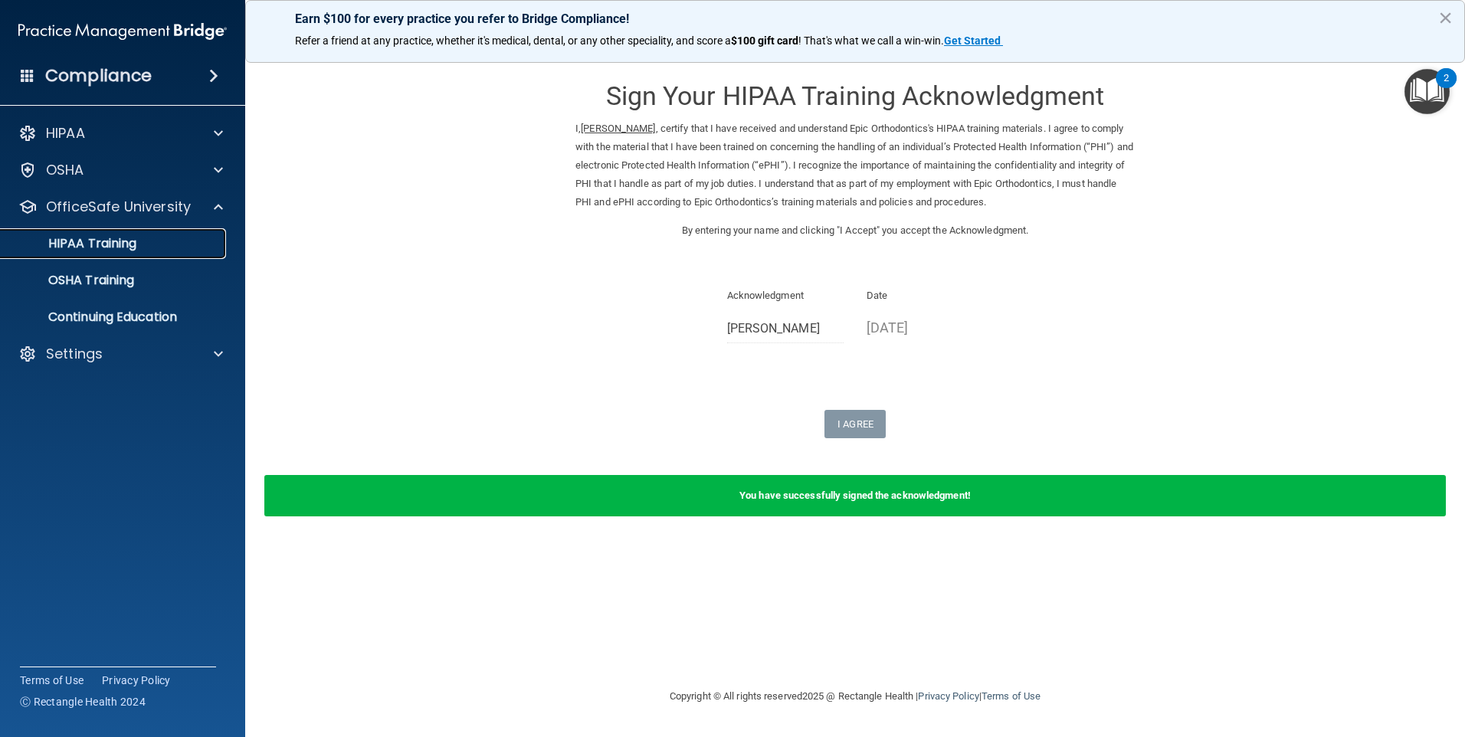
click at [140, 247] on div "HIPAA Training" at bounding box center [114, 243] width 209 height 15
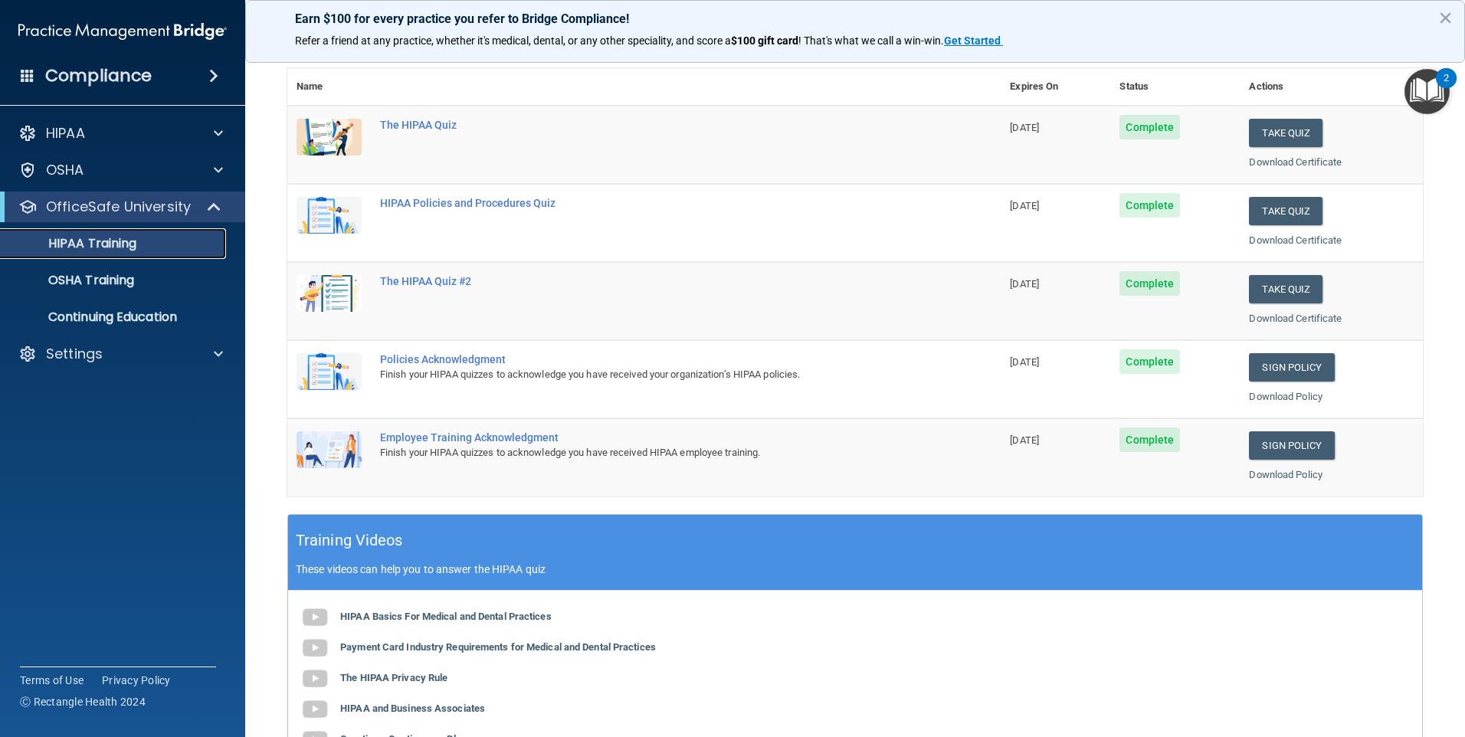
scroll to position [110, 0]
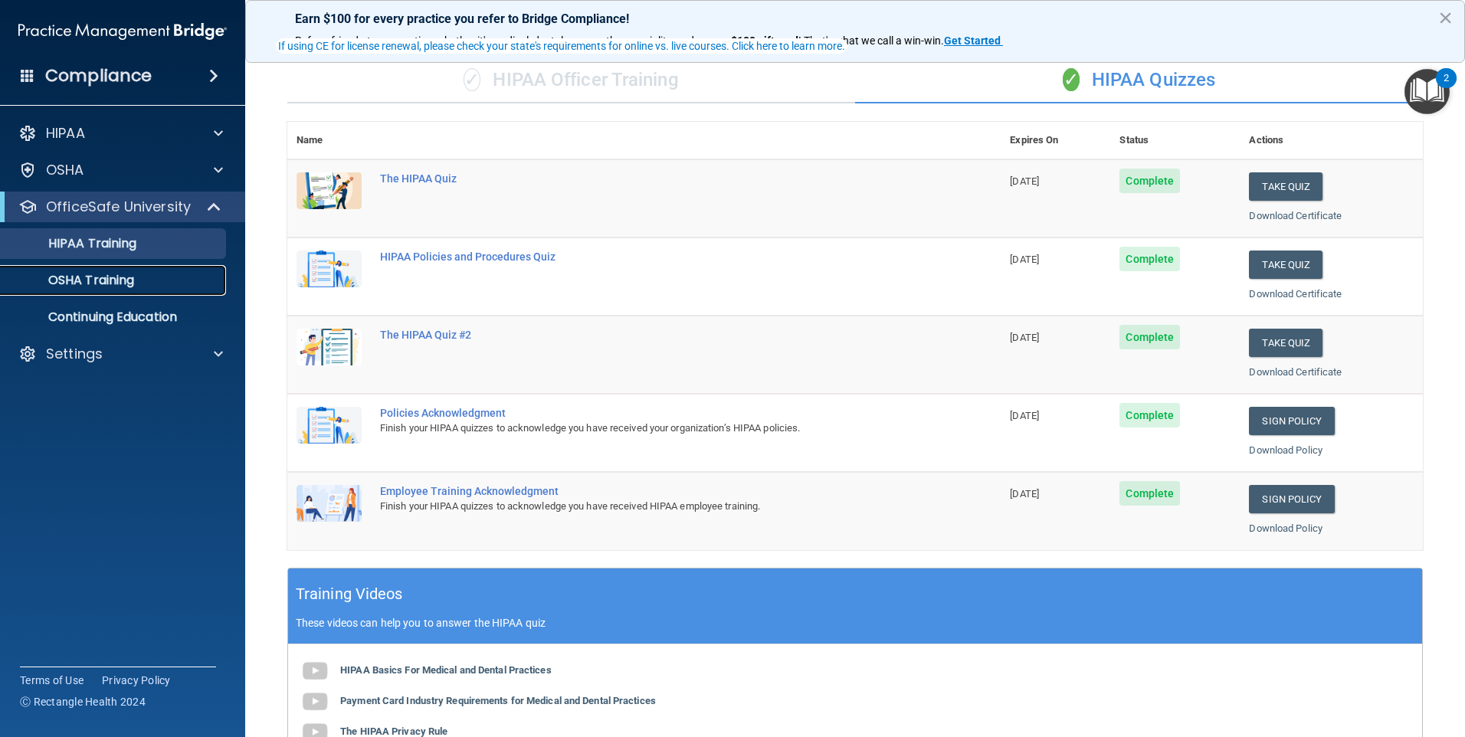
click at [136, 282] on div "OSHA Training" at bounding box center [114, 280] width 209 height 15
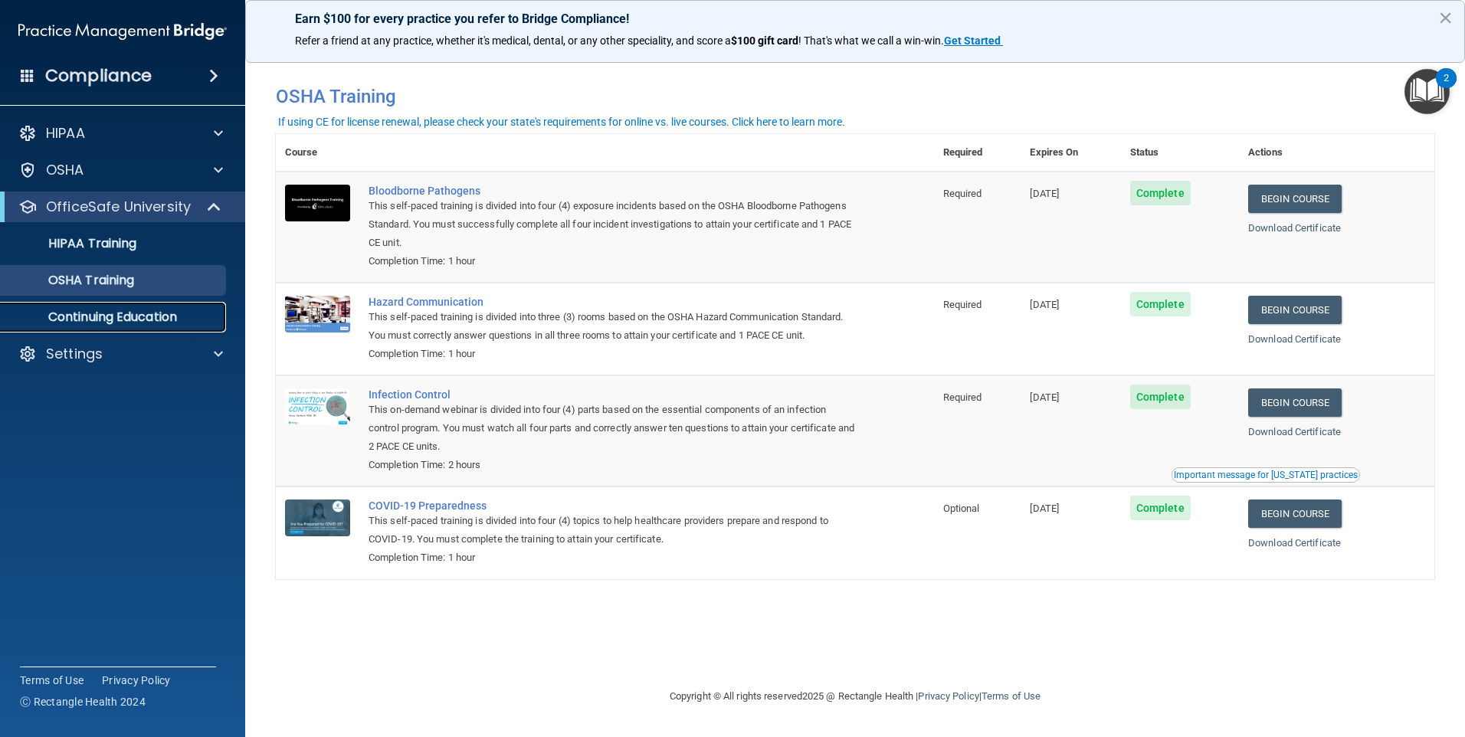
click at [120, 319] on p "Continuing Education" at bounding box center [114, 317] width 209 height 15
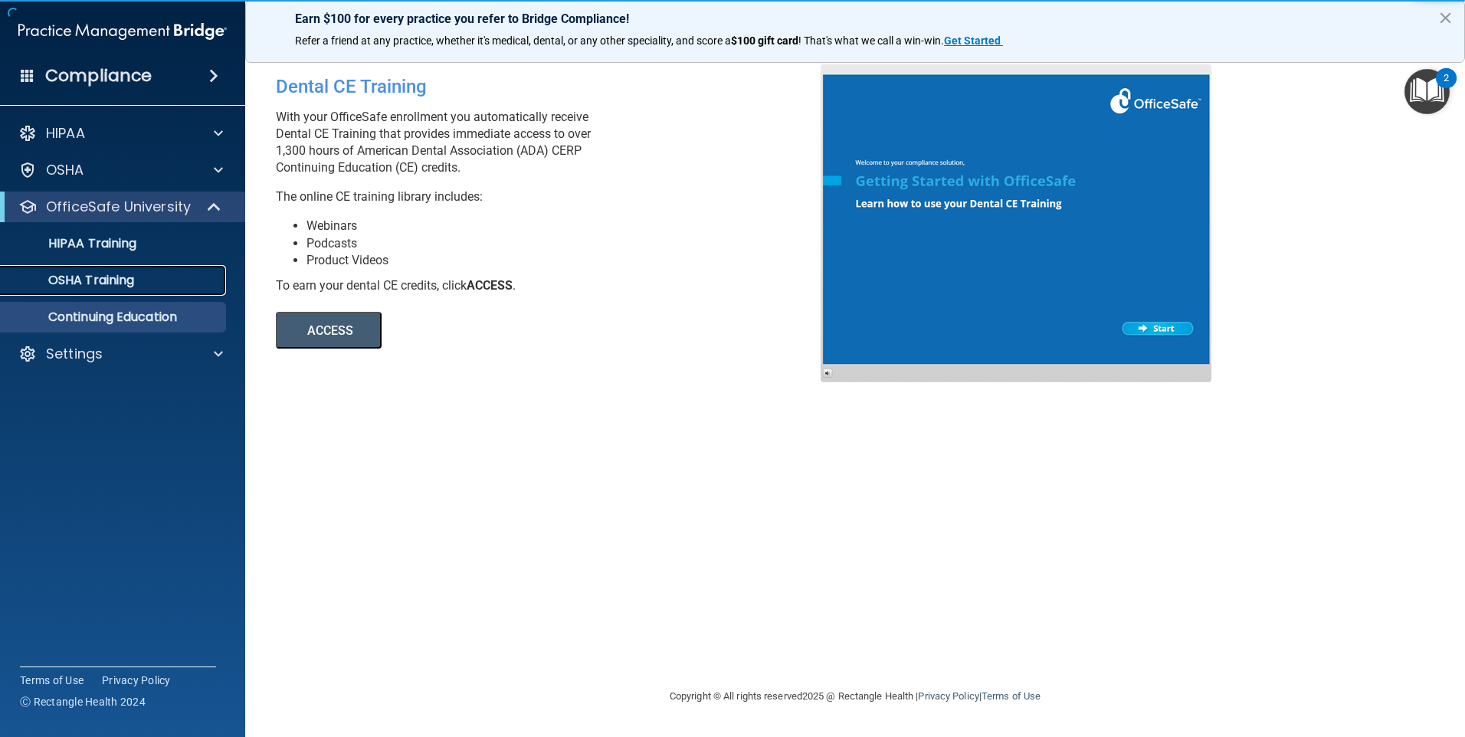
click at [102, 279] on p "OSHA Training" at bounding box center [72, 280] width 124 height 15
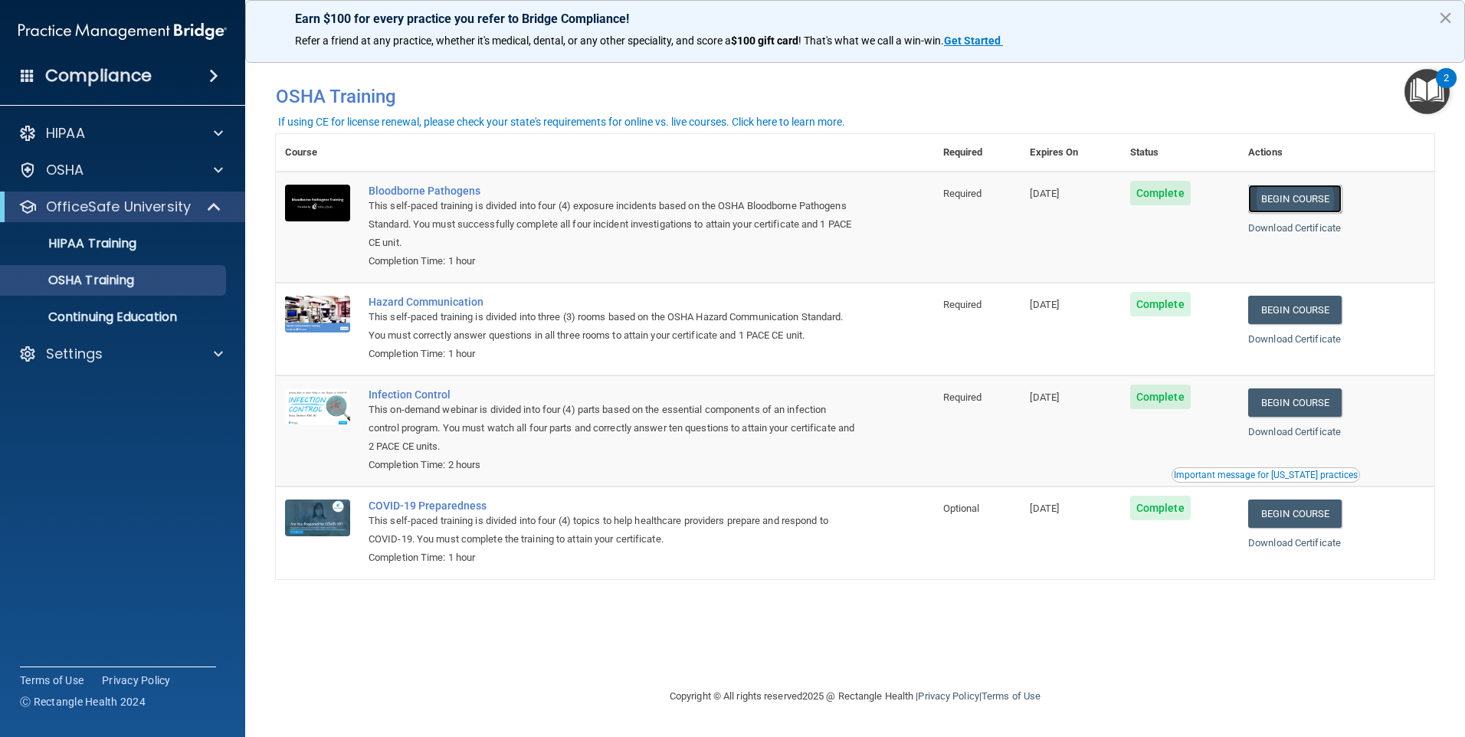
click at [1288, 195] on link "Begin Course" at bounding box center [1294, 199] width 93 height 28
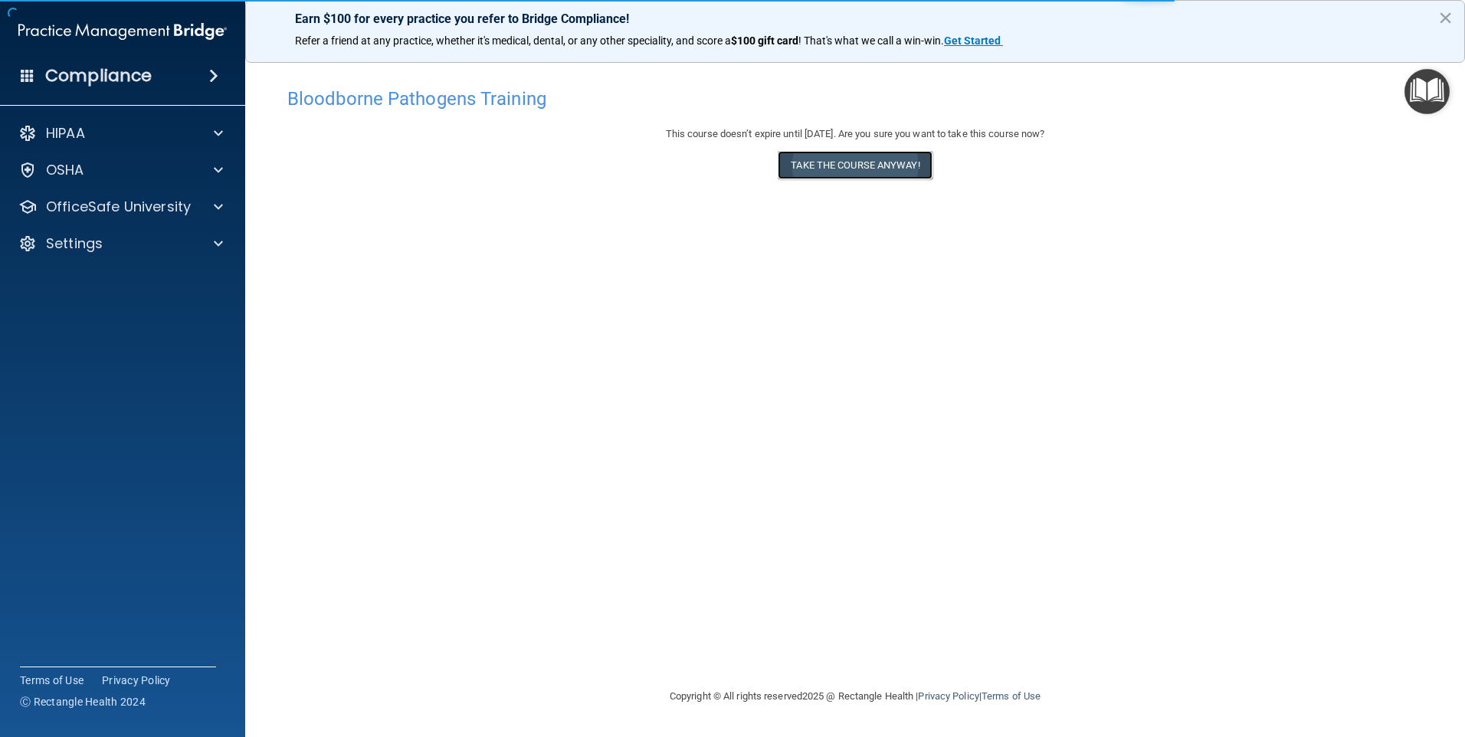
click at [913, 156] on button "Take the course anyway!" at bounding box center [855, 165] width 154 height 28
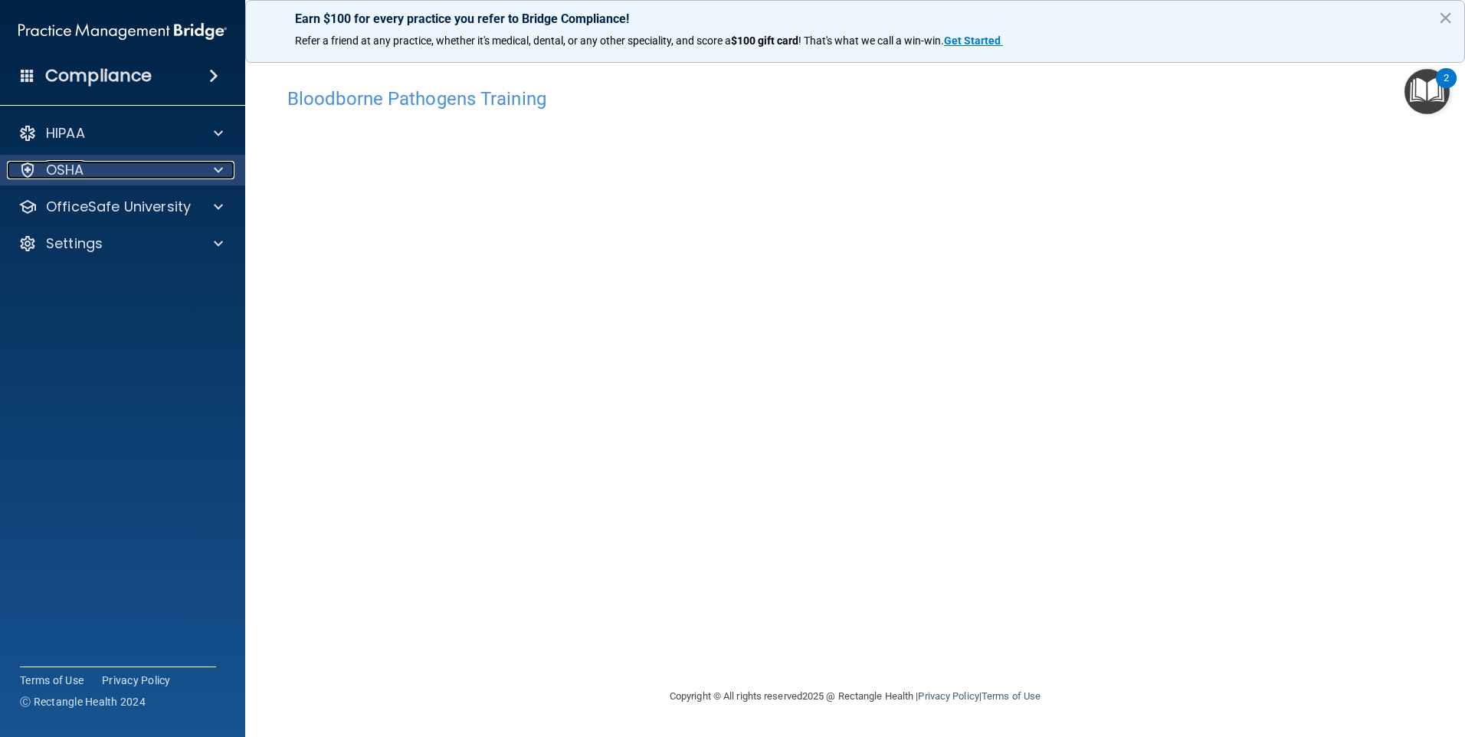
click at [156, 179] on div "OSHA" at bounding box center [102, 170] width 190 height 18
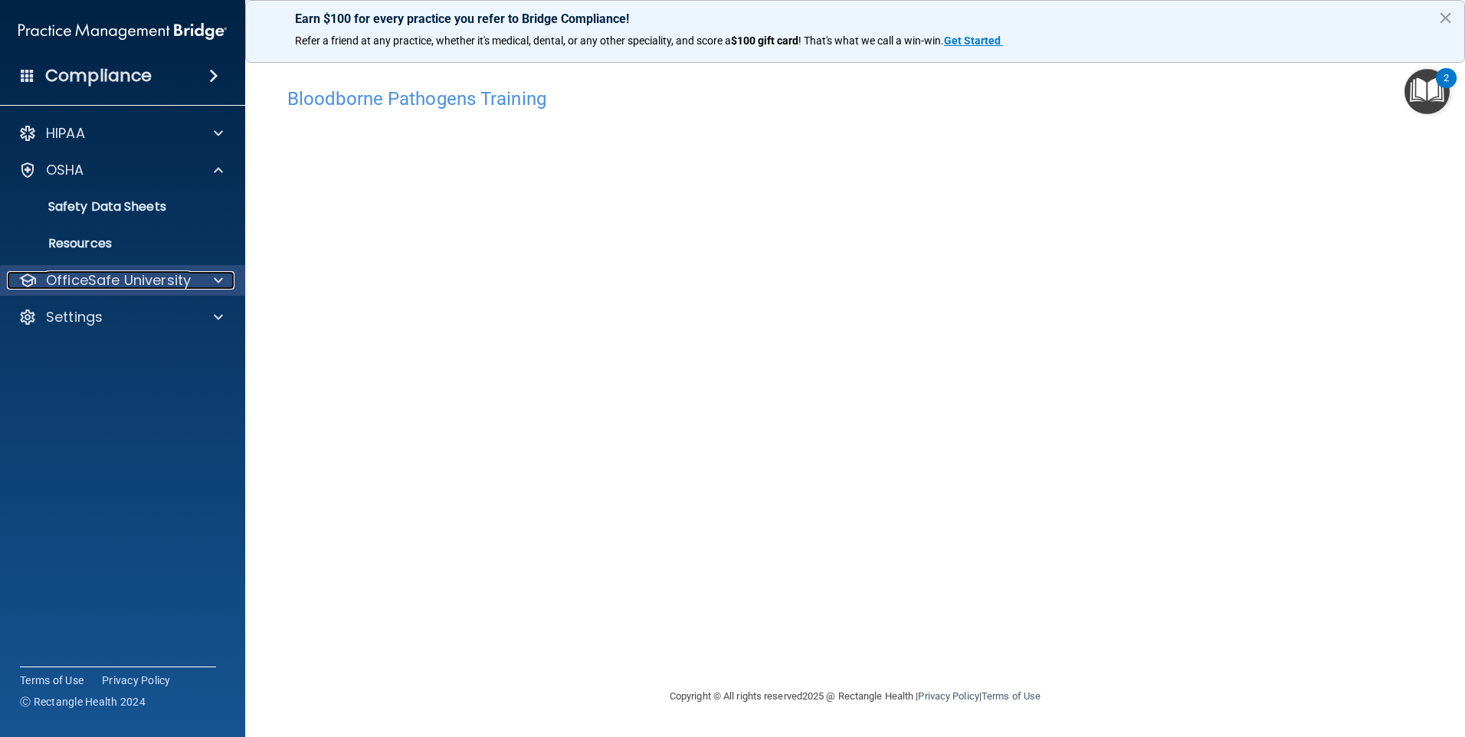
click at [193, 282] on div "OfficeSafe University" at bounding box center [102, 280] width 190 height 18
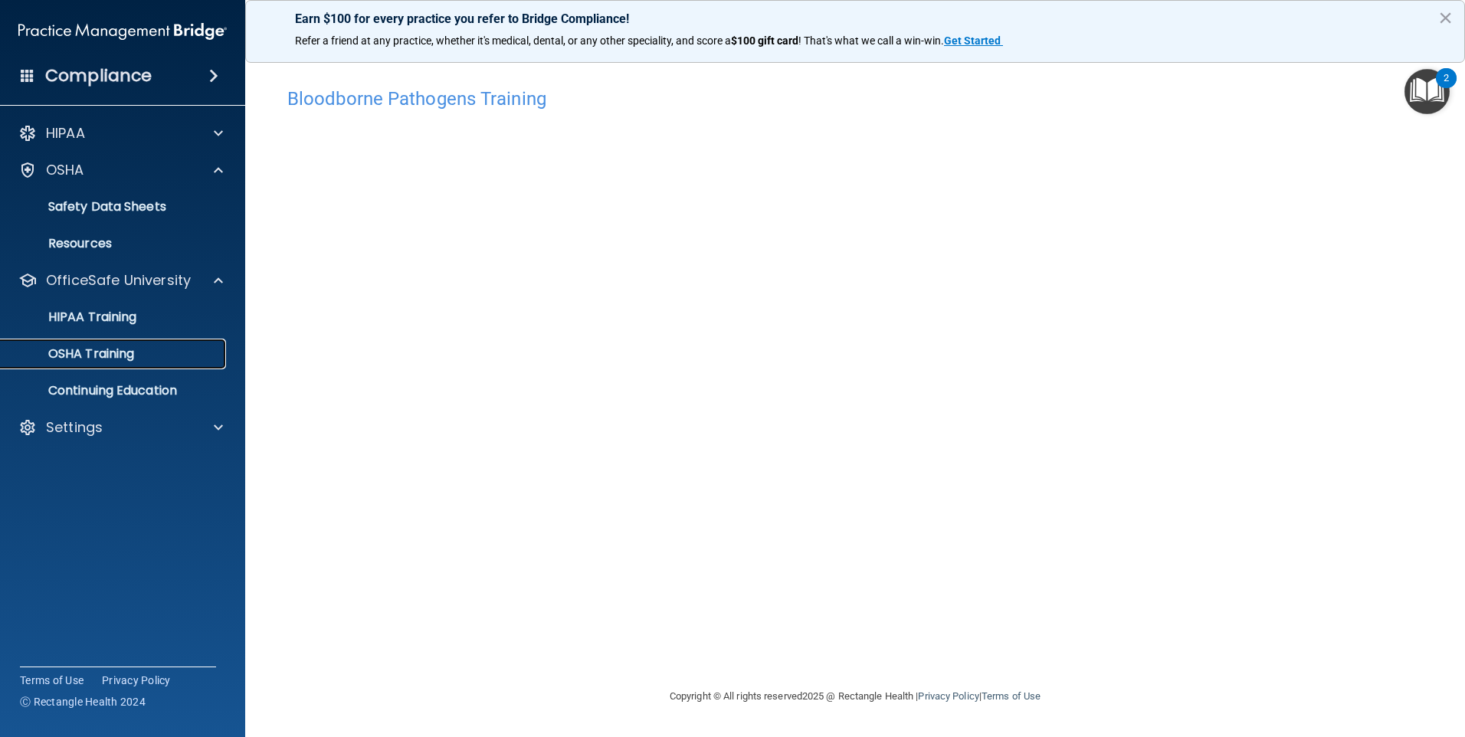
click at [161, 362] on link "OSHA Training" at bounding box center [105, 354] width 241 height 31
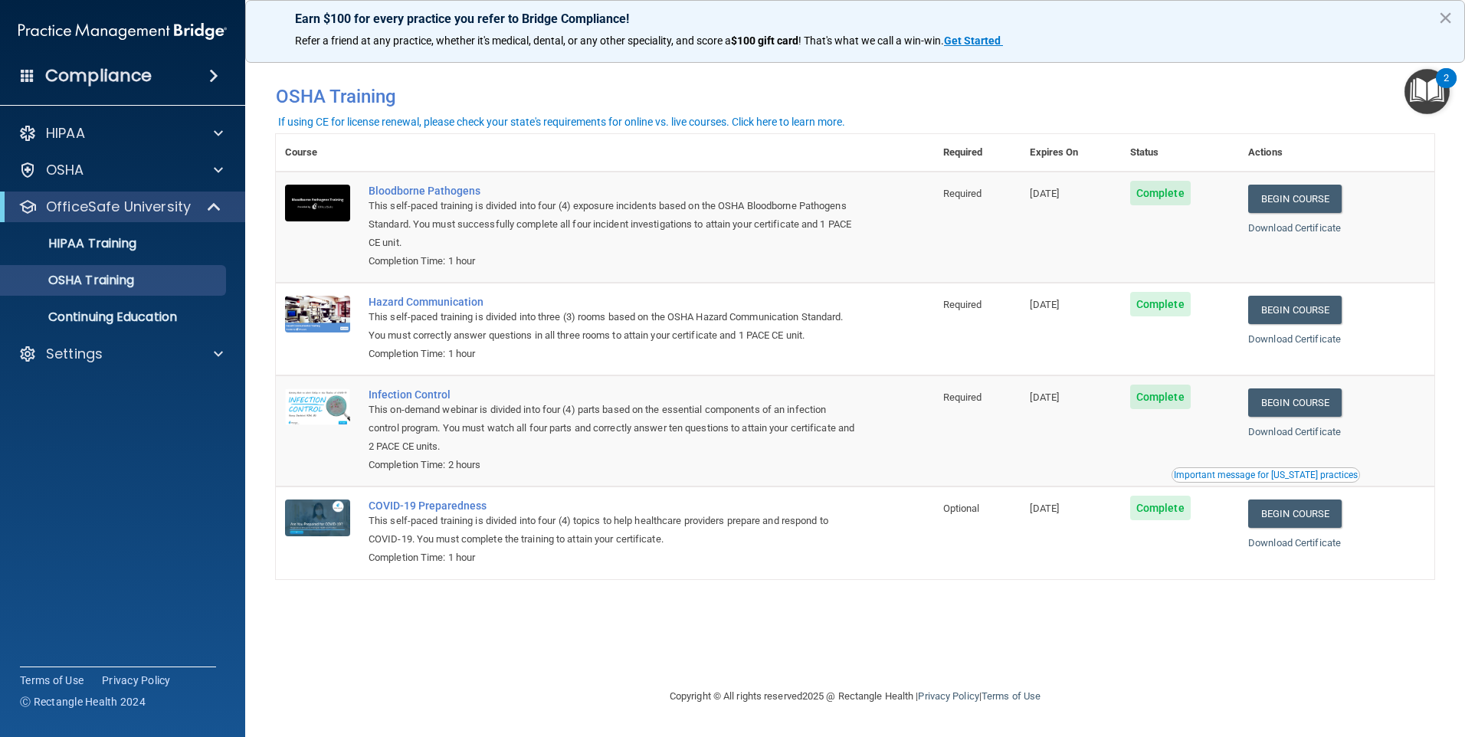
click at [86, 370] on div "HIPAA Documents and Policies Report an Incident Business Associates Emergency P…" at bounding box center [123, 247] width 246 height 270
click at [86, 355] on p "Settings" at bounding box center [74, 354] width 57 height 18
click at [89, 428] on p "Sign Out" at bounding box center [114, 427] width 209 height 15
